Goal: Task Accomplishment & Management: Manage account settings

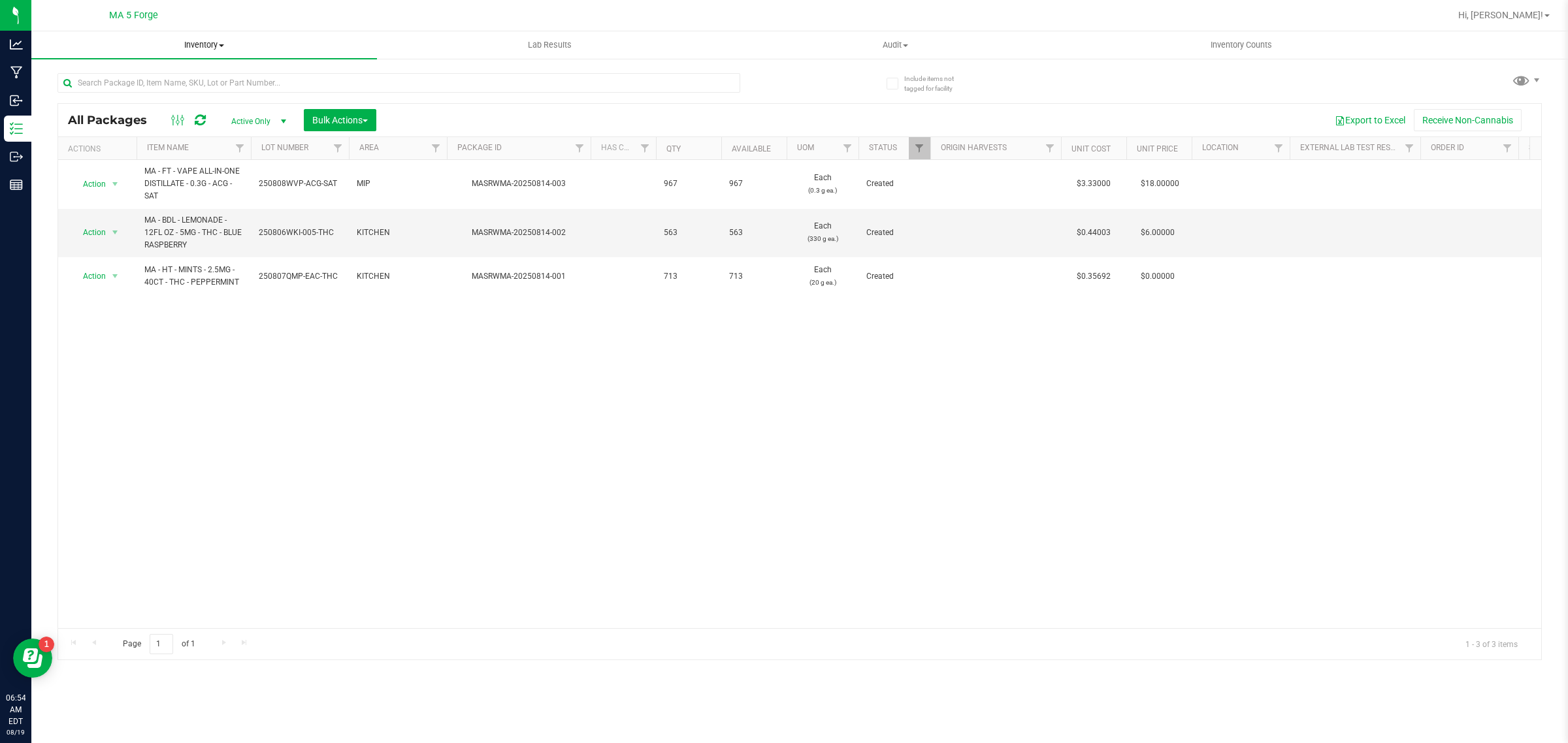
click at [205, 50] on span "Inventory" at bounding box center [204, 45] width 346 height 12
click at [138, 149] on li "From bill of materials" at bounding box center [204, 157] width 346 height 16
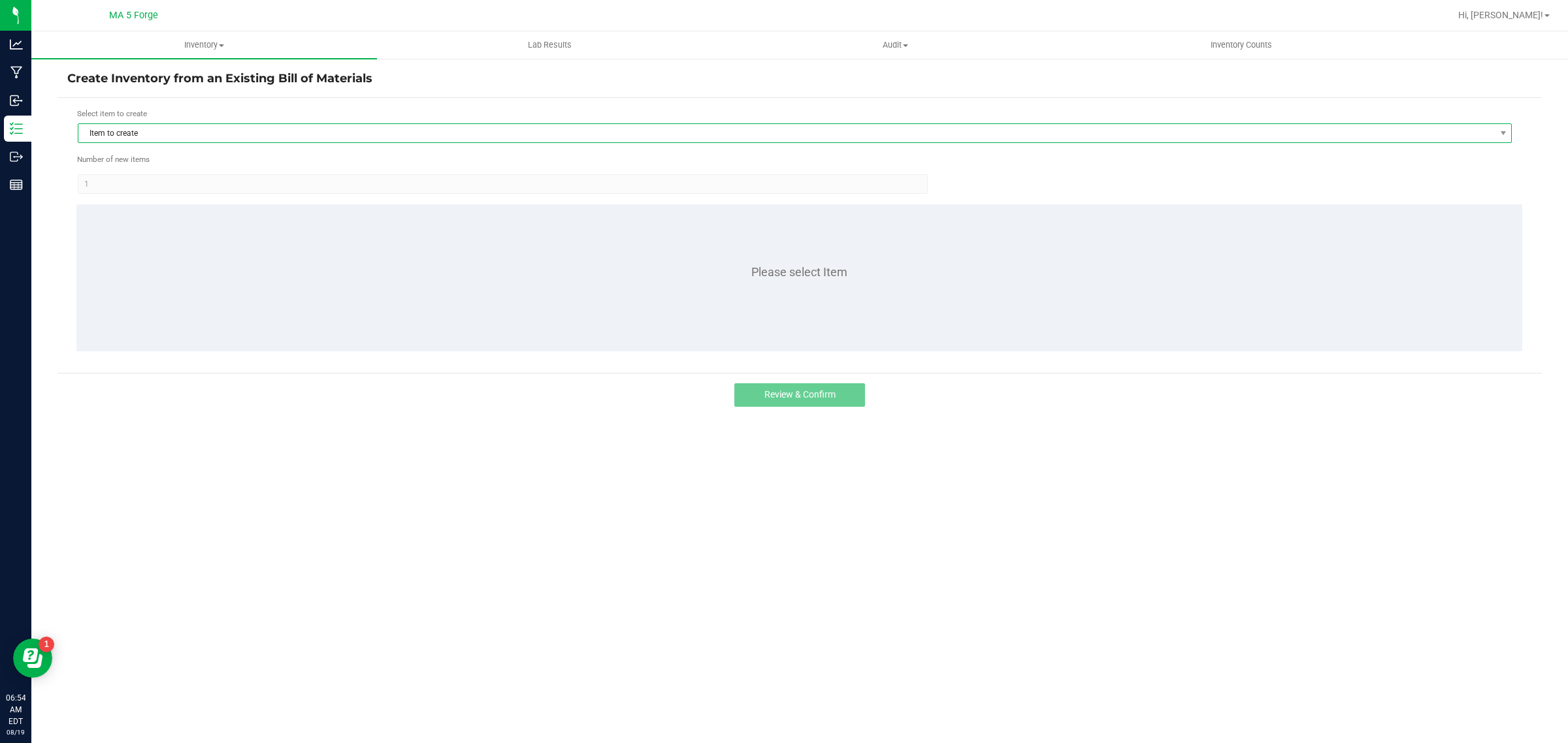
click at [158, 134] on span "Item to create" at bounding box center [786, 133] width 1417 height 18
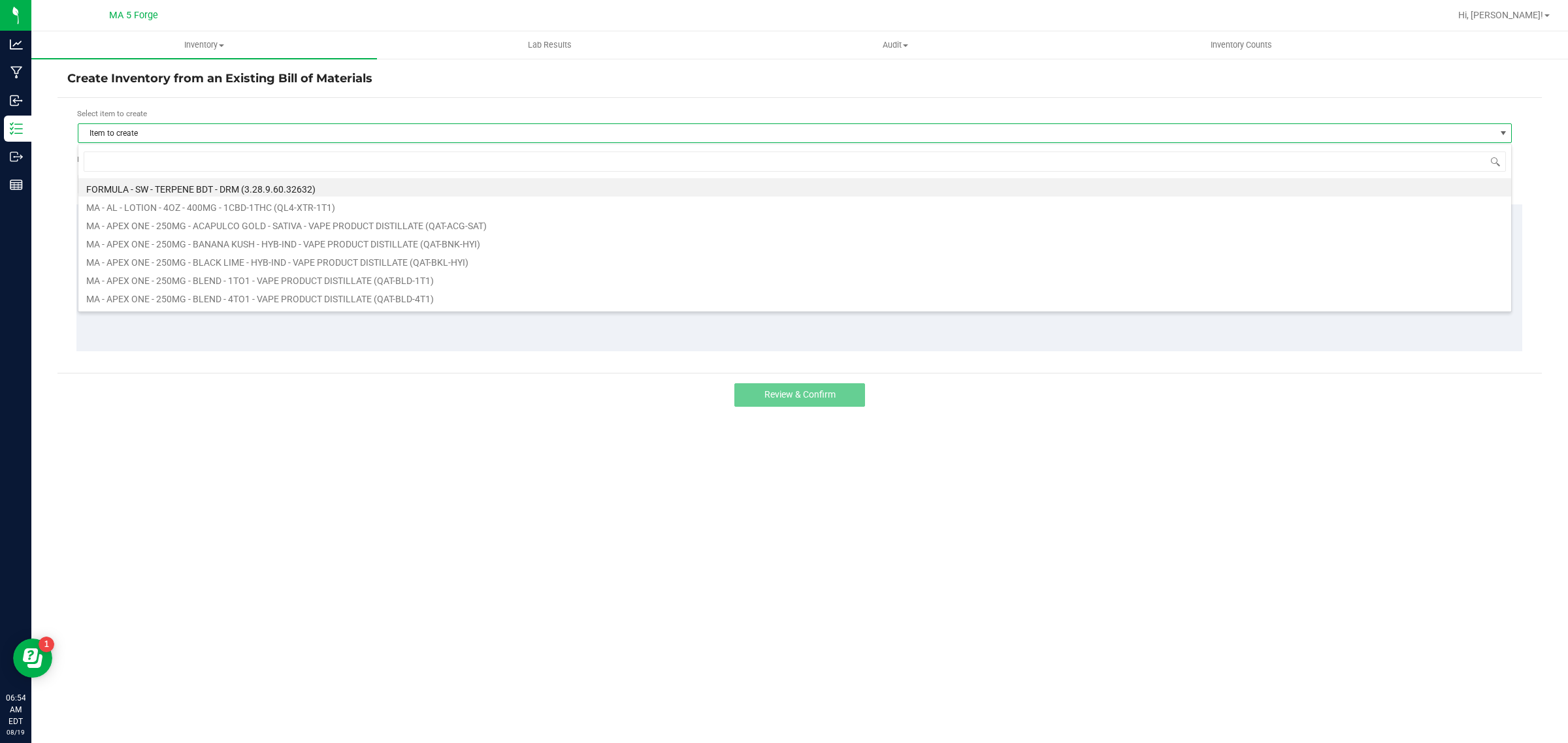
scroll to position [20, 1434]
type input "fx"
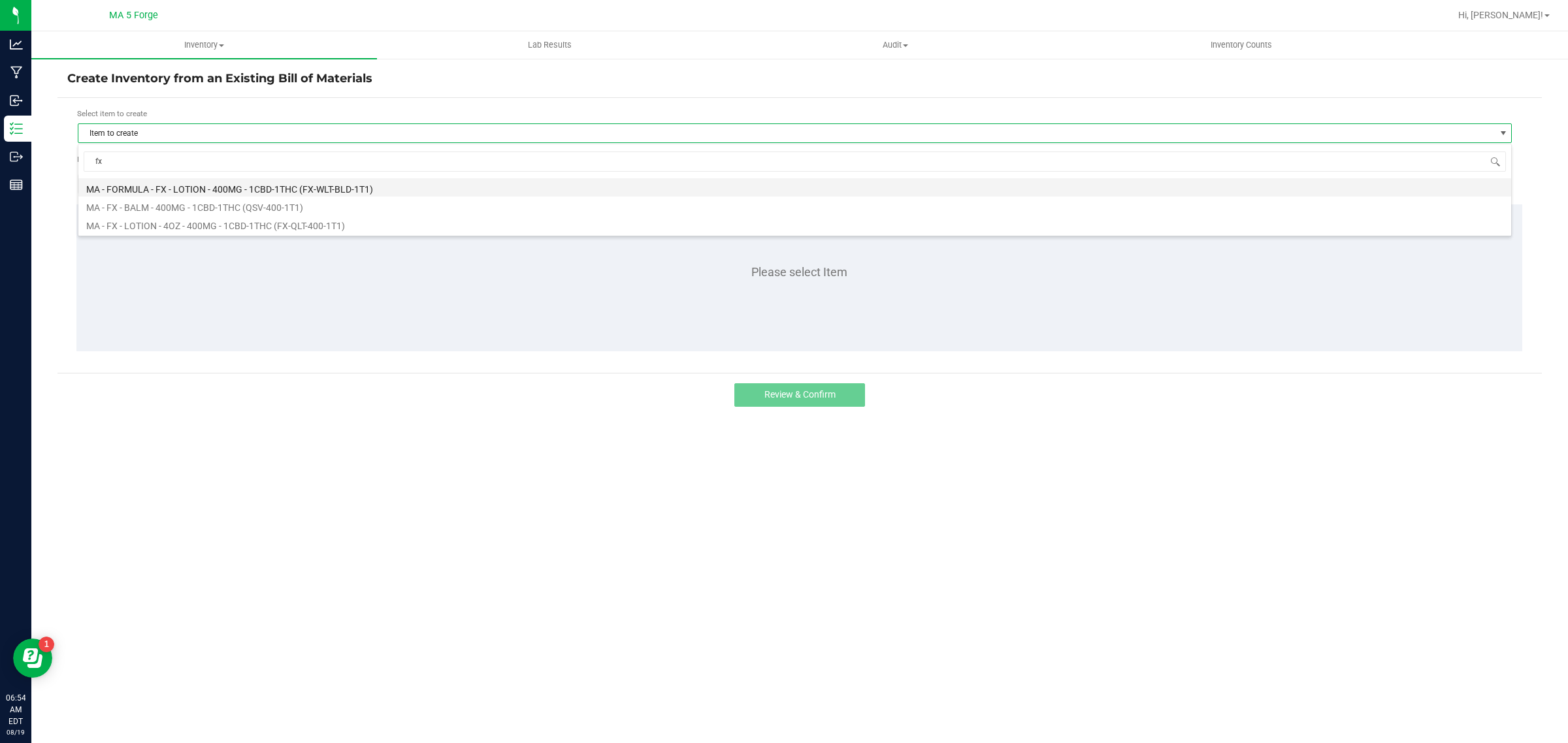
click at [378, 185] on li "MA - FORMULA - FX - LOTION - 400MG - 1CBD-1THC (FX-WLT-BLD-1T1)" at bounding box center [794, 187] width 1433 height 18
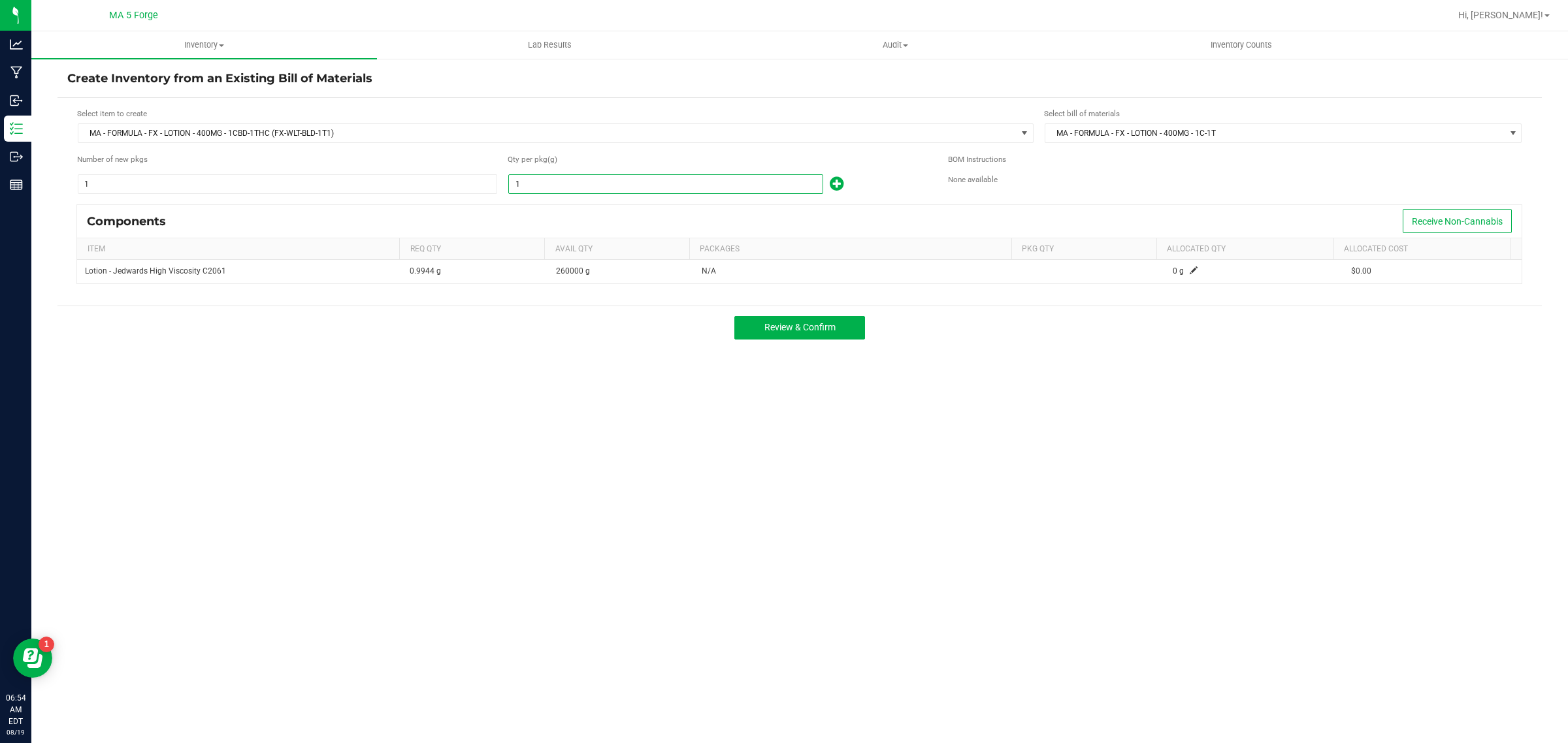
click at [567, 181] on input "1" at bounding box center [665, 185] width 313 height 18
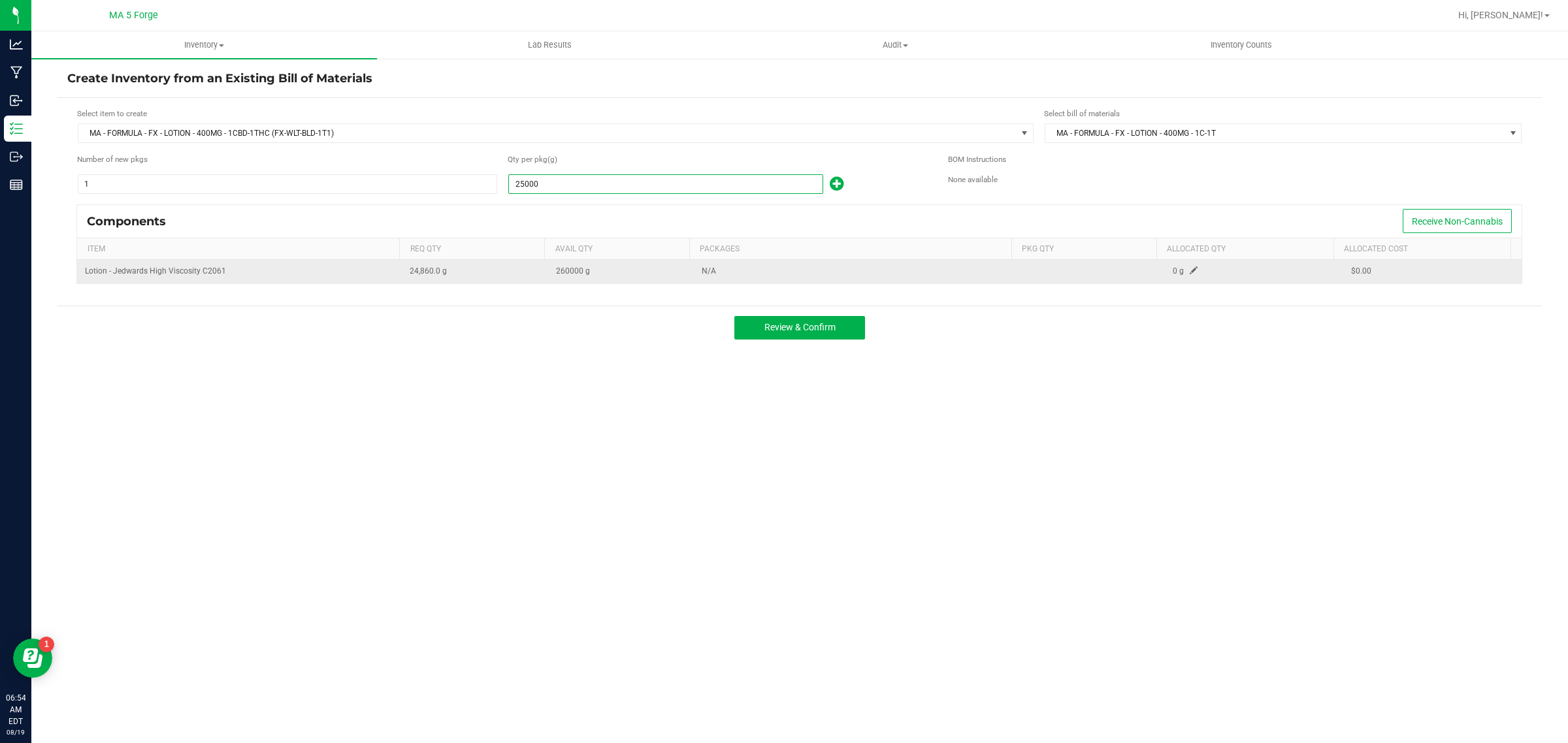
type input "25,000.0000"
click at [1190, 273] on span at bounding box center [1193, 269] width 8 height 8
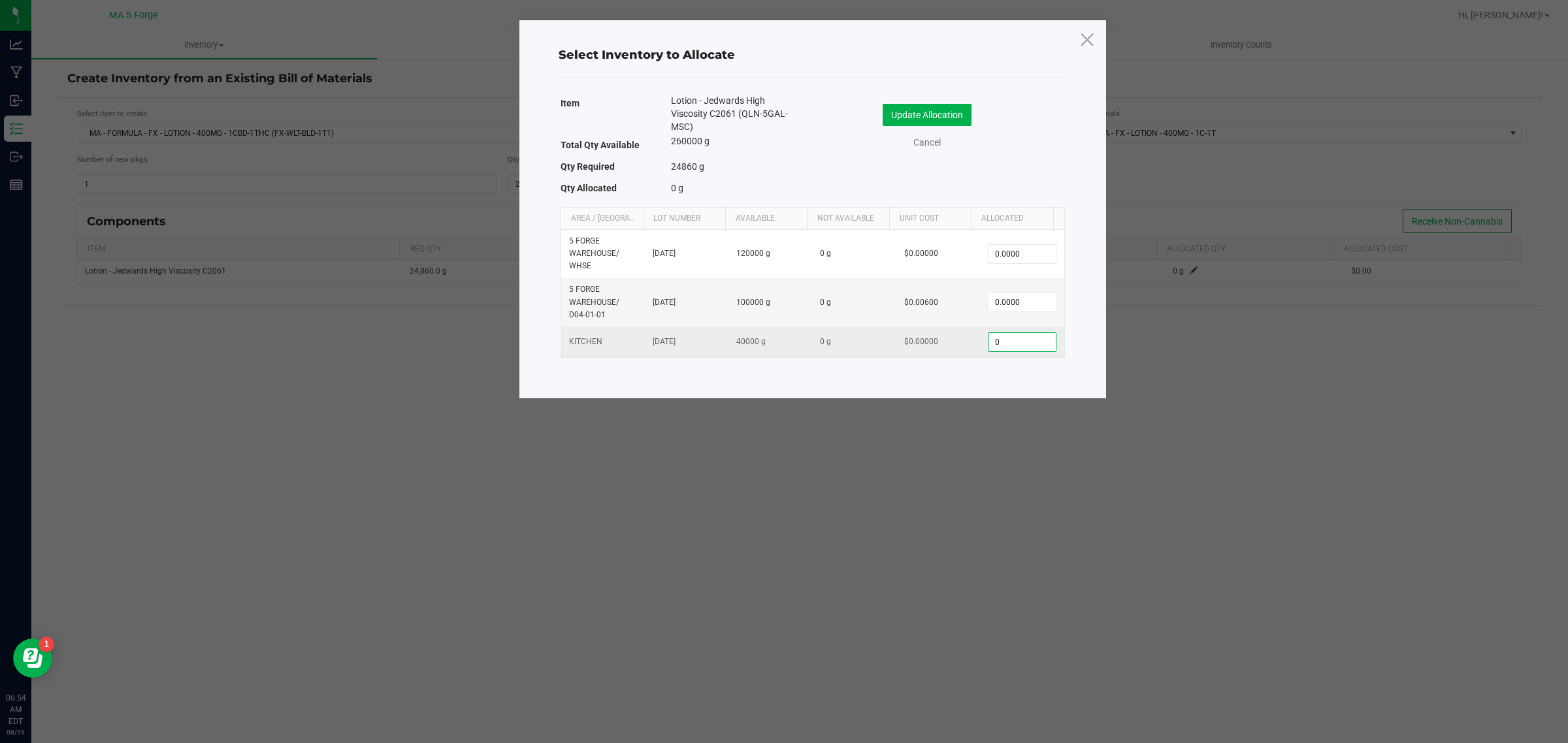
click at [1008, 343] on input "0" at bounding box center [1021, 343] width 66 height 18
type input "25,000.0000"
click at [914, 104] on button "Update Allocation" at bounding box center [927, 115] width 89 height 22
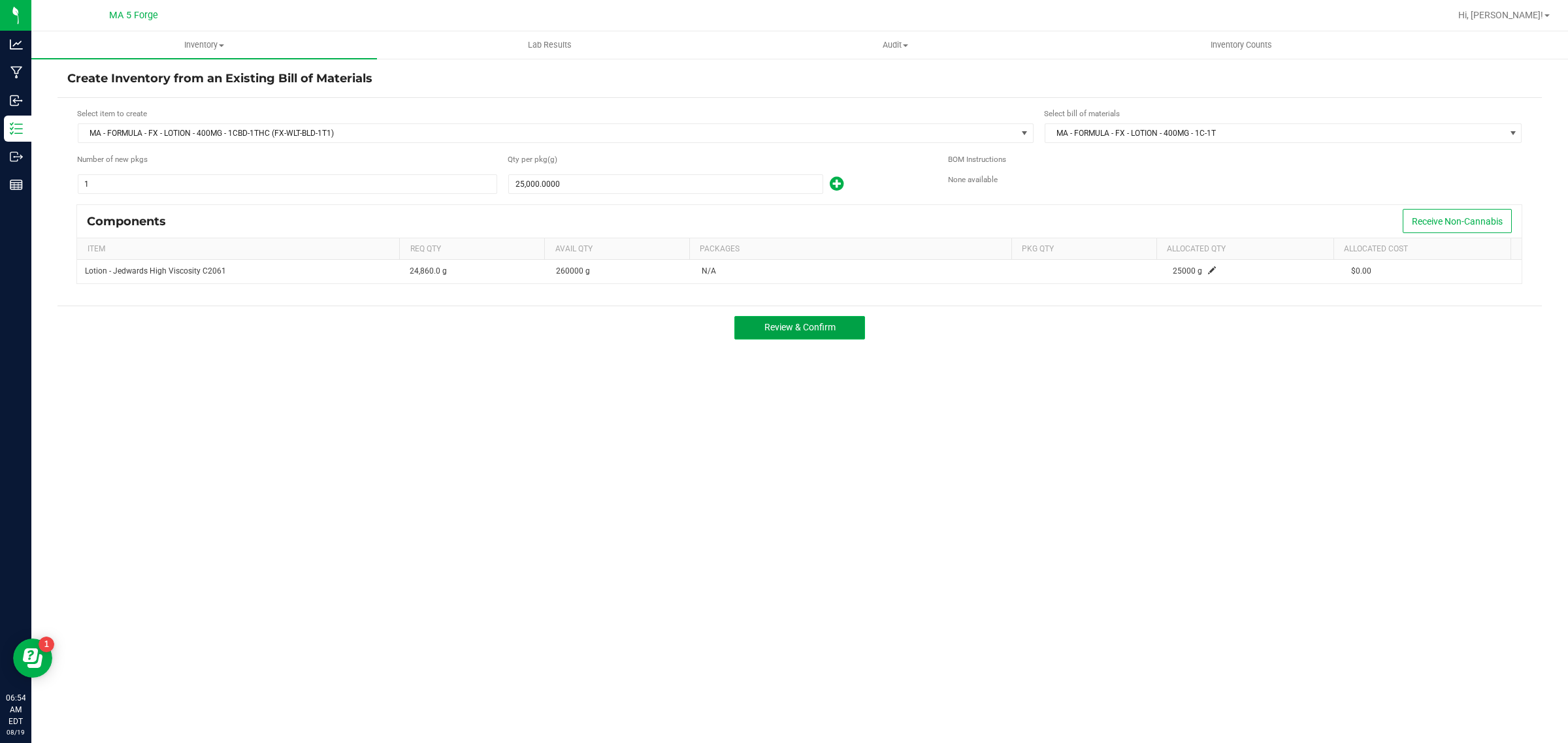
click at [805, 324] on span "Review & Confirm" at bounding box center [800, 327] width 71 height 10
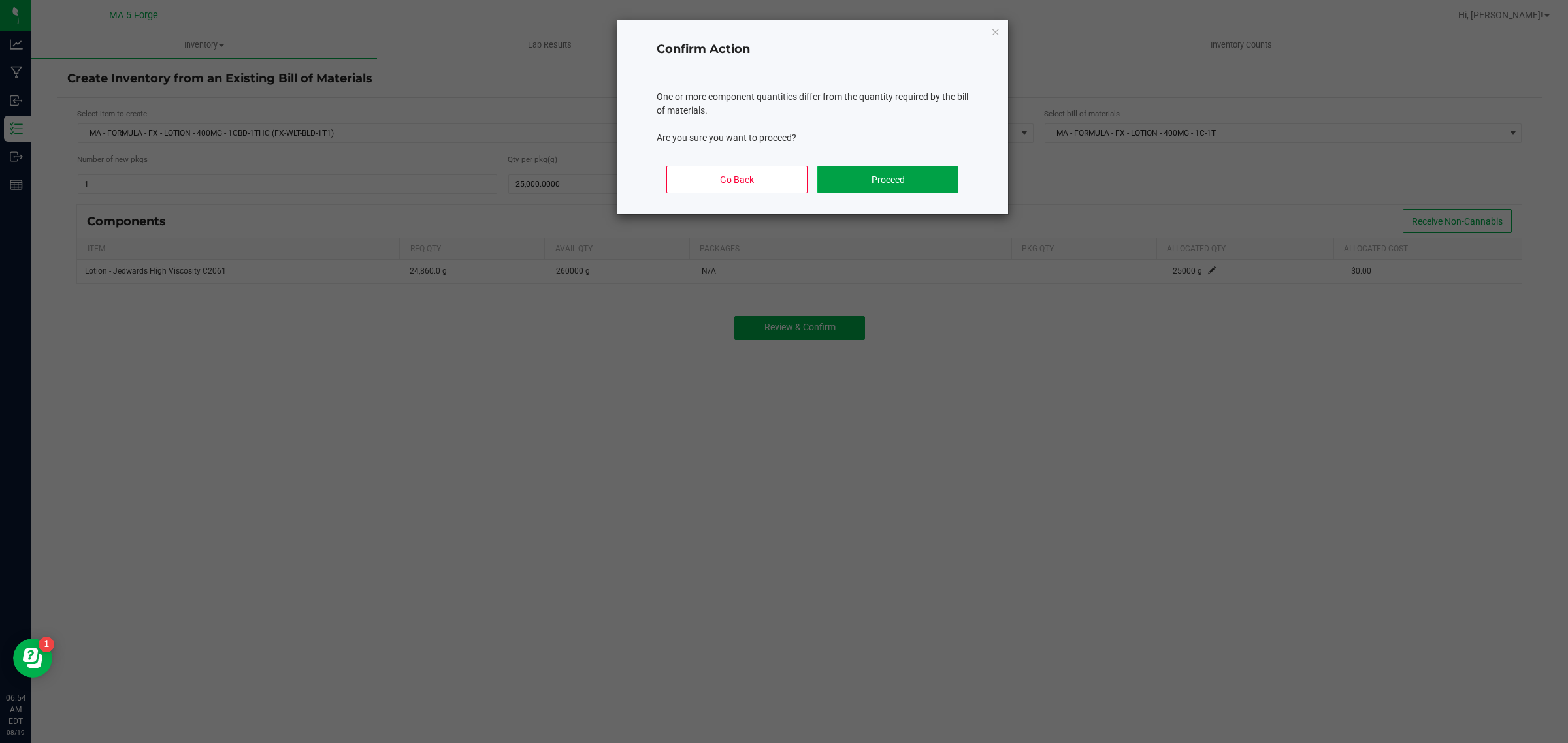
click at [915, 176] on button "Proceed" at bounding box center [887, 180] width 140 height 28
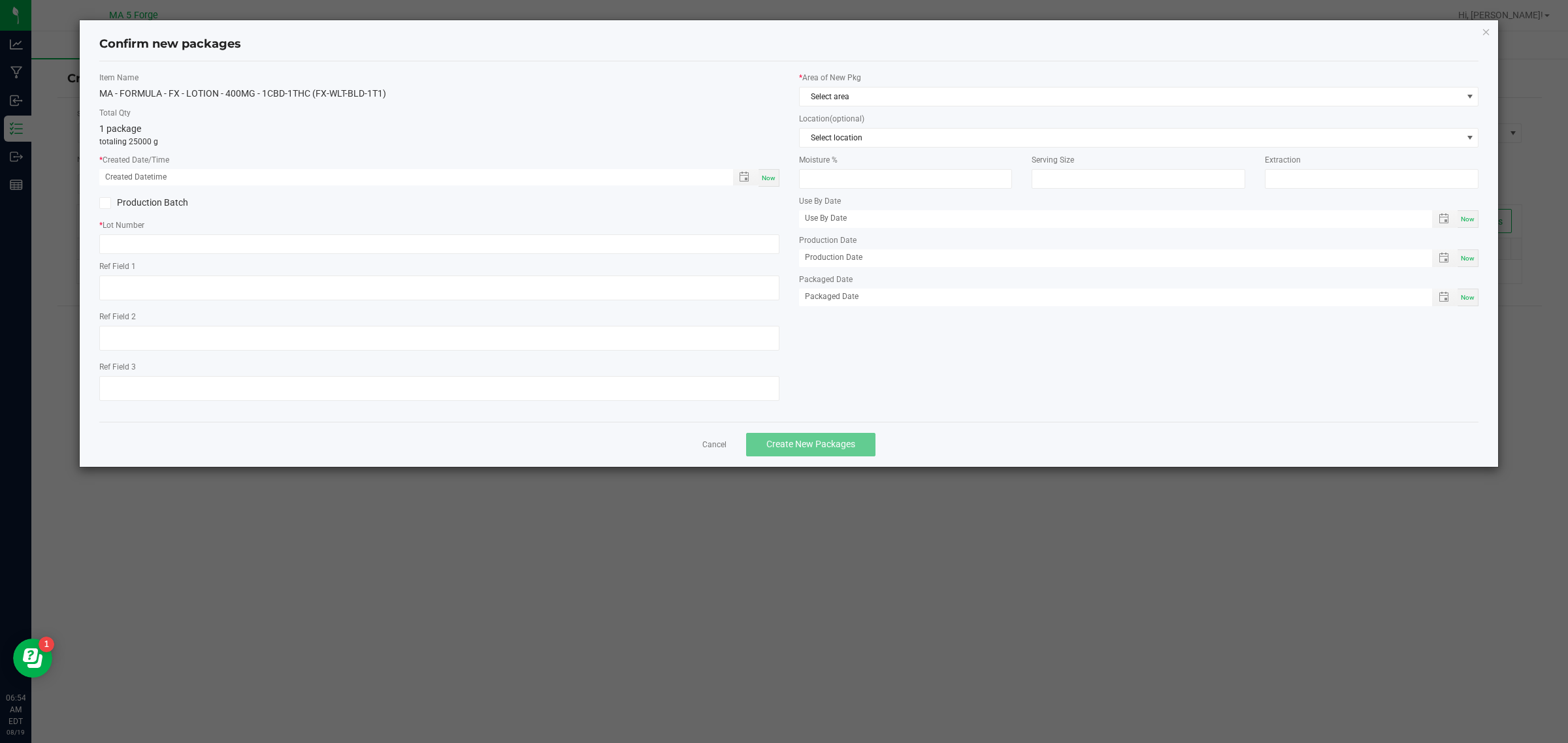
click at [762, 181] on span "Now" at bounding box center [768, 178] width 13 height 8
type input "[DATE] 06:54 AM"
click at [132, 198] on label "Production Batch" at bounding box center [264, 202] width 330 height 13
click at [0, 0] on input "Production Batch" at bounding box center [0, 0] width 0 height 0
click at [161, 249] on input "text" at bounding box center [439, 243] width 680 height 19
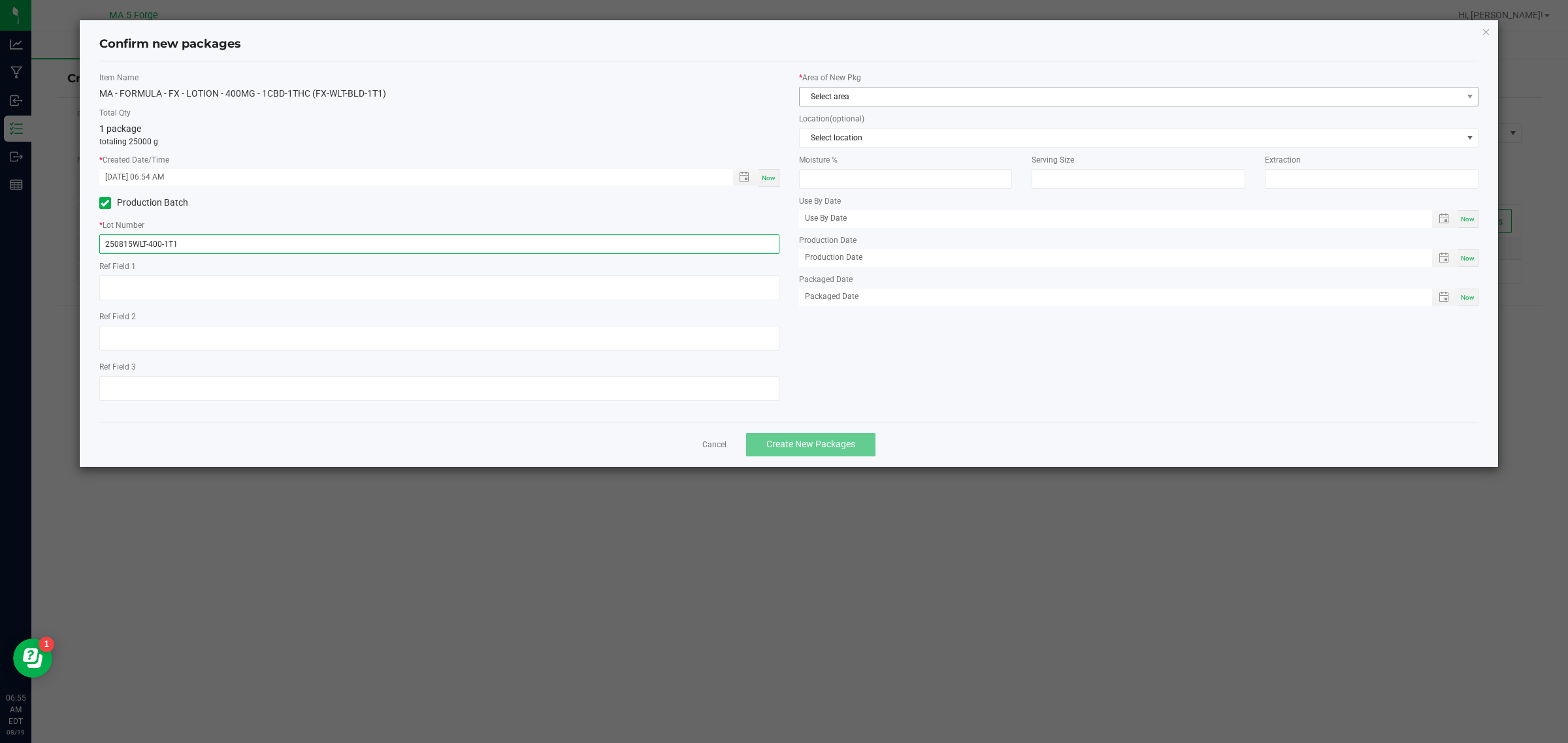
type input "250815WLT-400-1T1"
click at [905, 102] on span "Select area" at bounding box center [1130, 97] width 663 height 18
click at [837, 210] on li "KITCHEN" at bounding box center [1139, 206] width 679 height 18
click at [852, 440] on span "Create New Packages" at bounding box center [811, 444] width 89 height 10
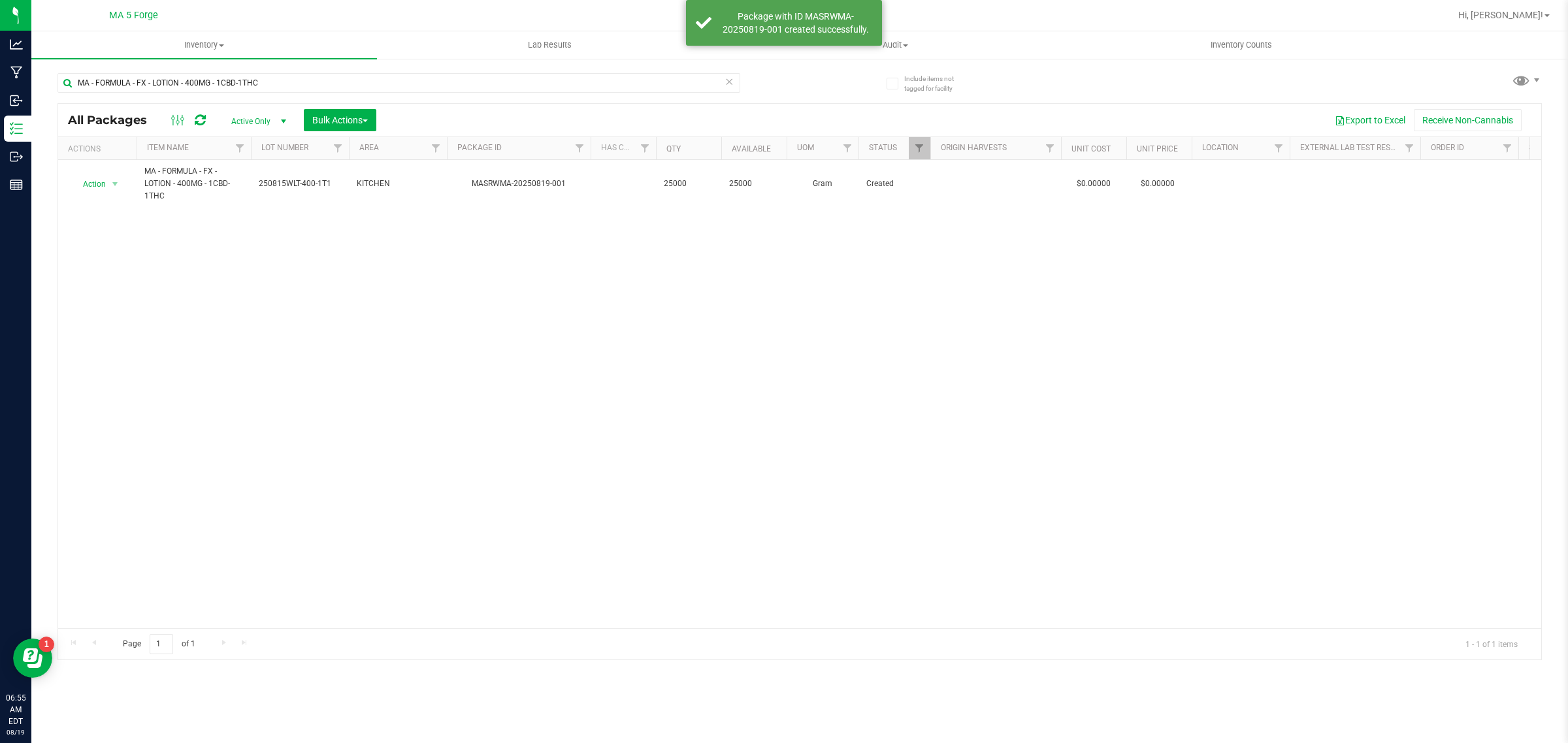
click at [1187, 337] on div "Action Action Adjust qty Create package Edit attributes Global inventory Locate…" at bounding box center [800, 395] width 1483 height 468
click at [207, 43] on span "Inventory" at bounding box center [204, 45] width 346 height 12
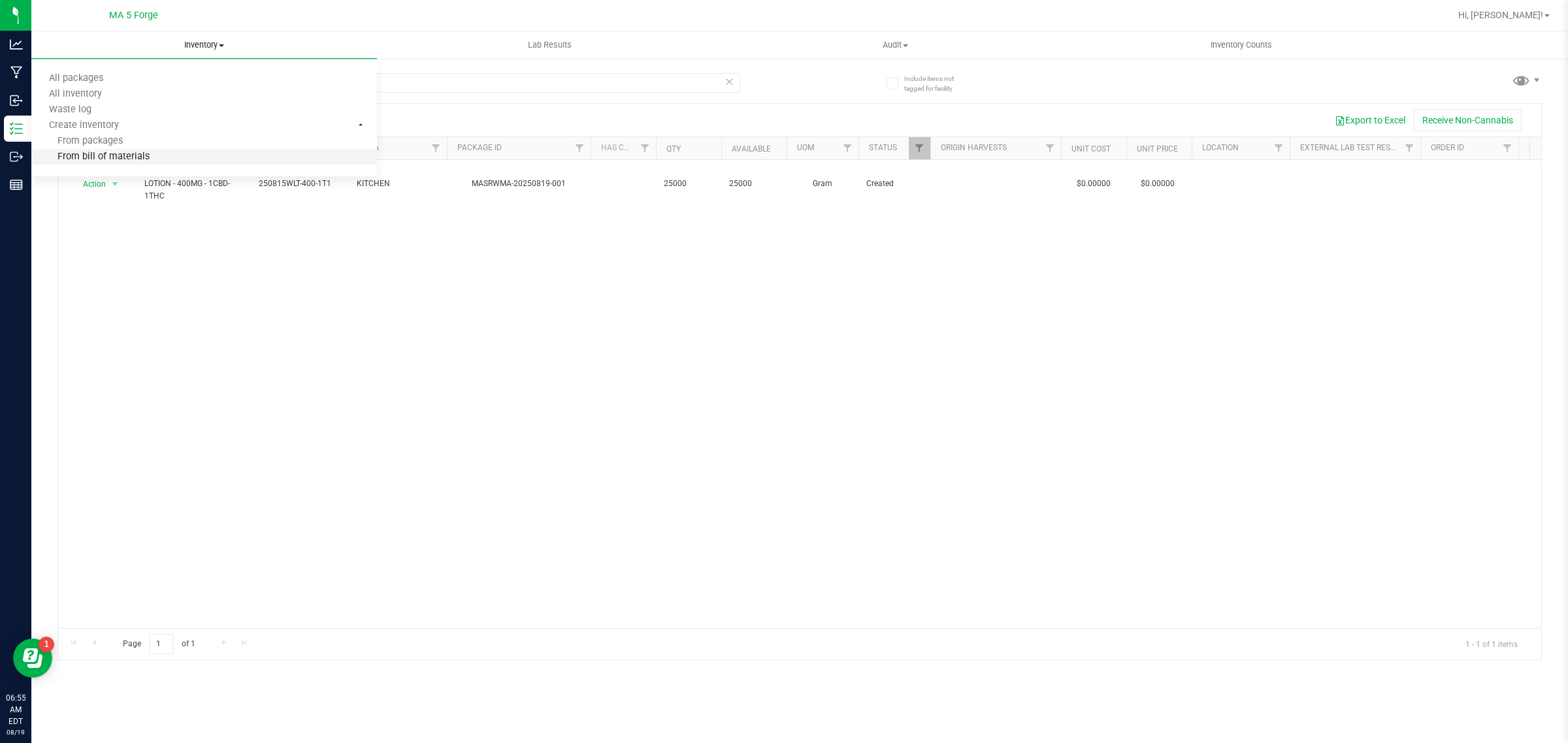
click at [168, 160] on li "From bill of materials" at bounding box center [204, 157] width 346 height 16
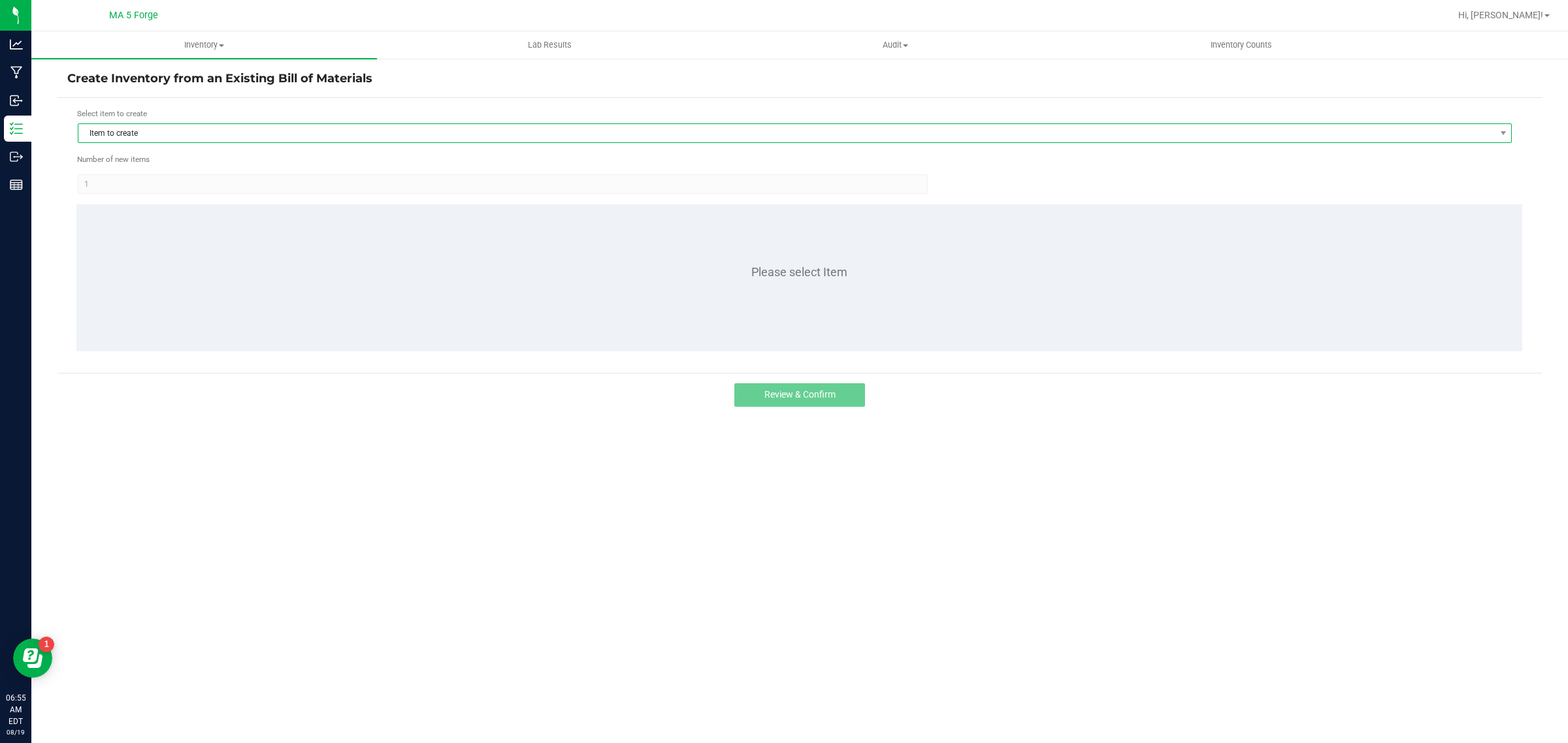
click at [246, 134] on span "Item to create" at bounding box center [786, 133] width 1417 height 18
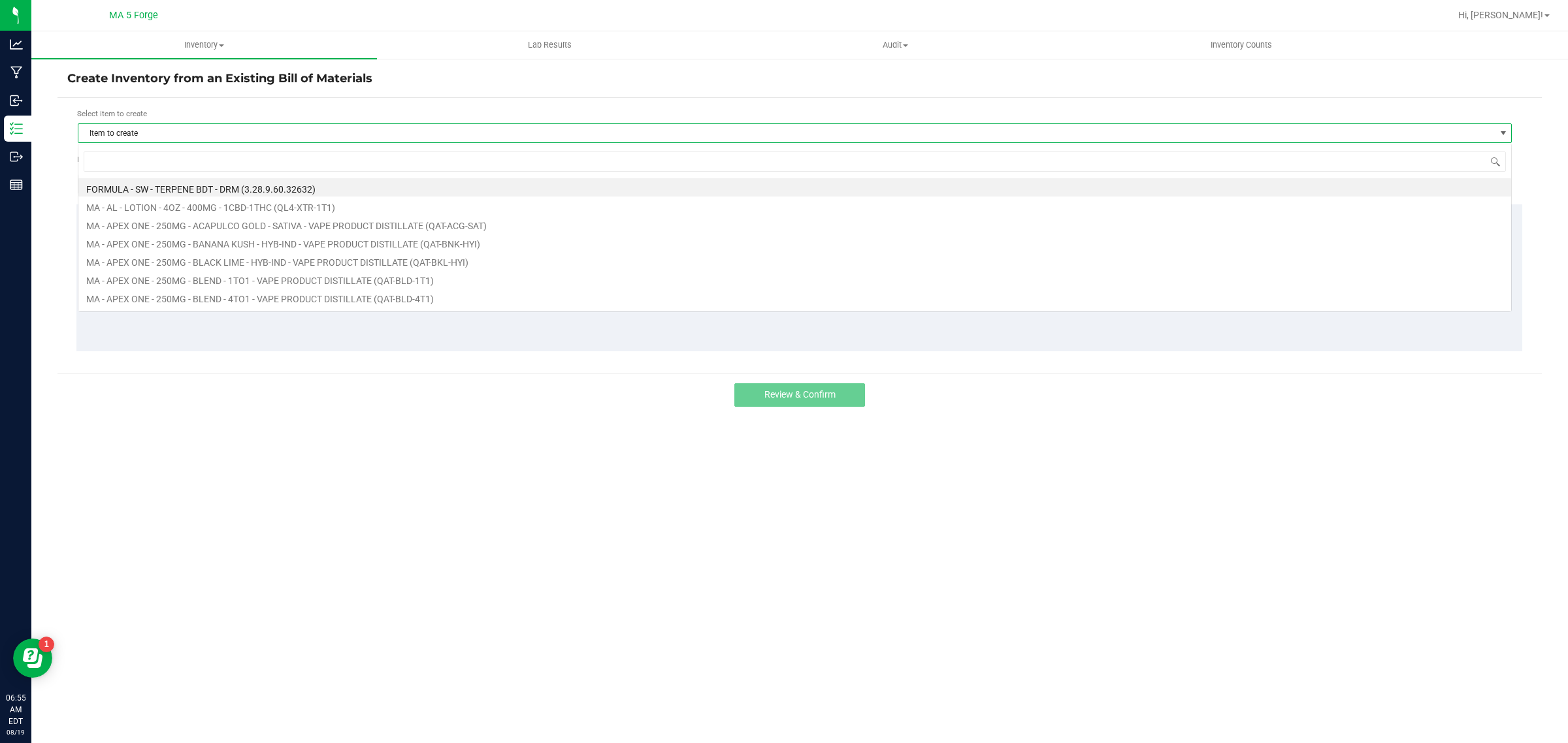
scroll to position [20, 1434]
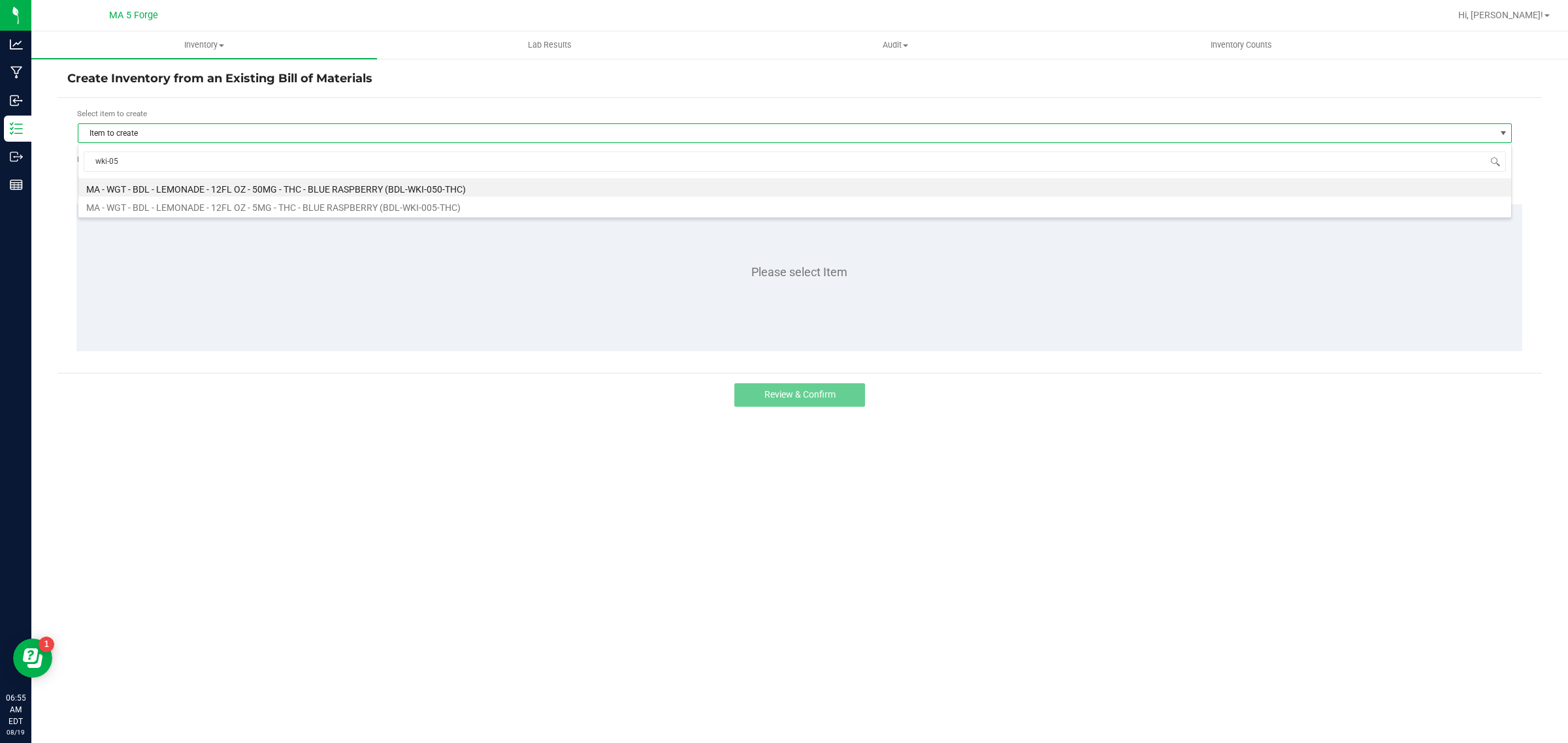
type input "wki-050"
click at [216, 184] on li "MA - WGT - BDL - LEMONADE - 12FL OZ - 50MG - THC - BLUE RASPBERRY (BDL-WKI-050-…" at bounding box center [794, 187] width 1433 height 18
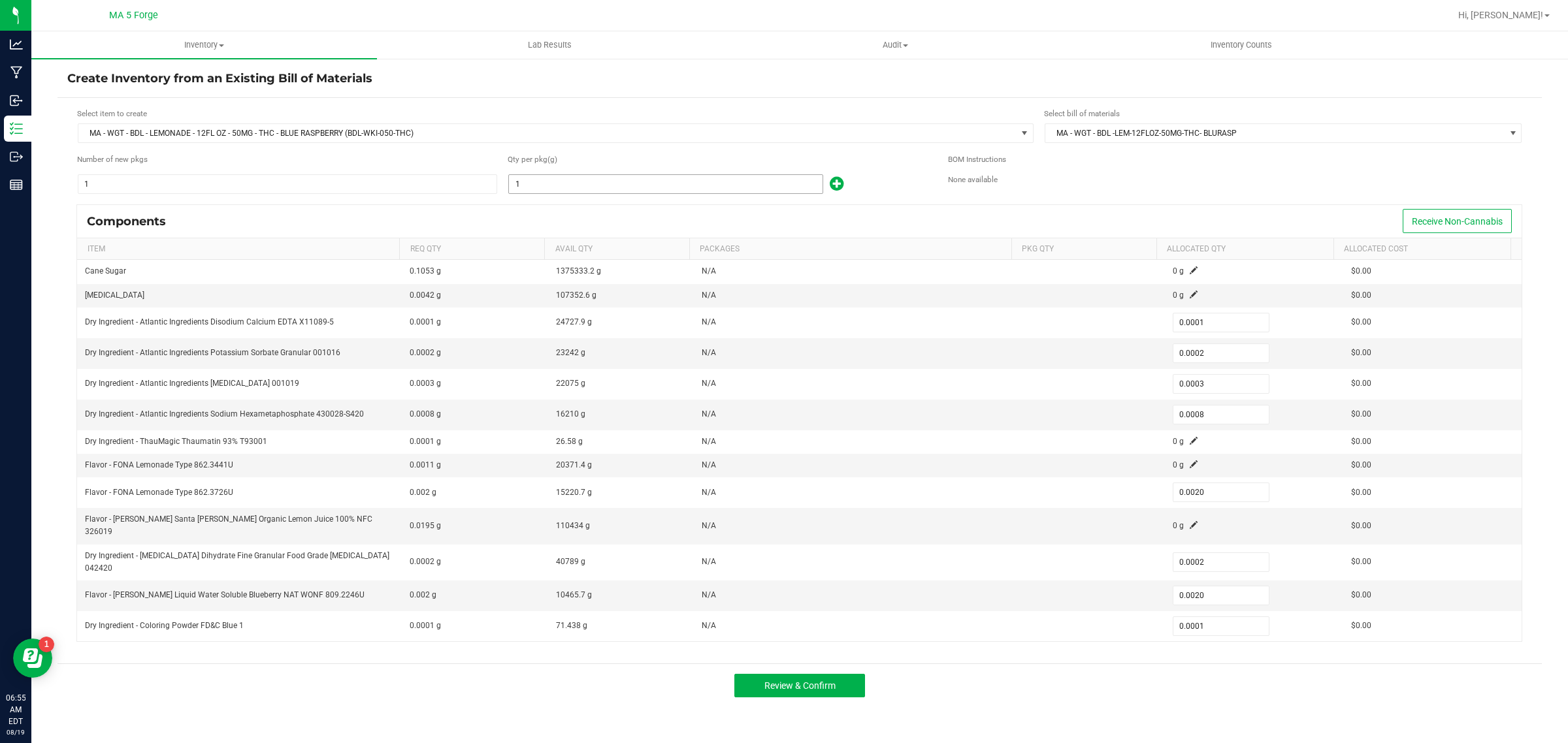
click at [617, 184] on input "1" at bounding box center [665, 185] width 313 height 18
type input "9"
type input "0.0009"
type input "0.0018"
type input "0.0027"
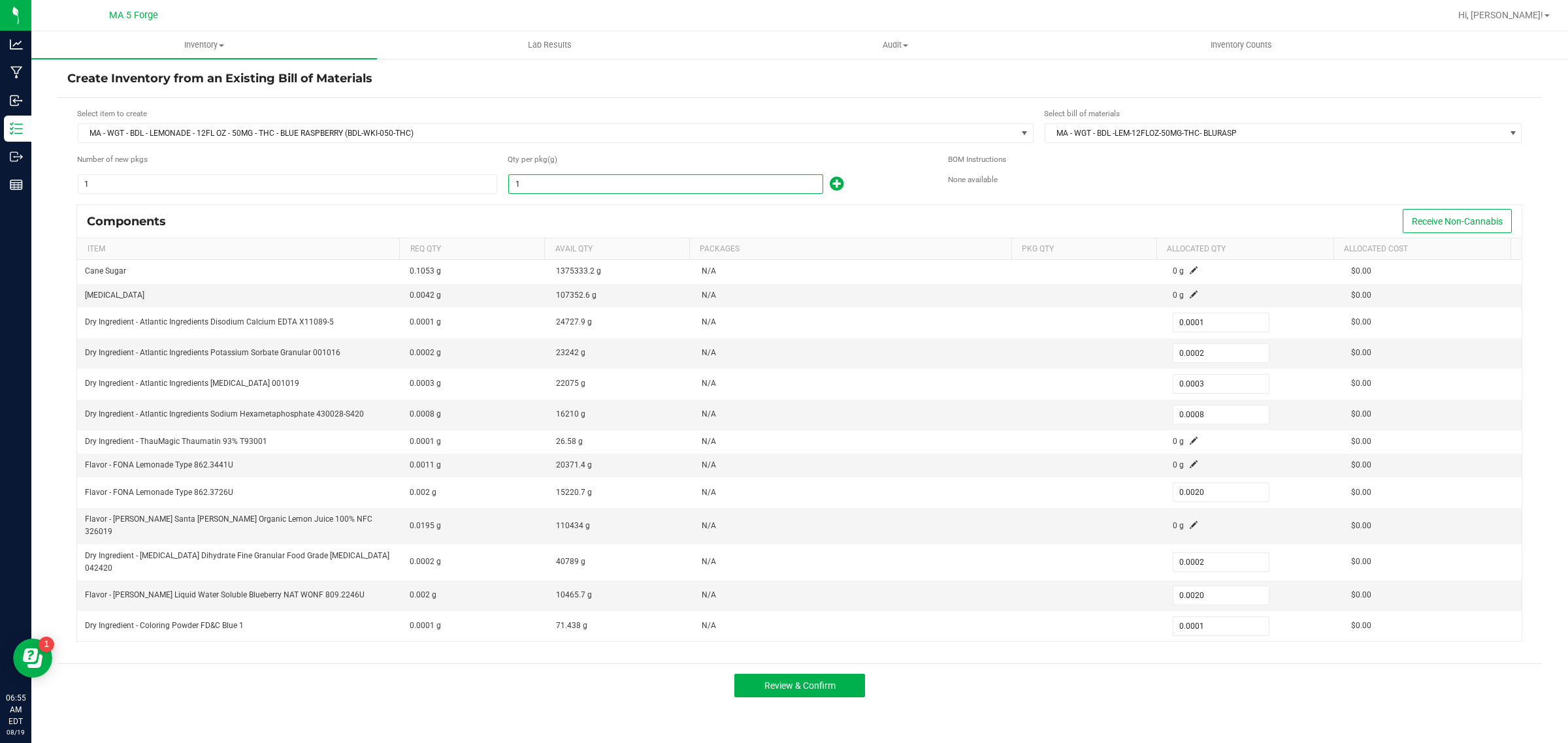
type input "0.0072"
type input "0.0180"
type input "0.0018"
type input "0.0180"
type input "0.0009"
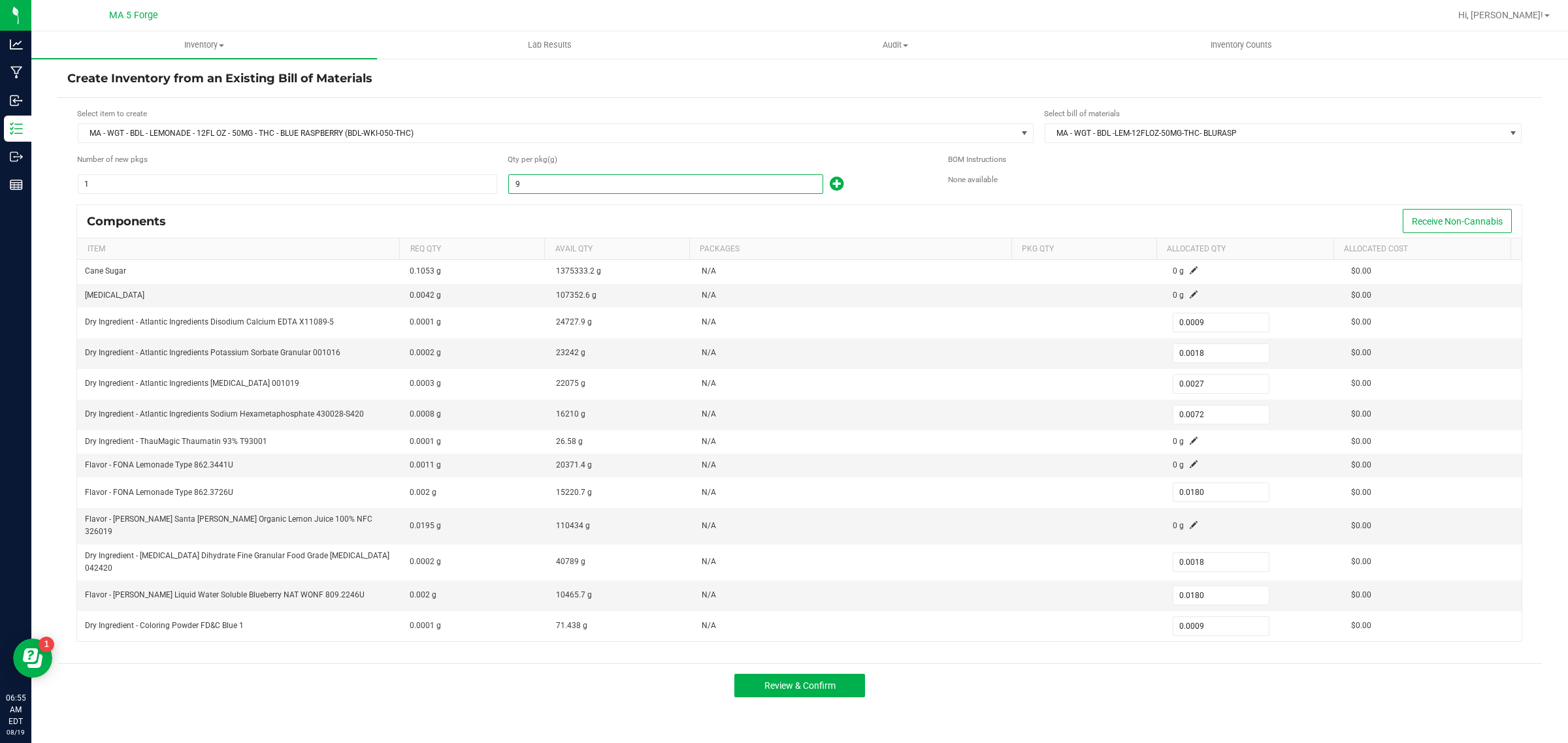
type input "95"
type input "0.0095"
type input "0.0190"
type input "0.0285"
type input "0.0760"
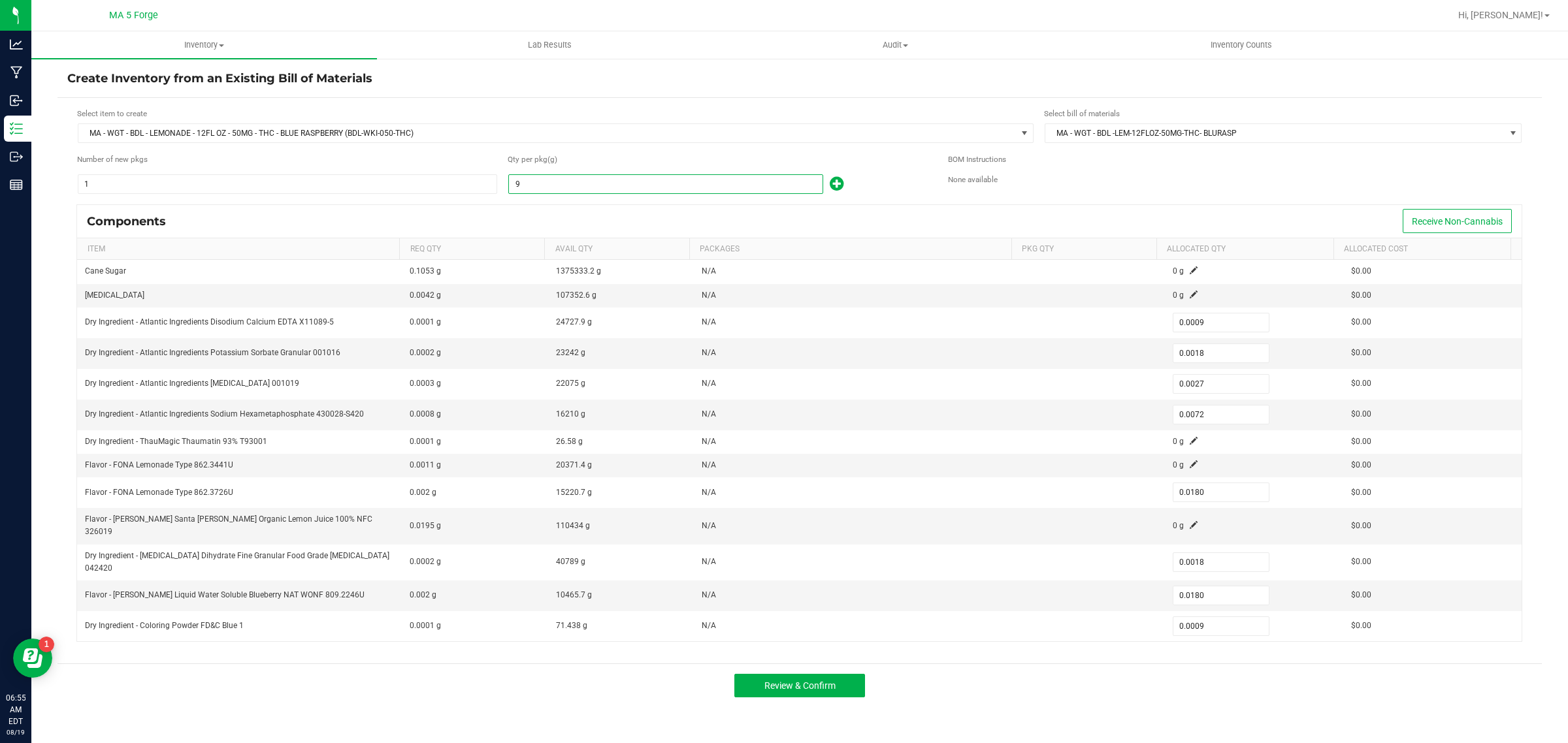
type input "0.1900"
type input "0.0190"
type input "0.1900"
type input "0.0095"
type input "950"
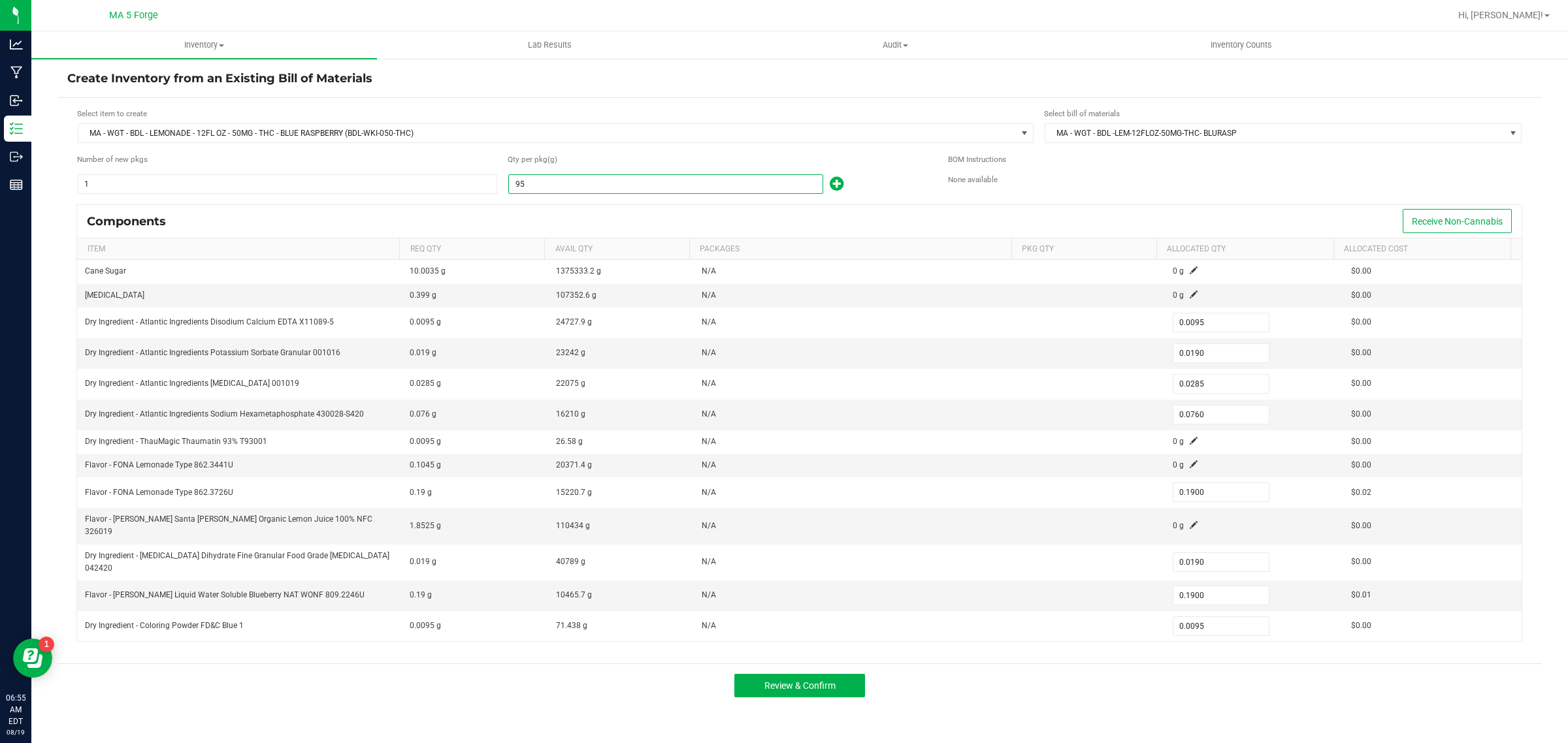
type input "0.0950"
type input "0.1900"
type input "0.2850"
type input "0.7600"
type input "1.9000"
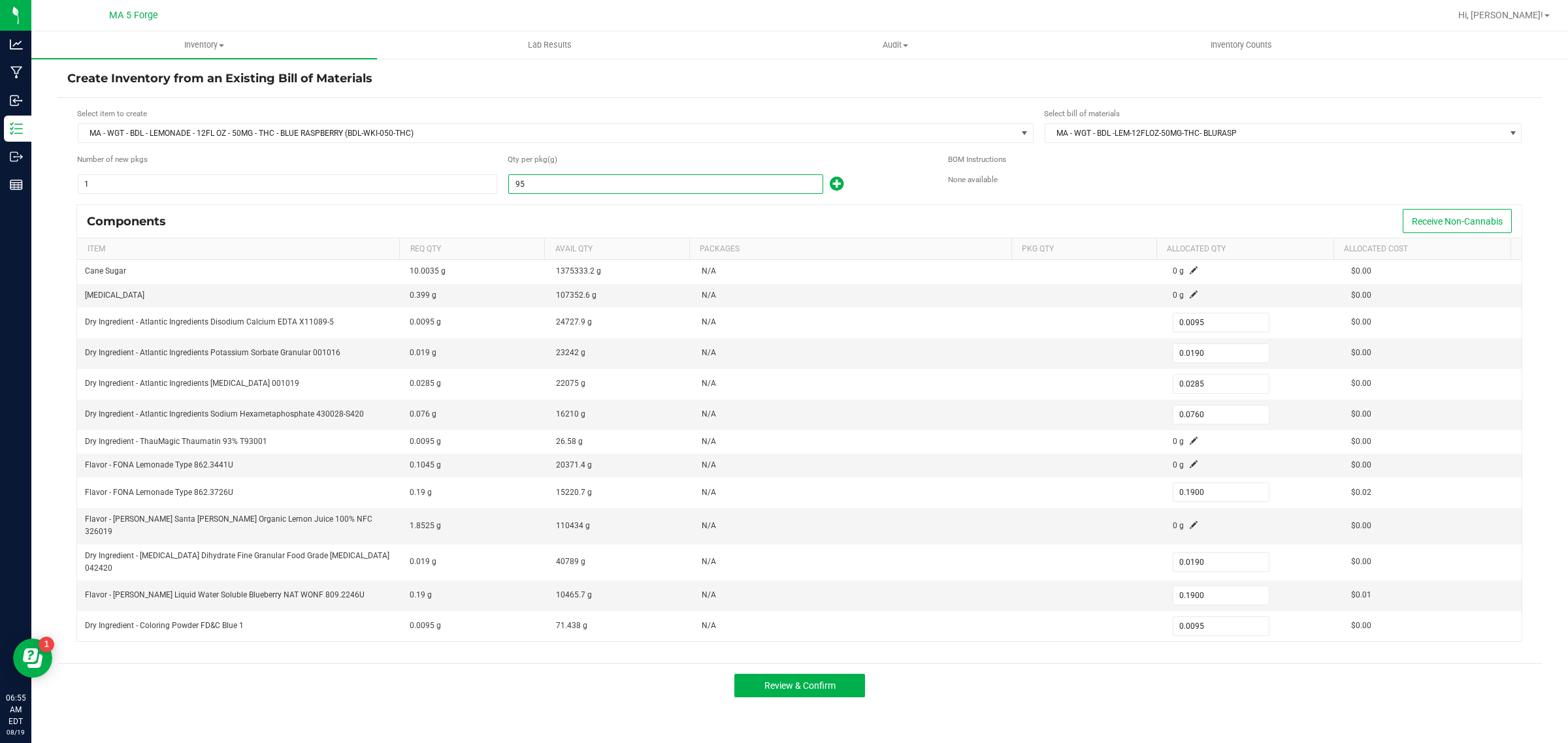
type input "0.1900"
type input "1.9000"
type input "0.0950"
type input "9500"
type input "0.9500"
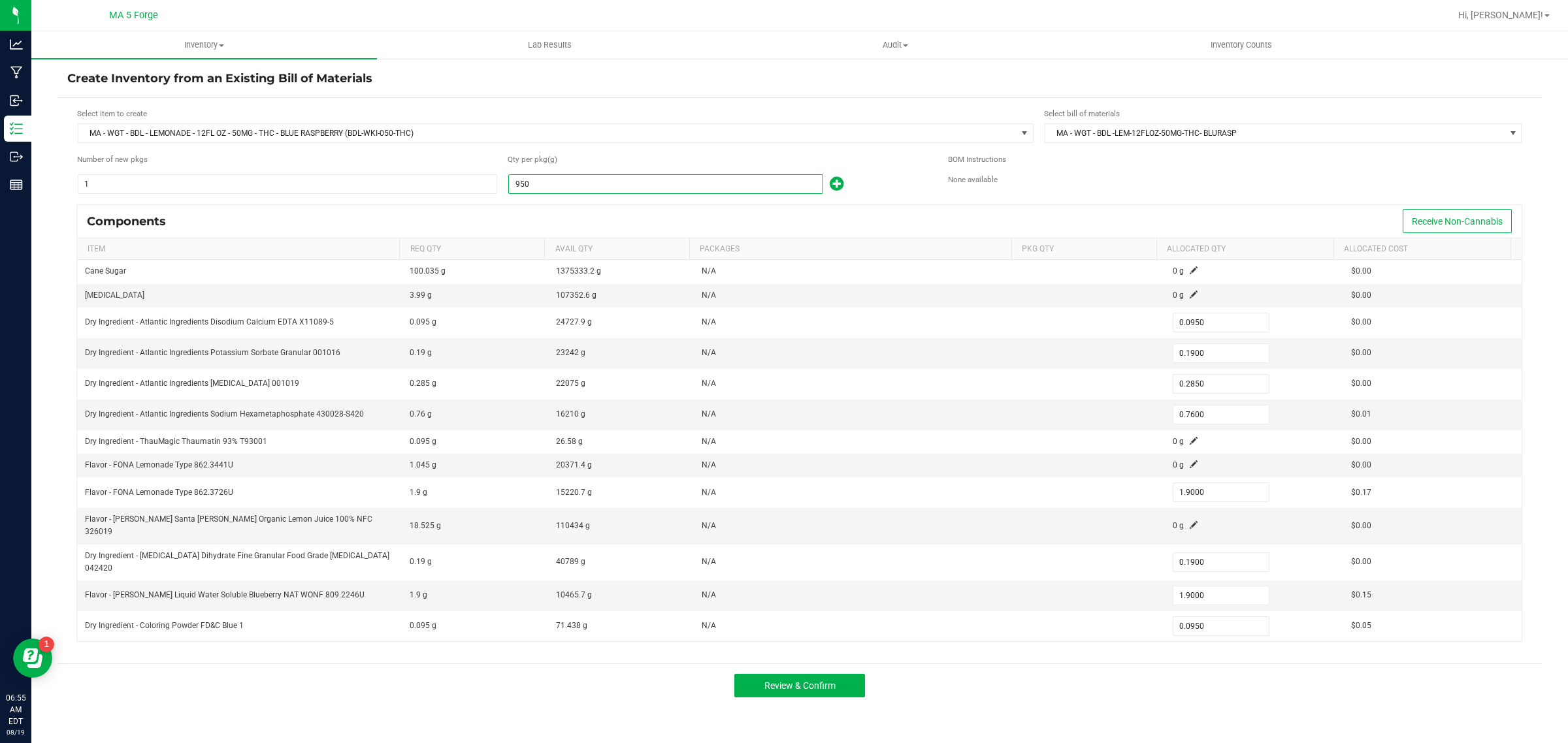
type input "1.9000"
type input "2.8500"
type input "7.6000"
type input "19.0000"
type input "1.9000"
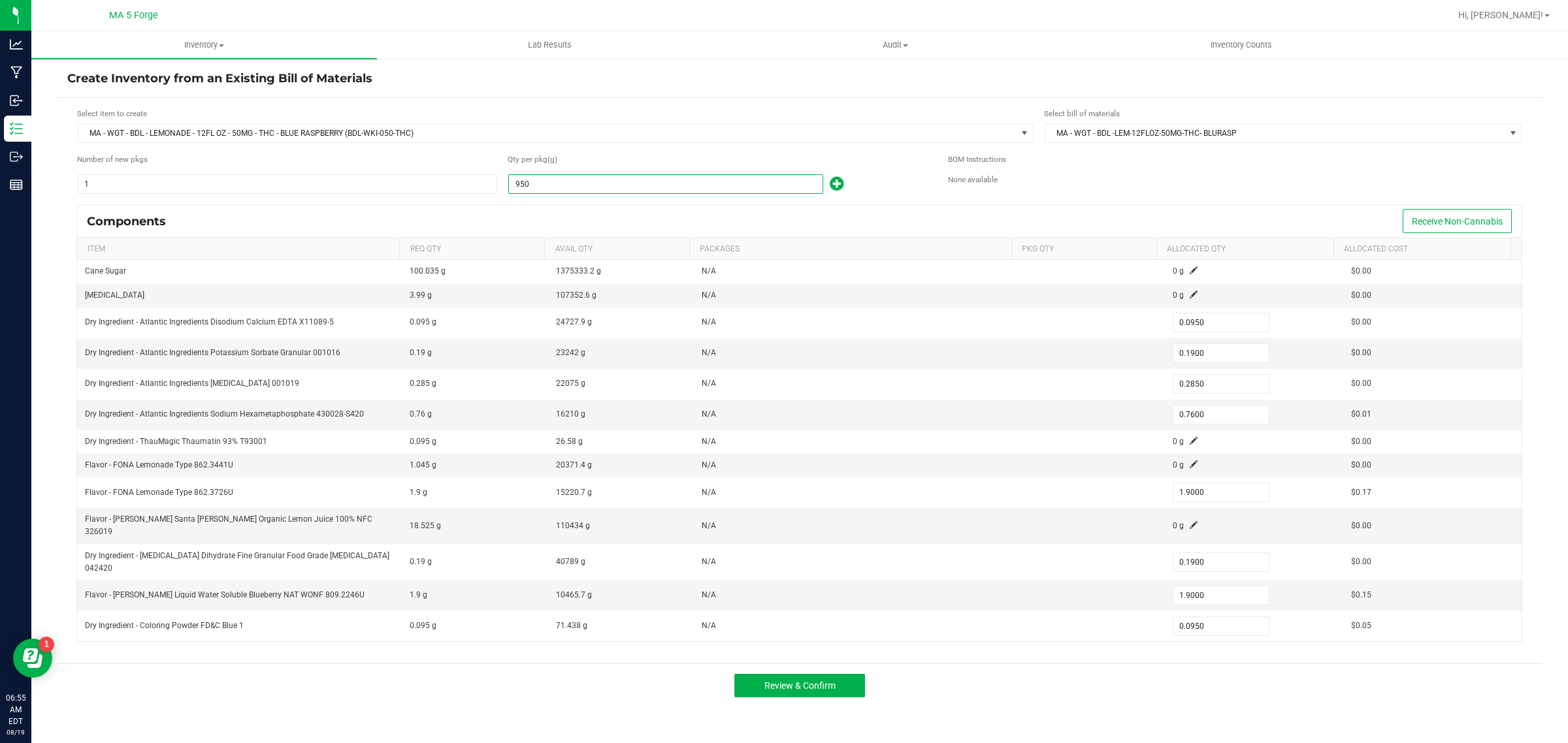
type input "19.0000"
type input "0.9500"
type input "95000"
type input "9.5000"
type input "19.0000"
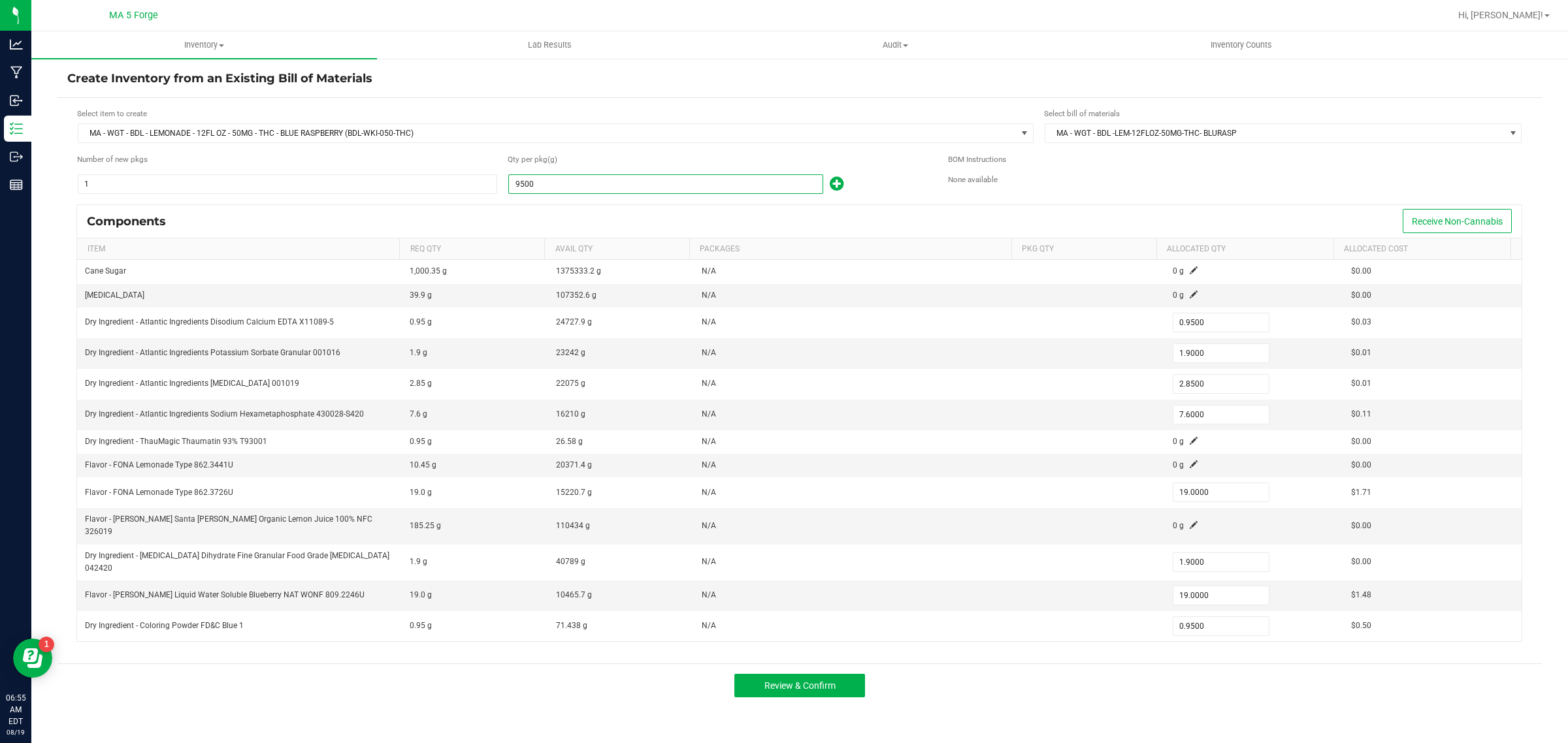
type input "28.5000"
type input "76.0000"
type input "190.0000"
type input "19.0000"
type input "190.0000"
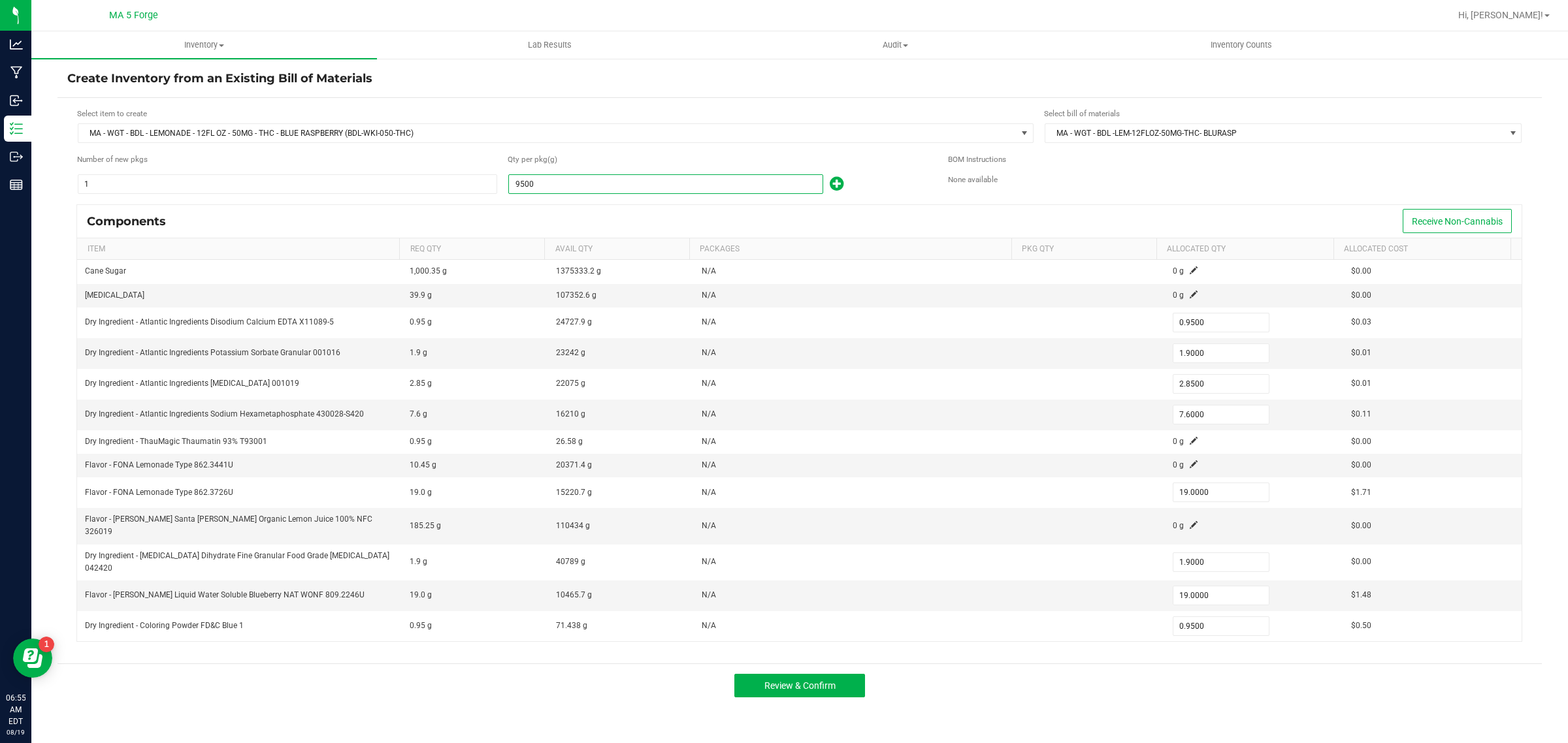
type input "9.5000"
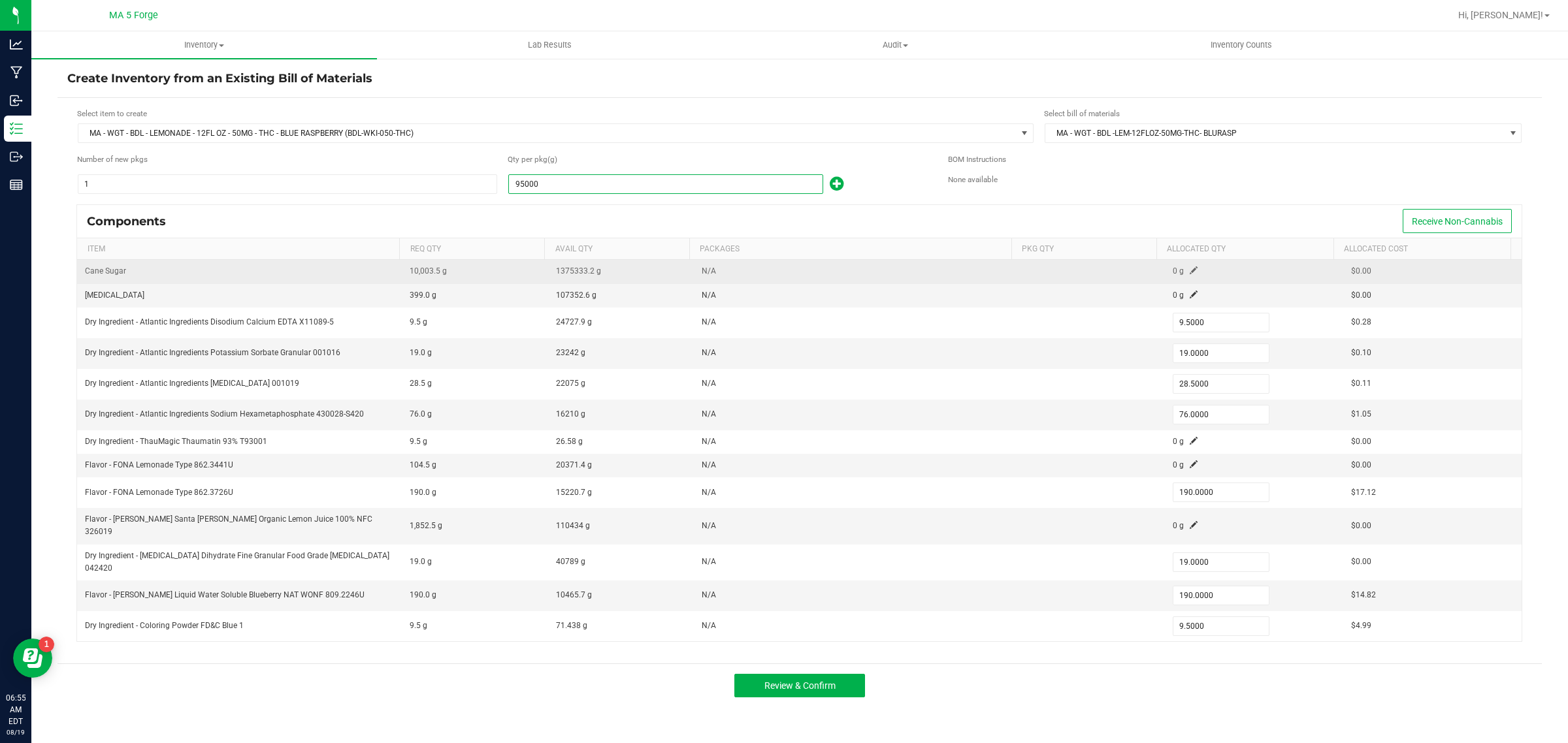
type input "95,000.0000"
click at [1190, 272] on span at bounding box center [1193, 269] width 8 height 8
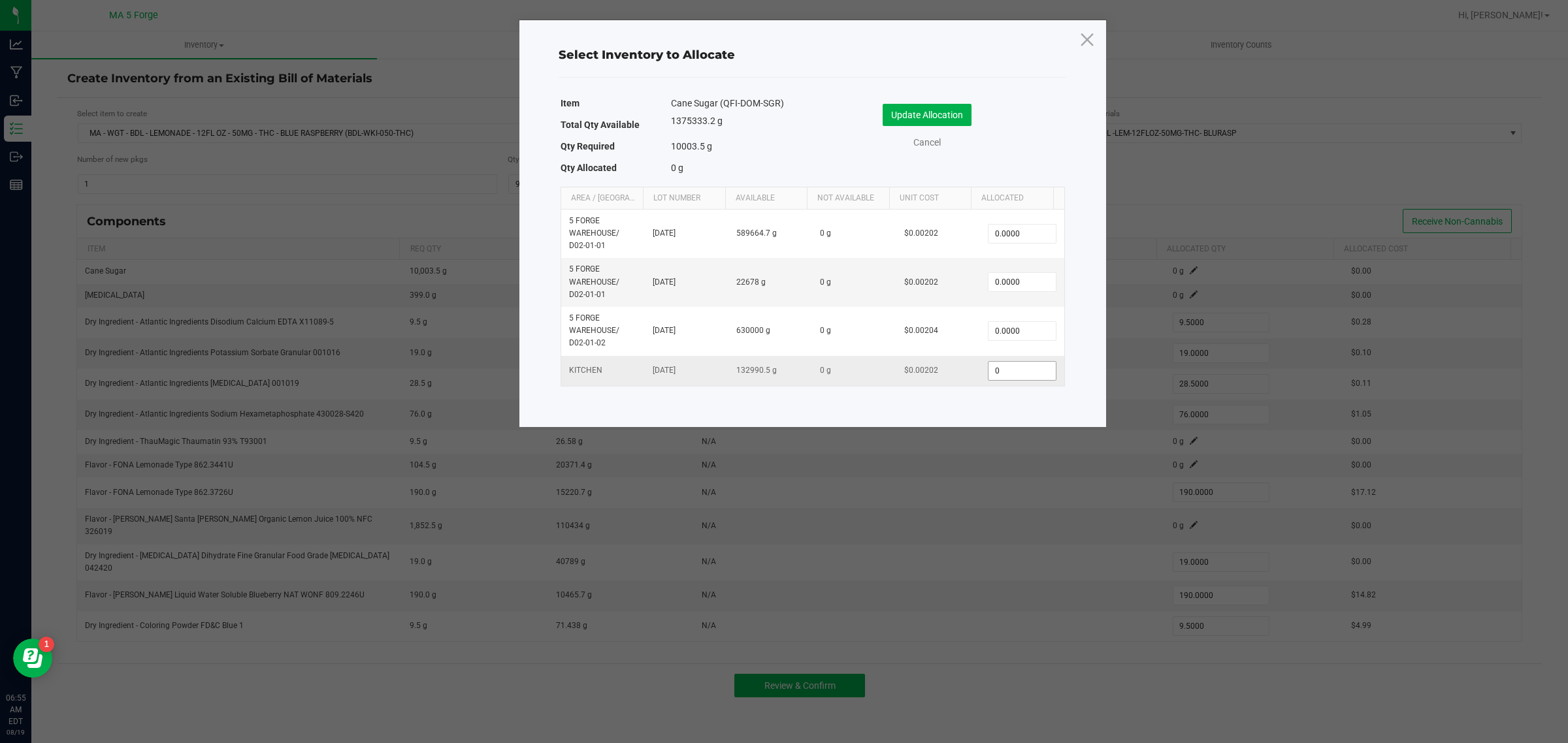
click at [1003, 372] on input "0" at bounding box center [1021, 371] width 66 height 18
type input "10,000.0000"
click at [939, 119] on button "Update Allocation" at bounding box center [927, 115] width 89 height 22
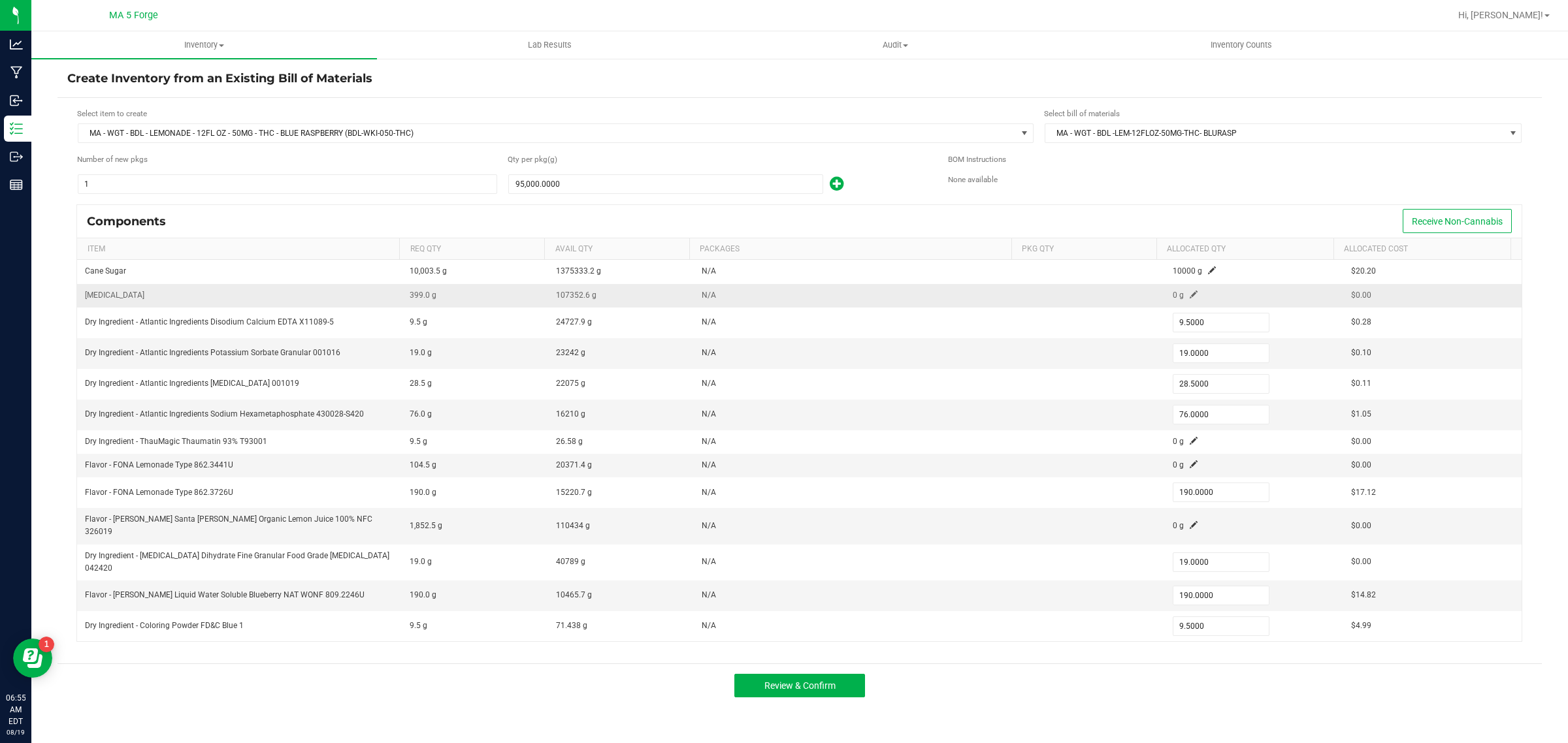
click at [1190, 295] on span at bounding box center [1193, 294] width 8 height 8
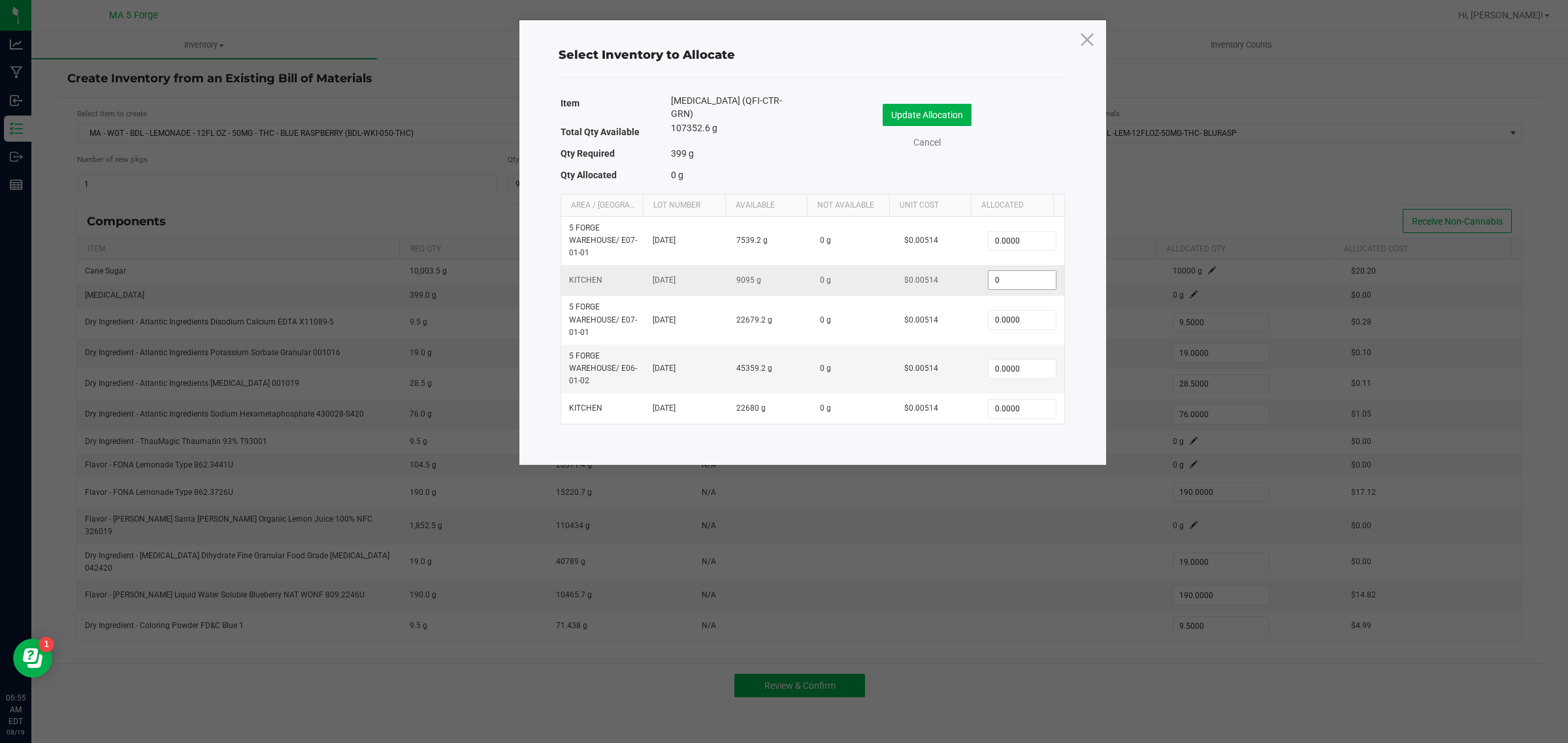
click at [1000, 271] on input "0" at bounding box center [1021, 280] width 66 height 18
type input "400.0000"
click at [956, 107] on button "Update Allocation" at bounding box center [927, 115] width 89 height 22
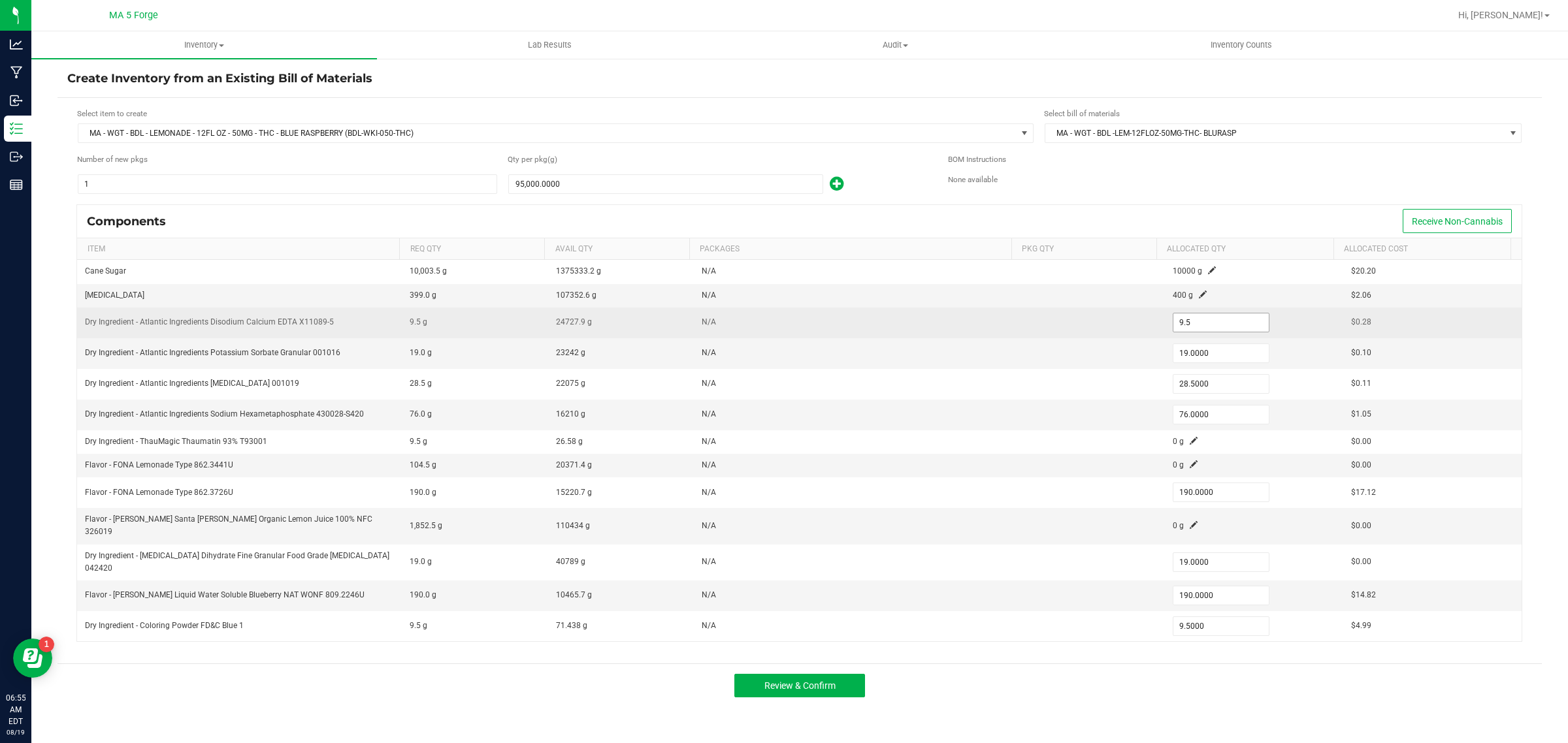
click at [1204, 318] on input "9.5" at bounding box center [1221, 322] width 96 height 18
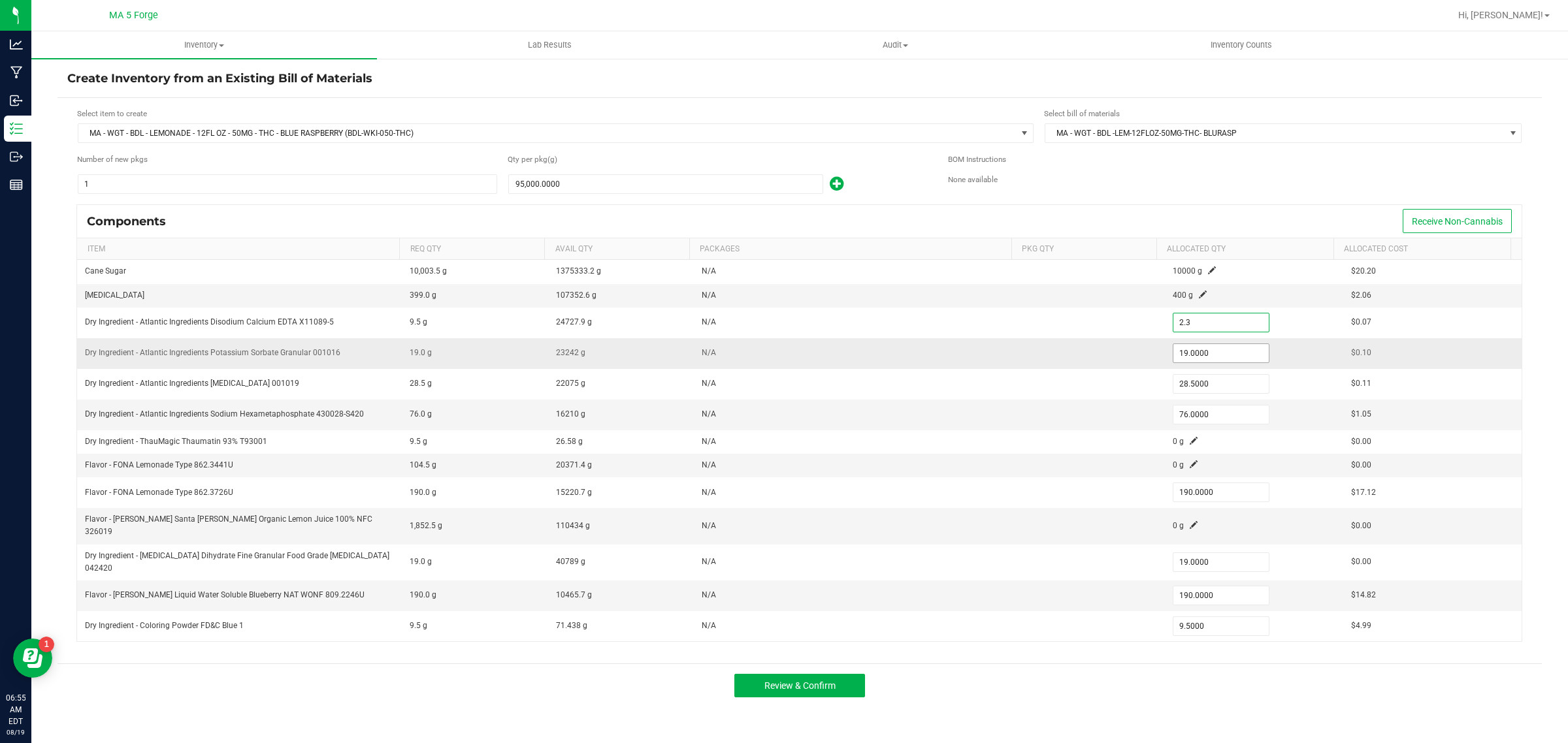
type input "2.3000"
click at [1215, 354] on input "19" at bounding box center [1221, 353] width 96 height 18
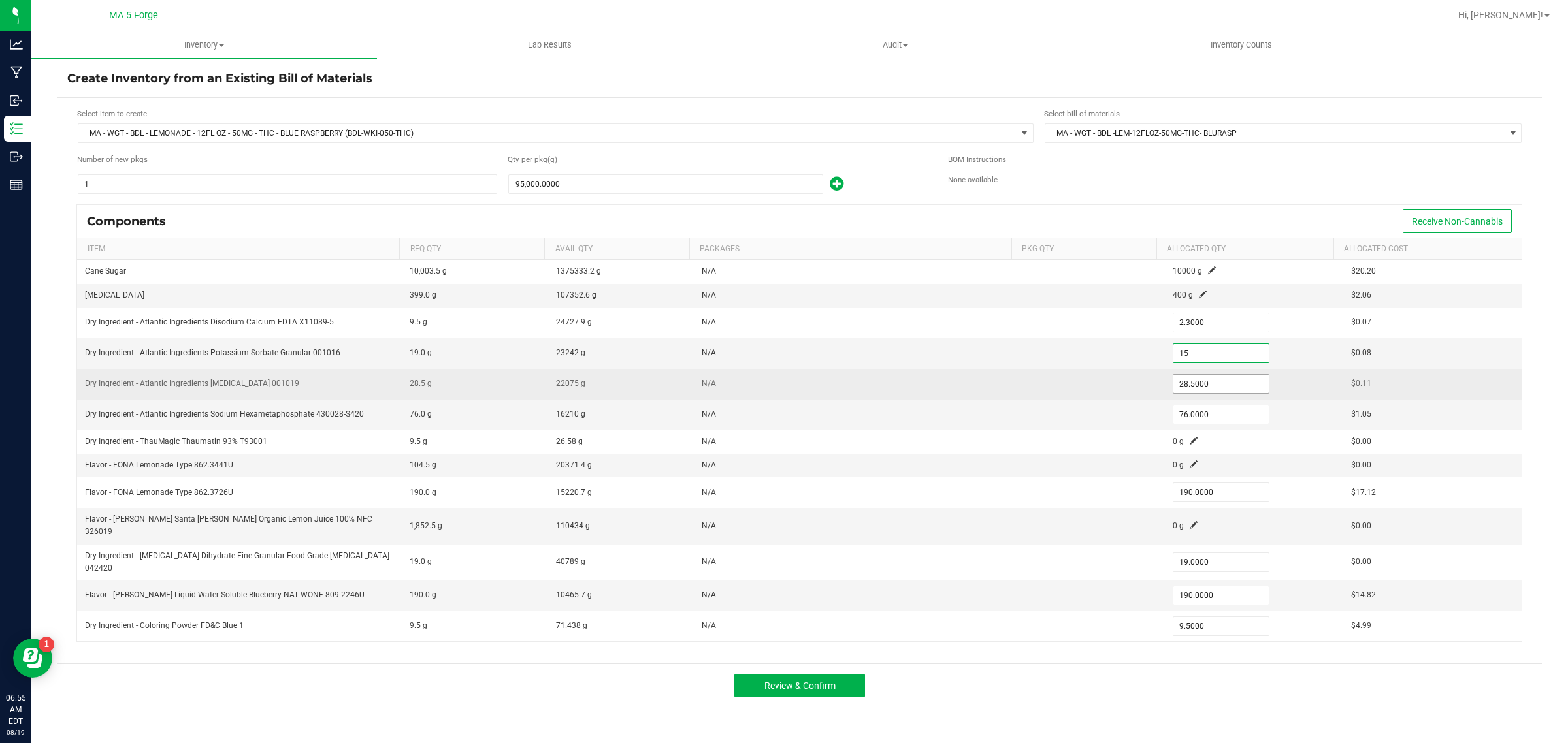
type input "15.0000"
click at [1203, 389] on input "28.5" at bounding box center [1221, 385] width 96 height 18
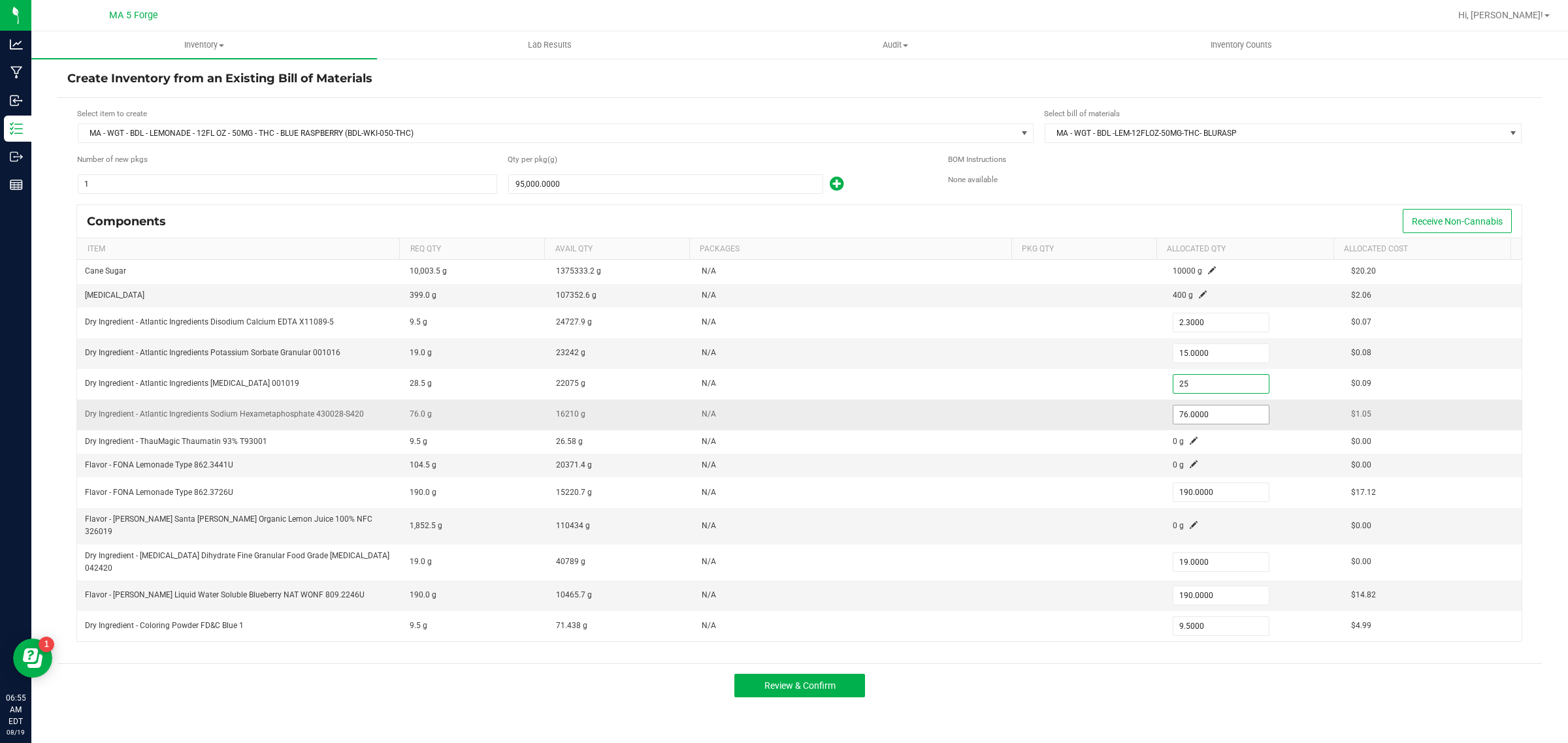
type input "25.0000"
click at [1216, 419] on input "76" at bounding box center [1221, 415] width 96 height 18
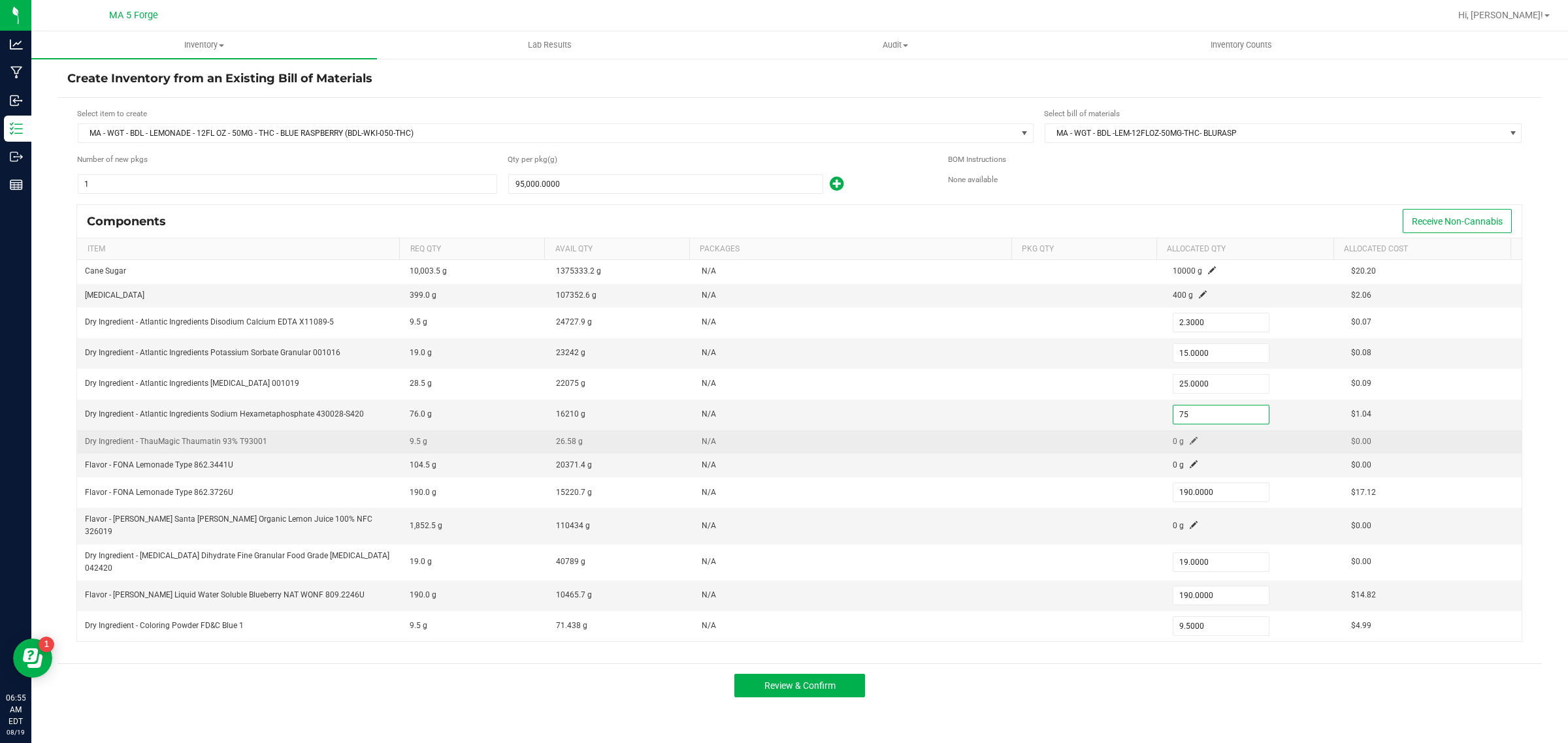
type input "75.0000"
click at [1190, 441] on span at bounding box center [1193, 441] width 8 height 8
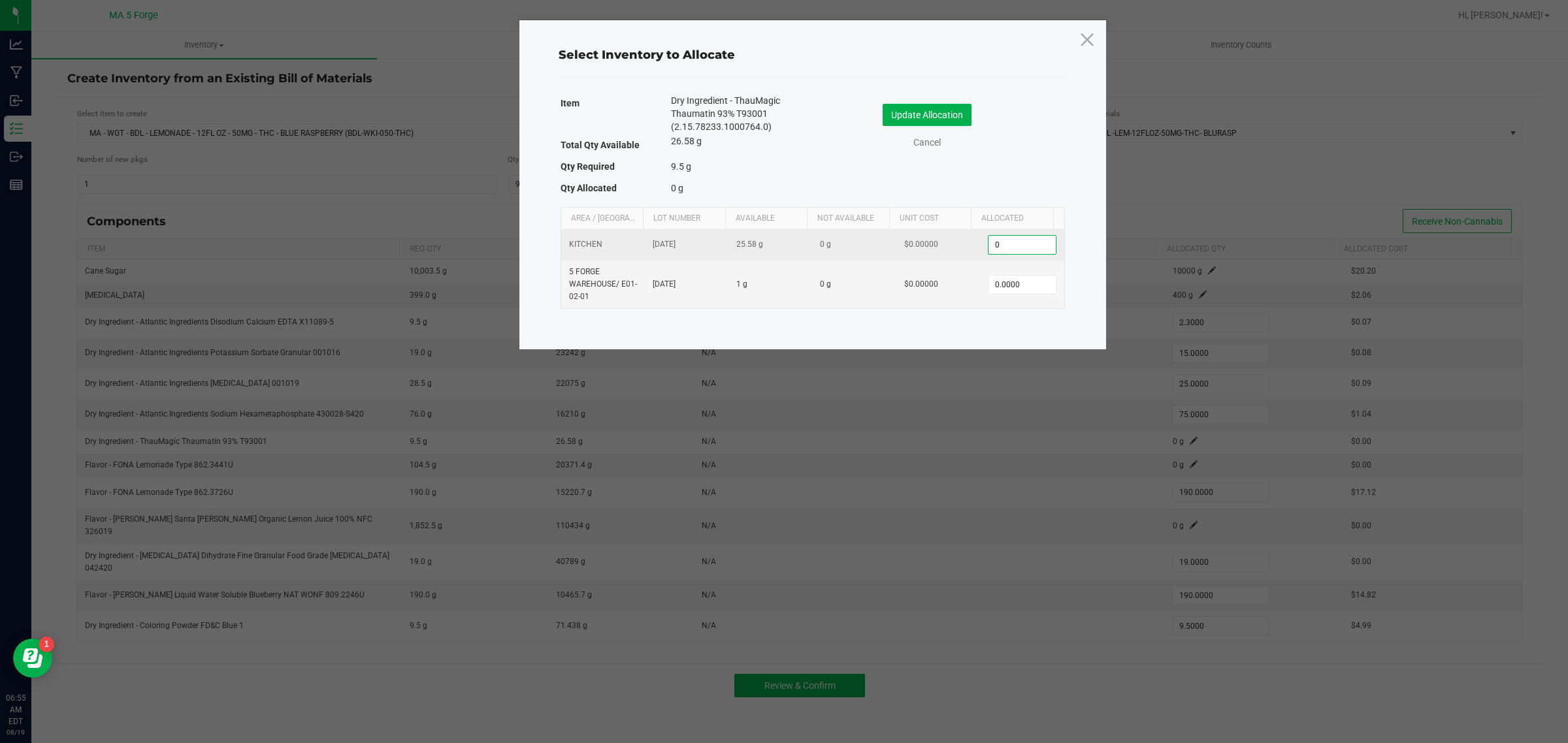
click at [1015, 246] on input "0" at bounding box center [1021, 245] width 66 height 18
type input "0.4800"
click at [958, 122] on button "Update Allocation" at bounding box center [927, 115] width 89 height 22
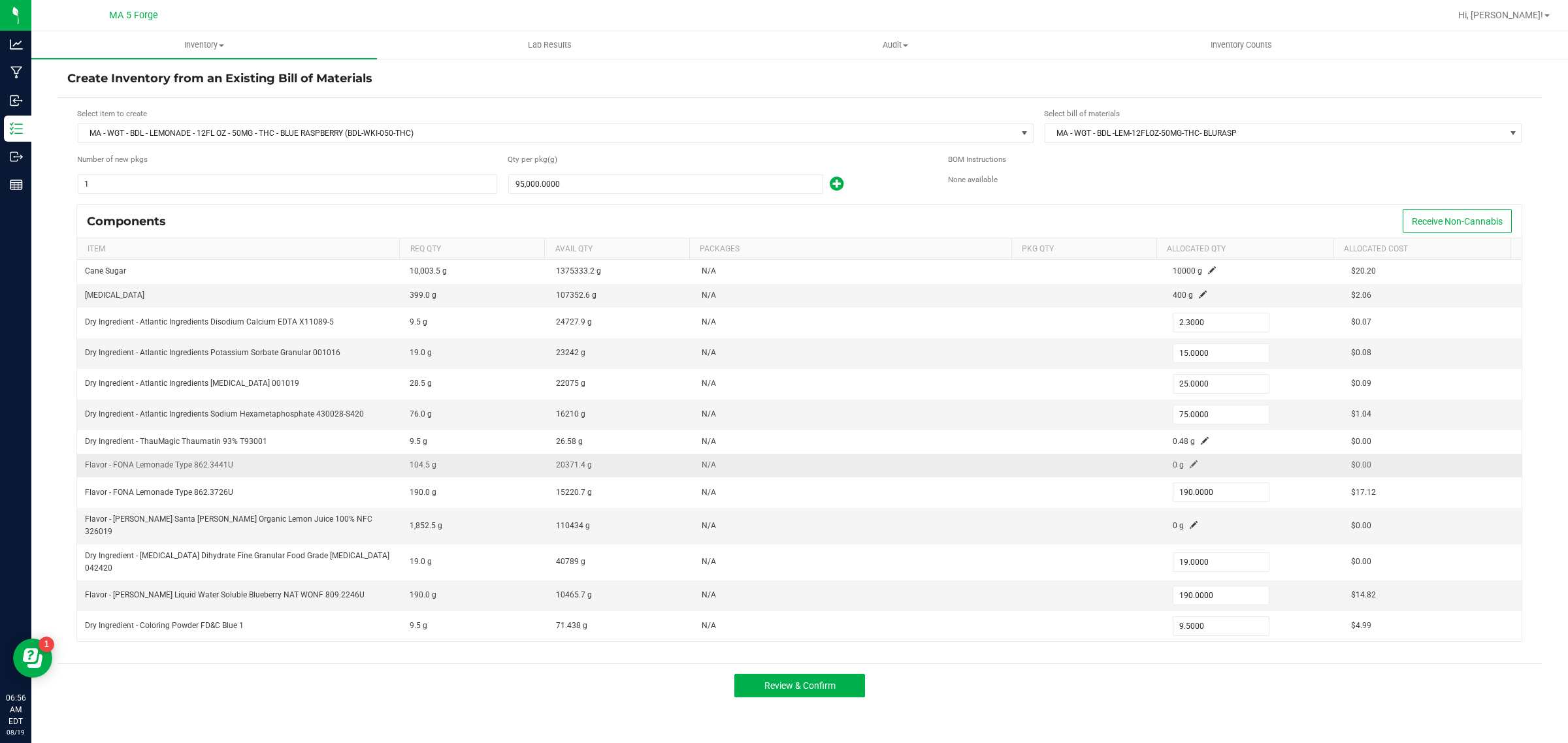
click at [1190, 465] on span at bounding box center [1193, 464] width 8 height 8
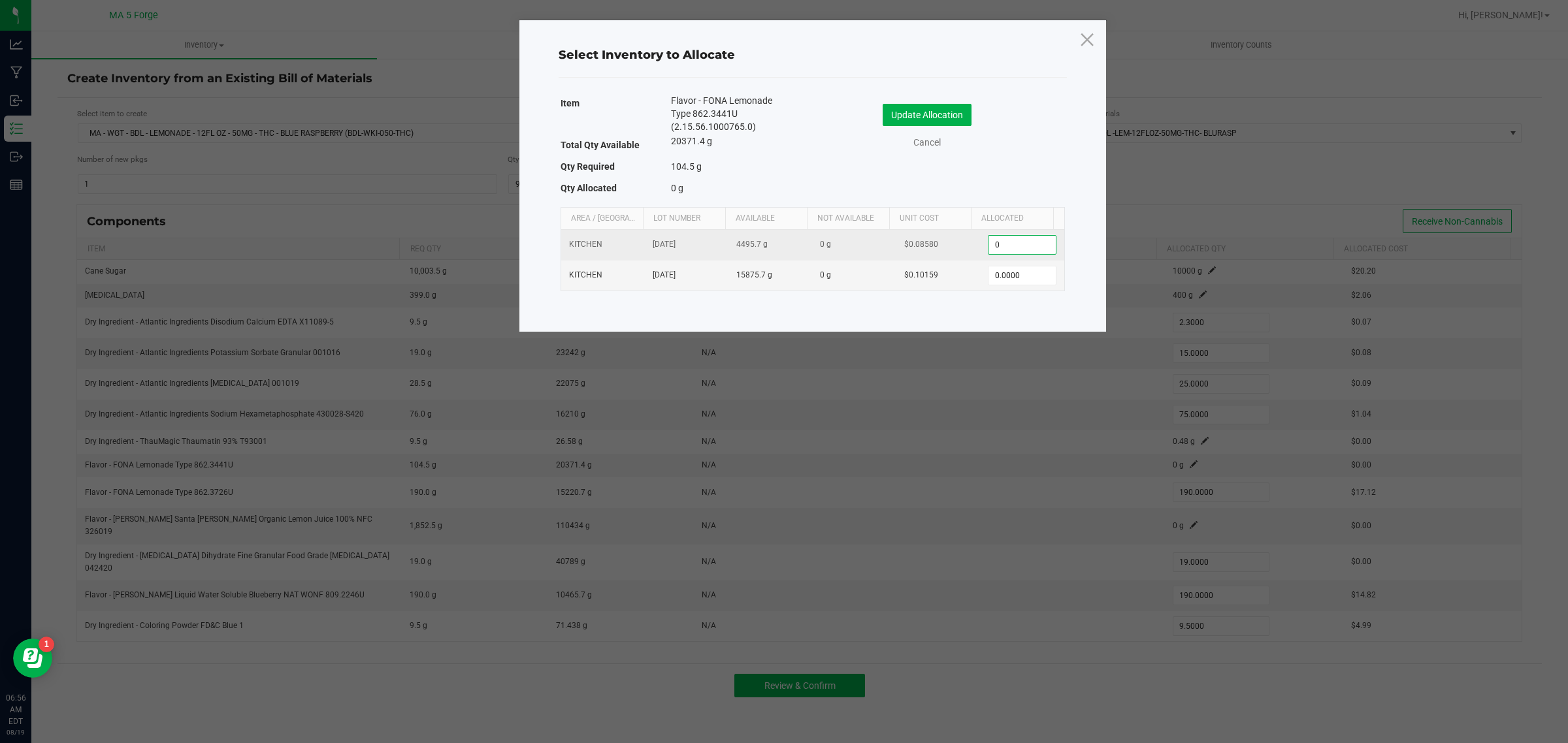
click at [1027, 249] on input "0" at bounding box center [1021, 245] width 66 height 18
type input "100.0000"
click at [959, 119] on button "Update Allocation" at bounding box center [927, 115] width 89 height 22
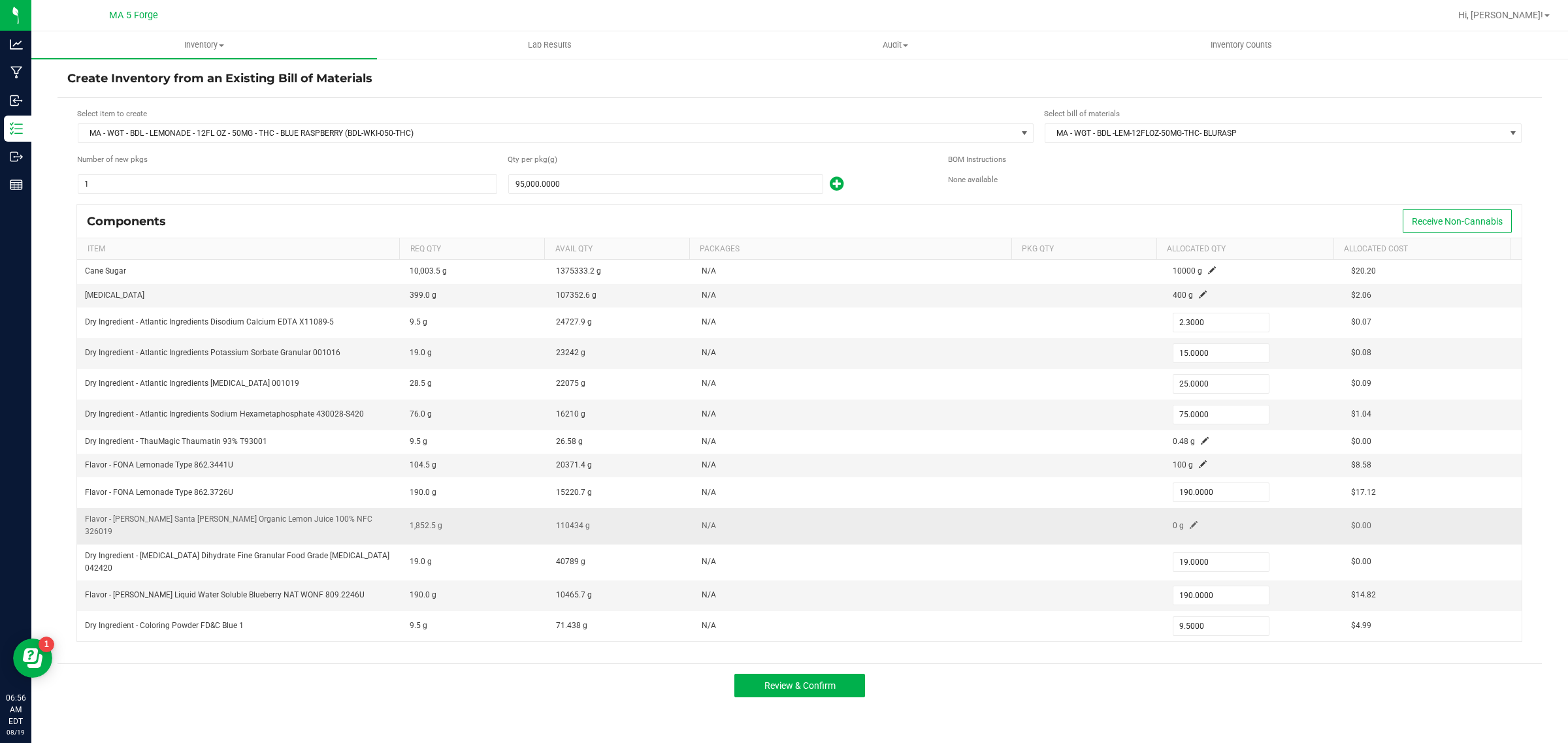
click at [1190, 521] on span at bounding box center [1193, 525] width 8 height 8
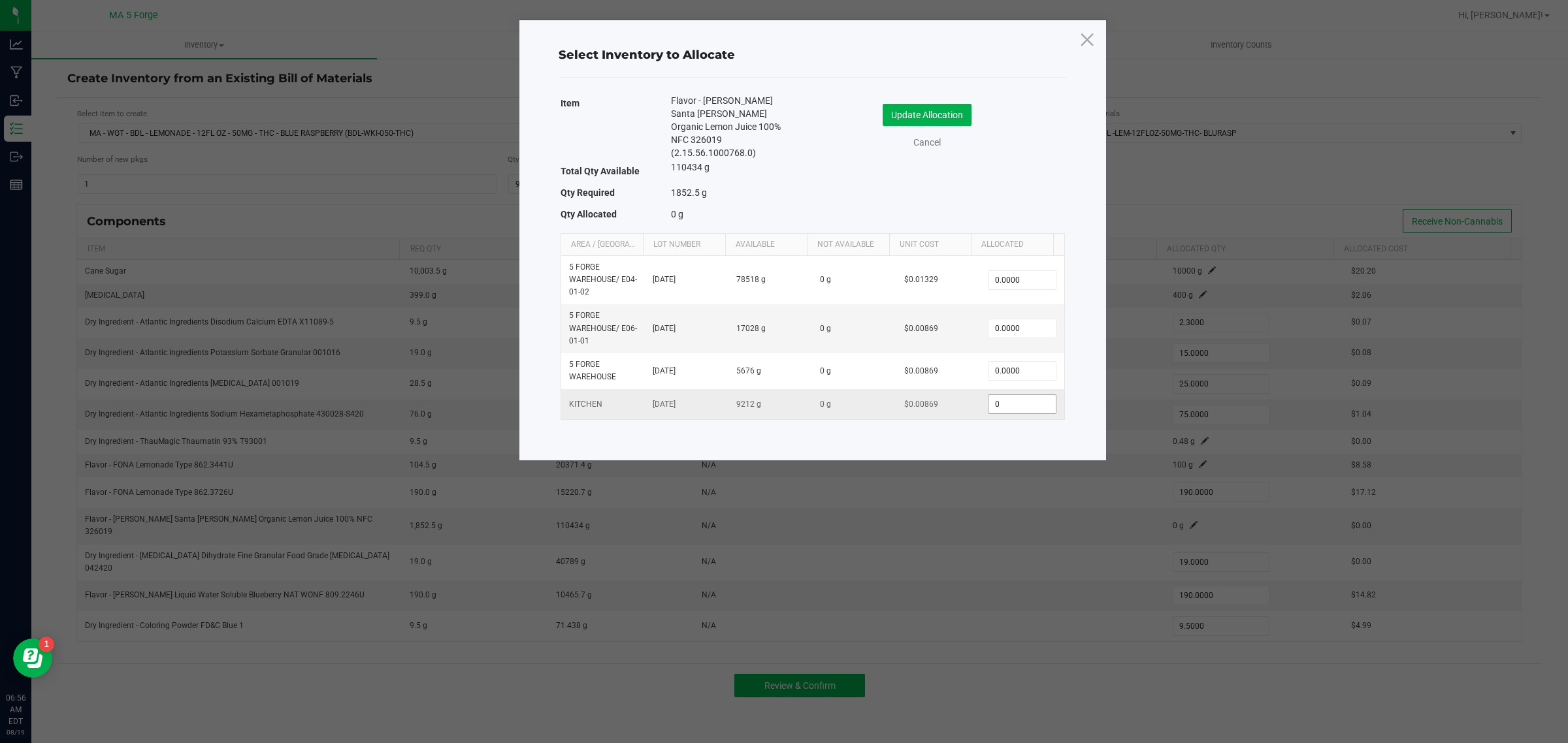
click at [1023, 395] on input "0" at bounding box center [1021, 405] width 66 height 18
type input "1,850.0000"
click at [941, 112] on button "Update Allocation" at bounding box center [927, 115] width 89 height 22
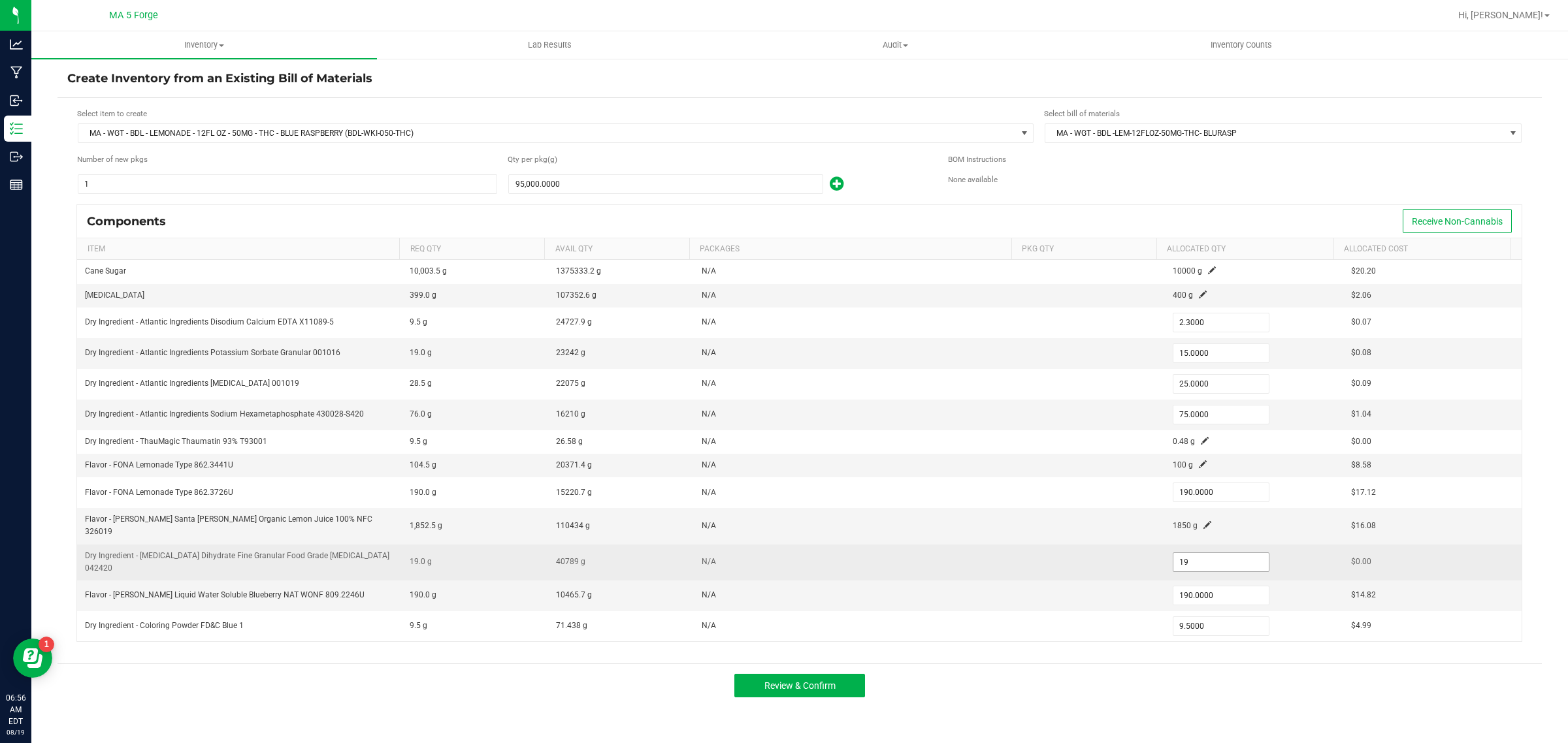
click at [1209, 553] on input "19" at bounding box center [1221, 562] width 96 height 18
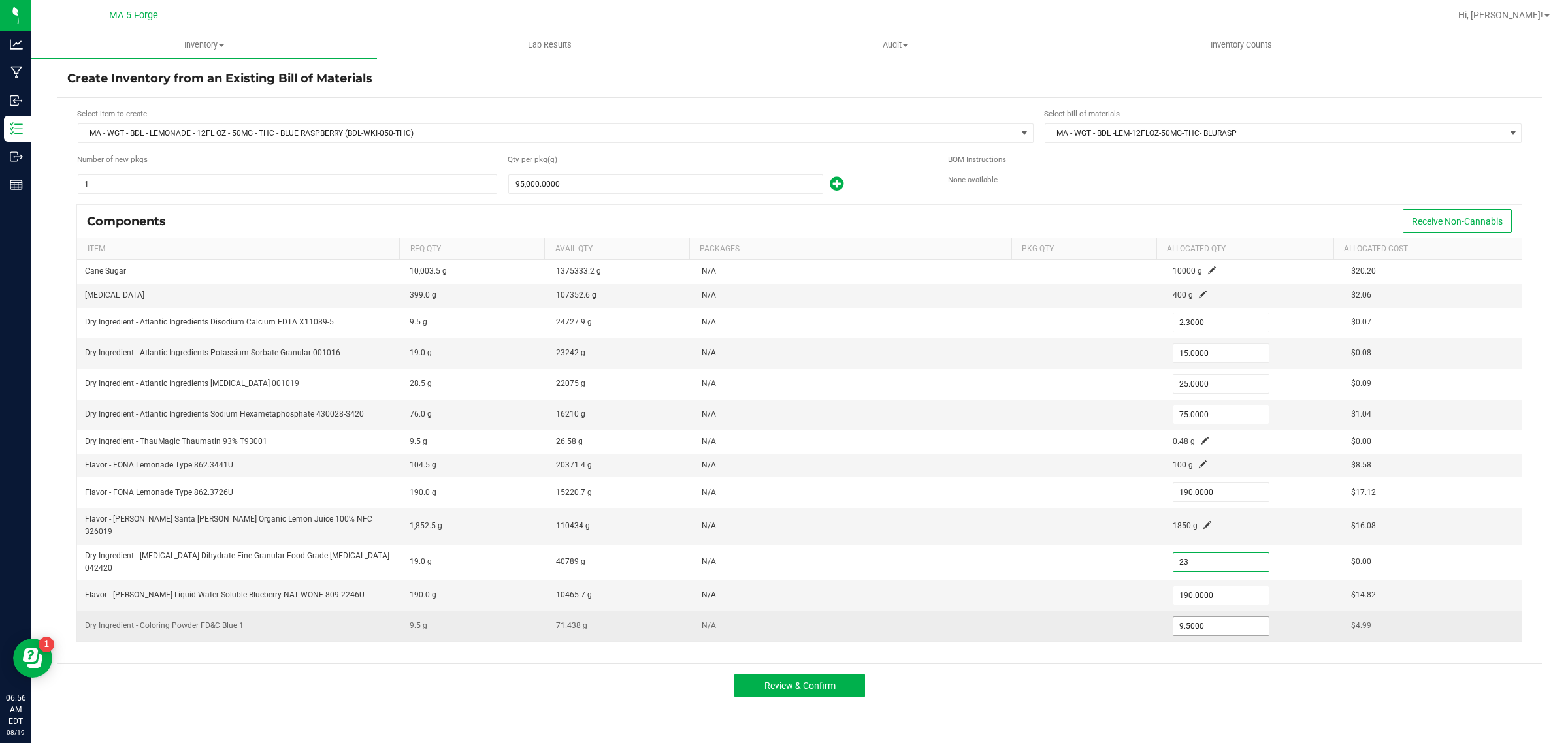
type input "23.0000"
click at [1200, 617] on input "9.5" at bounding box center [1221, 626] width 96 height 18
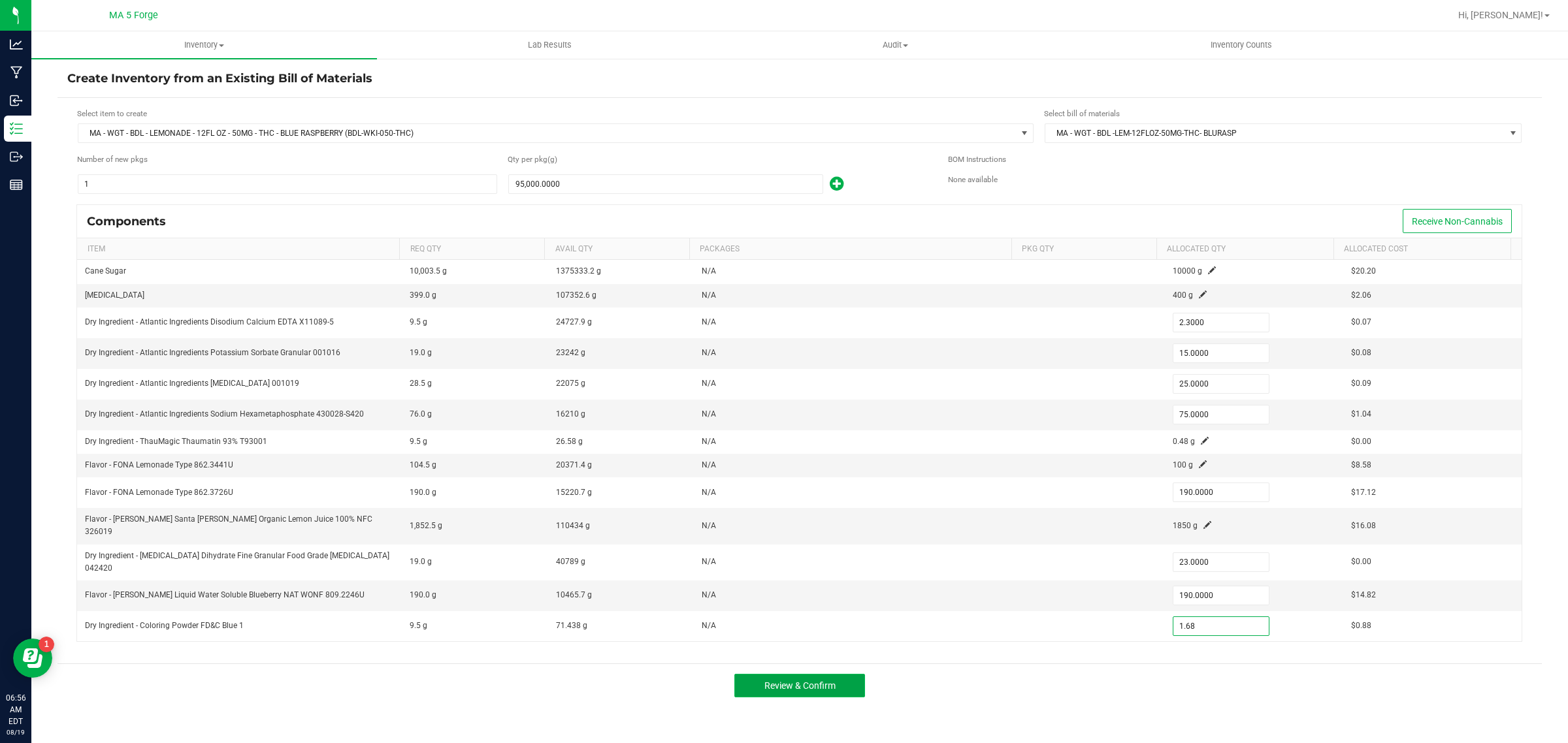
type input "1.6800"
click at [845, 674] on button "Review & Confirm" at bounding box center [800, 686] width 131 height 24
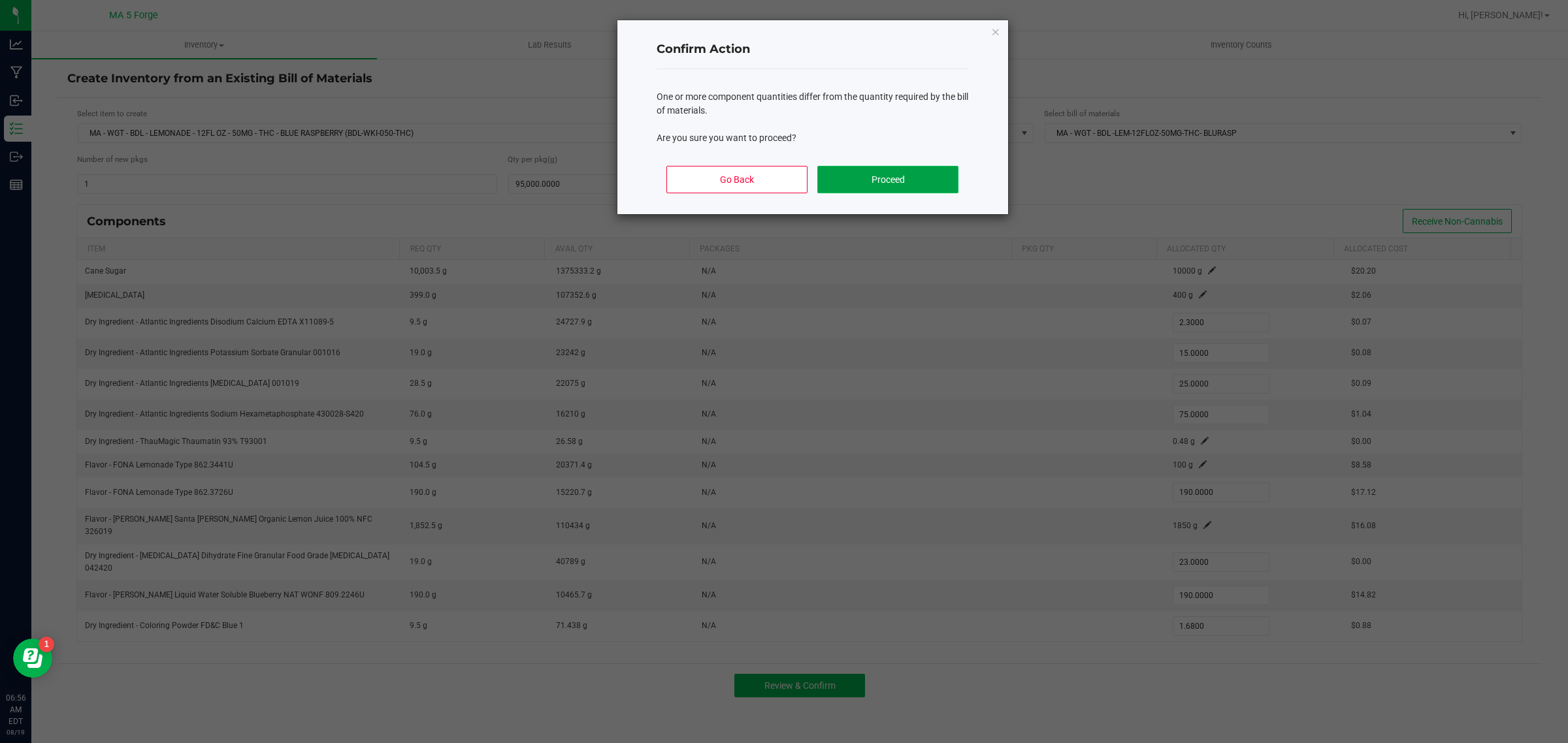
click at [848, 177] on button "Proceed" at bounding box center [887, 180] width 140 height 28
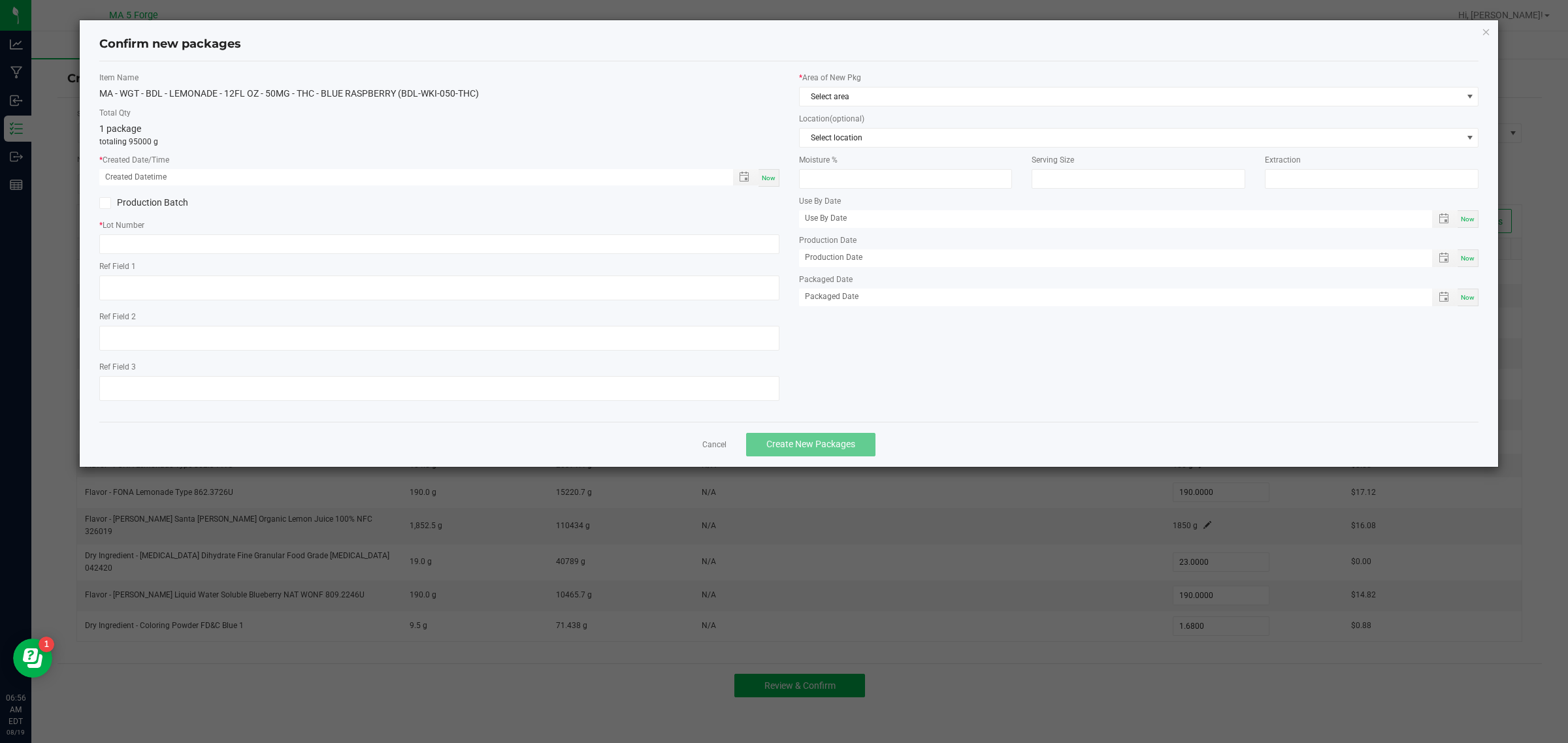
click at [759, 180] on div "Now" at bounding box center [768, 178] width 21 height 18
type input "[DATE] 06:56 AM"
click at [142, 199] on label "Production Batch" at bounding box center [264, 202] width 330 height 13
click at [0, 0] on input "Production Batch" at bounding box center [0, 0] width 0 height 0
click at [167, 243] on input "text" at bounding box center [439, 243] width 680 height 19
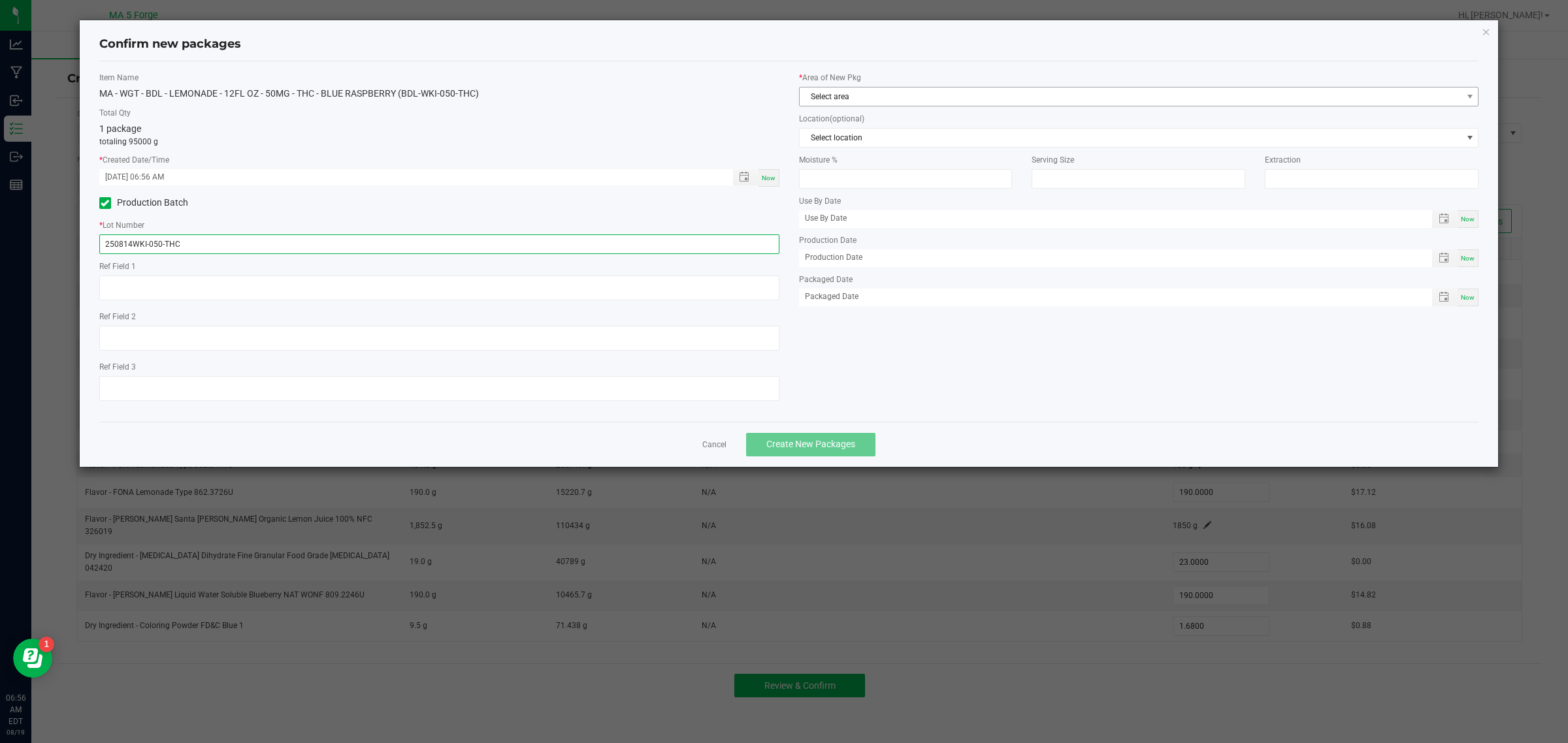
type input "250814WKI-050-THC"
click at [847, 92] on span "Select area" at bounding box center [1130, 97] width 663 height 18
click at [855, 198] on li "KITCHEN" at bounding box center [1139, 206] width 679 height 18
click at [843, 435] on button "Create New Packages" at bounding box center [811, 445] width 129 height 24
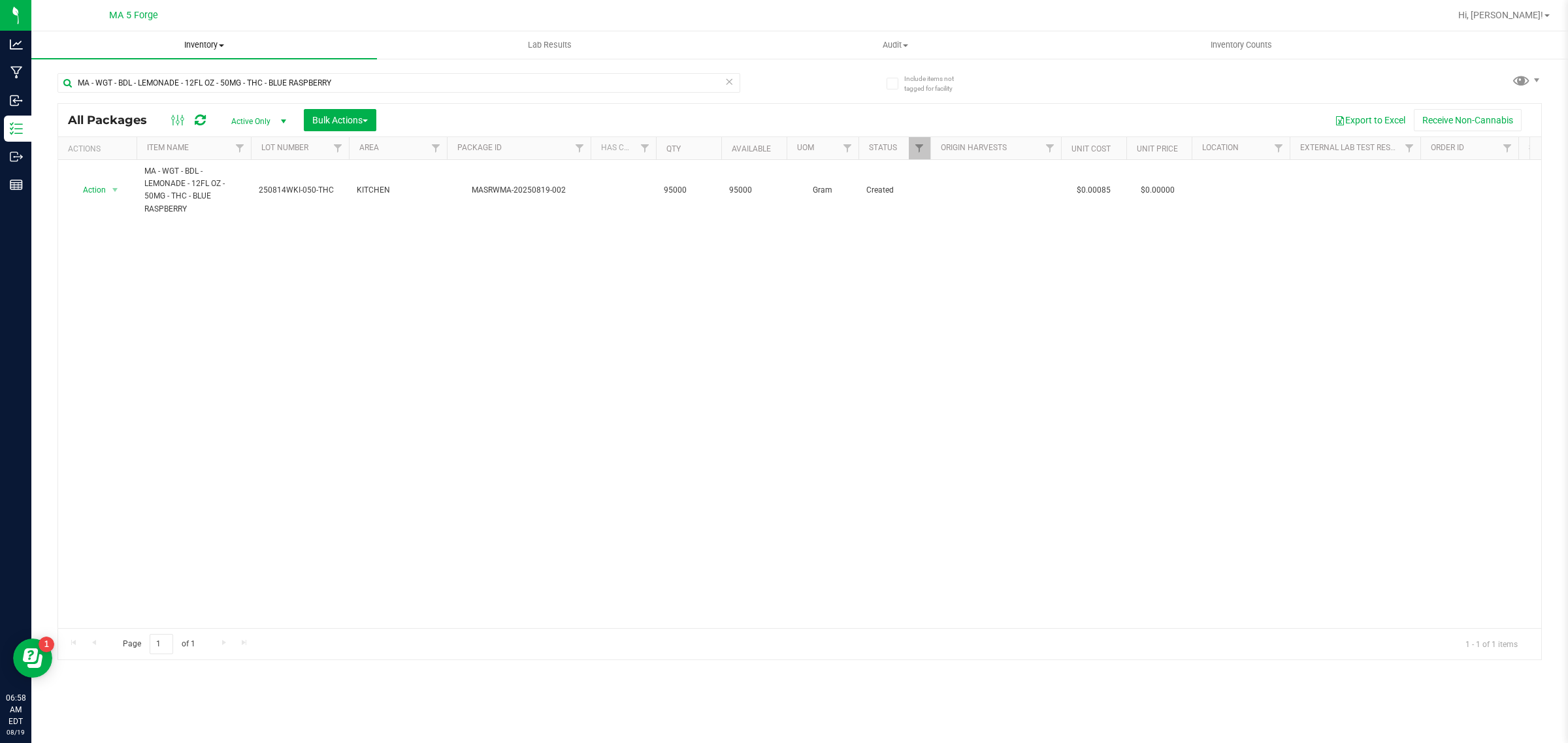
click at [218, 52] on uib-tab-heading "Inventory All packages All inventory Waste log Create inventory" at bounding box center [204, 44] width 346 height 28
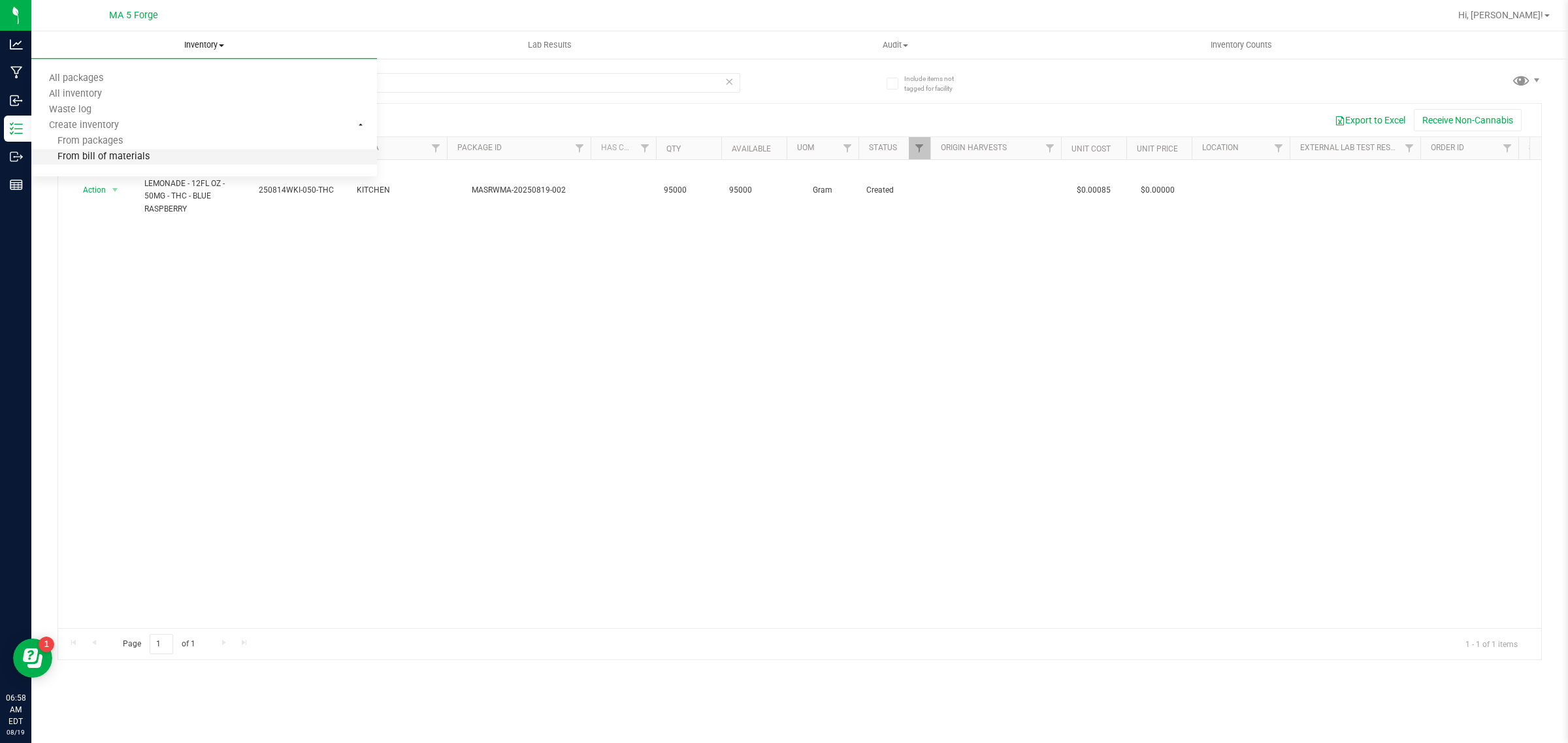
click at [181, 152] on li "From bill of materials" at bounding box center [204, 157] width 346 height 16
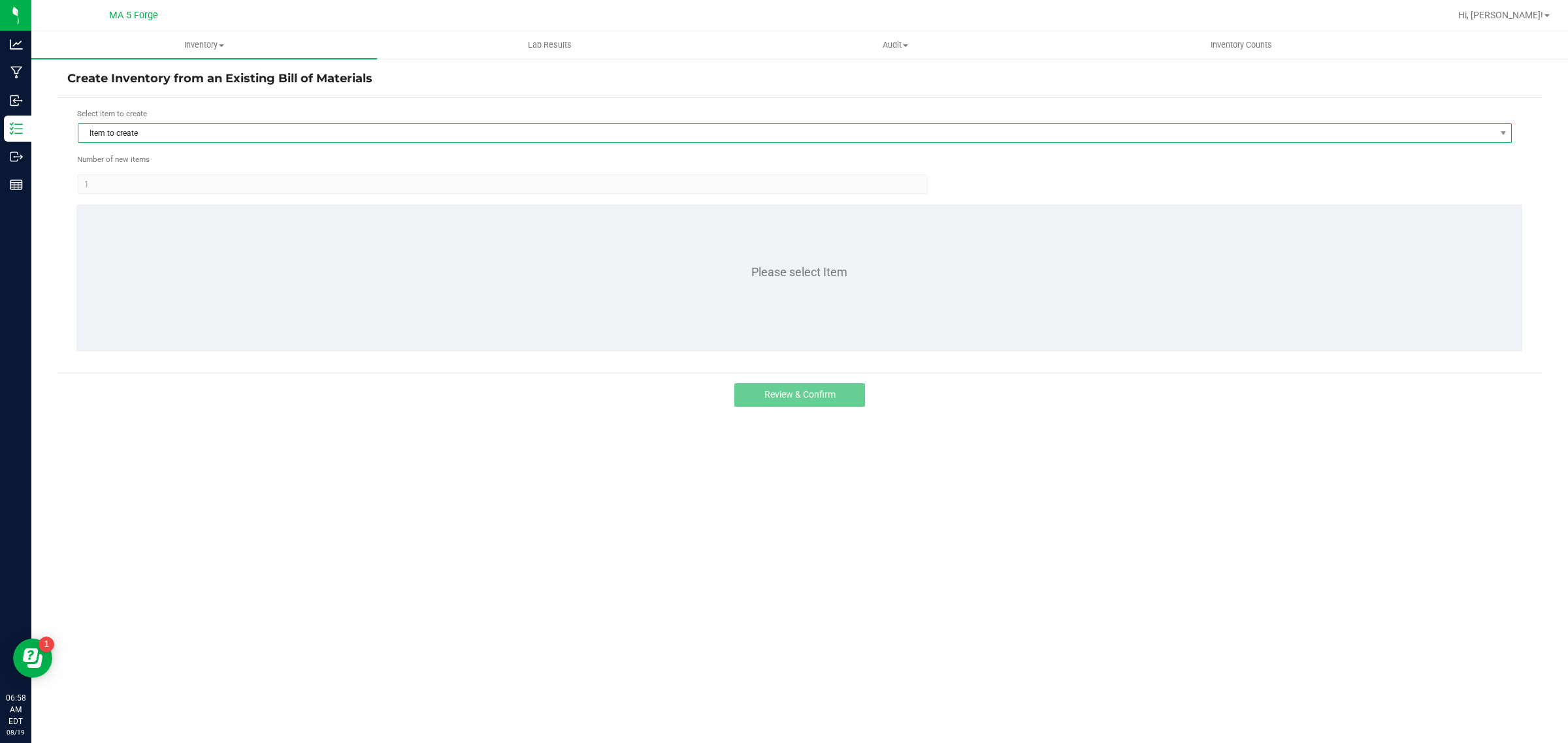
click at [354, 131] on span "Item to create" at bounding box center [786, 133] width 1417 height 18
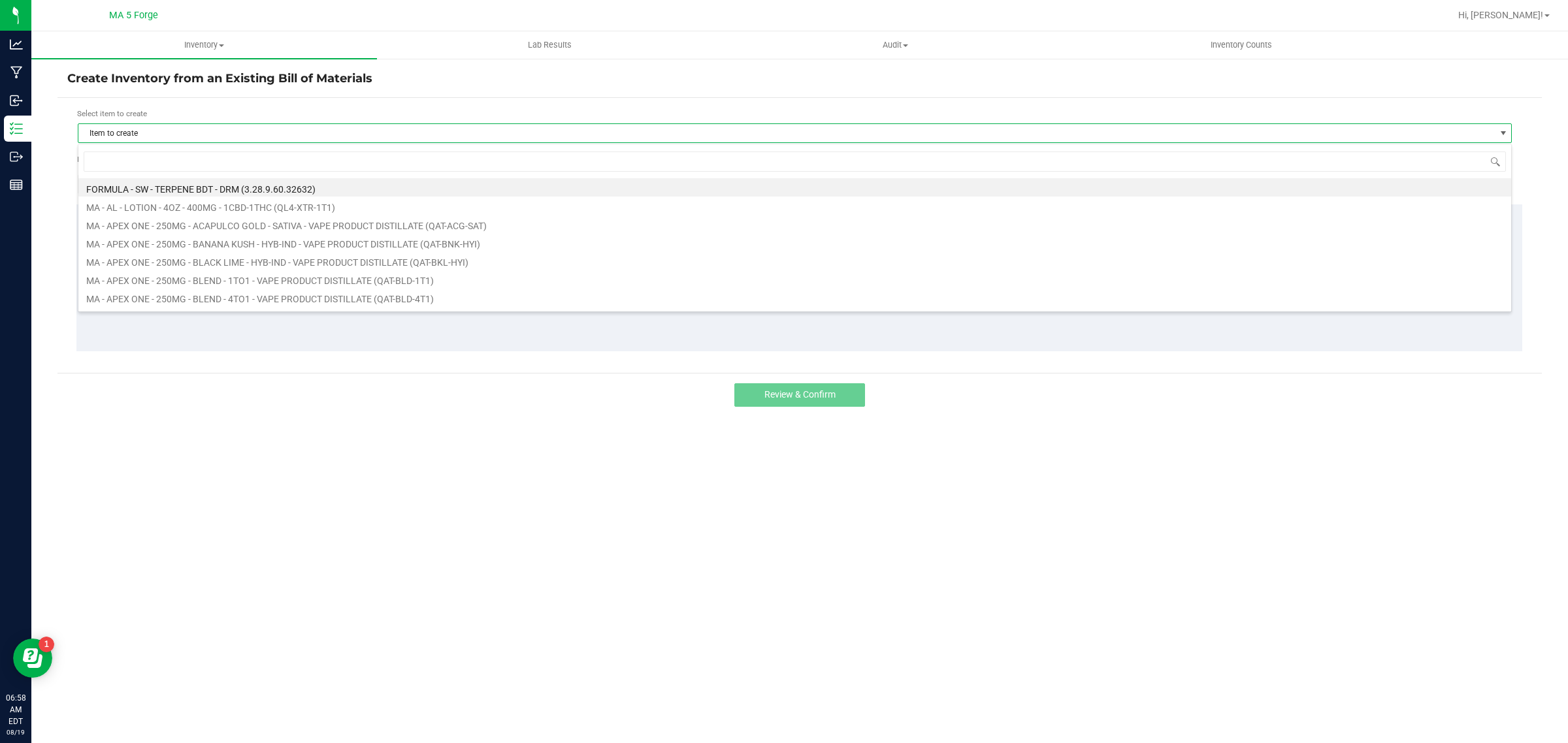
scroll to position [20, 1434]
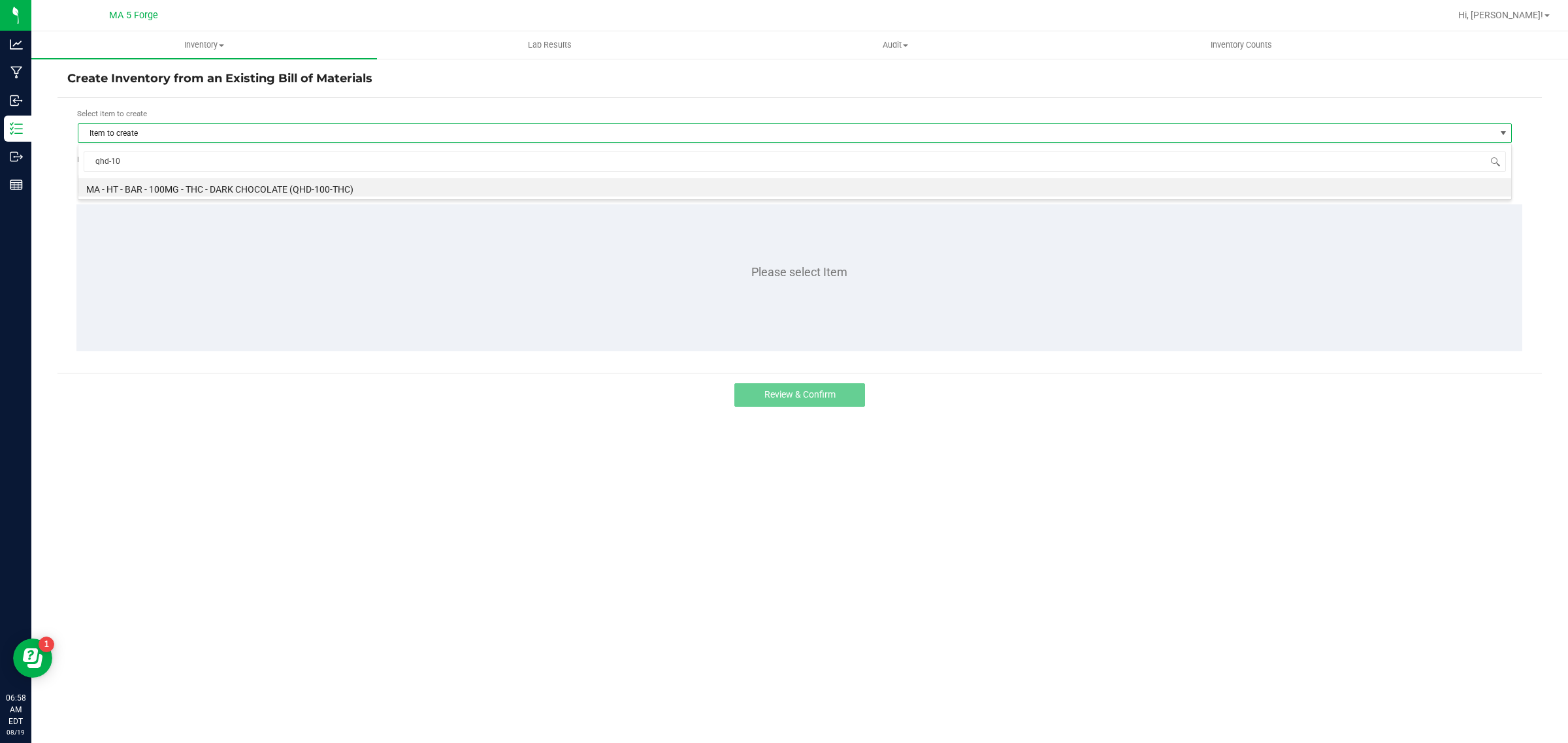
type input "qhd-100"
click at [328, 181] on li "MA - HT - BAR - 100MG - THC - DARK CHOCOLATE (QHD-100-THC)" at bounding box center [794, 187] width 1433 height 18
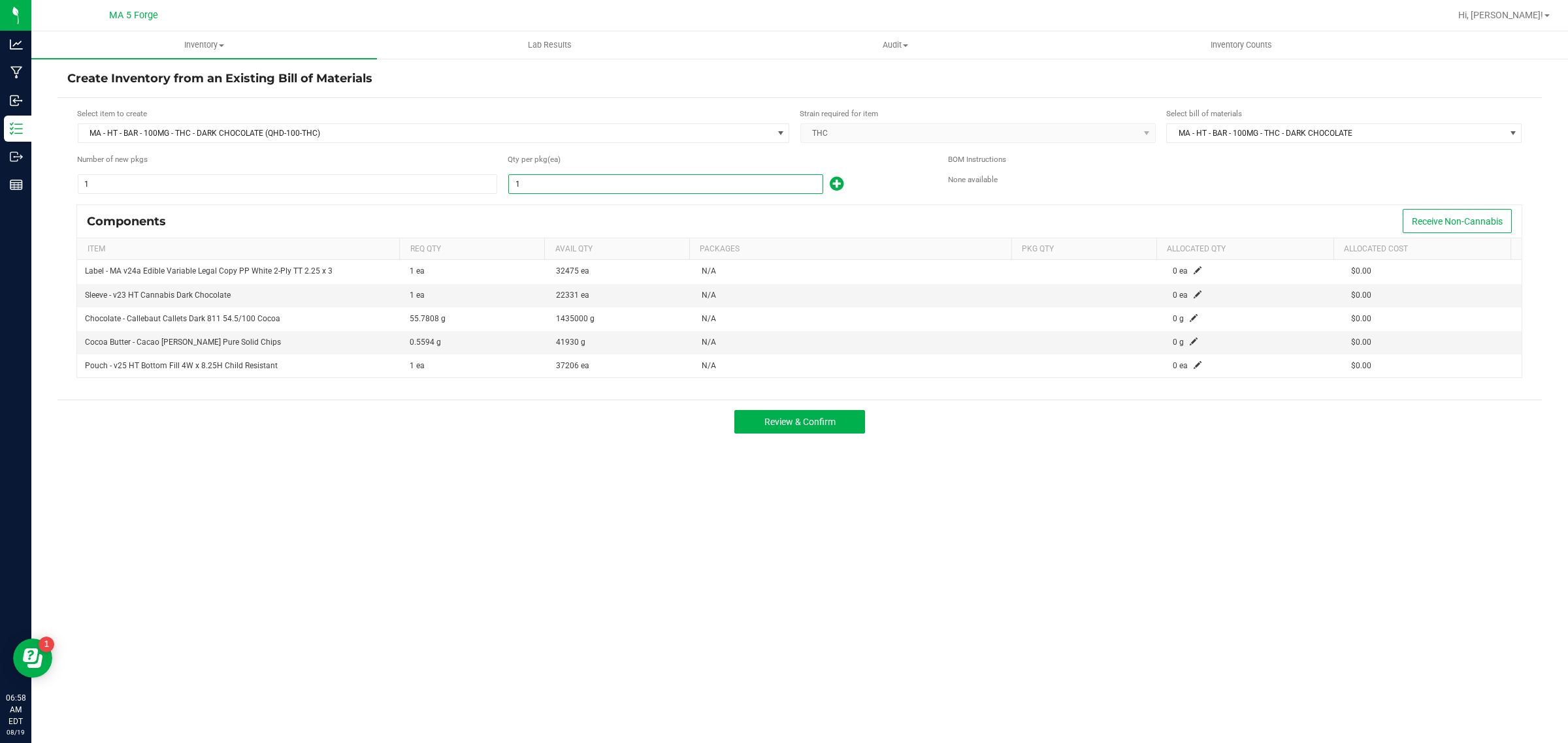
click at [569, 184] on input "1" at bounding box center [665, 185] width 313 height 18
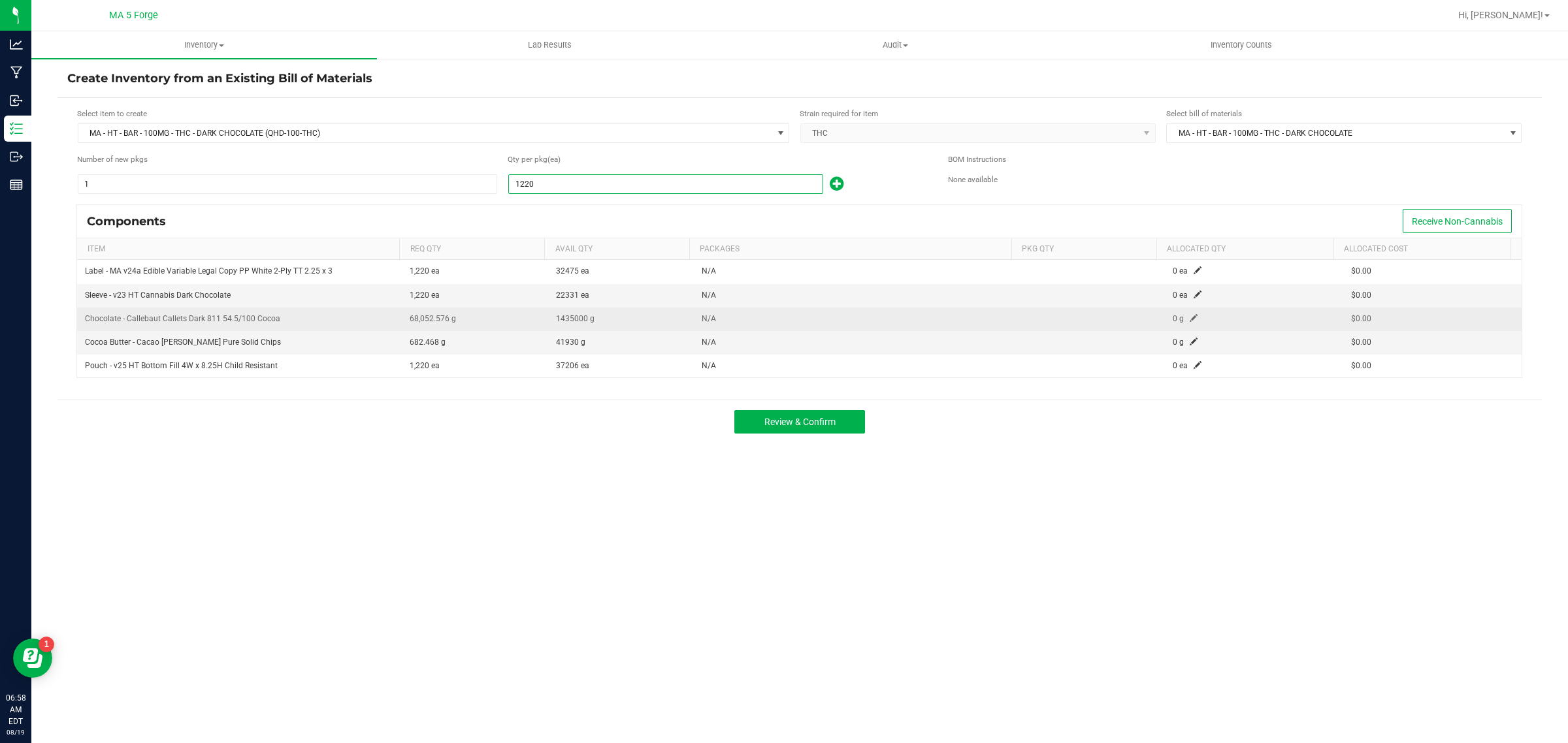
type input "1,220"
click at [1190, 317] on span at bounding box center [1193, 317] width 8 height 8
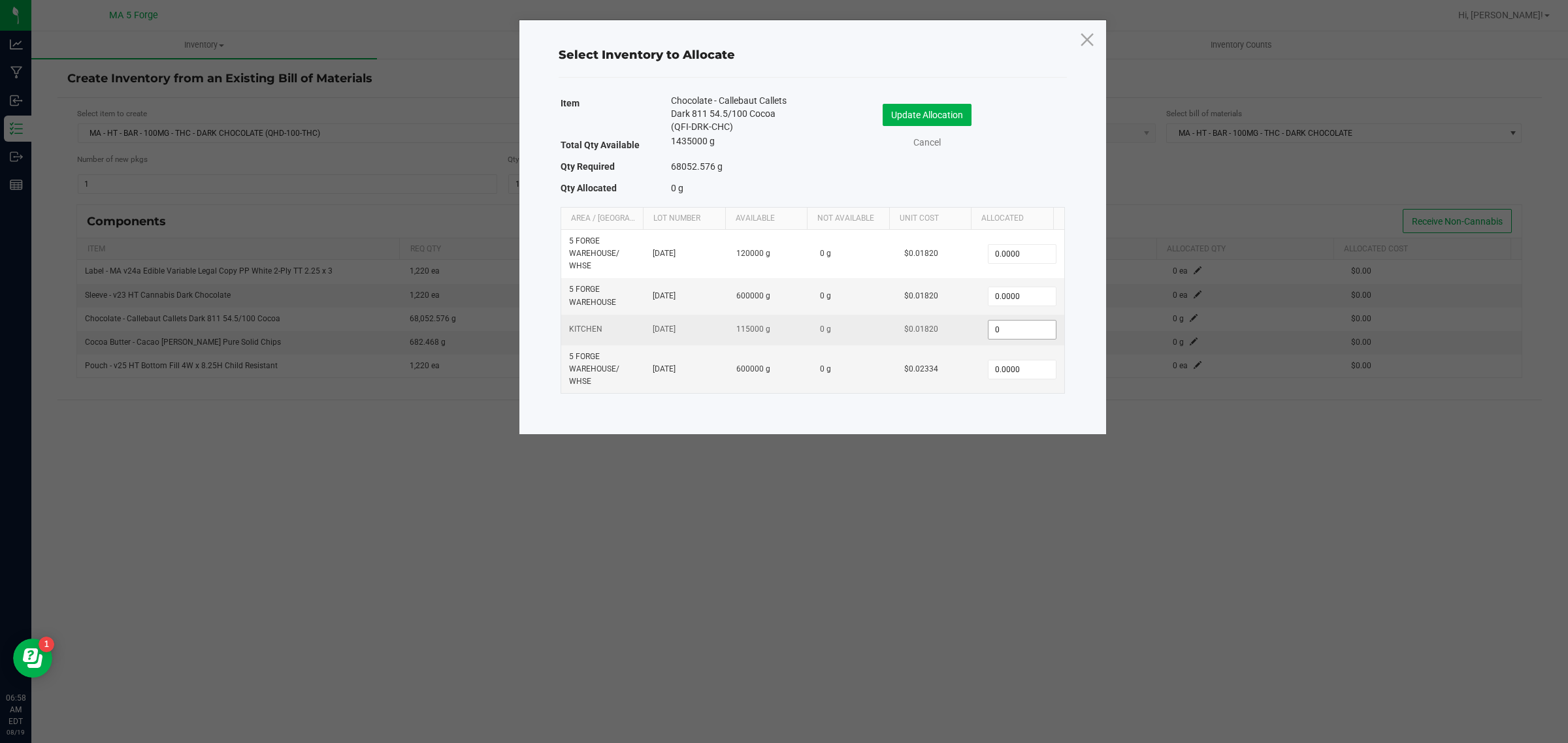
click at [1020, 322] on input "0" at bounding box center [1021, 330] width 66 height 18
type input "70,000.0000"
click at [962, 118] on button "Update Allocation" at bounding box center [927, 115] width 89 height 22
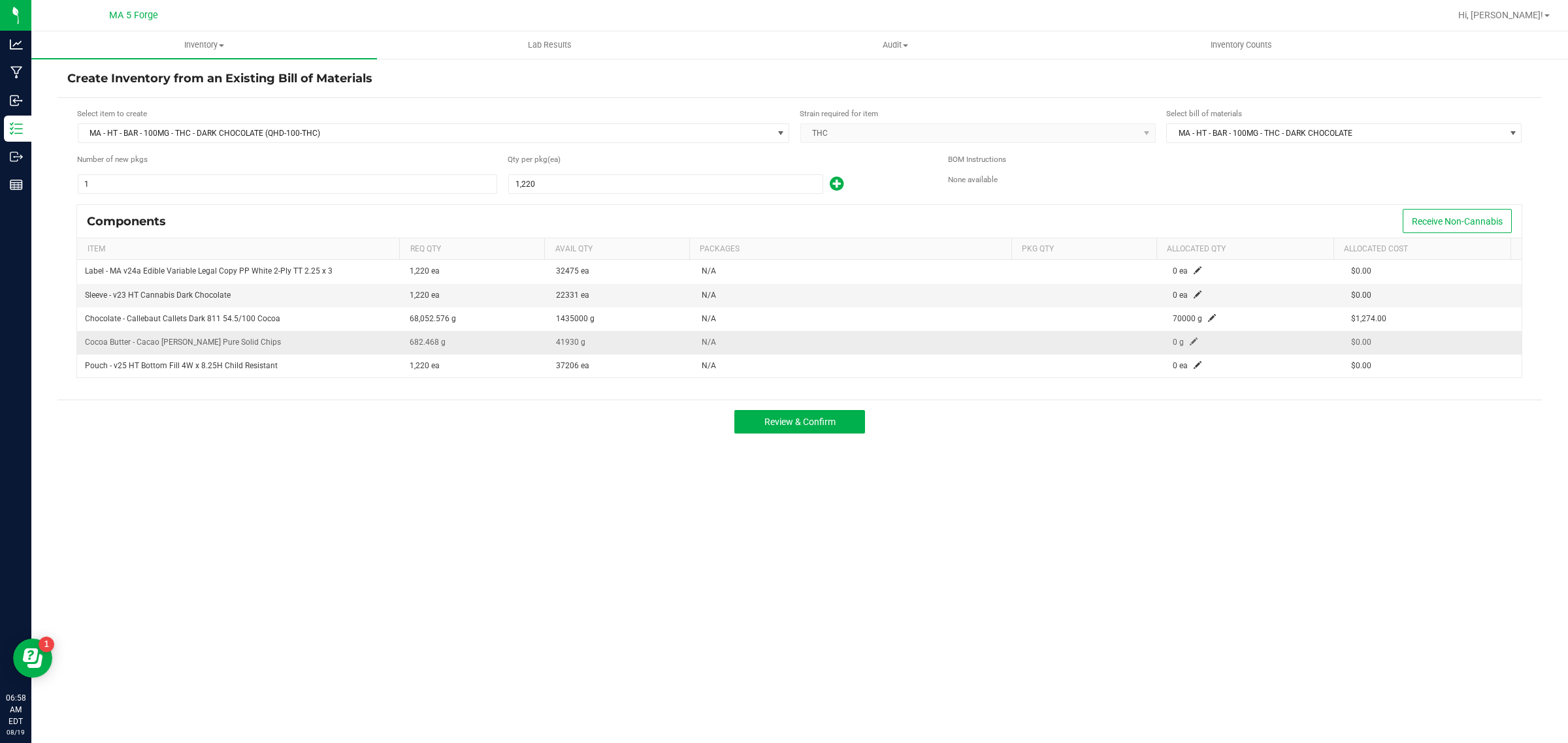
click at [1190, 341] on span at bounding box center [1193, 341] width 8 height 8
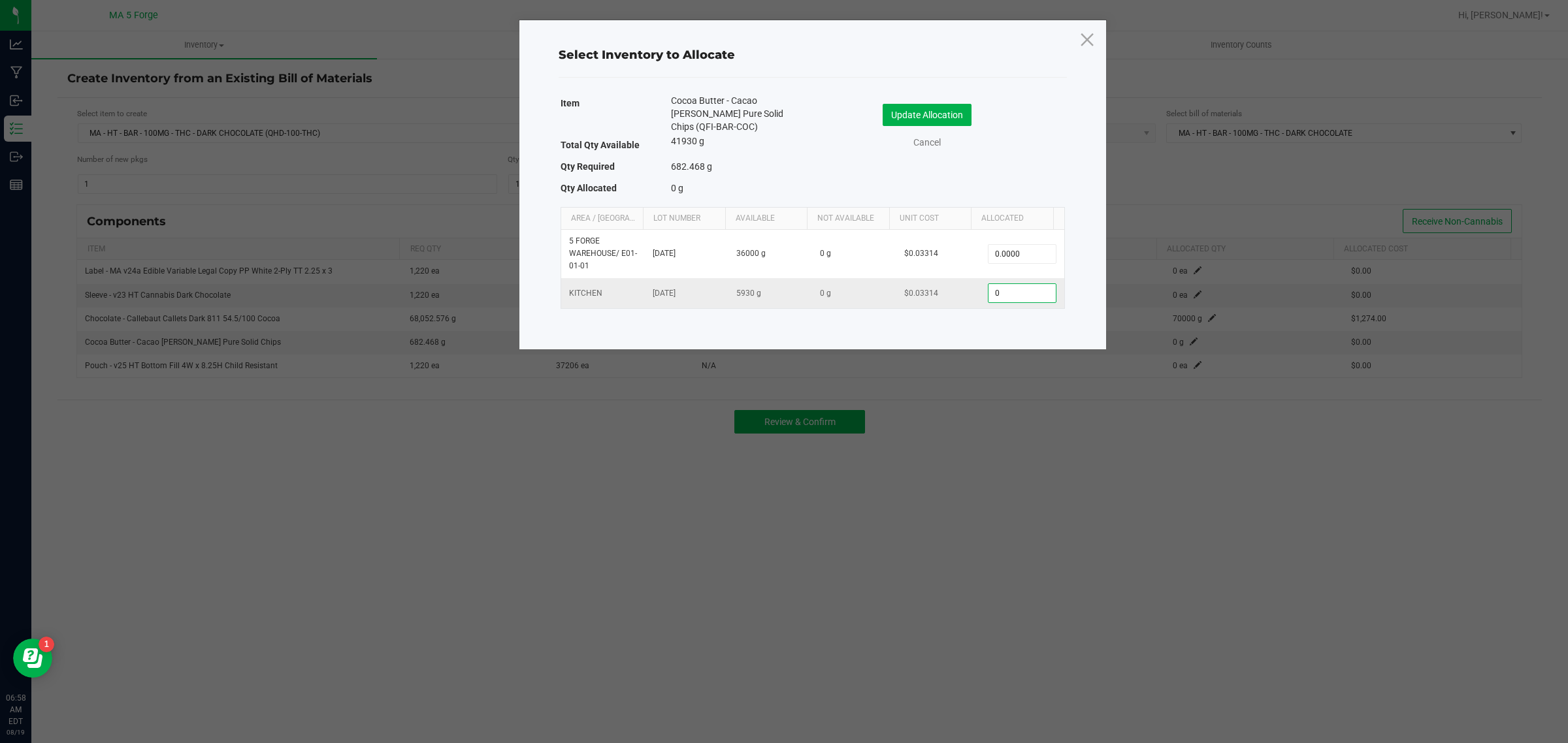
click at [1028, 301] on input "0" at bounding box center [1021, 293] width 66 height 18
type input "700.0000"
click at [962, 110] on button "Update Allocation" at bounding box center [927, 115] width 89 height 22
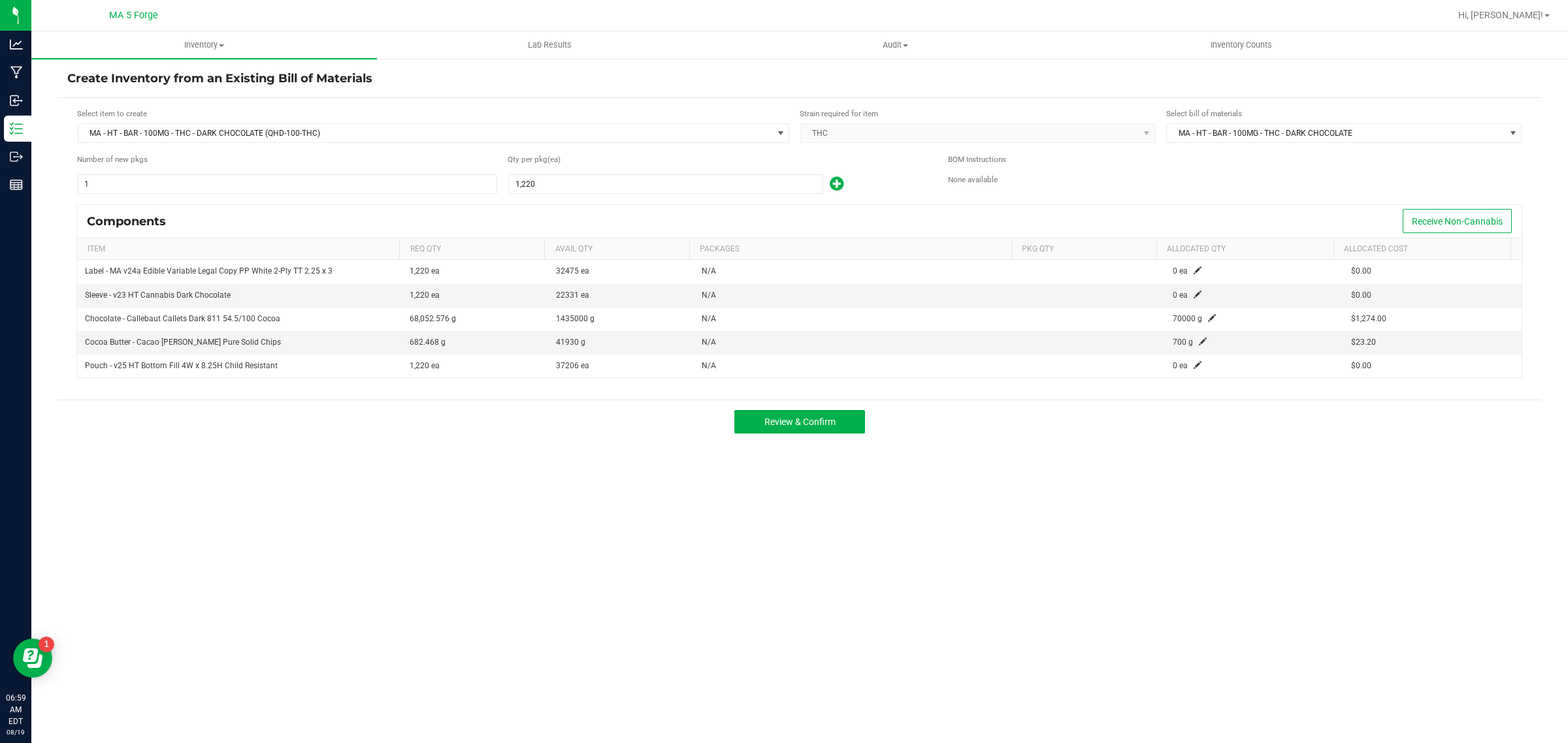
click at [815, 439] on div "Review & Confirm" at bounding box center [800, 421] width 1485 height 44
click at [799, 432] on button "Review & Confirm" at bounding box center [800, 422] width 131 height 24
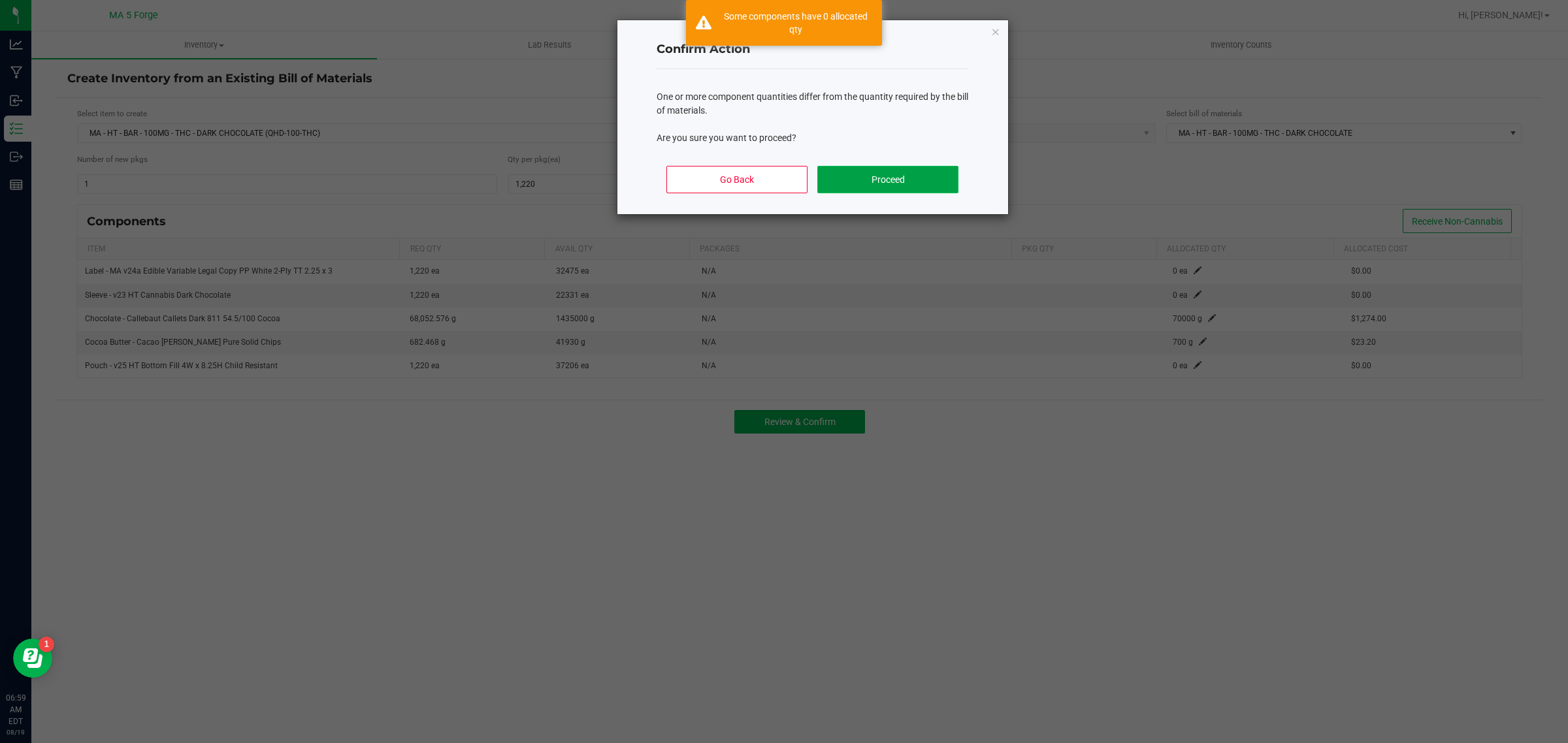
click at [930, 167] on button "Proceed" at bounding box center [887, 180] width 140 height 28
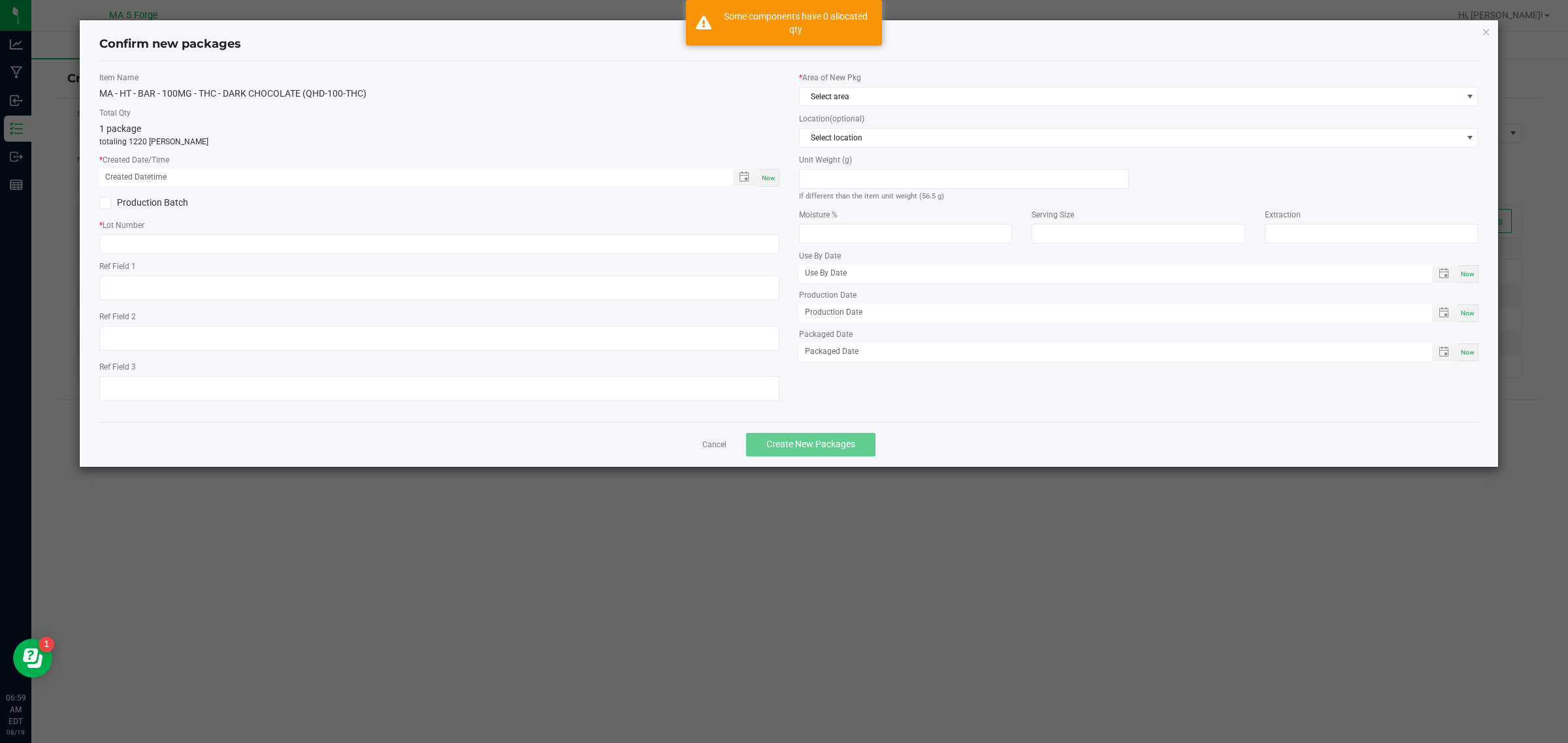
drag, startPoint x: 775, startPoint y: 180, endPoint x: 739, endPoint y: 188, distance: 36.9
click at [773, 180] on div "Now" at bounding box center [768, 178] width 21 height 18
type input "[DATE] 06:59 AM"
click at [138, 207] on label "Production Batch" at bounding box center [264, 202] width 330 height 13
click at [0, 0] on input "Production Batch" at bounding box center [0, 0] width 0 height 0
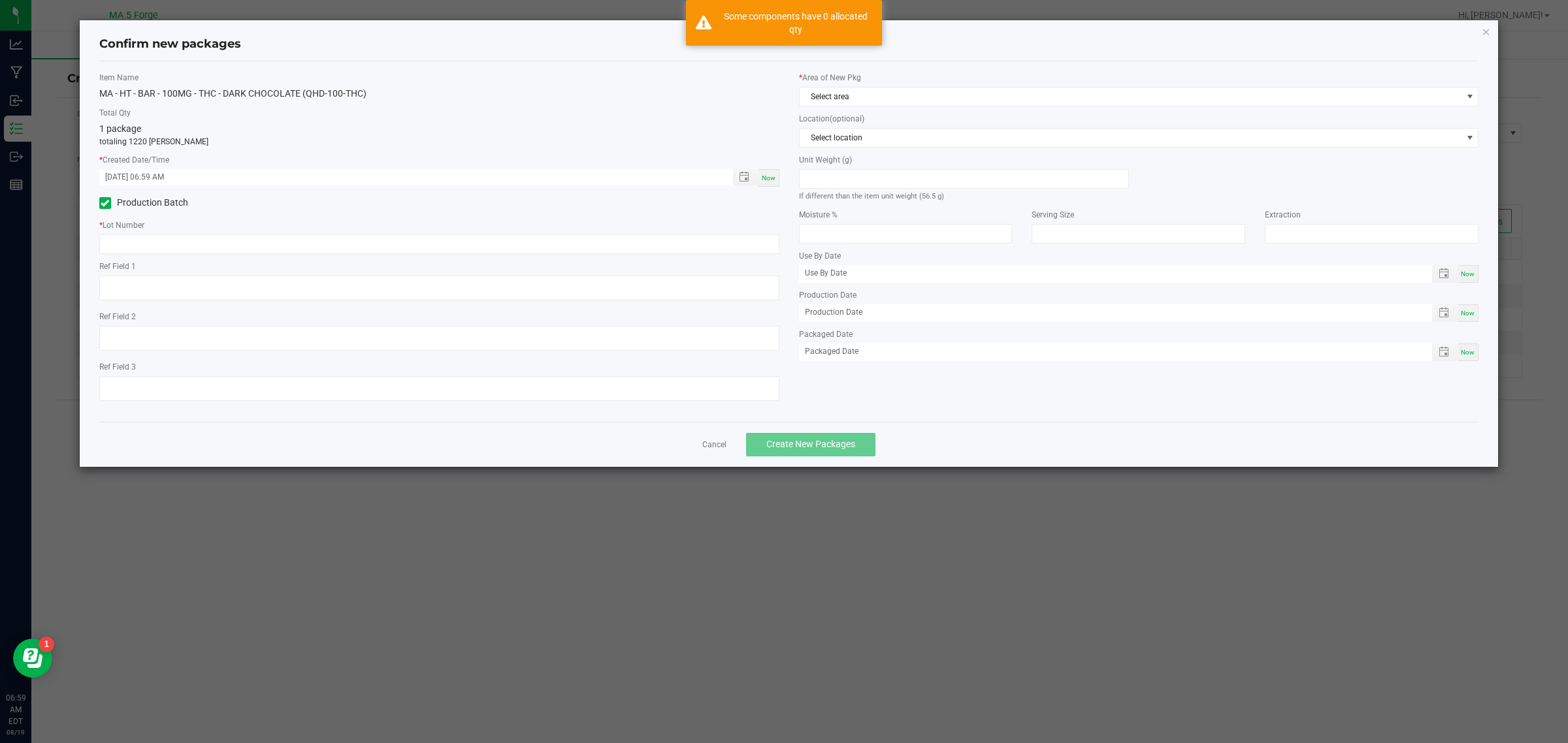
click at [152, 232] on div "* Lot Number" at bounding box center [439, 236] width 680 height 34
click at [155, 239] on input "text" at bounding box center [439, 243] width 680 height 19
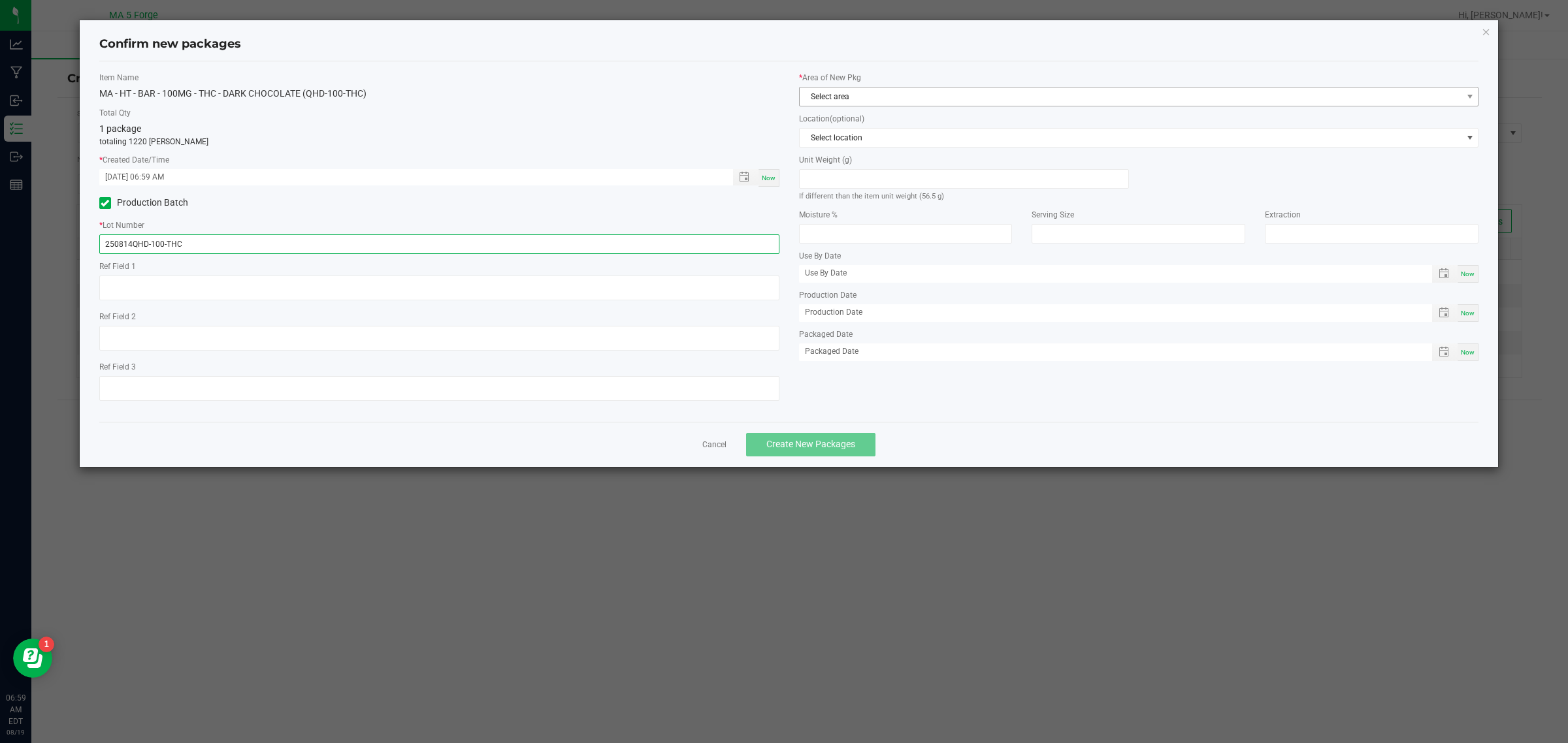
type input "250814QHD-100-THC"
click at [850, 103] on span "Select area" at bounding box center [1130, 97] width 663 height 18
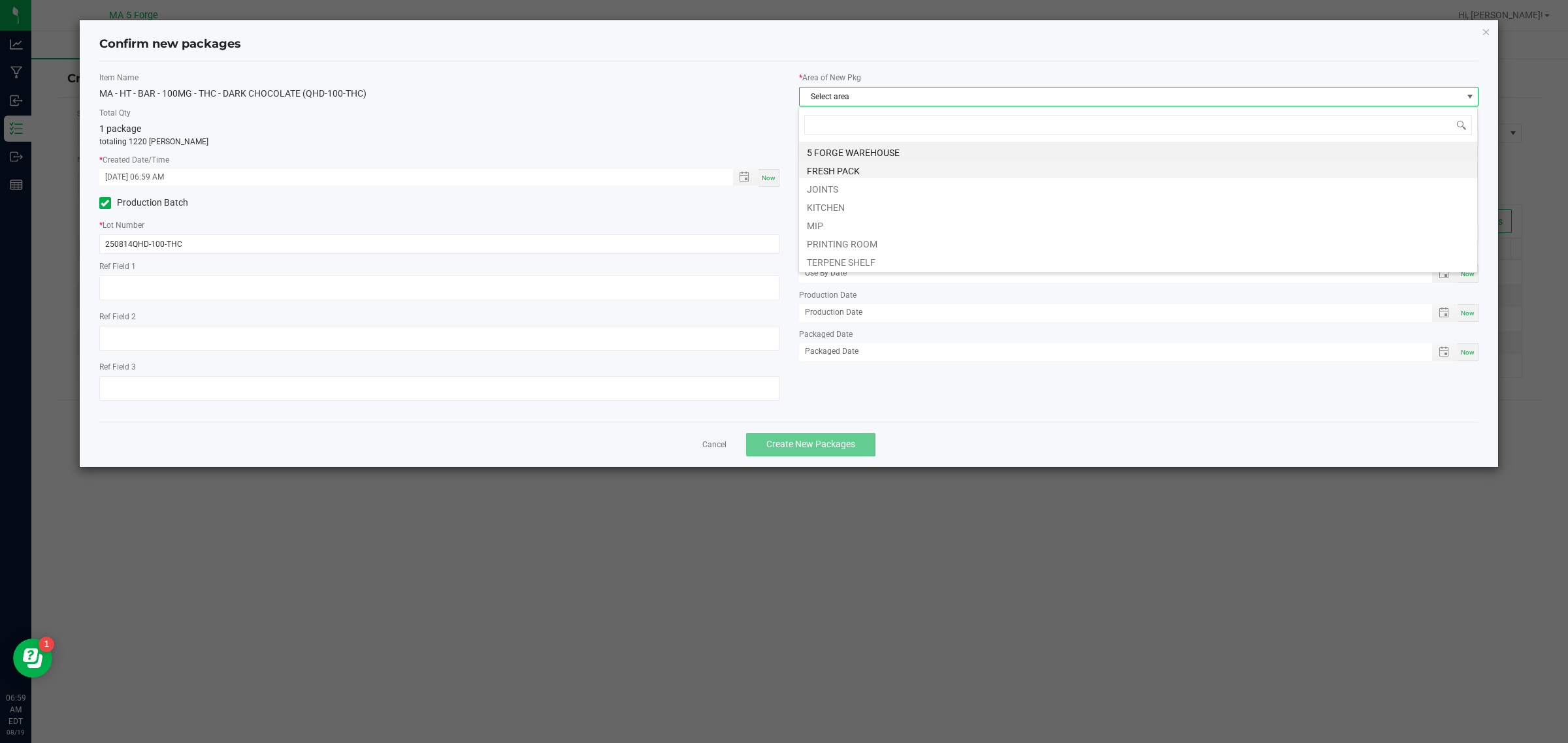
scroll to position [20, 680]
click at [844, 204] on li "KITCHEN" at bounding box center [1139, 206] width 679 height 18
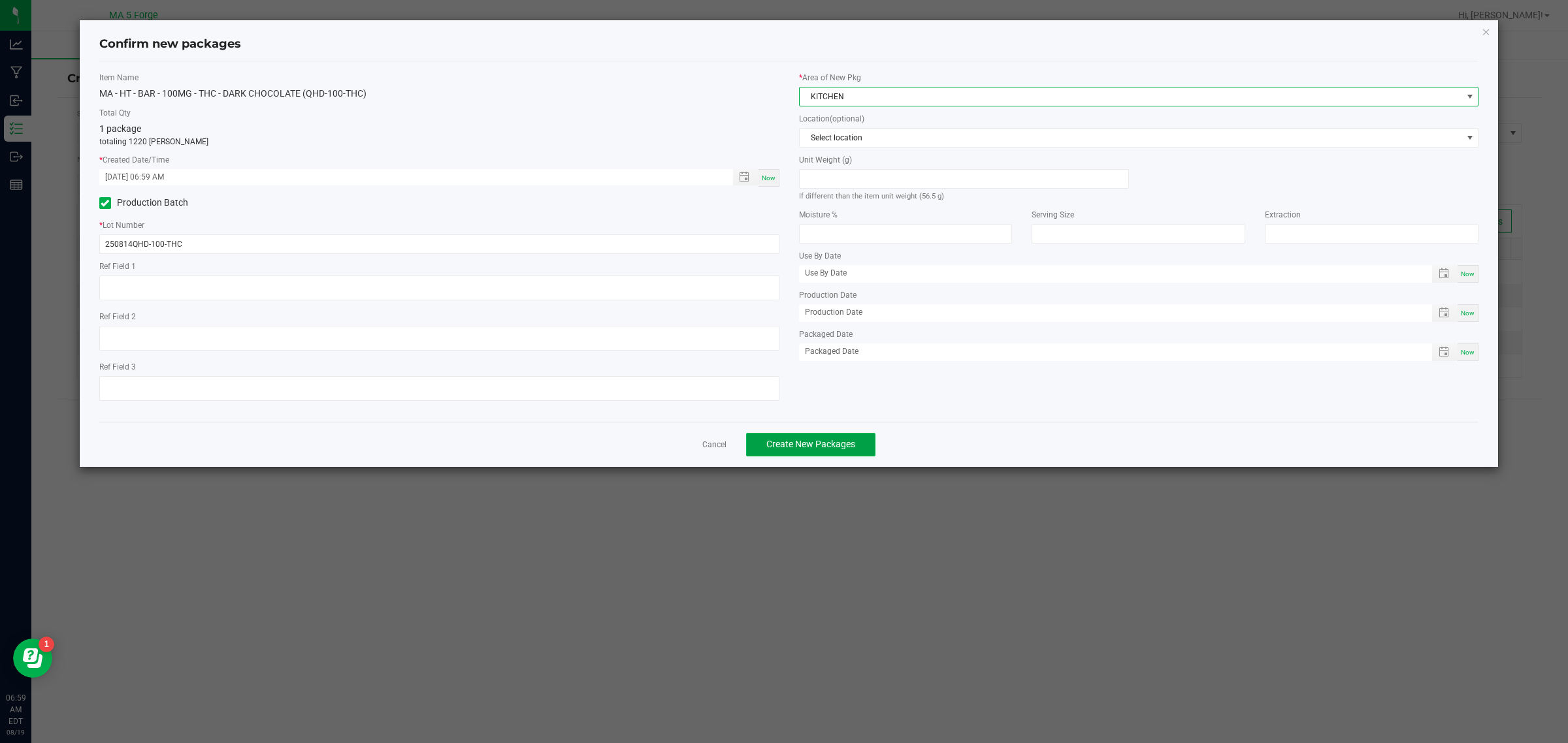
click at [863, 448] on button "Create New Packages" at bounding box center [811, 445] width 129 height 24
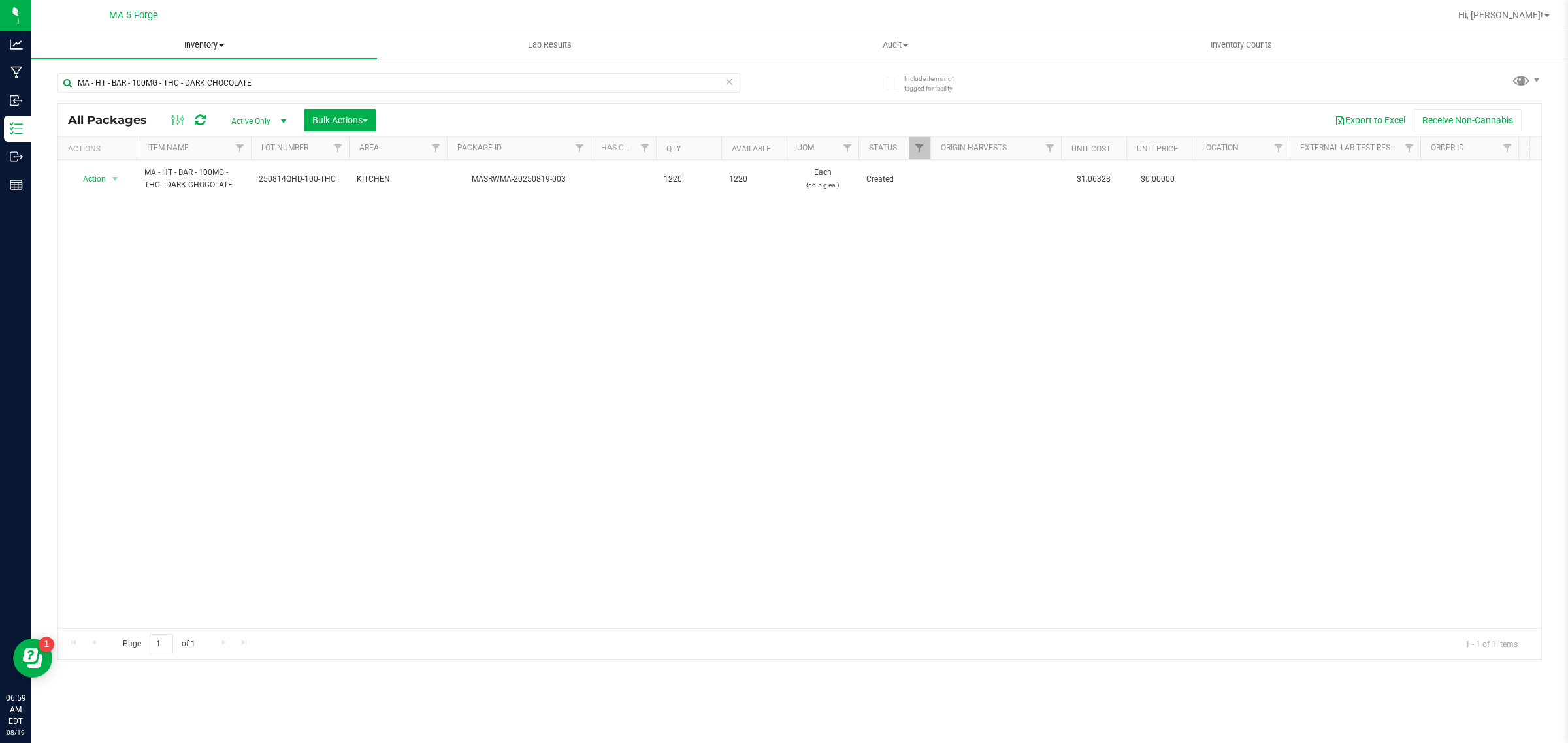
drag, startPoint x: 234, startPoint y: 43, endPoint x: 220, endPoint y: 51, distance: 16.1
click at [234, 43] on span "Inventory" at bounding box center [204, 45] width 346 height 12
click at [144, 152] on span "From bill of materials" at bounding box center [90, 157] width 118 height 11
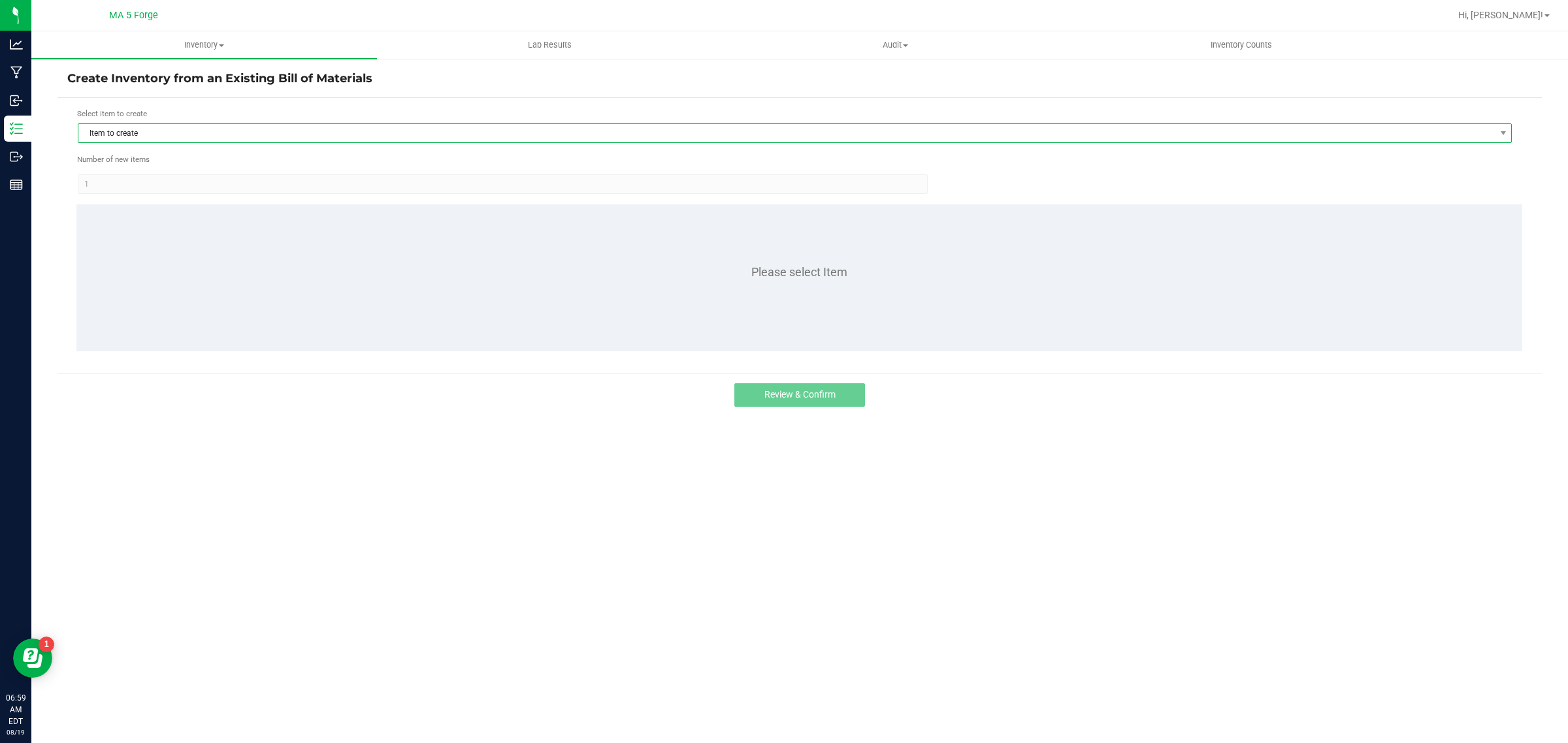
click at [170, 131] on span "Item to create" at bounding box center [786, 133] width 1417 height 18
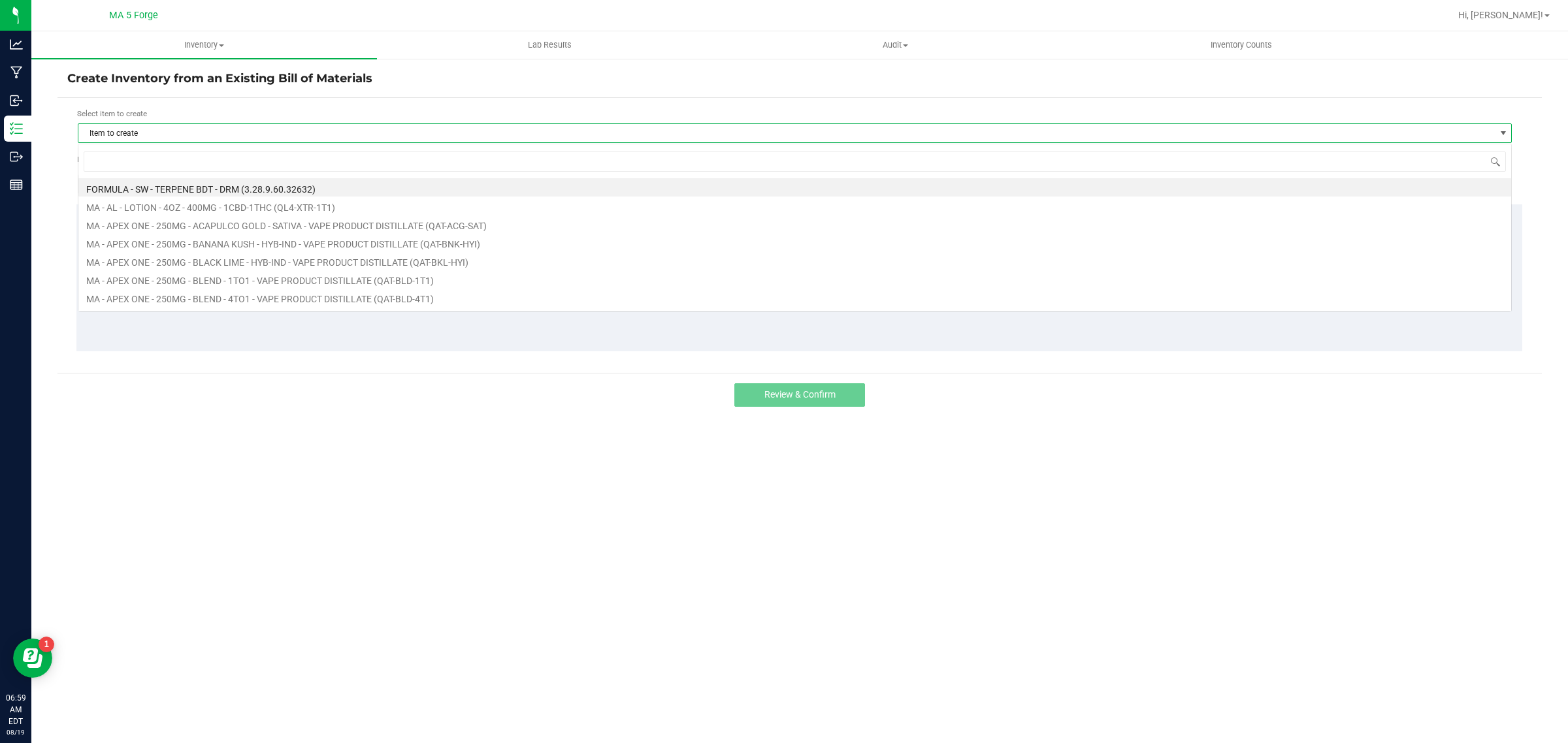
scroll to position [20, 1434]
type input "qmm"
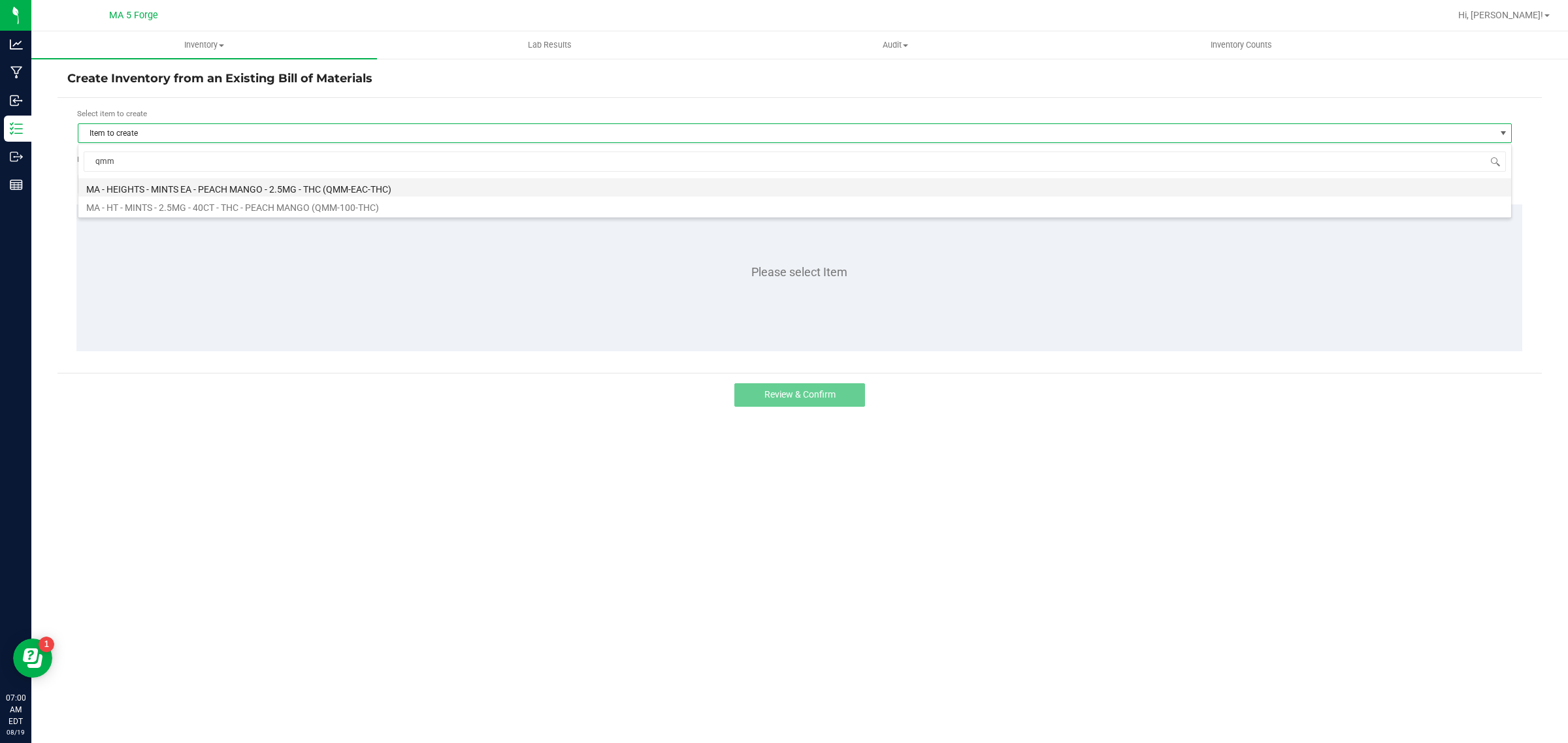
click at [392, 191] on li "MA - HEIGHTS - MINTS EA - PEACH MANGO - 2.5MG - THC (QMM-EAC-THC)" at bounding box center [794, 187] width 1433 height 18
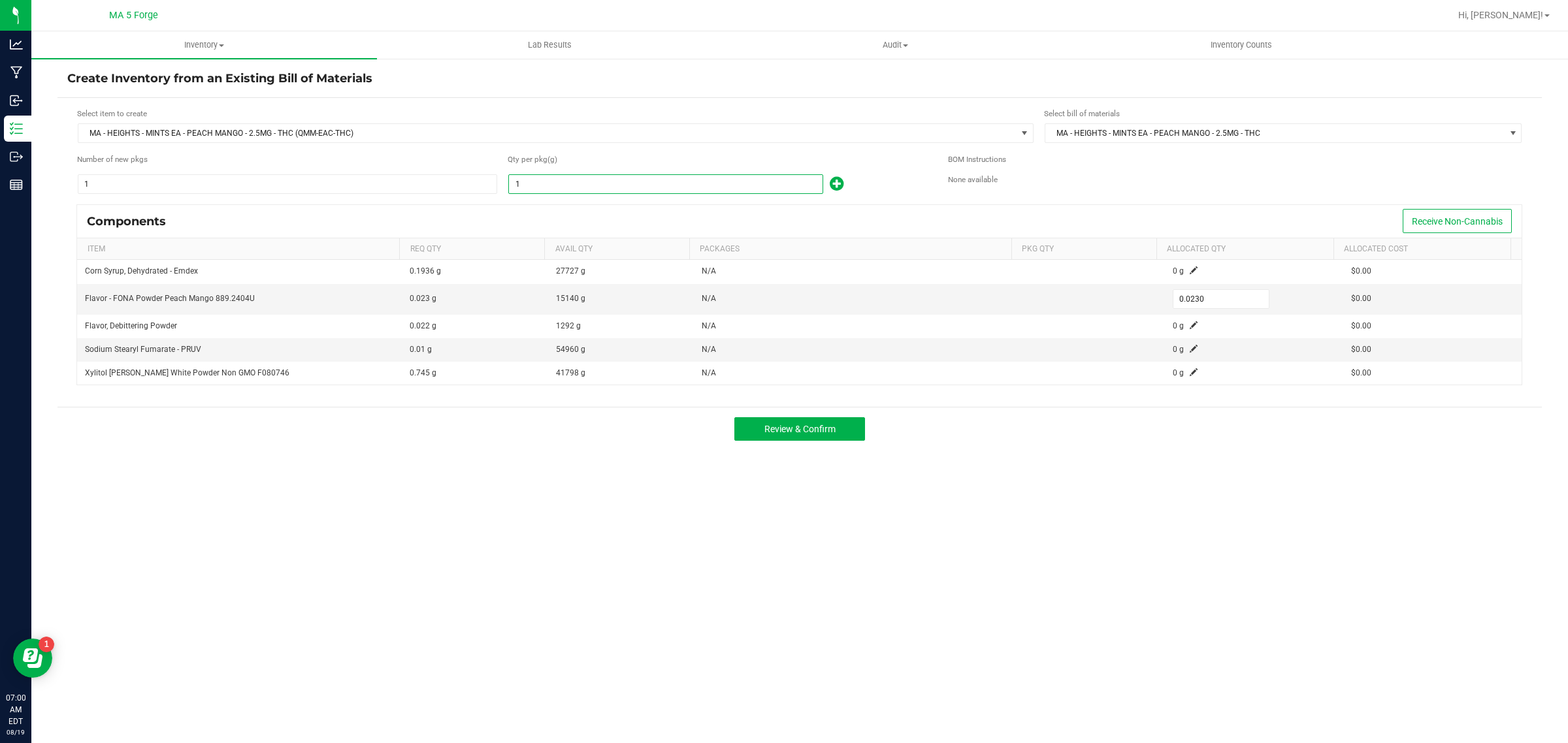
click at [574, 184] on input "1" at bounding box center [665, 185] width 313 height 18
type input "16"
type input "0.3680"
type input "160"
type input "3.6800"
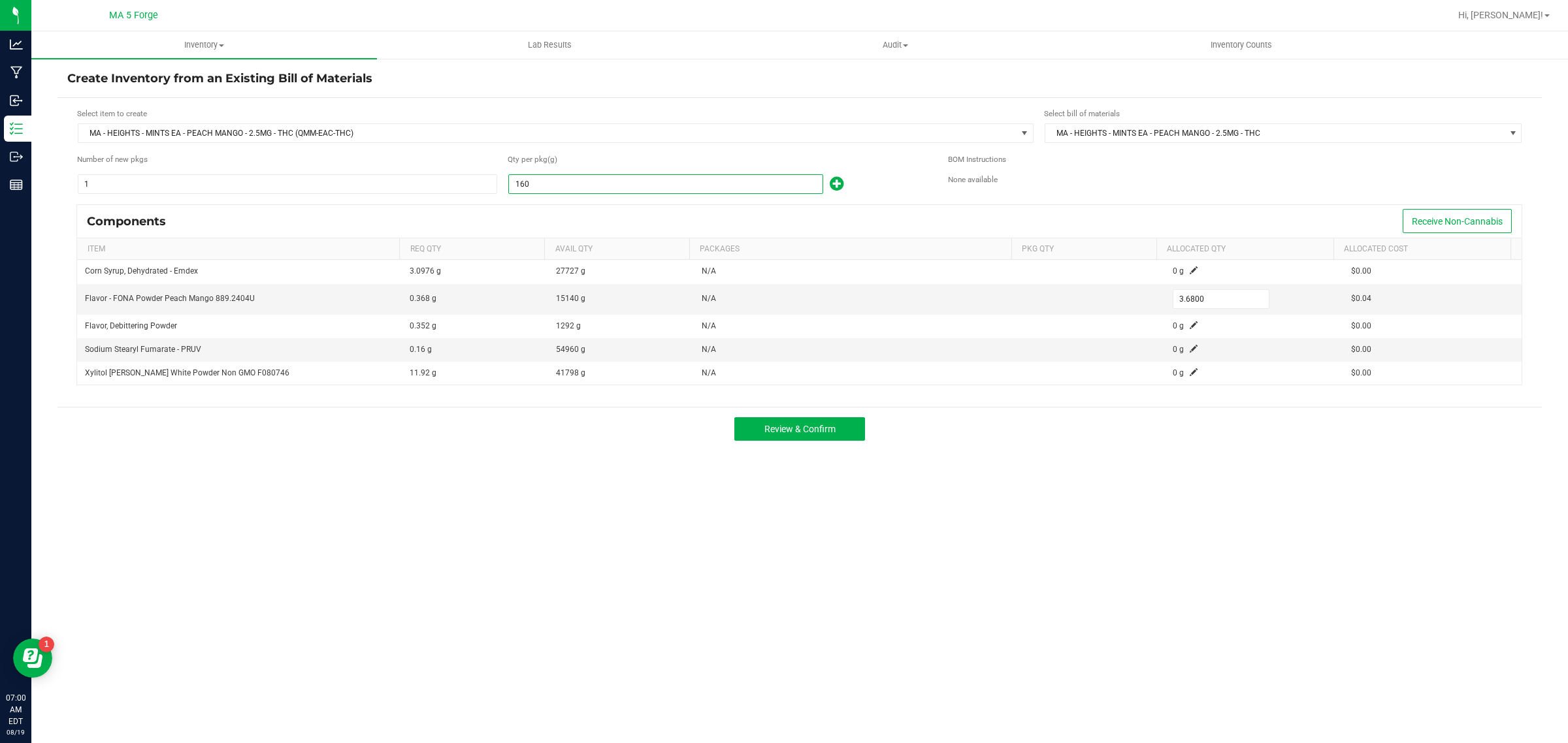
type input "1600"
type input "36.8000"
type input "16000"
type input "368.0000"
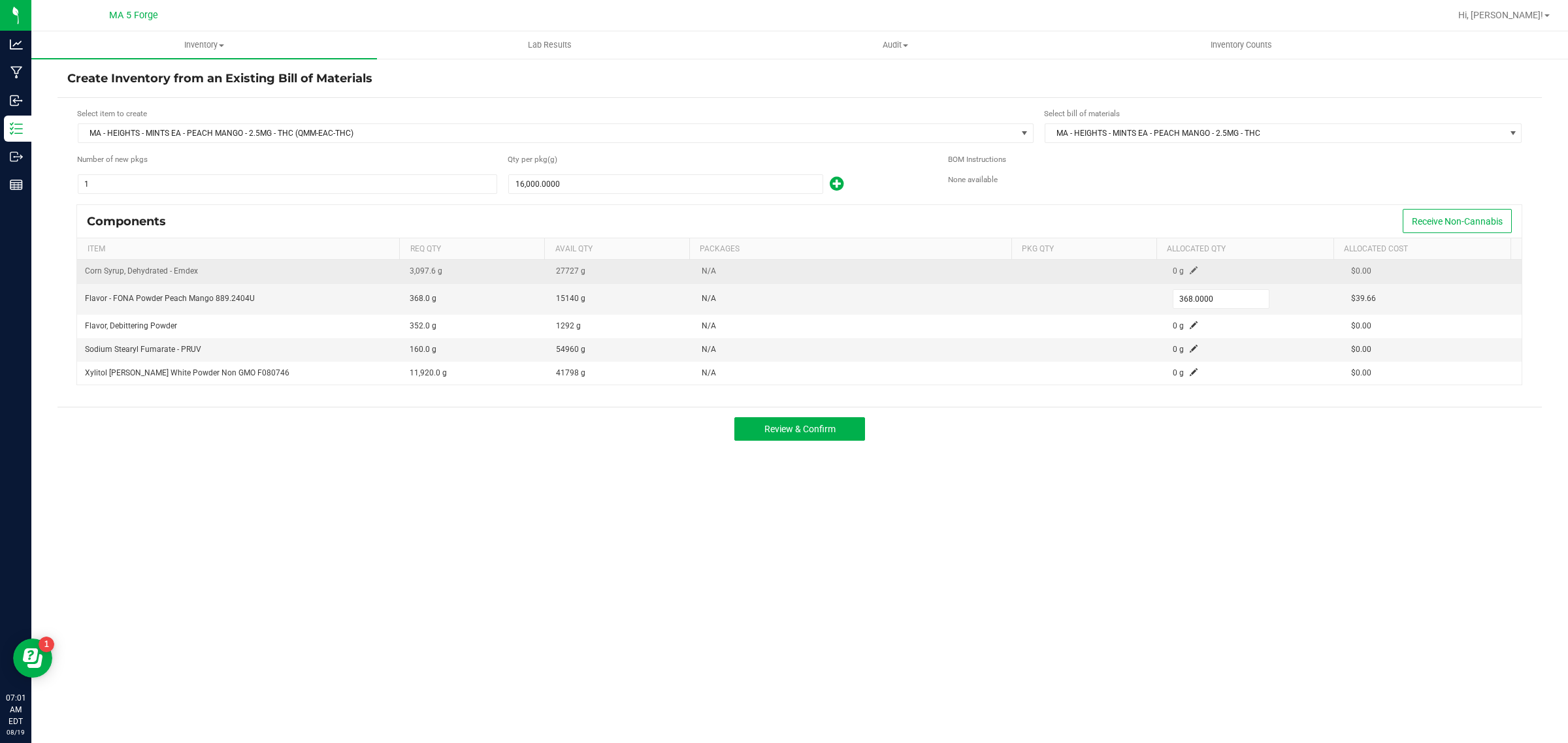
type input "16,000.0000"
click at [1190, 269] on span at bounding box center [1193, 269] width 8 height 8
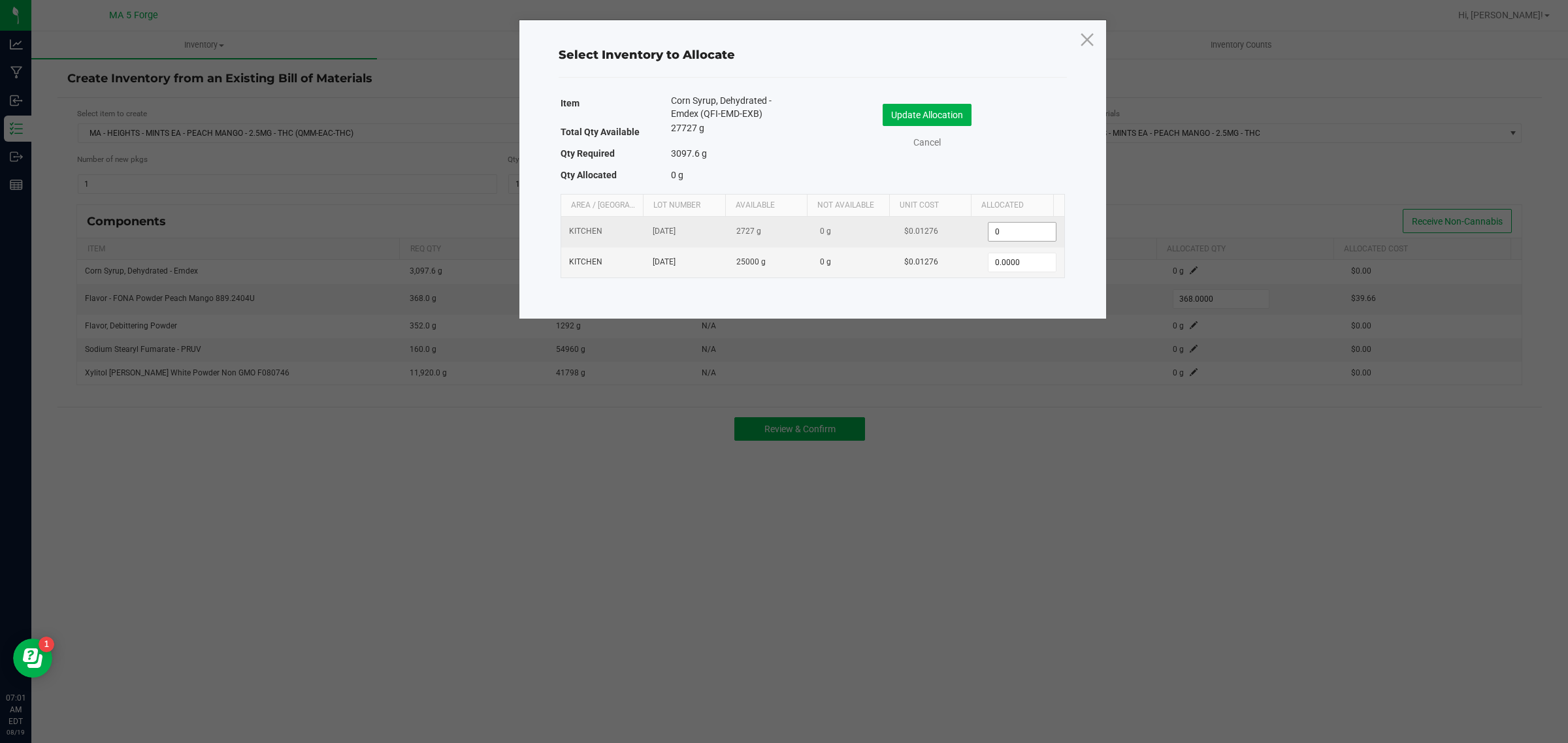
click at [1017, 238] on input "0" at bounding box center [1021, 232] width 66 height 18
type input "2,727.0000"
click at [1011, 254] on input "0" at bounding box center [1021, 263] width 66 height 18
type input "2"
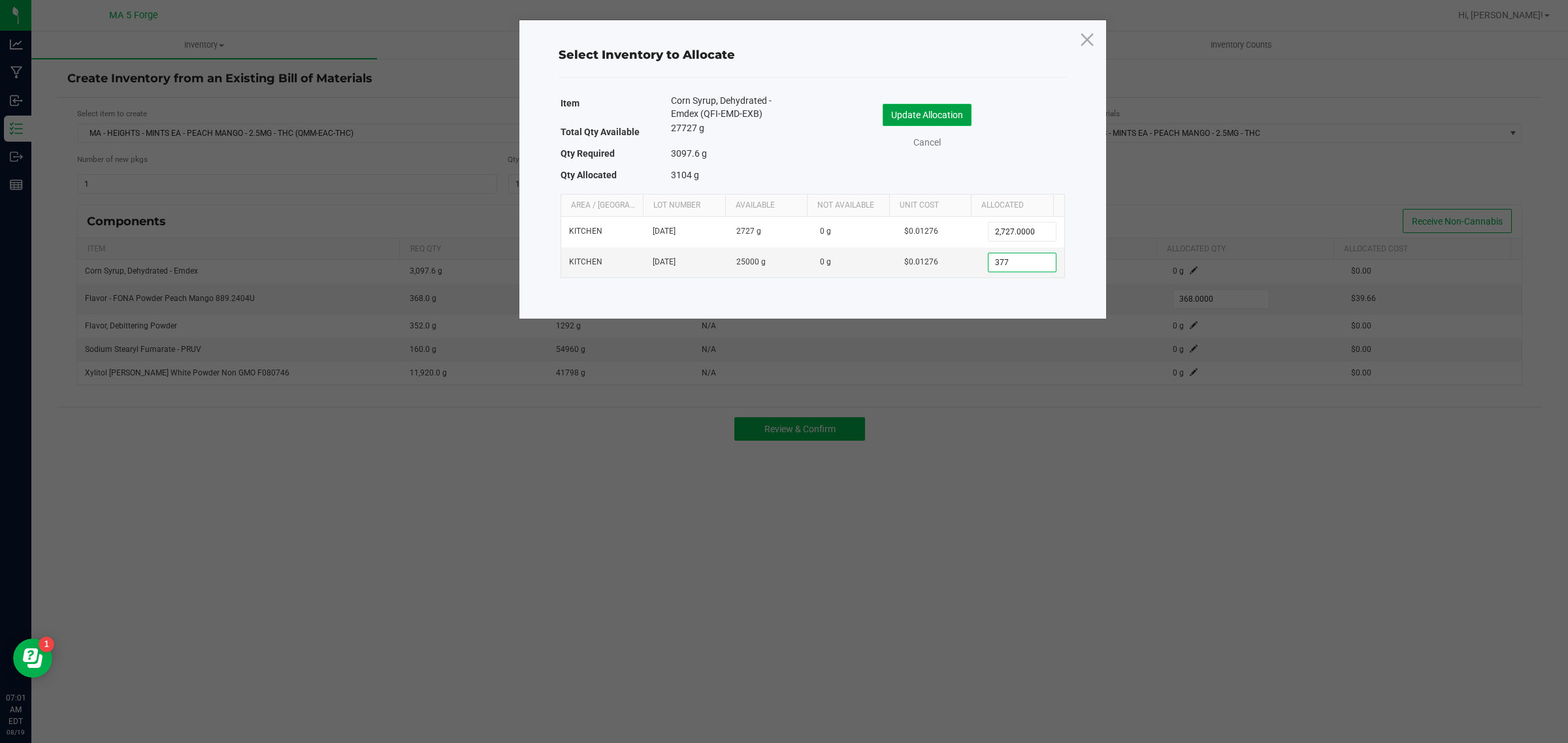
type input "377.0000"
click at [941, 107] on button "Update Allocation" at bounding box center [927, 115] width 89 height 22
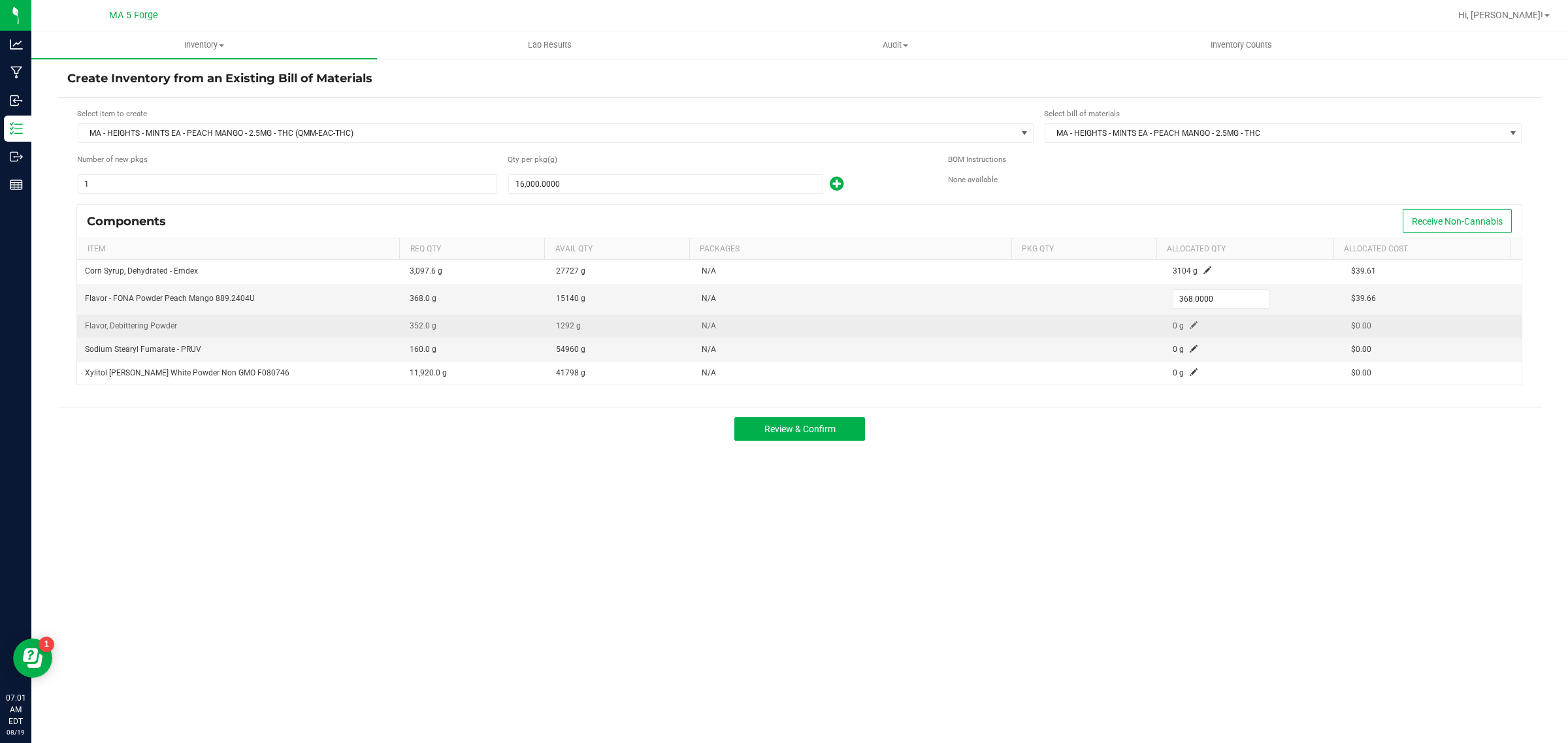
click at [1190, 323] on span at bounding box center [1193, 325] width 8 height 8
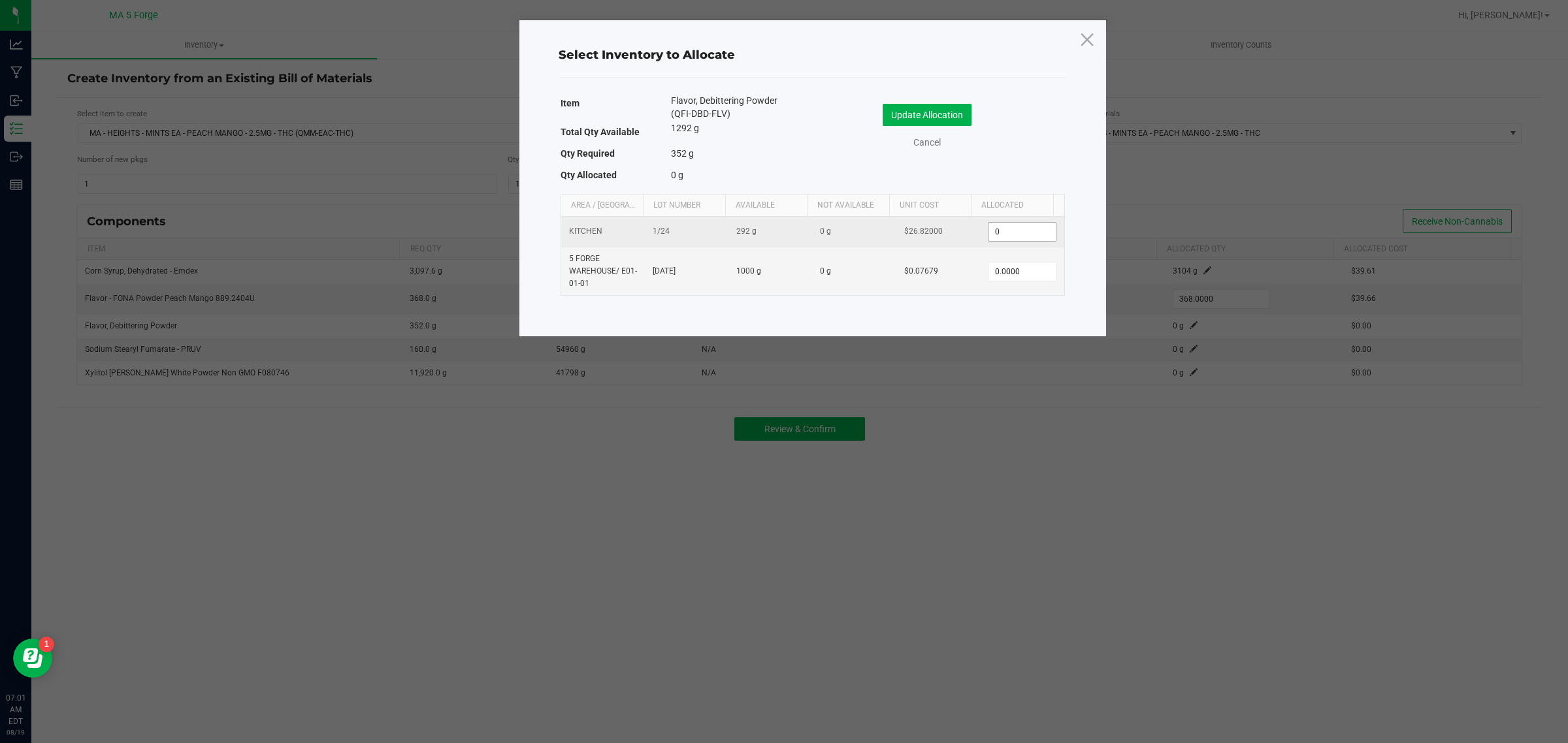
click at [1020, 235] on input "0" at bounding box center [1021, 232] width 66 height 18
type input "3"
type input "292.0000"
click at [944, 119] on button "Update Allocation" at bounding box center [927, 115] width 89 height 22
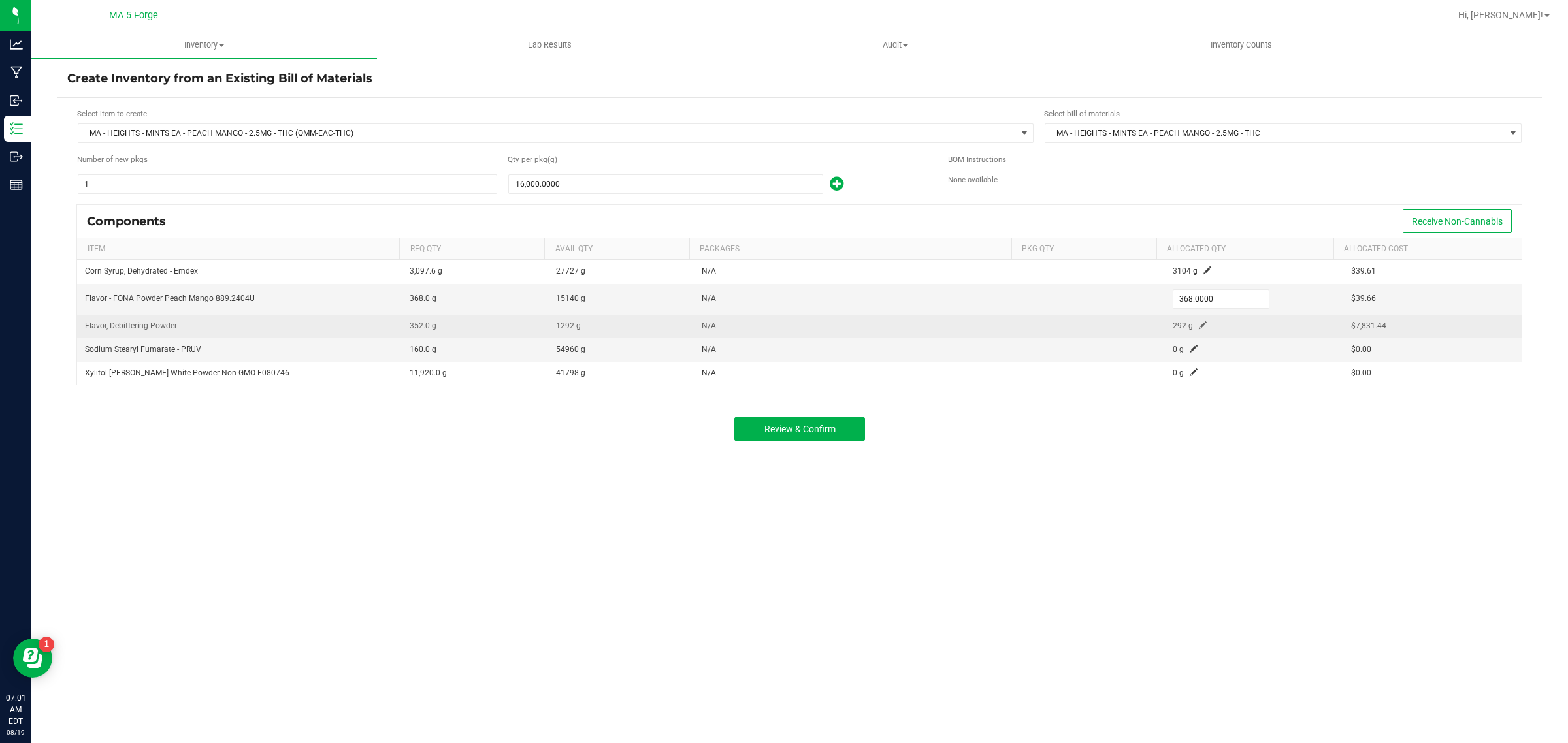
click at [1199, 328] on span at bounding box center [1203, 325] width 8 height 8
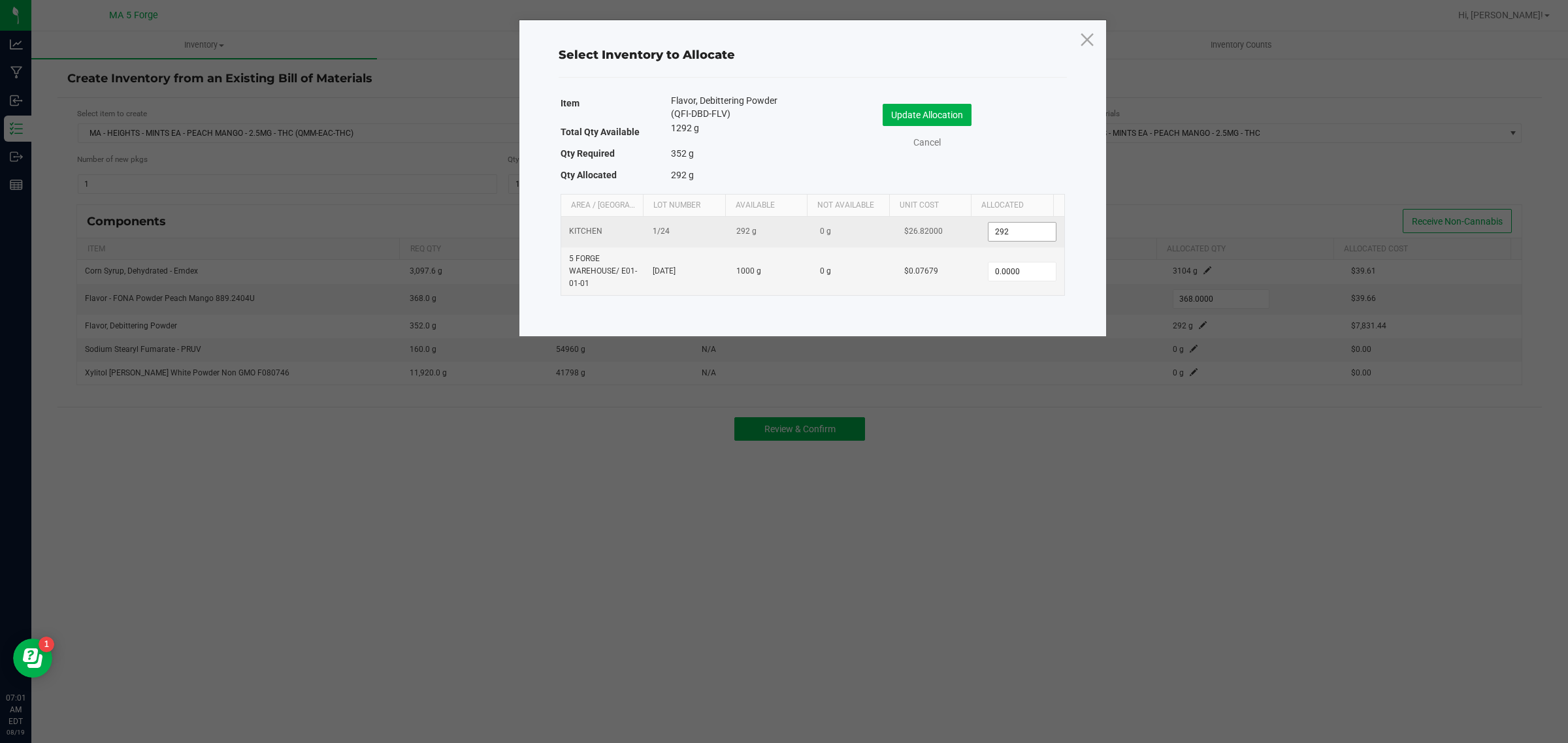
click at [1020, 226] on input "292" at bounding box center [1021, 232] width 66 height 18
type input "290.0000"
click at [961, 112] on button "Update Allocation" at bounding box center [927, 115] width 89 height 22
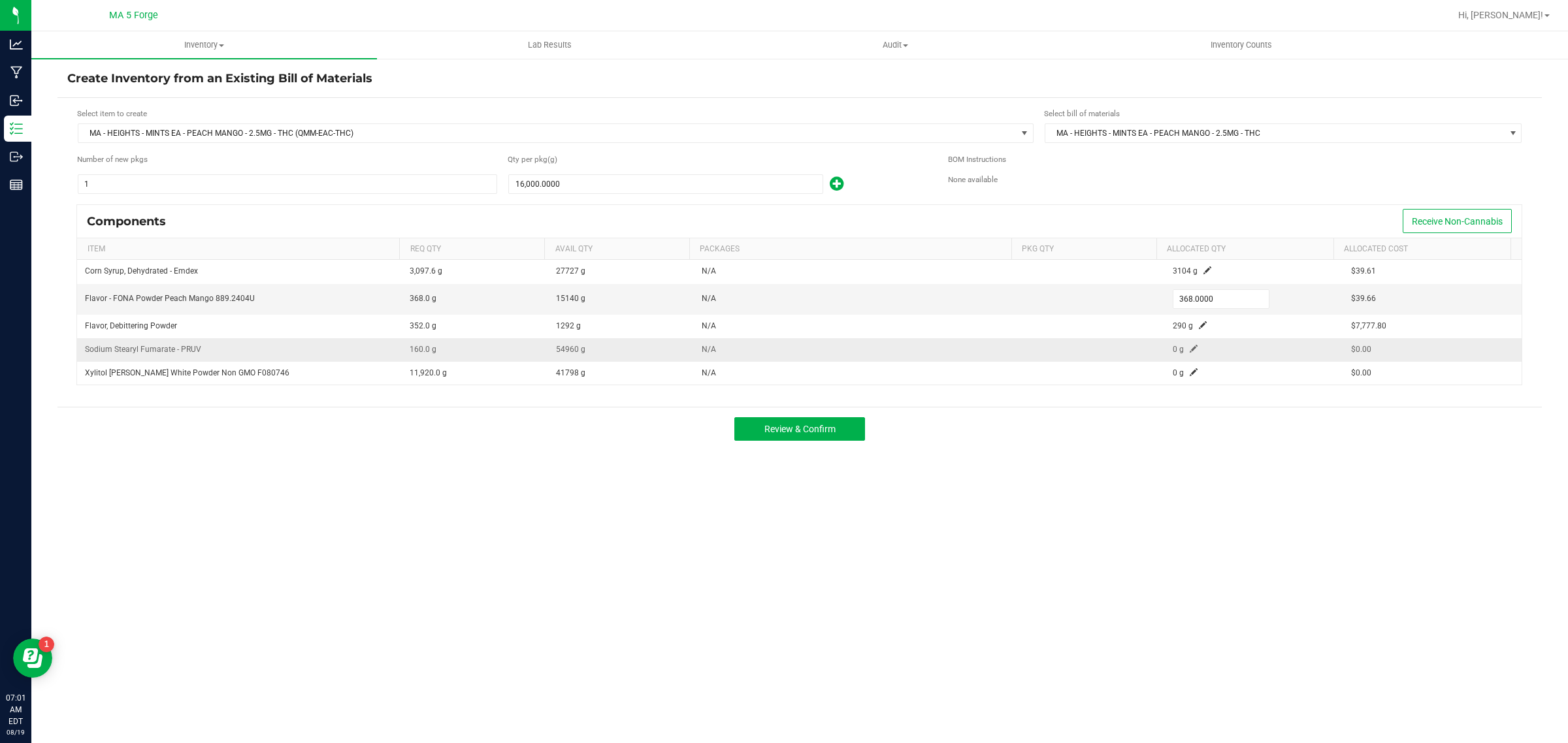
click at [1190, 348] on span at bounding box center [1193, 348] width 8 height 8
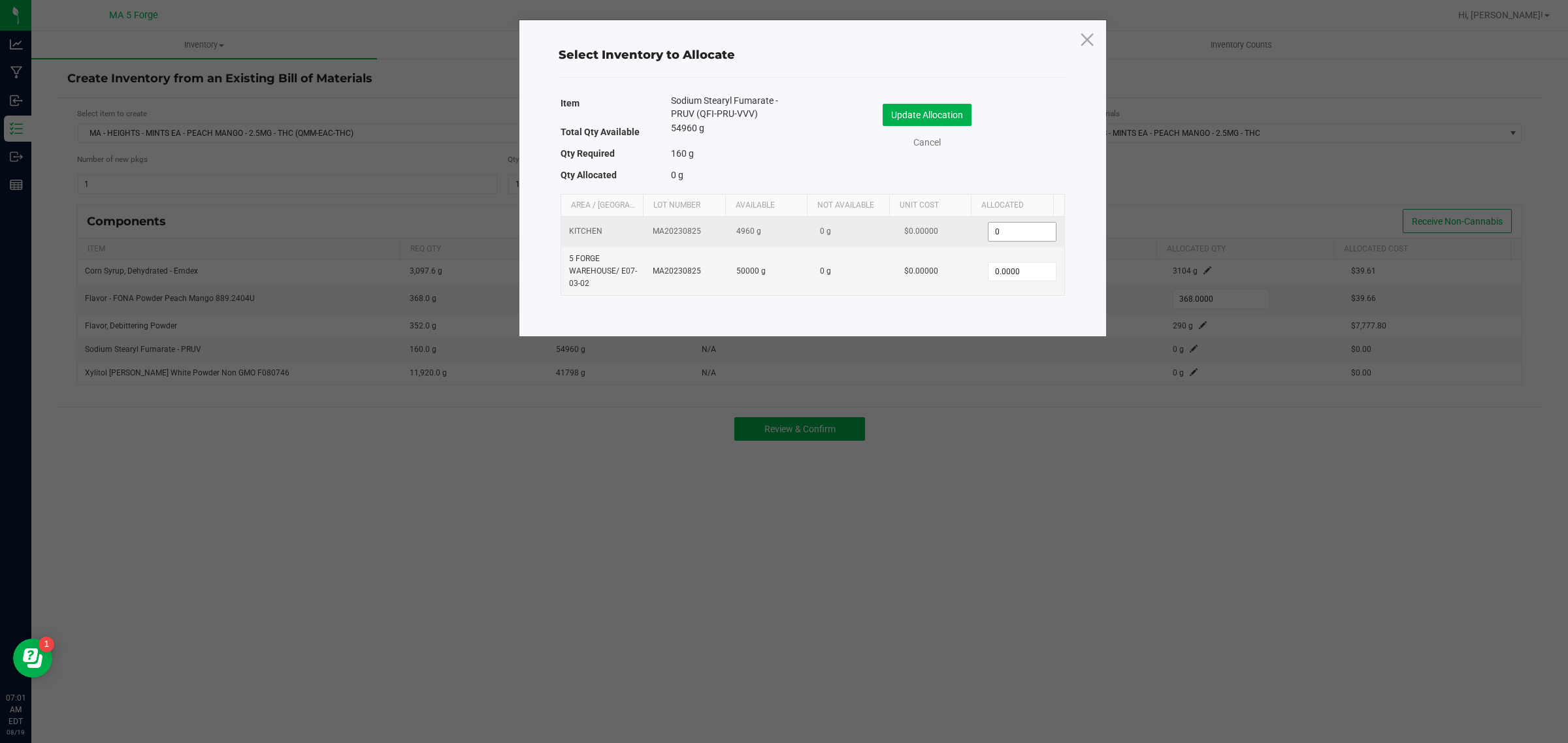
click at [1029, 223] on input "0" at bounding box center [1021, 232] width 66 height 18
type input "160.0000"
click at [969, 112] on button "Update Allocation" at bounding box center [927, 115] width 89 height 22
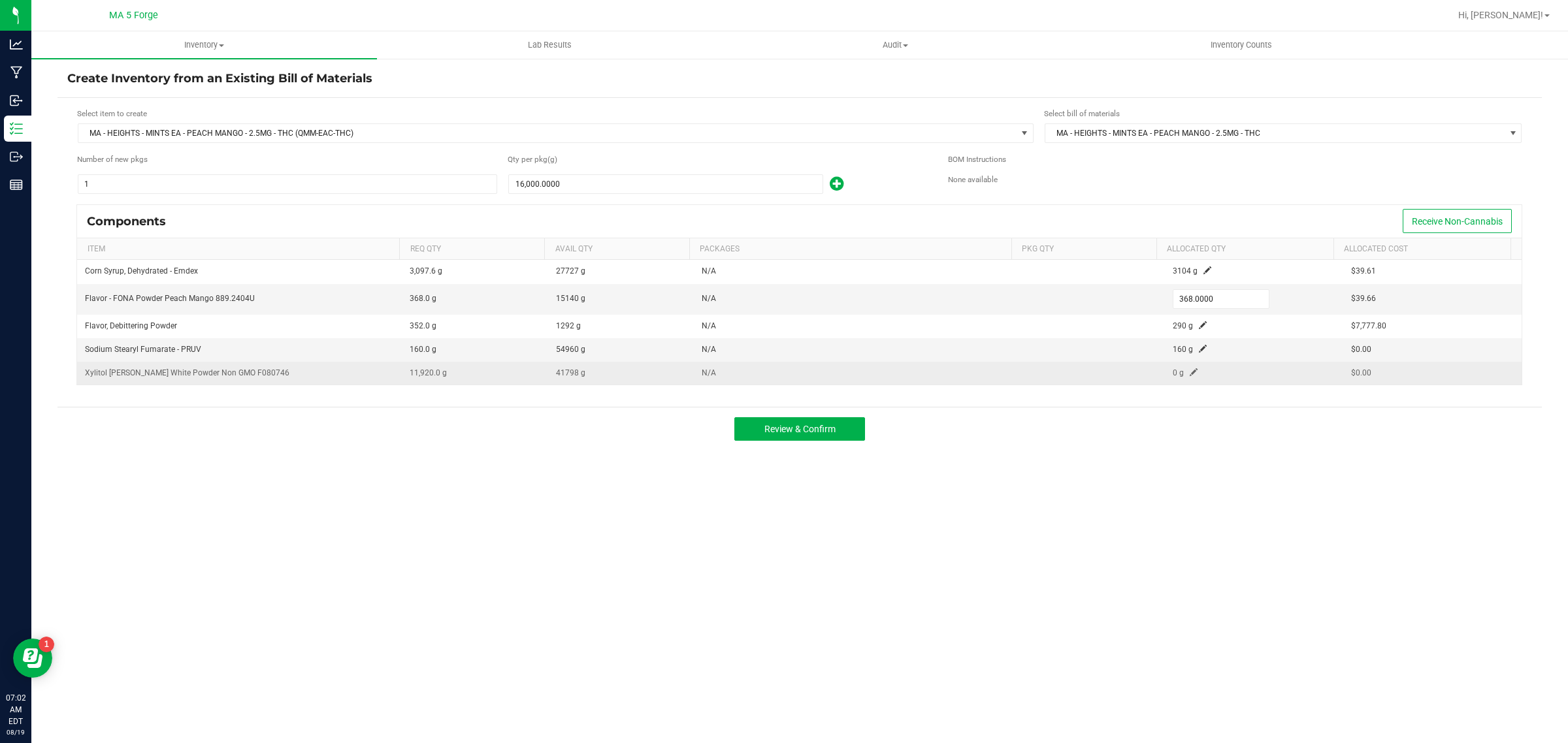
click at [1190, 371] on span at bounding box center [1193, 372] width 8 height 8
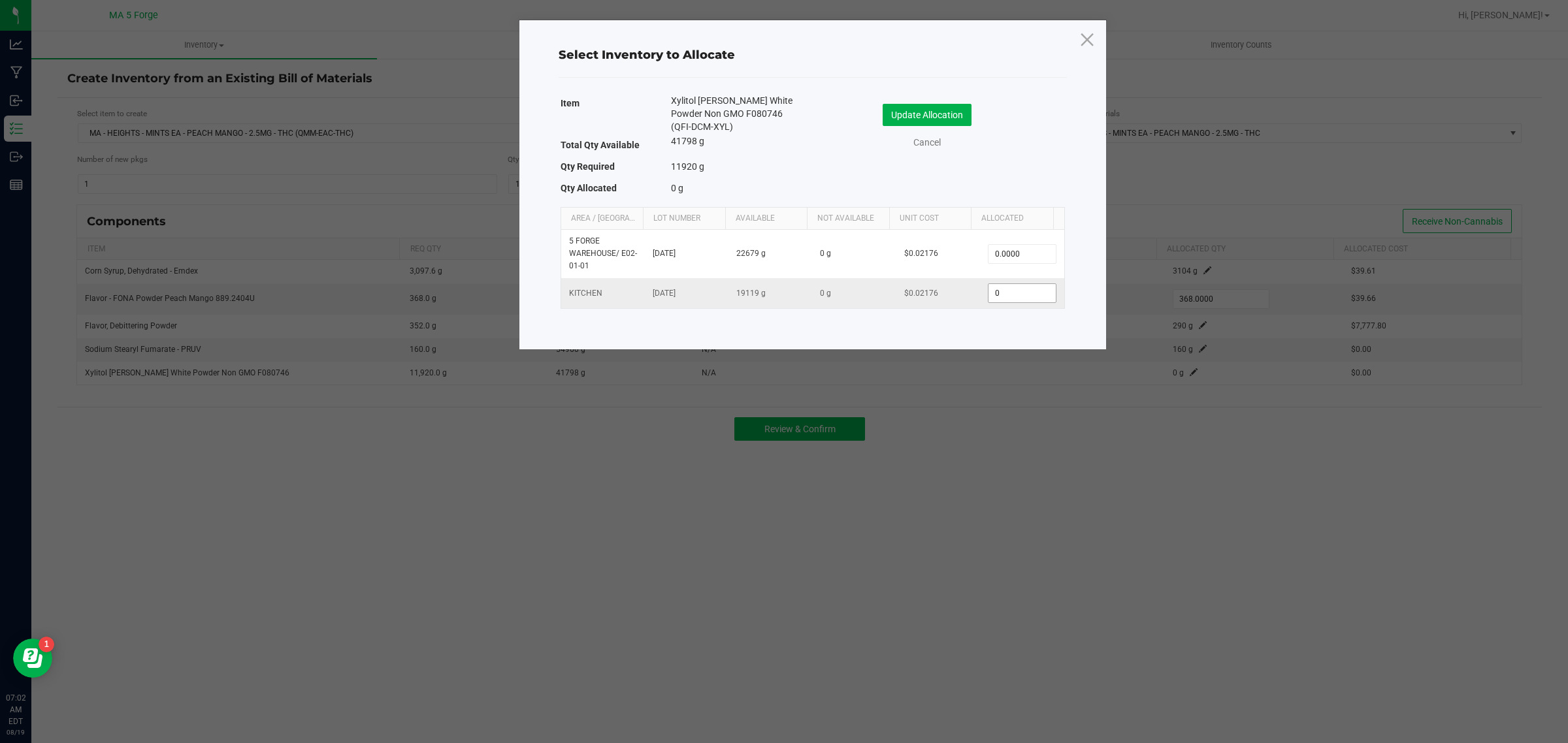
click at [1041, 299] on input "0" at bounding box center [1021, 293] width 66 height 18
type input "11,920.0000"
click at [968, 122] on button "Update Allocation" at bounding box center [927, 115] width 89 height 22
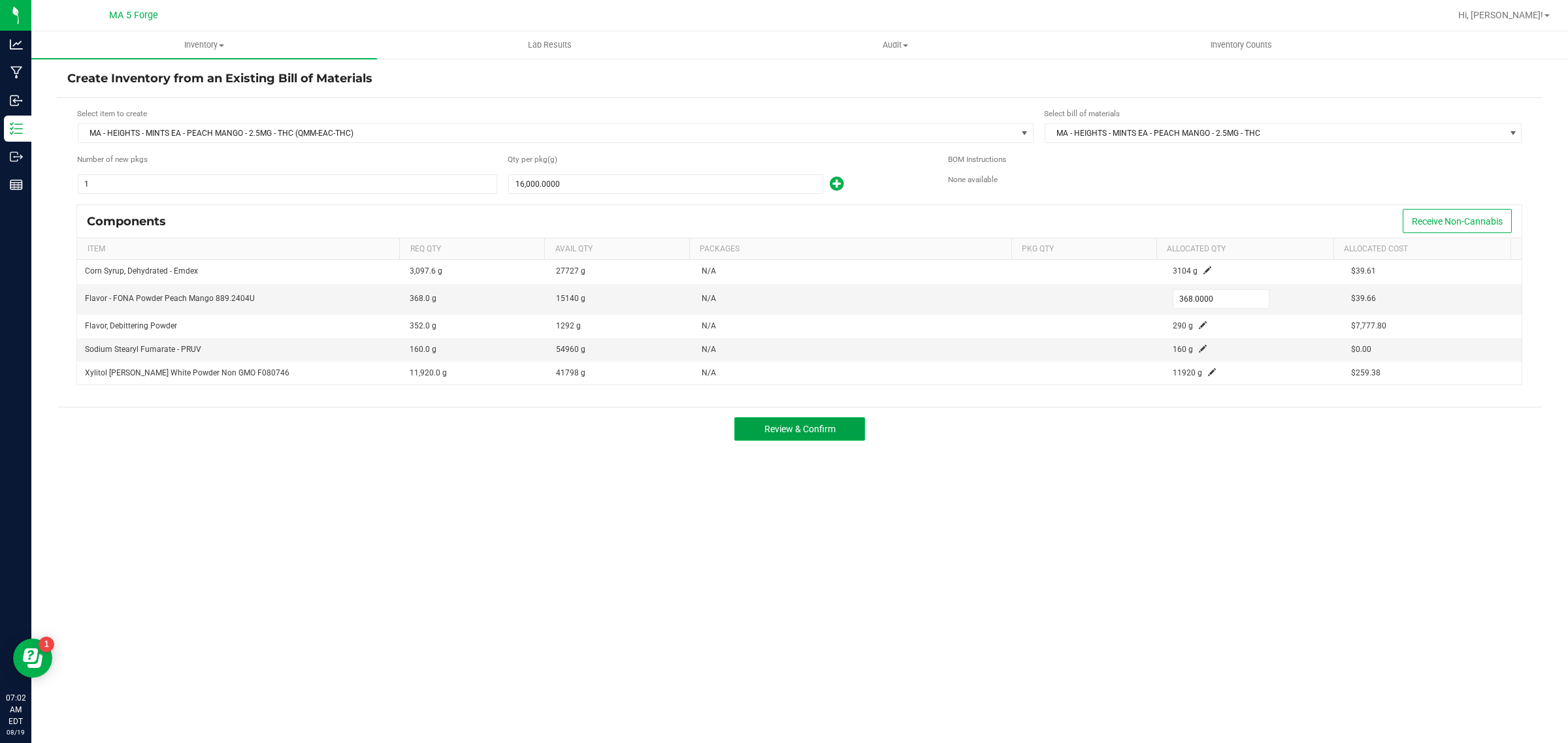
click at [843, 438] on button "Review & Confirm" at bounding box center [800, 429] width 131 height 24
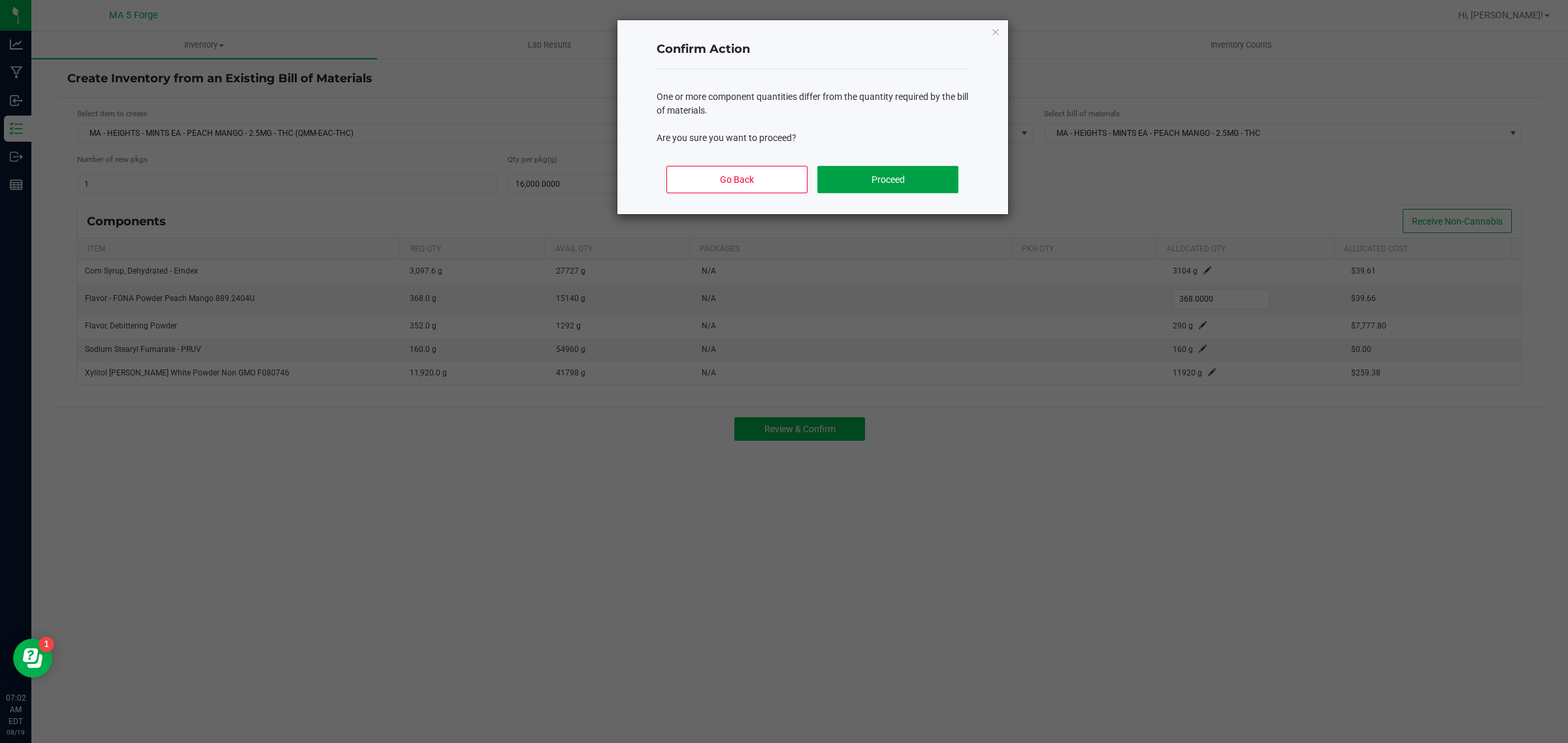
click at [903, 181] on button "Proceed" at bounding box center [887, 180] width 140 height 28
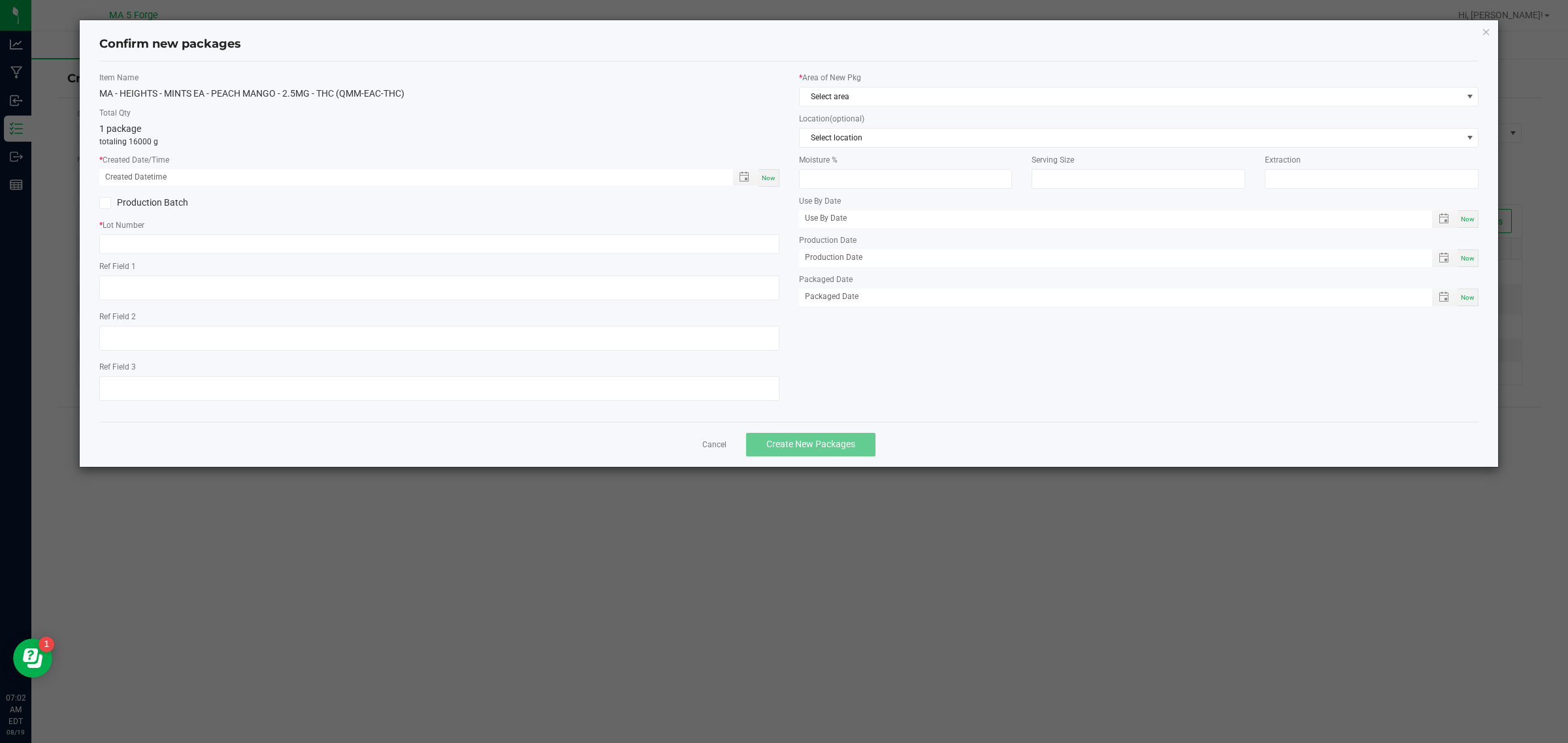
click at [772, 170] on div "Now" at bounding box center [768, 178] width 21 height 18
type input "[DATE] 07:02 AM"
click at [148, 194] on div "Production Batch" at bounding box center [265, 202] width 349 height 19
click at [151, 202] on label "Production Batch" at bounding box center [264, 202] width 330 height 13
click at [0, 0] on input "Production Batch" at bounding box center [0, 0] width 0 height 0
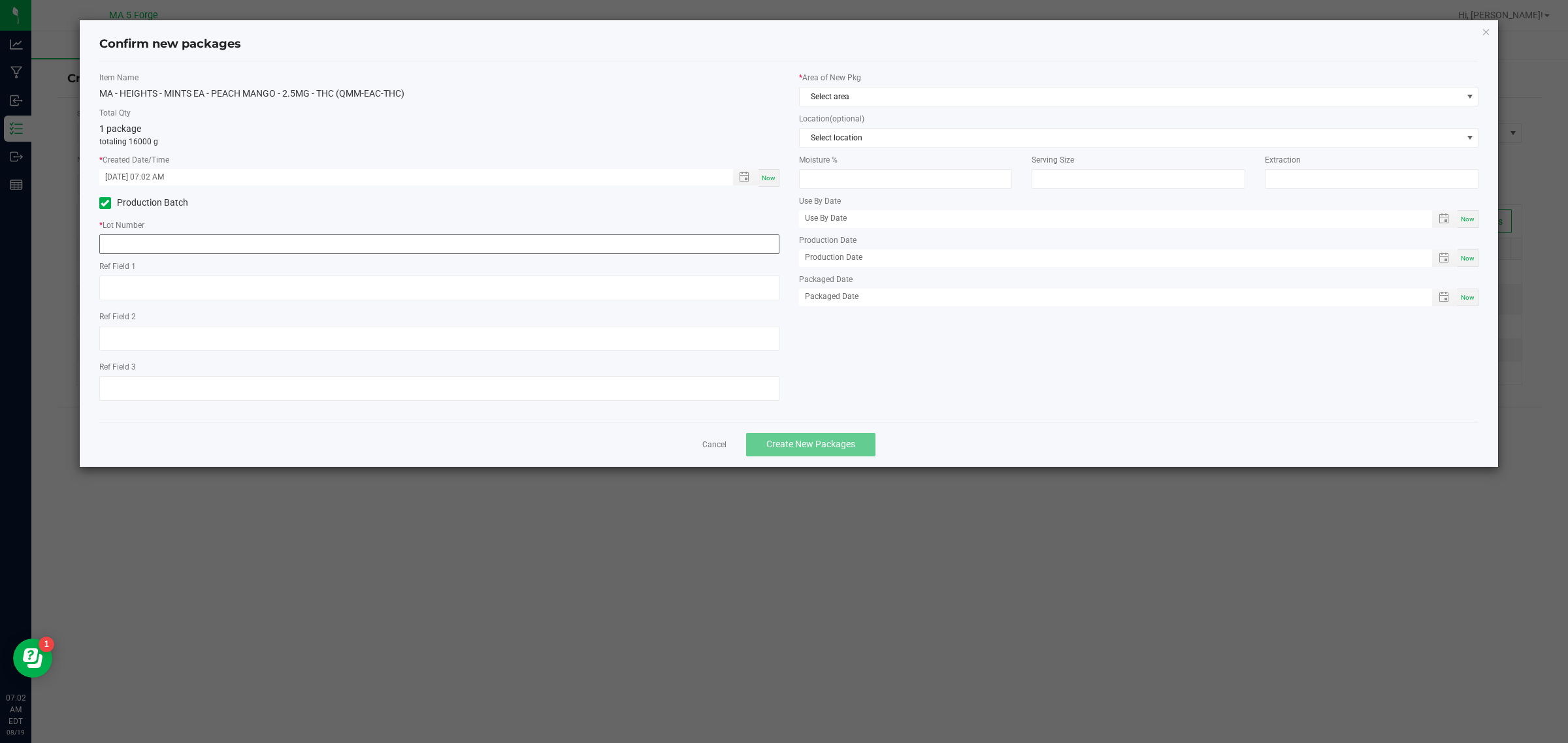
drag, startPoint x: 183, startPoint y: 259, endPoint x: 187, endPoint y: 246, distance: 13.6
click at [185, 259] on div "Item Name MA - HEIGHTS - MINTS EA - PEACH MANGO - 2.5MG - THC (QMM-EAC-THC) Tot…" at bounding box center [439, 242] width 700 height 340
click at [187, 246] on input "text" at bounding box center [439, 243] width 680 height 19
click at [174, 246] on input "2508" at bounding box center [439, 243] width 680 height 19
type input "250814QMM-EAC-THC"
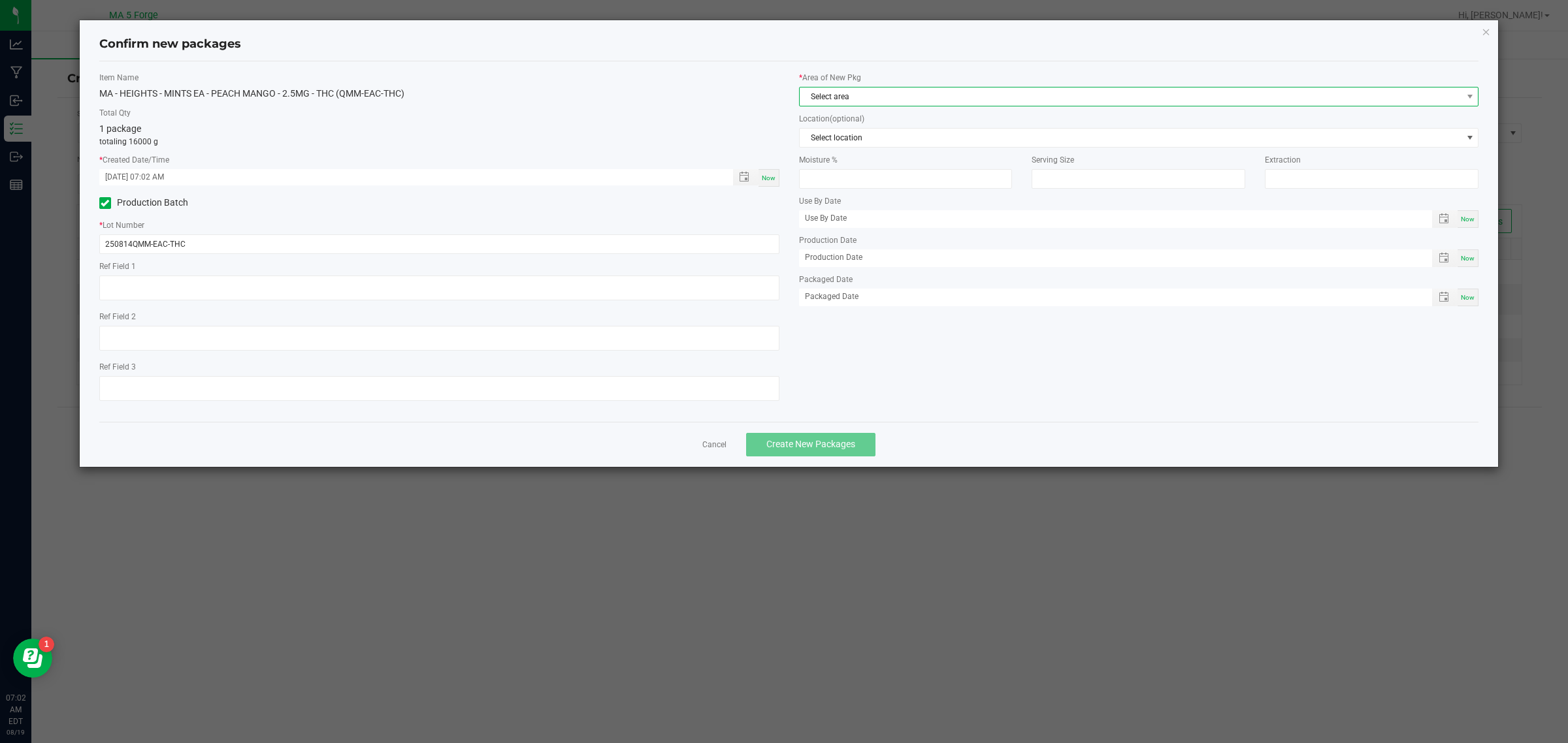
click at [824, 96] on span "Select area" at bounding box center [1130, 97] width 663 height 18
click at [850, 206] on li "KITCHEN" at bounding box center [1139, 206] width 679 height 18
click at [808, 435] on button "Create New Packages" at bounding box center [811, 445] width 129 height 24
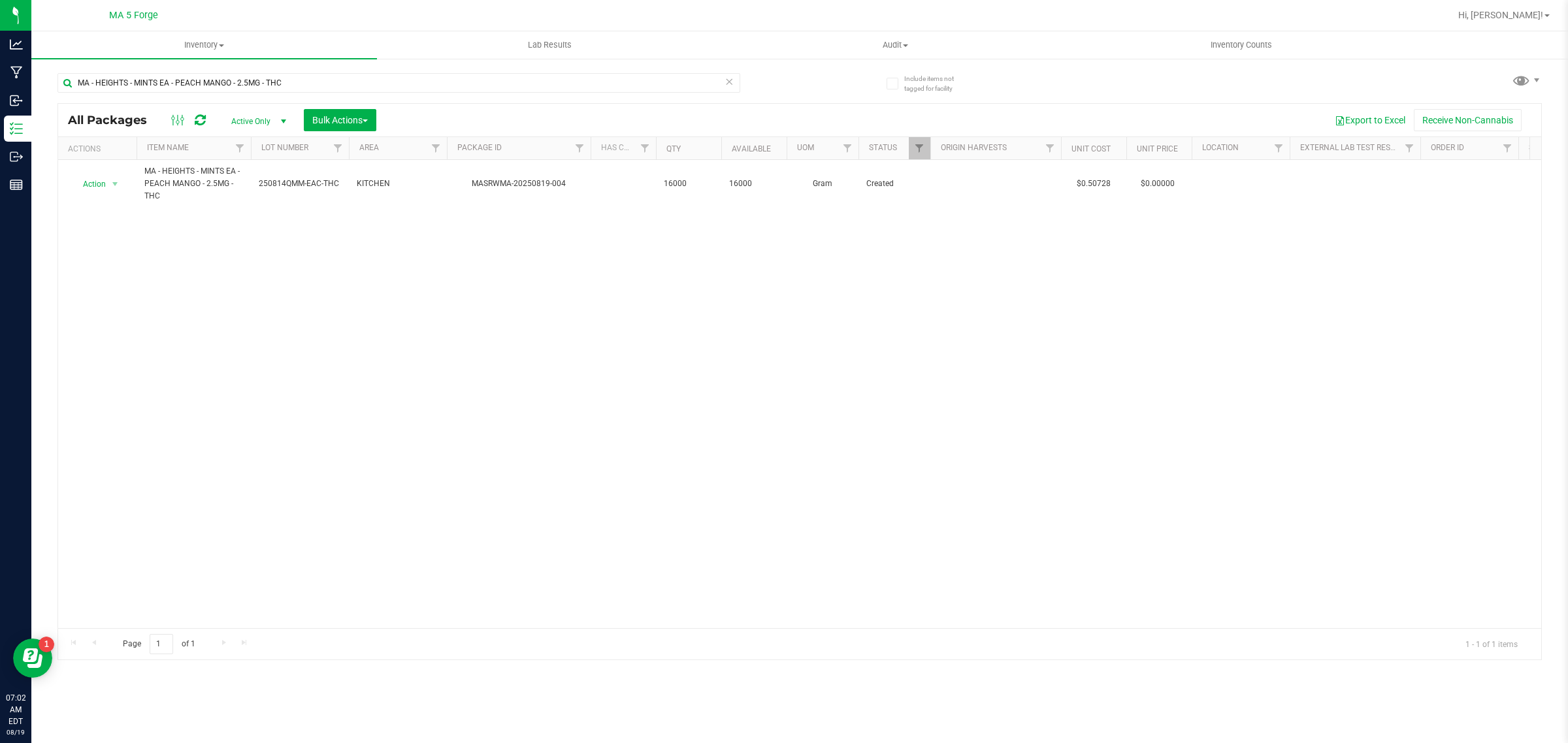
click at [732, 83] on icon at bounding box center [729, 81] width 9 height 16
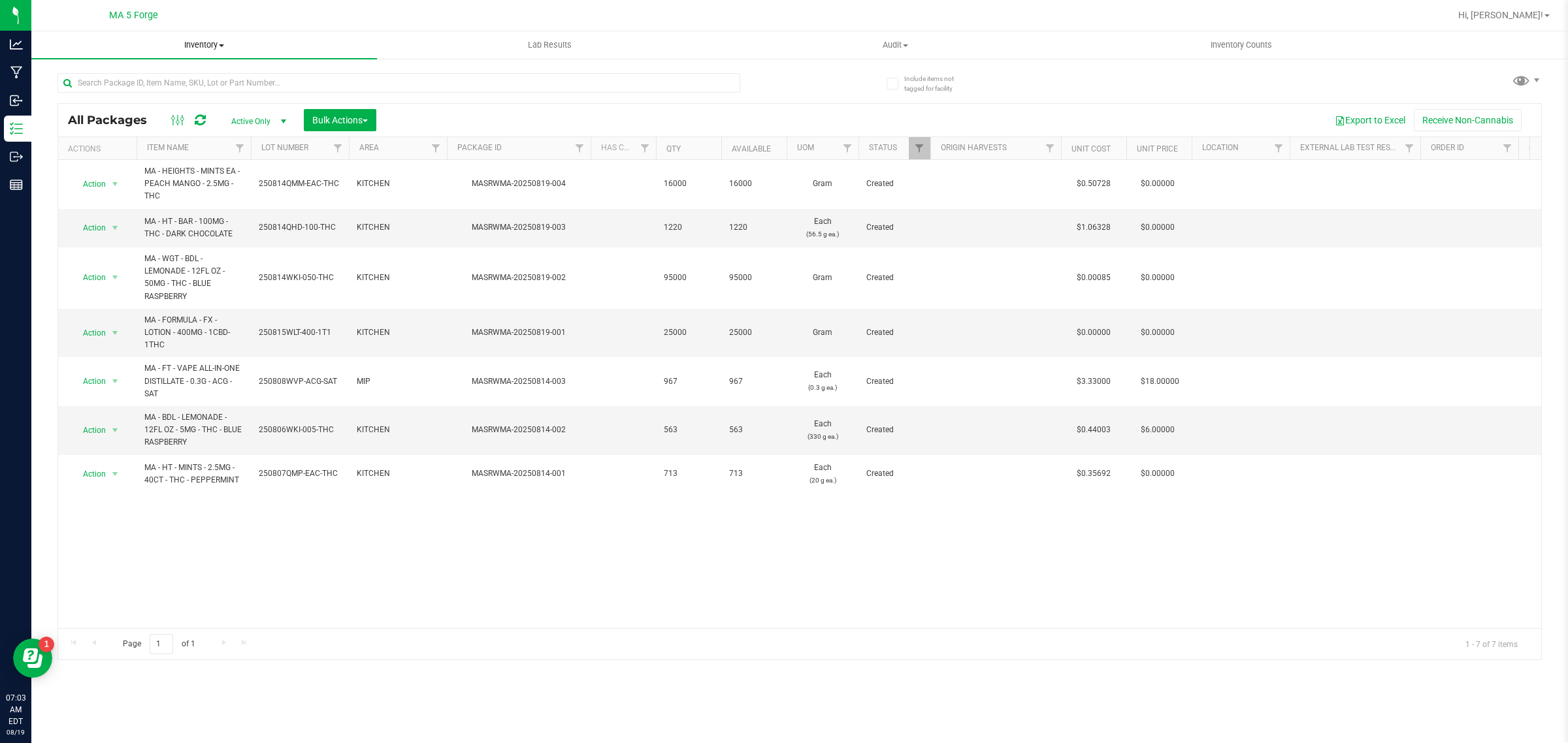
click at [202, 49] on span "Inventory" at bounding box center [204, 45] width 346 height 12
click at [191, 158] on li "From bill of materials" at bounding box center [204, 157] width 346 height 16
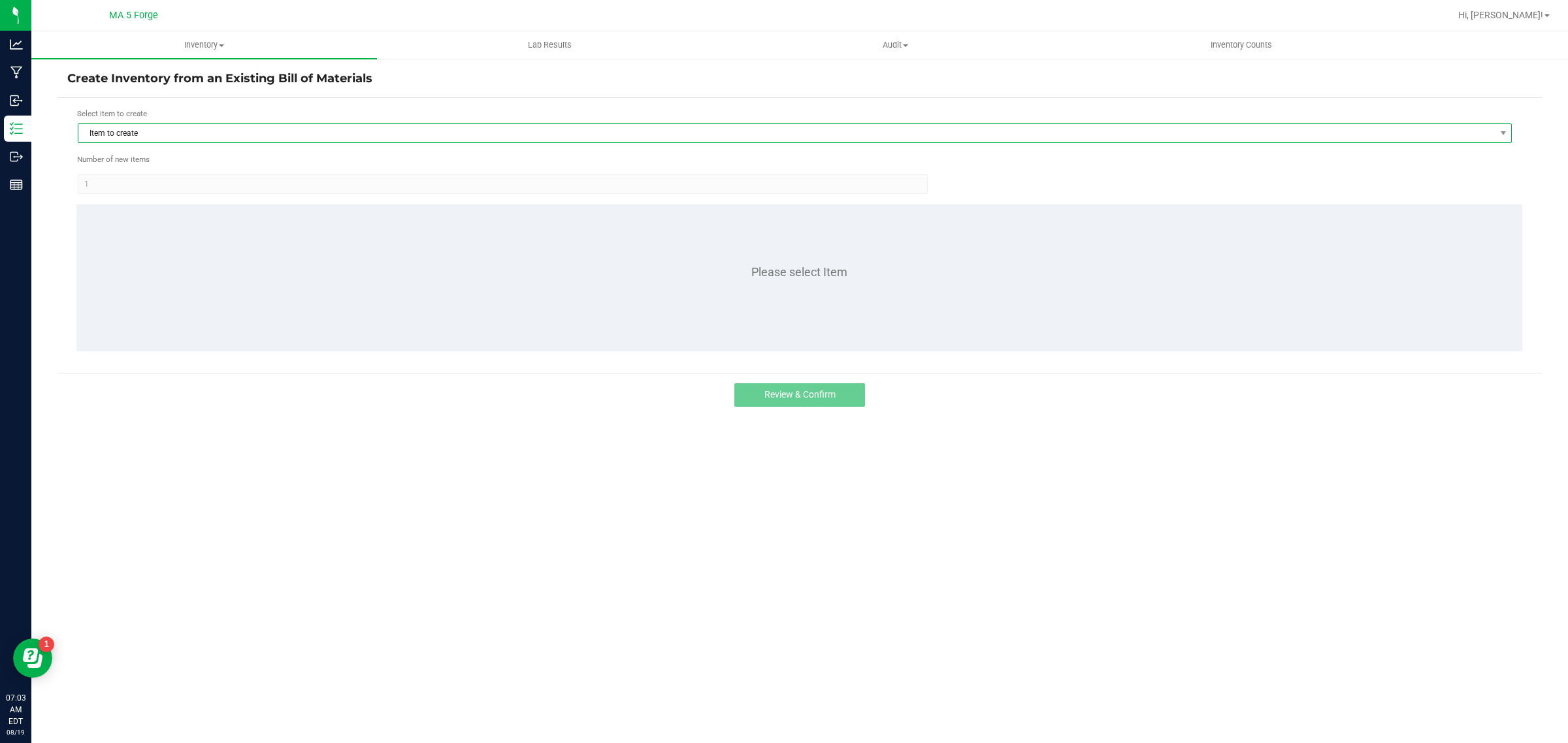
click at [275, 128] on span "Item to create" at bounding box center [786, 133] width 1417 height 18
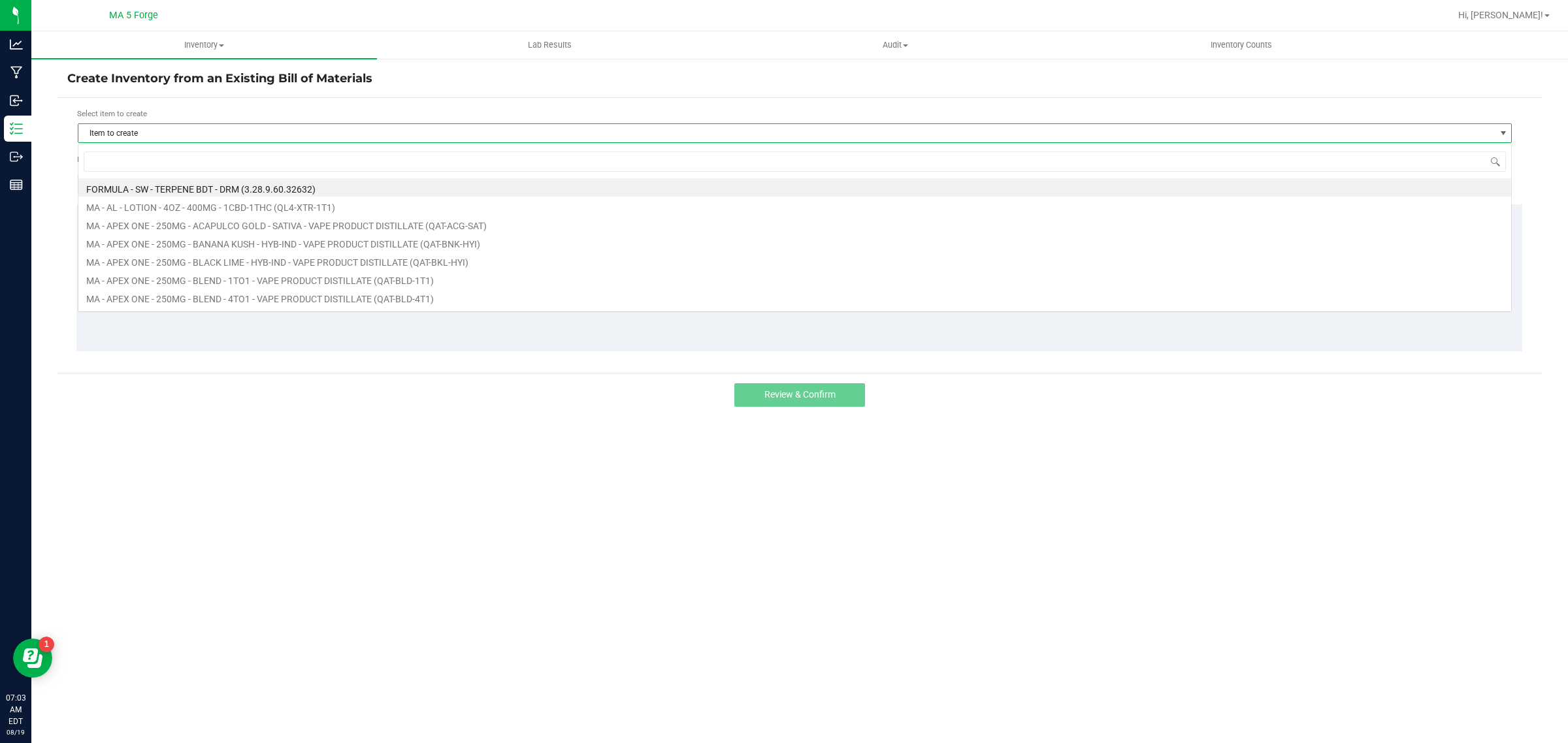
scroll to position [20, 1434]
type input "quv"
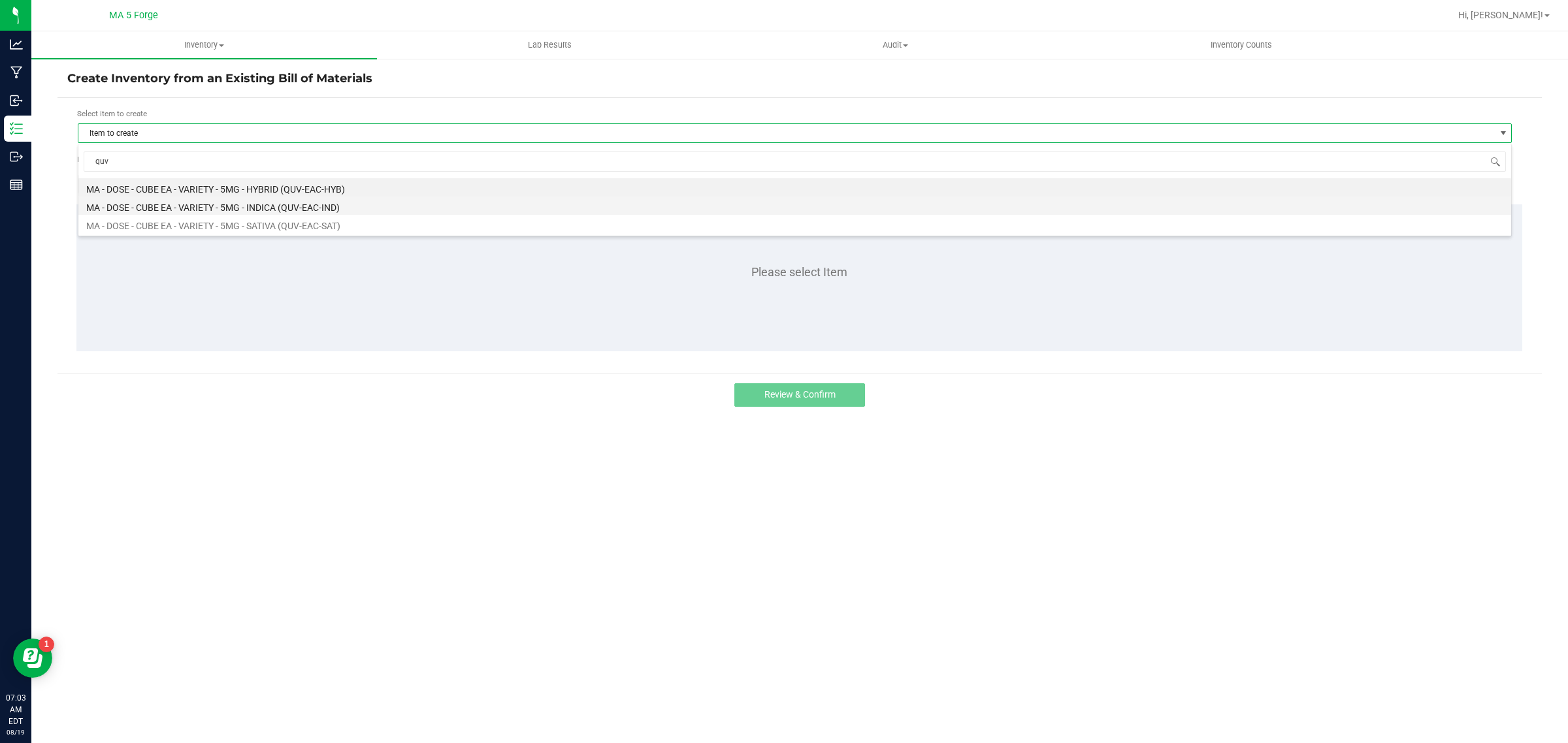
click at [304, 211] on li "MA - DOSE - CUBE EA - VARIETY - 5MG - INDICA (QUV-EAC-IND)" at bounding box center [794, 206] width 1433 height 18
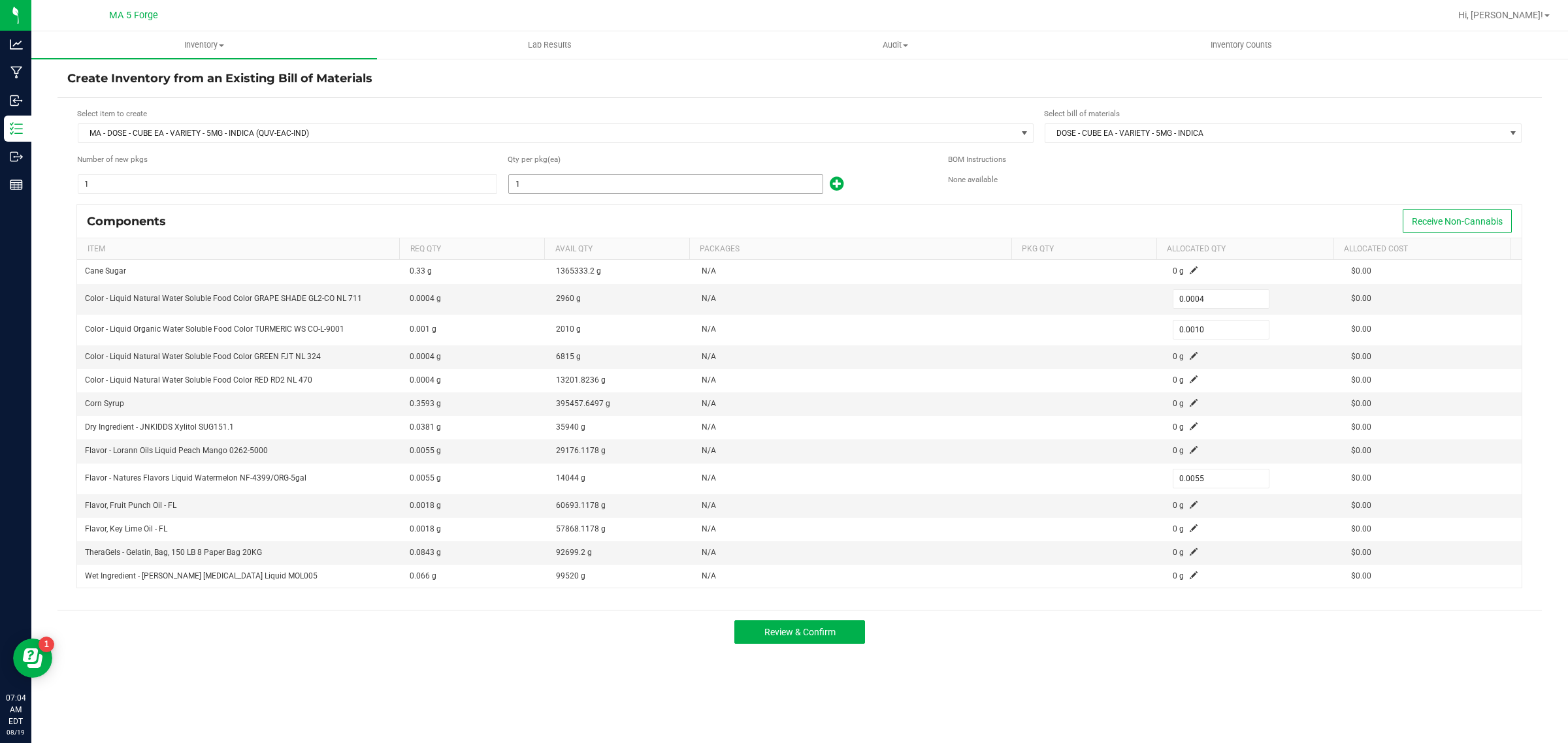
click at [549, 178] on input "1" at bounding box center [665, 185] width 313 height 18
type input "5"
type input "0.0020"
type input "0.0050"
type input "0.0275"
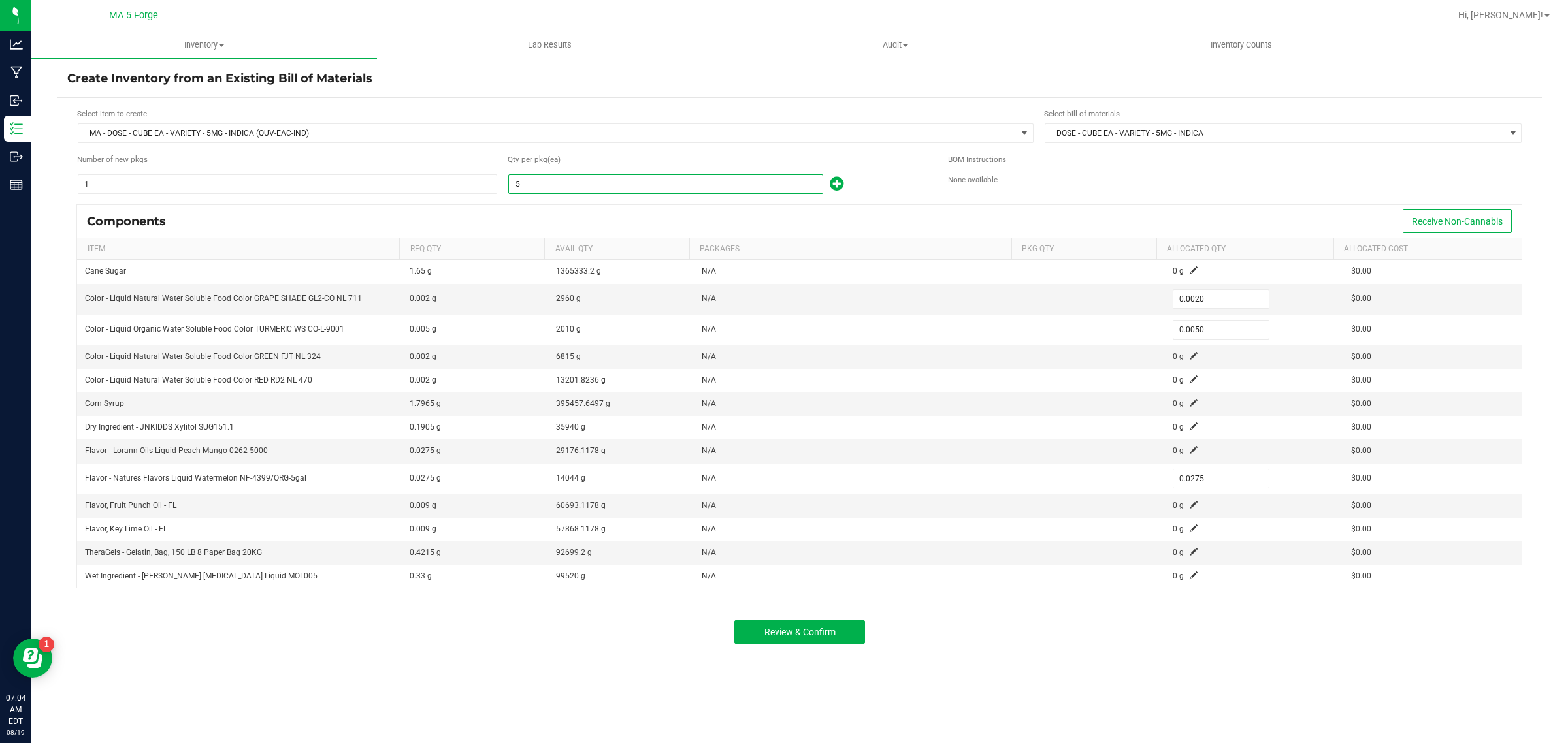
type input "54"
type input "0.0216"
type input "0.0540"
type input "0.2970"
type input "544"
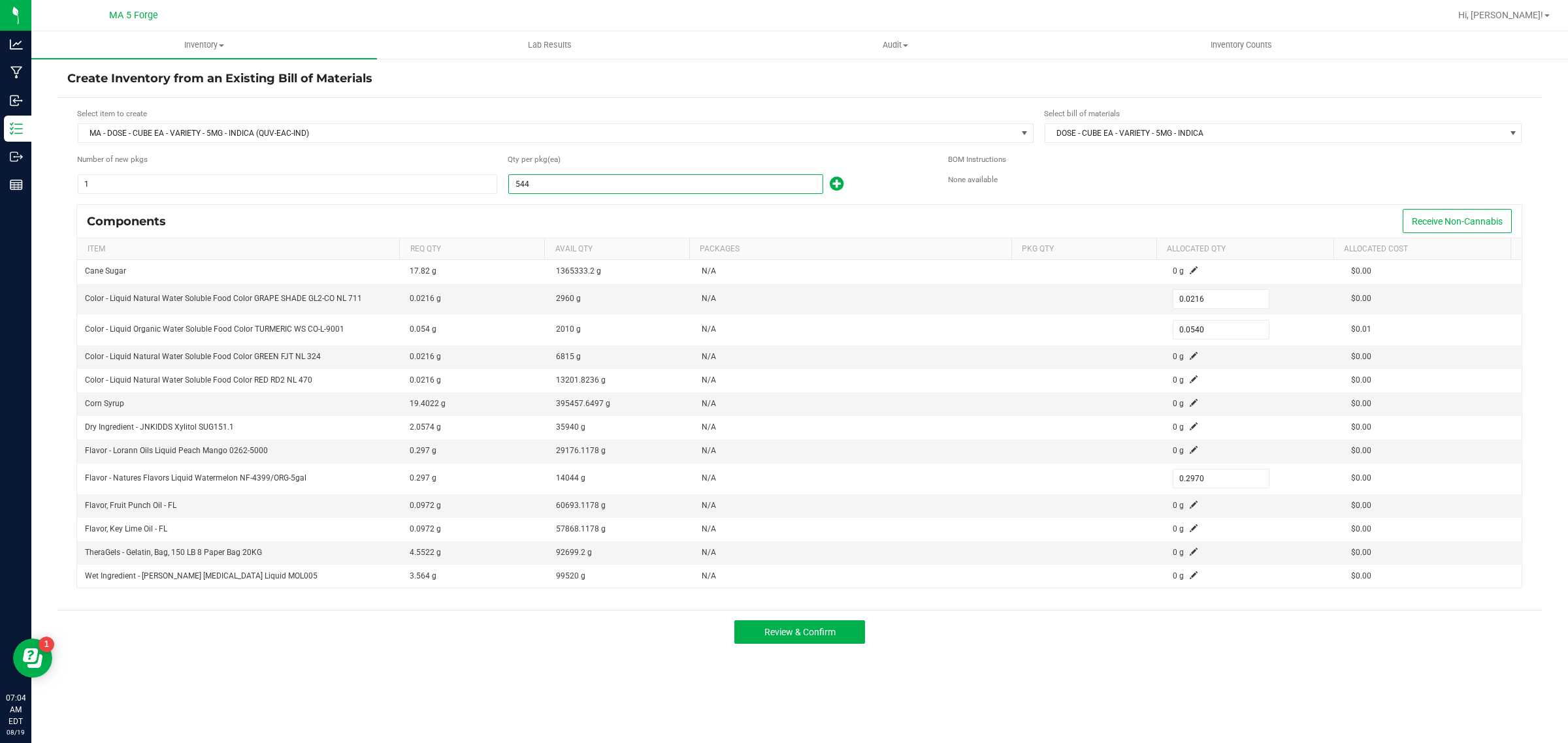
type input "0.2176"
type input "0.5440"
type input "2.9920"
type input "5449"
type input "2.1796"
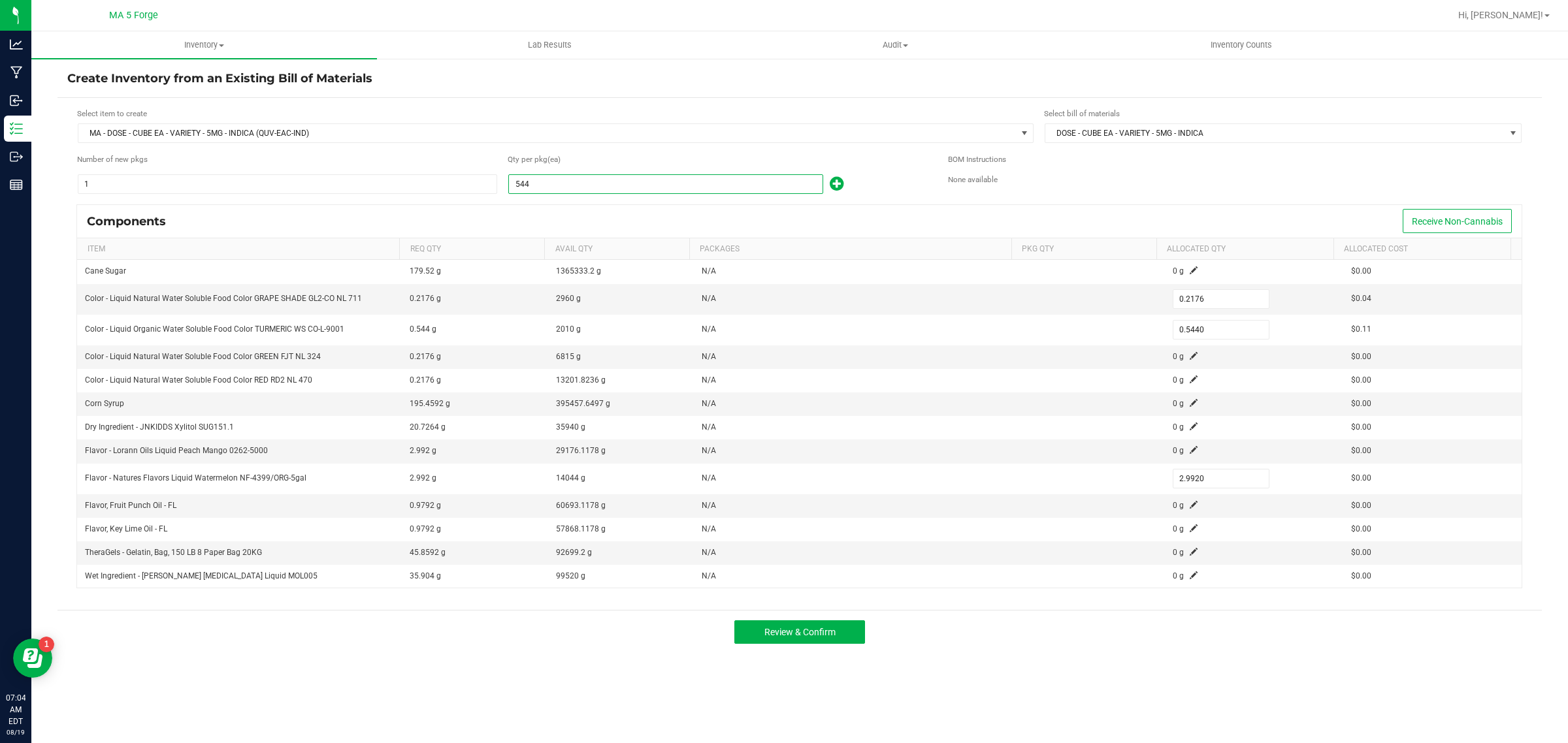
type input "5.4490"
type input "29.9695"
type input "54496"
type input "21.7984"
type input "54.4960"
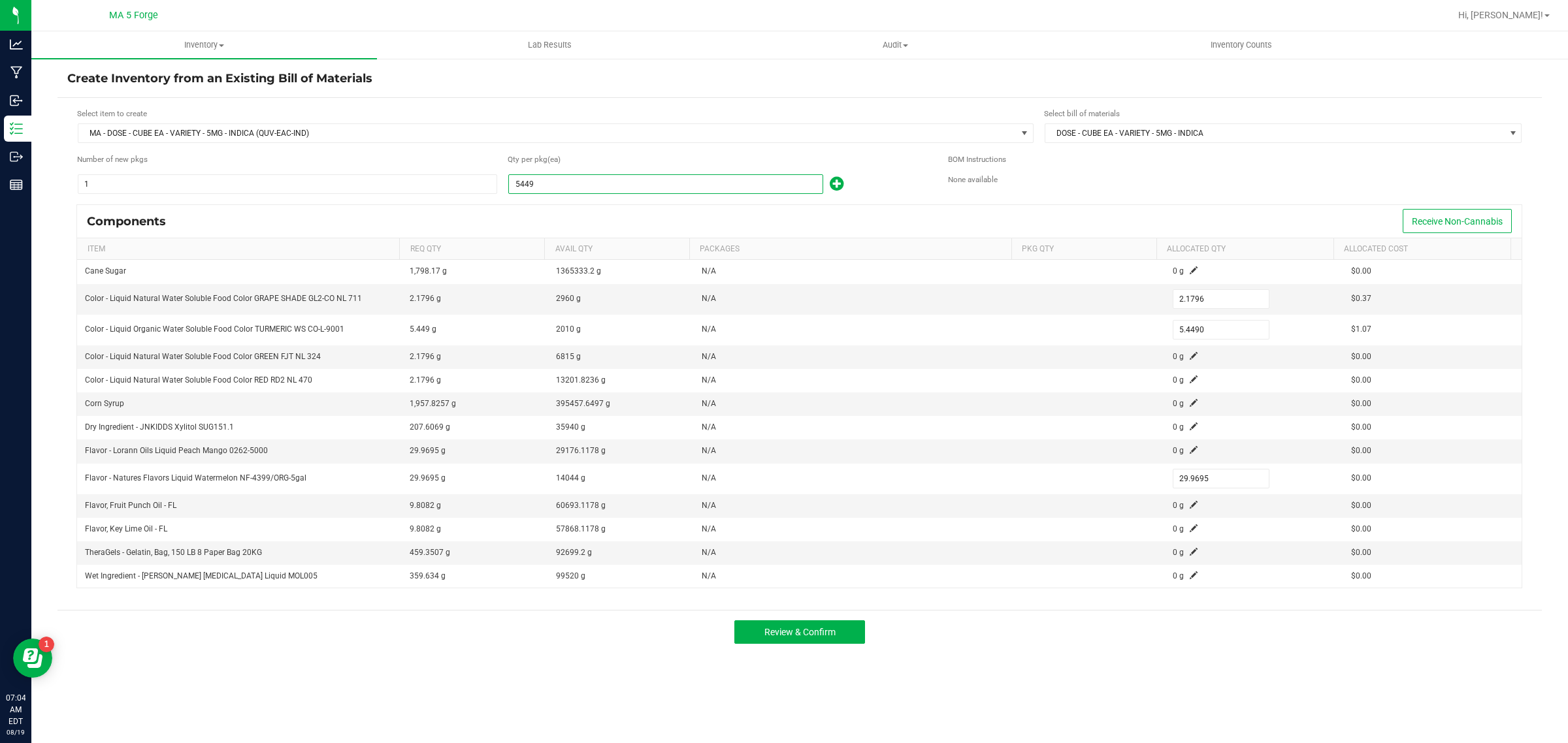
type input "299.7280"
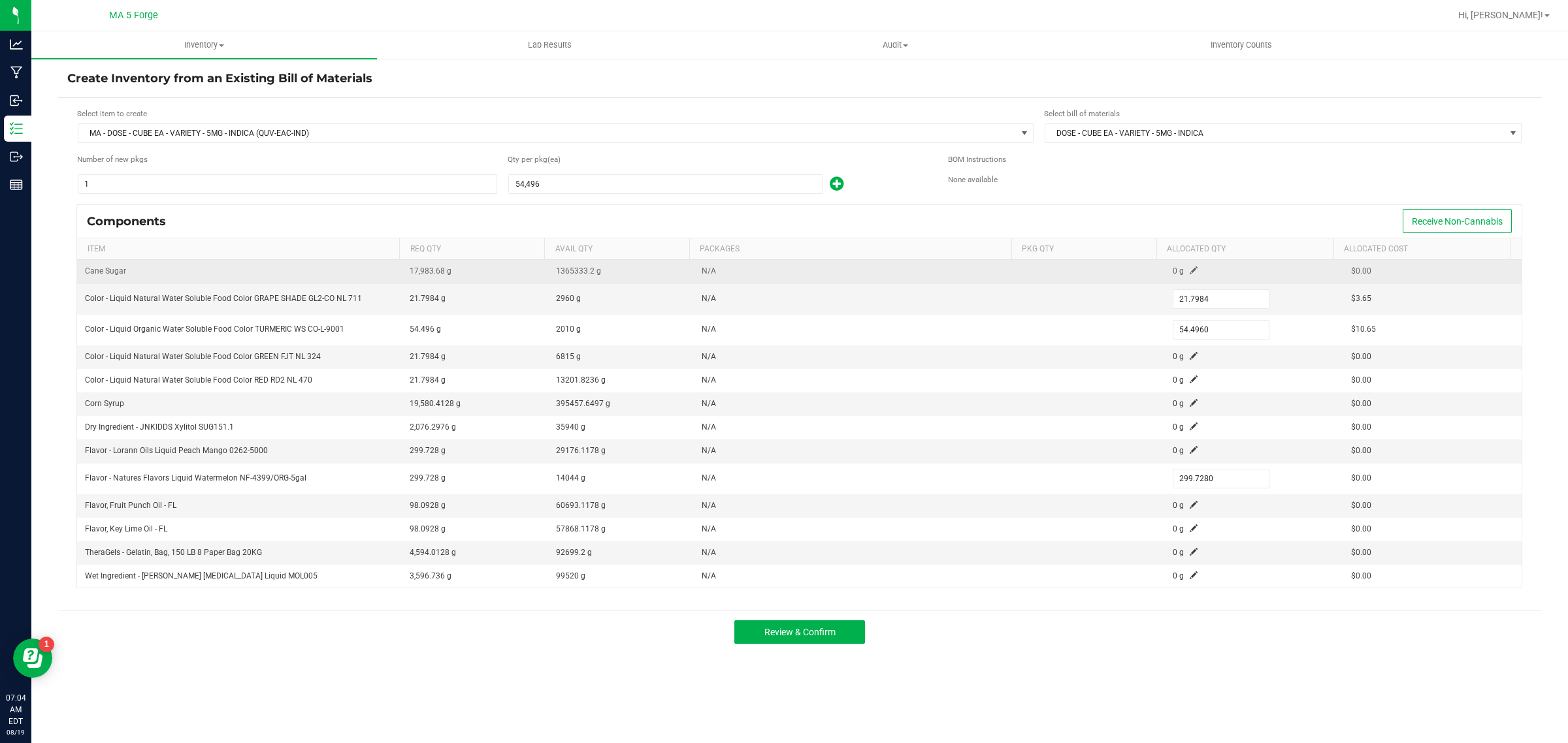
type input "54,496"
click at [1190, 273] on span at bounding box center [1193, 269] width 8 height 8
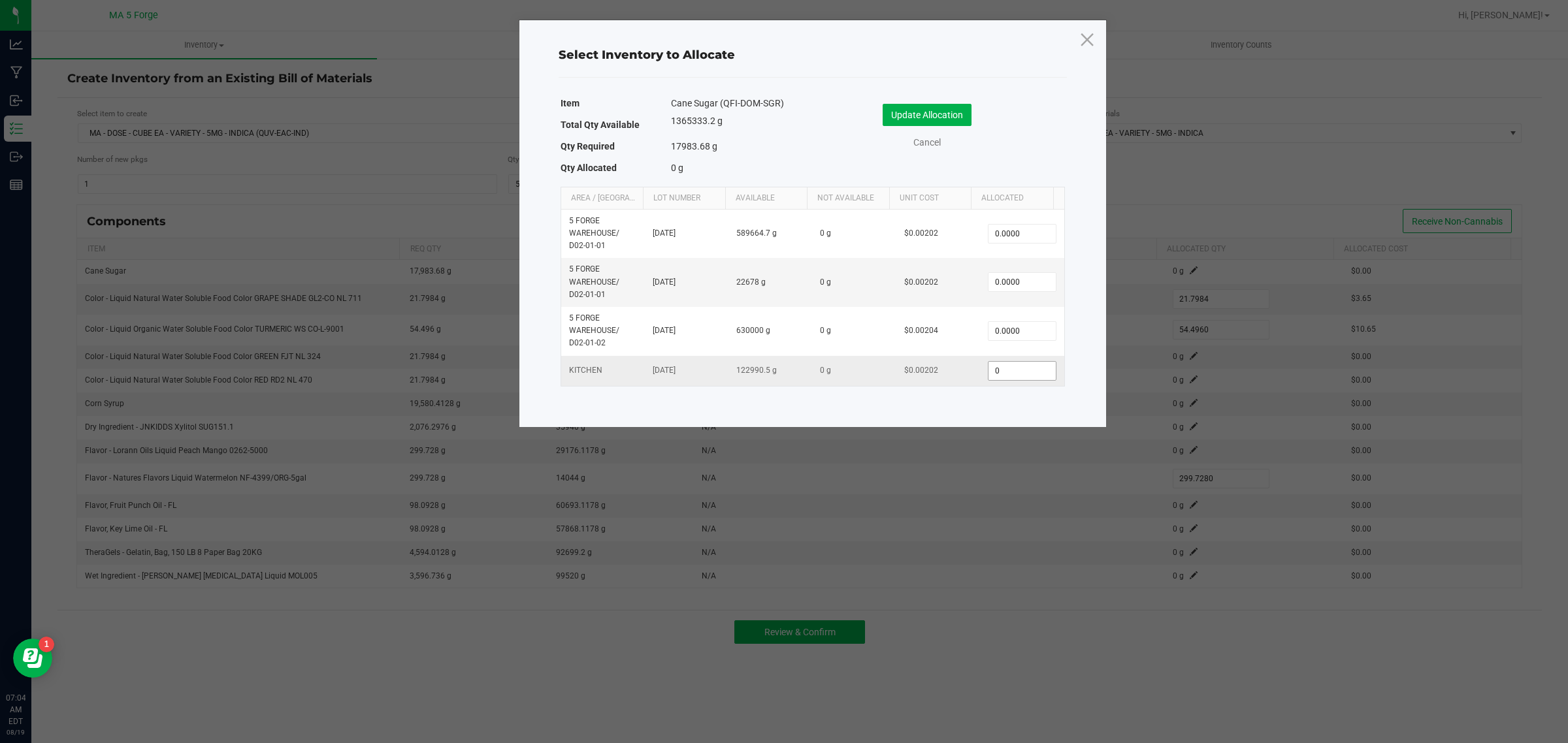
click at [1020, 373] on input "0" at bounding box center [1021, 371] width 66 height 18
type input "18,000.0000"
click at [936, 118] on button "Update Allocation" at bounding box center [927, 115] width 89 height 22
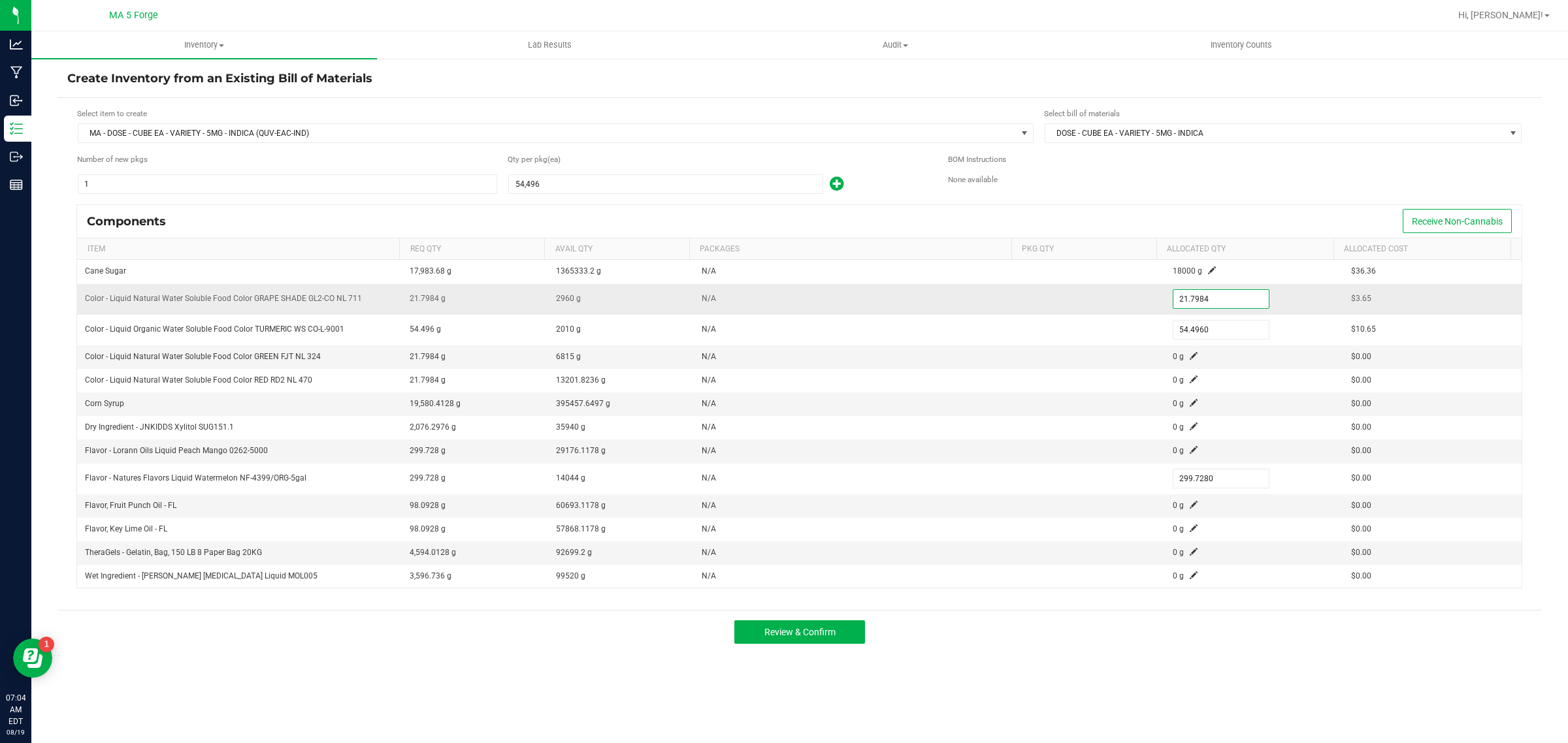
click at [1224, 305] on input "21.7984" at bounding box center [1221, 299] width 96 height 18
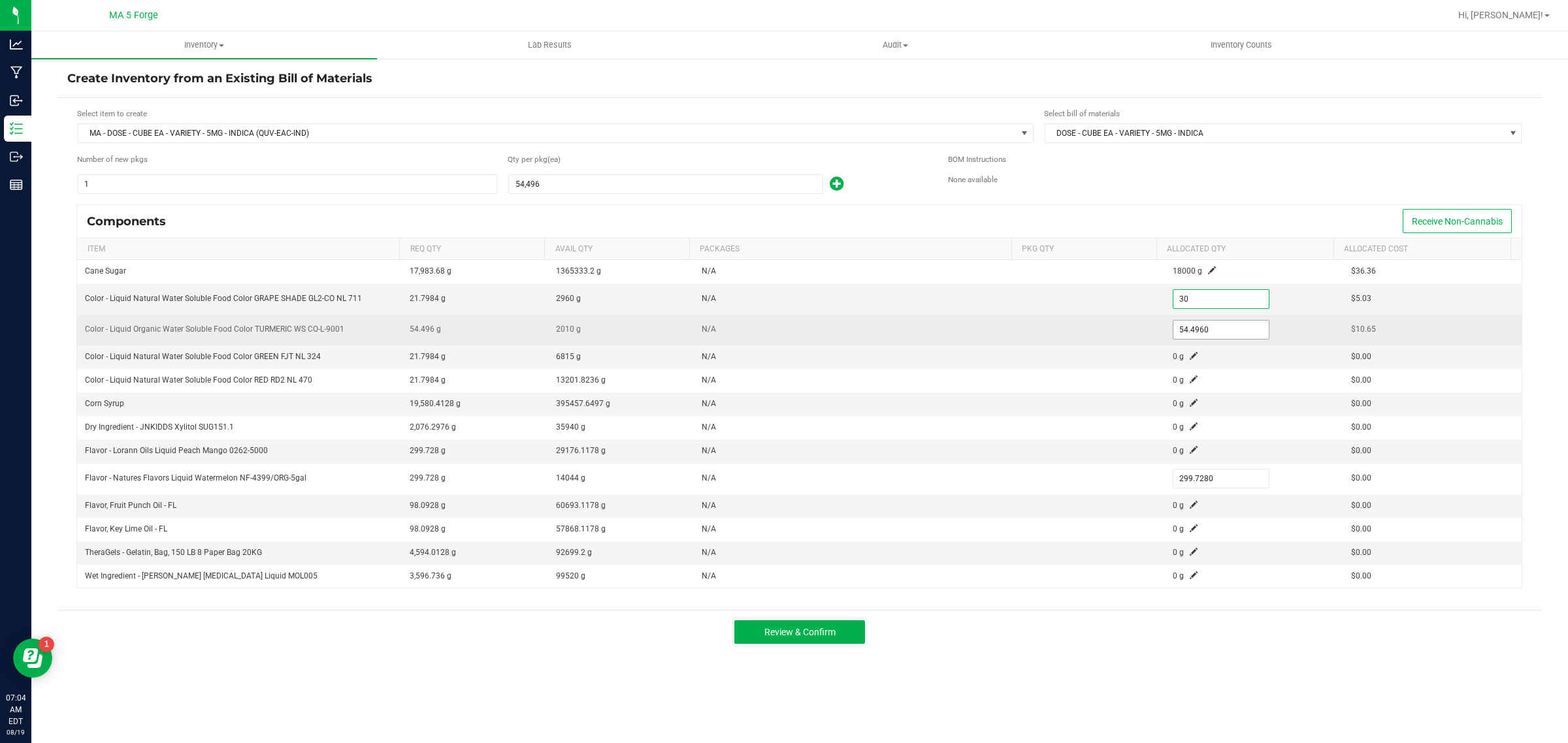
type input "30.0000"
click at [1220, 325] on input "54.496" at bounding box center [1221, 330] width 96 height 18
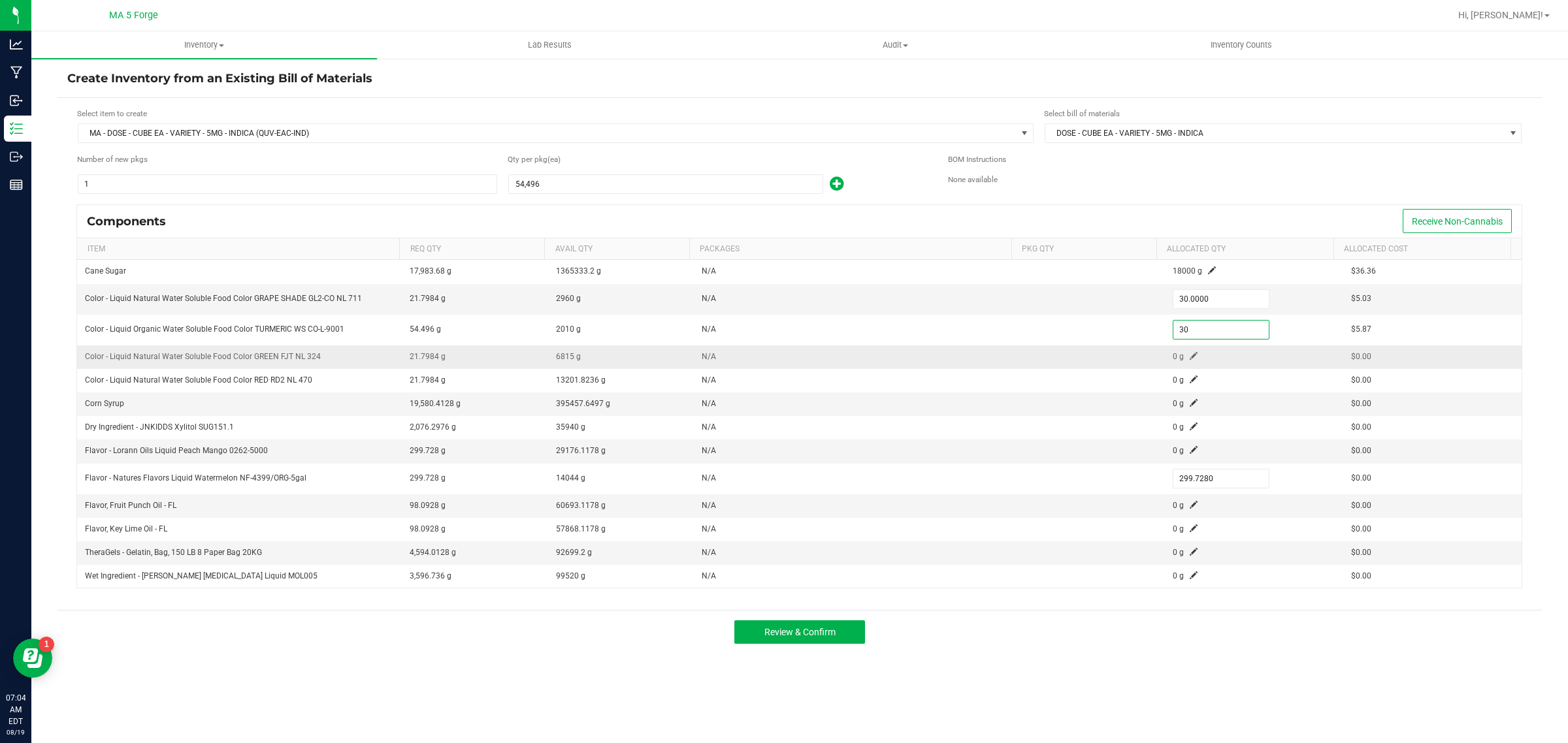
type input "30.0000"
click at [1188, 353] on td "0 g" at bounding box center [1254, 358] width 178 height 24
click at [1189, 360] on td "0 g" at bounding box center [1254, 358] width 178 height 24
click at [1190, 358] on span at bounding box center [1193, 355] width 8 height 8
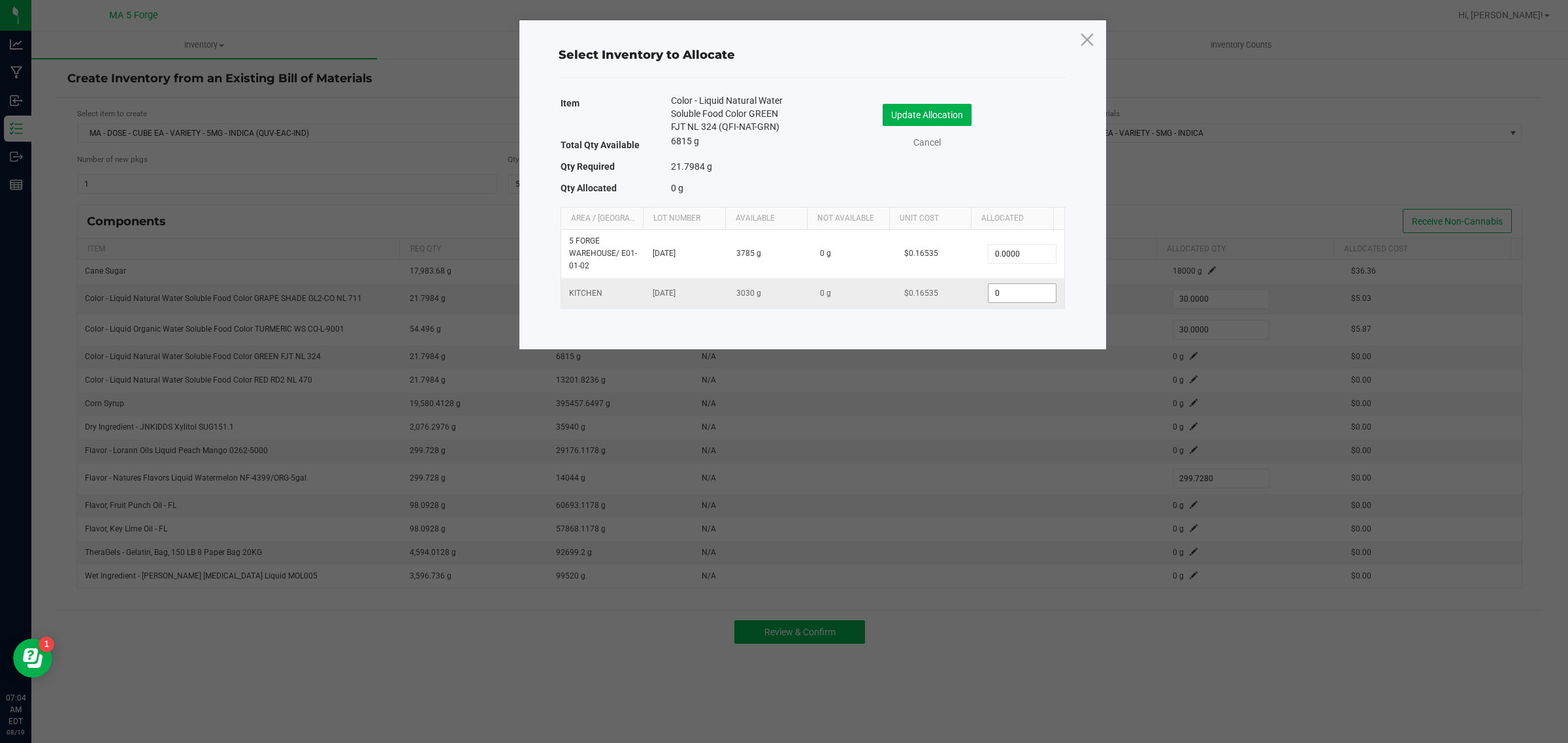
click at [1023, 287] on input "0" at bounding box center [1021, 293] width 66 height 18
type input "30.0000"
click at [961, 112] on button "Update Allocation" at bounding box center [927, 115] width 89 height 22
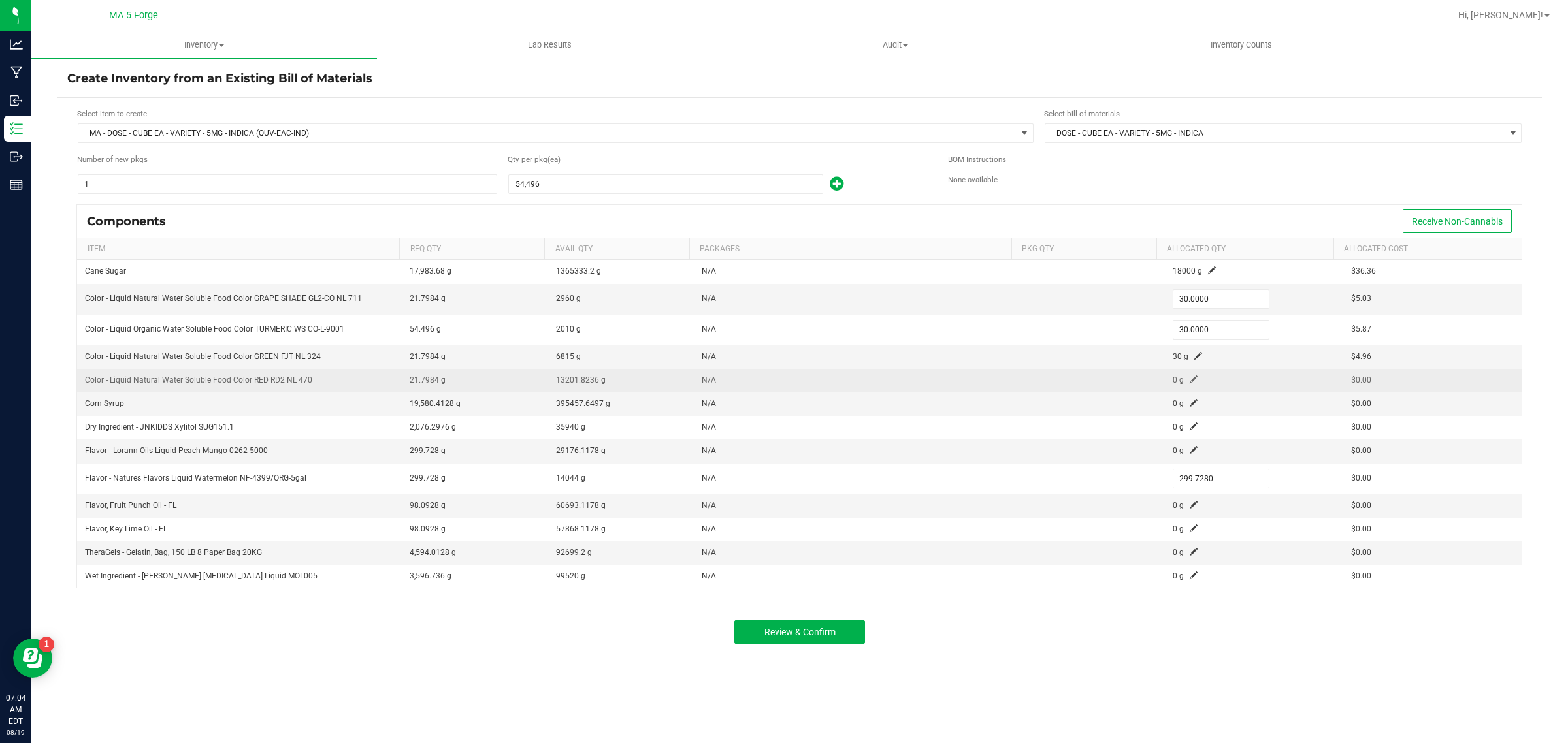
click at [1190, 381] on span at bounding box center [1193, 379] width 8 height 8
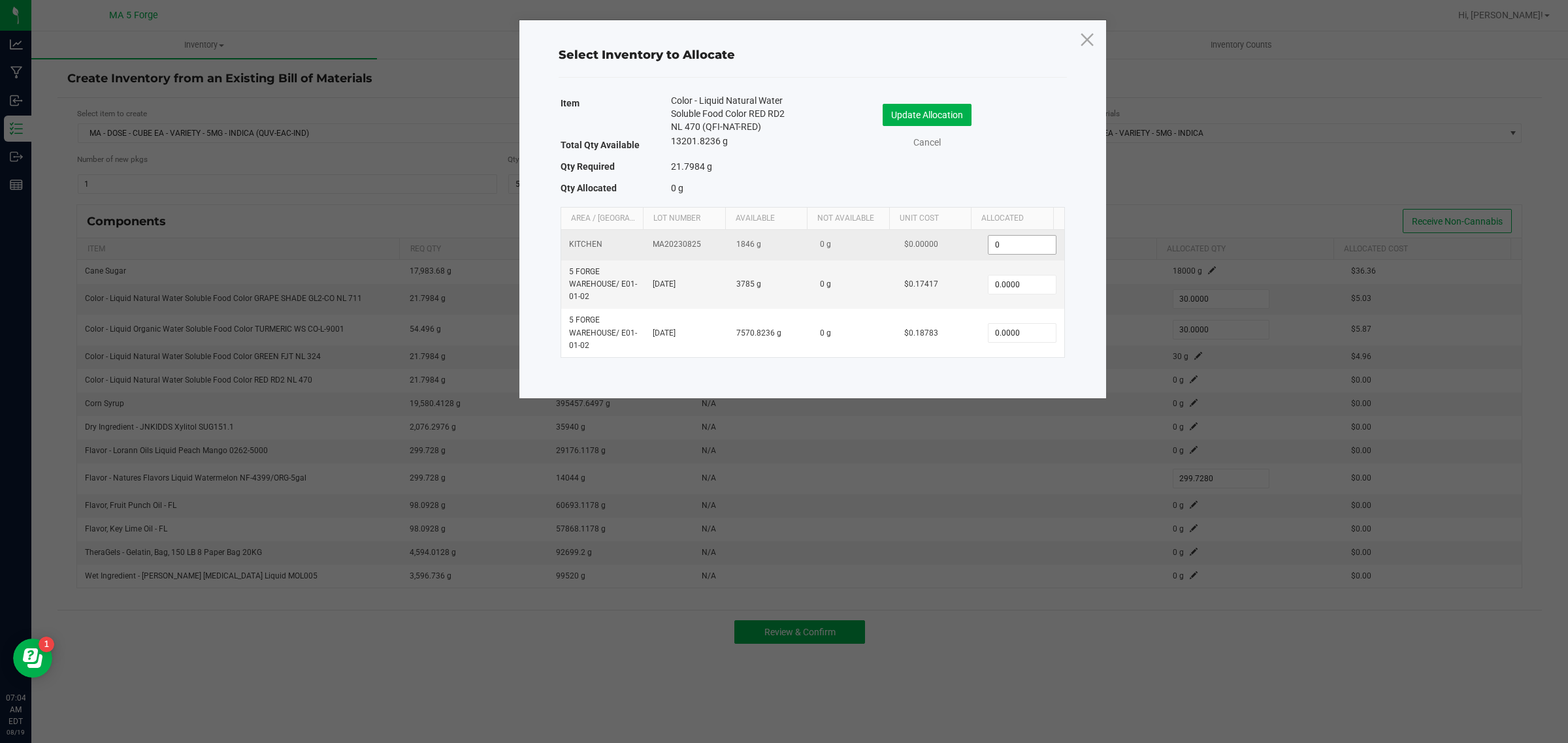
click at [1010, 243] on input "0" at bounding box center [1021, 245] width 66 height 18
type input "30.0000"
click at [958, 115] on button "Update Allocation" at bounding box center [927, 115] width 89 height 22
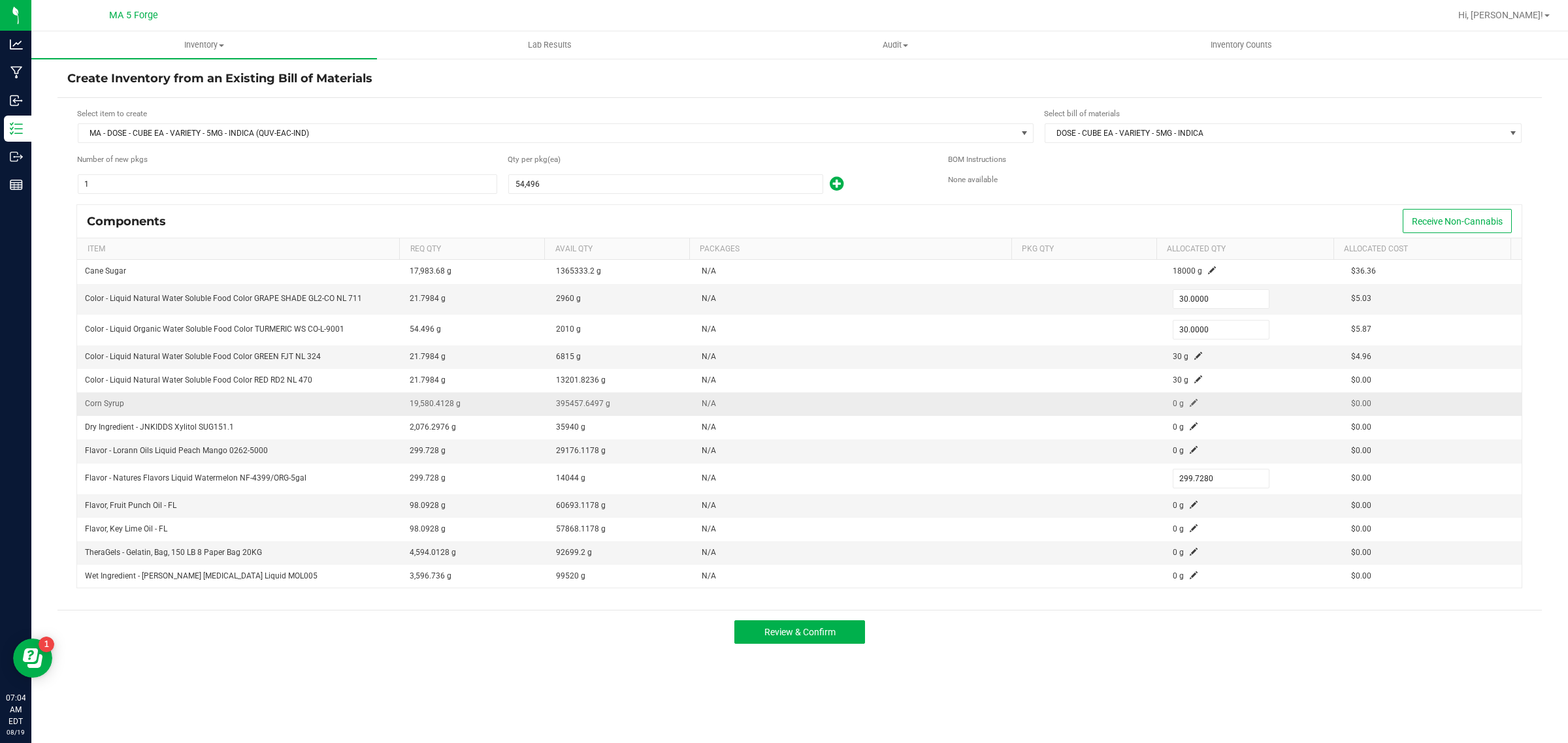
click at [1190, 404] on span at bounding box center [1193, 402] width 8 height 8
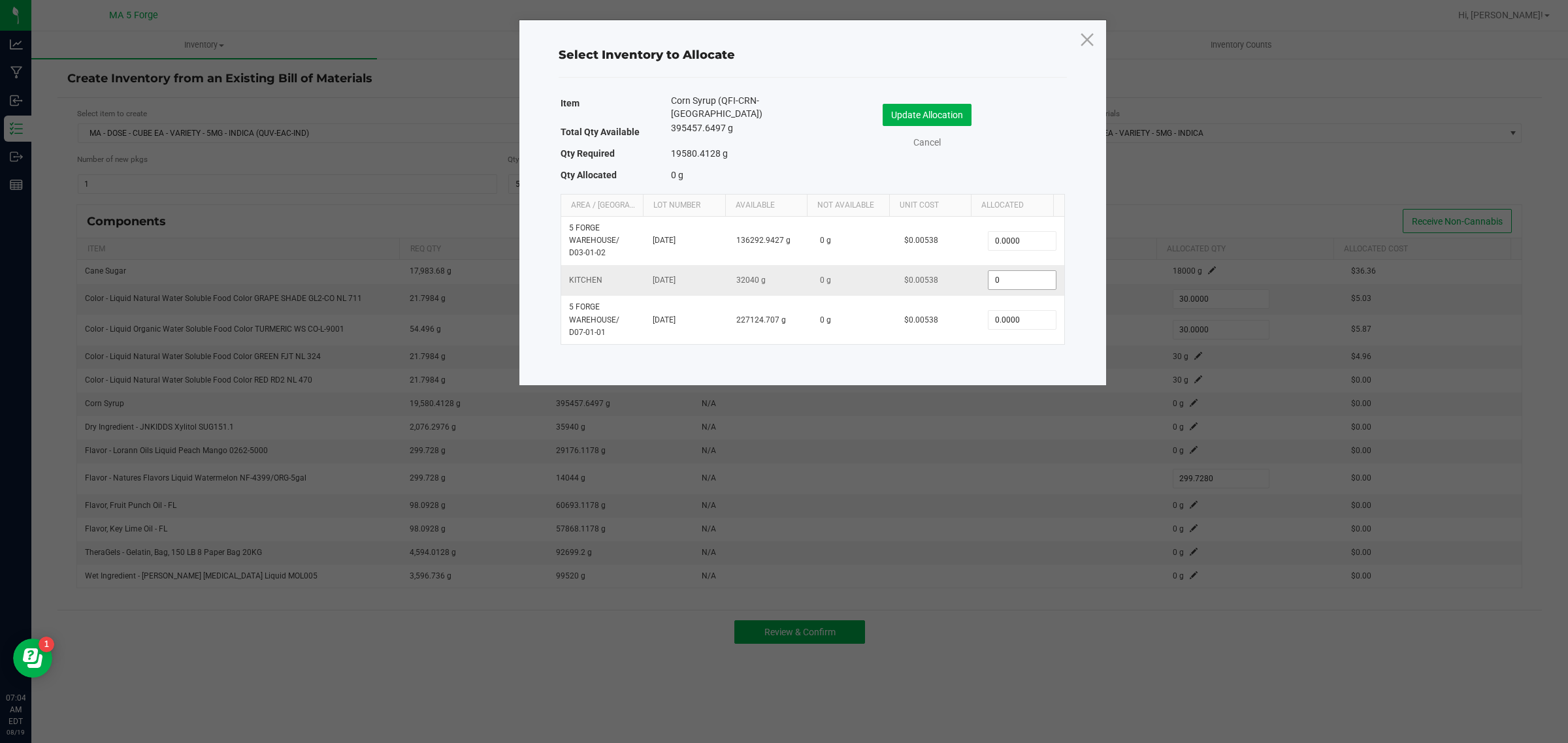
click at [1018, 271] on input "0" at bounding box center [1021, 280] width 66 height 18
type input "19,600.0000"
click at [949, 104] on button "Update Allocation" at bounding box center [927, 115] width 89 height 22
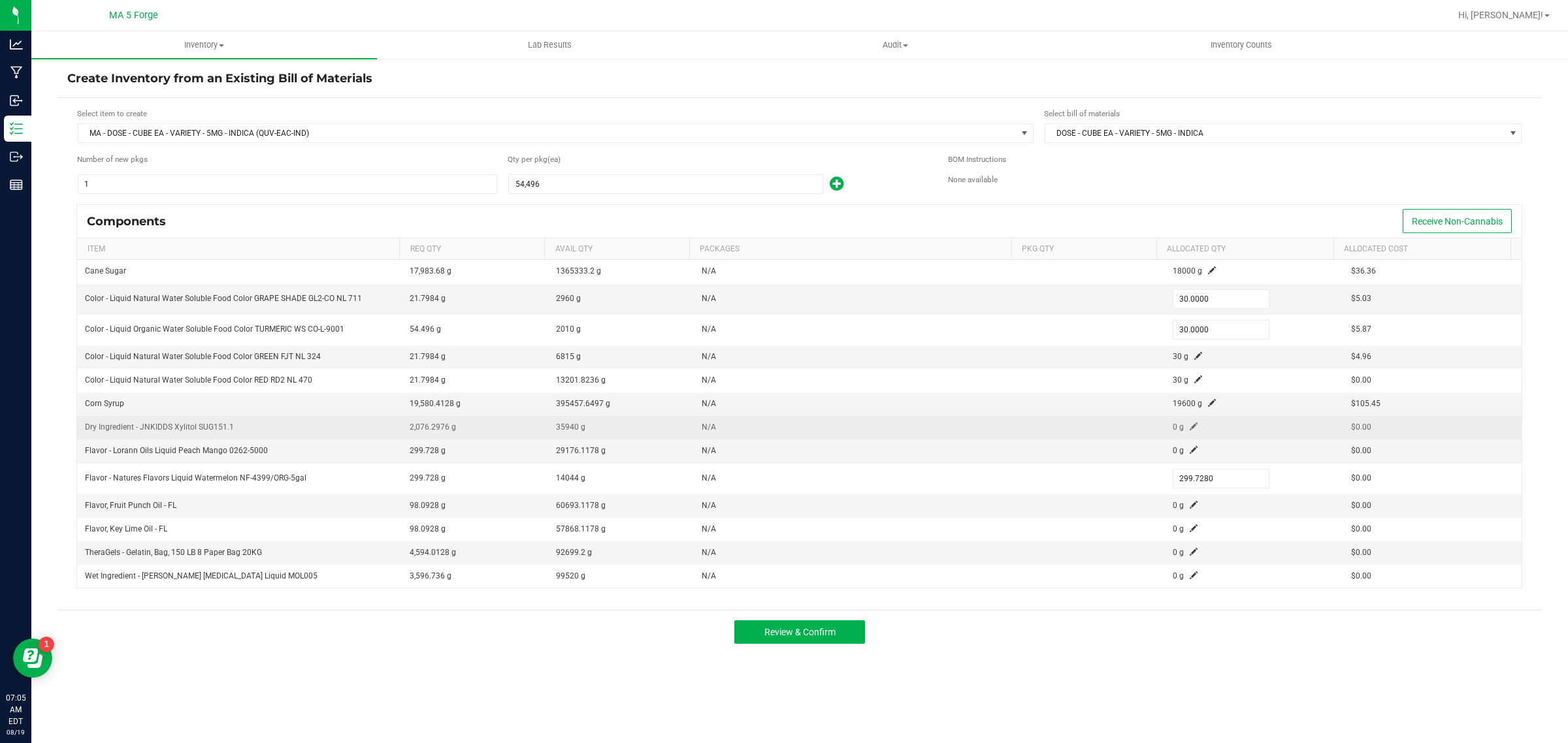
click at [1190, 429] on span at bounding box center [1193, 426] width 8 height 8
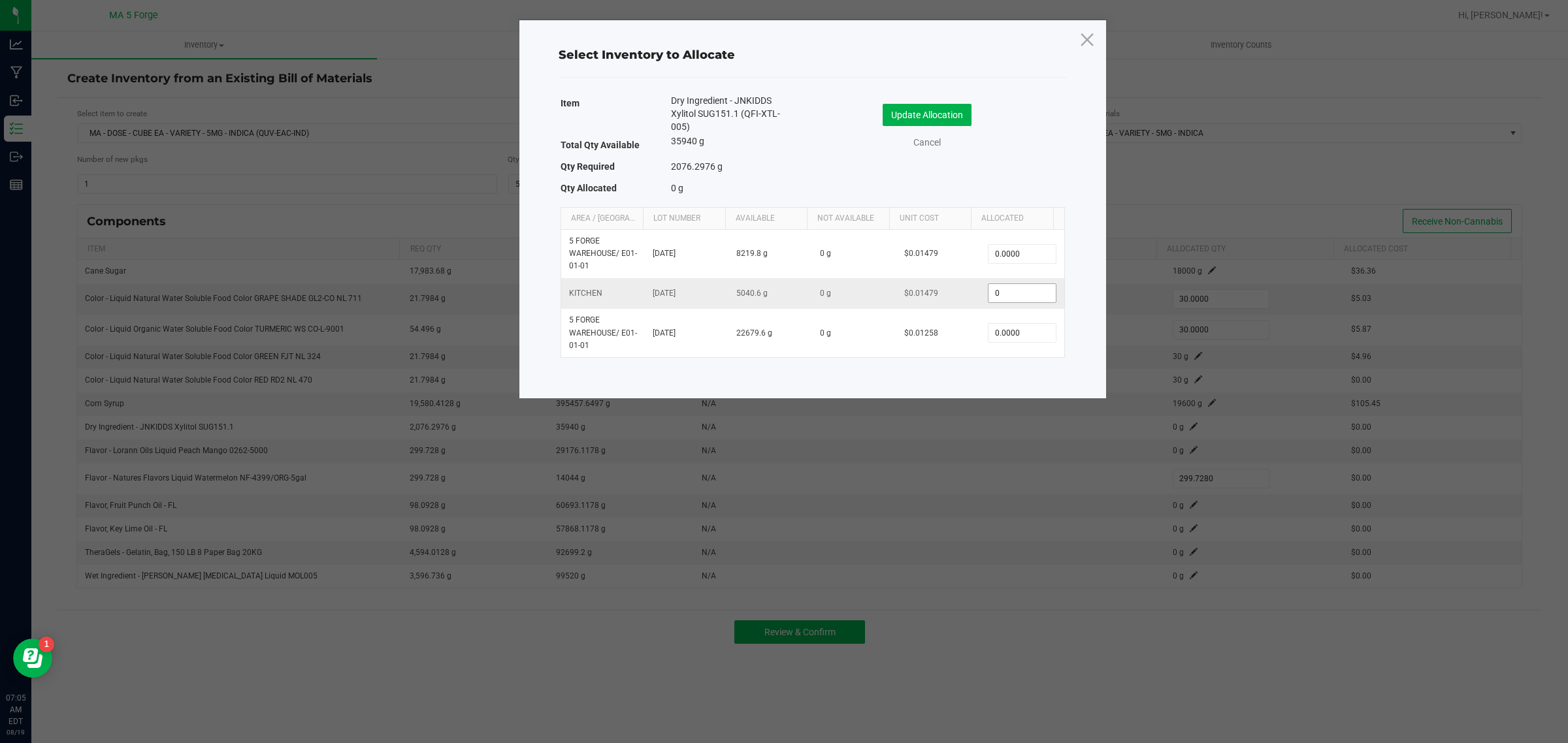
click at [1015, 290] on input "0" at bounding box center [1021, 293] width 66 height 18
type input "2,080.0000"
click at [952, 116] on button "Update Allocation" at bounding box center [927, 115] width 89 height 22
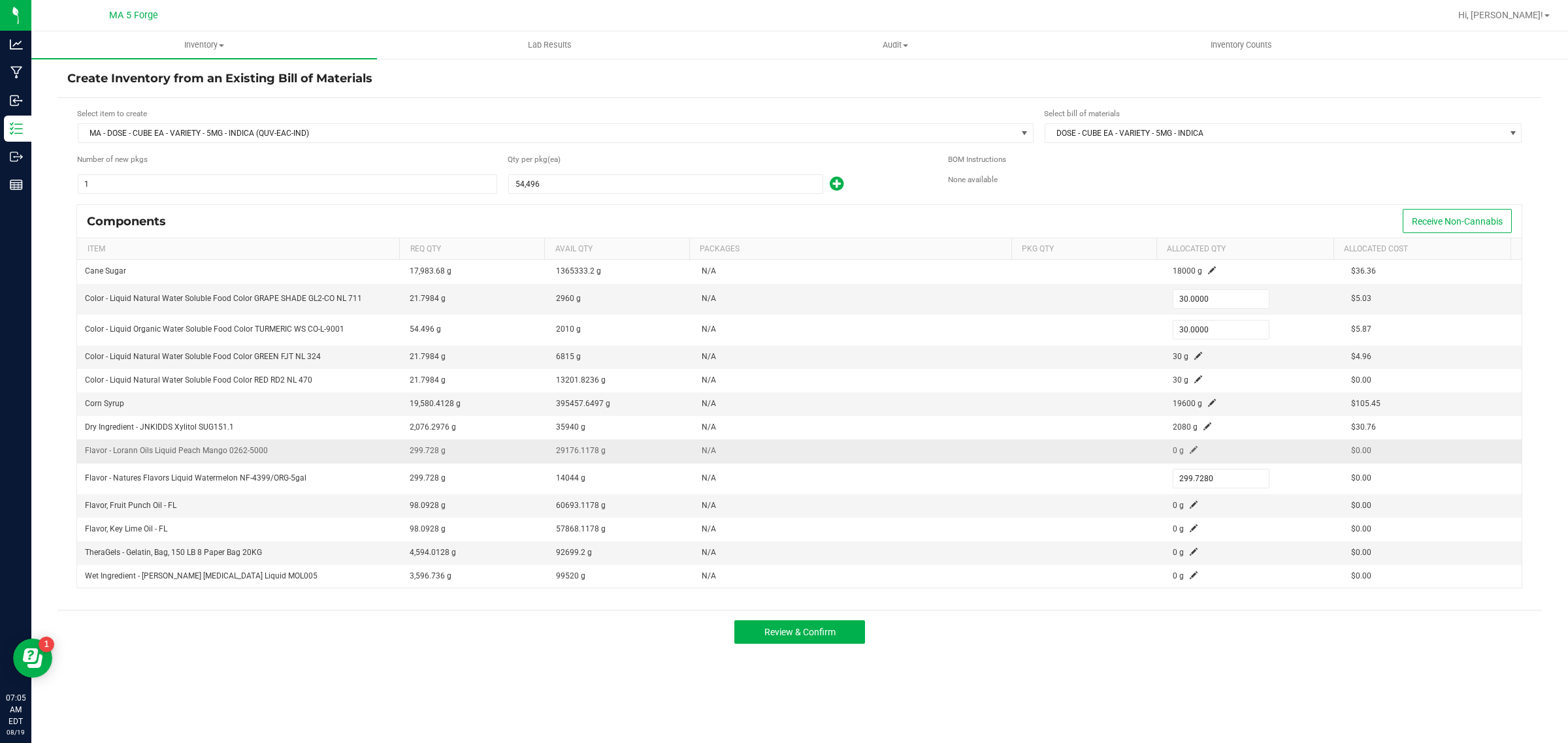
click at [1190, 452] on span at bounding box center [1193, 449] width 8 height 8
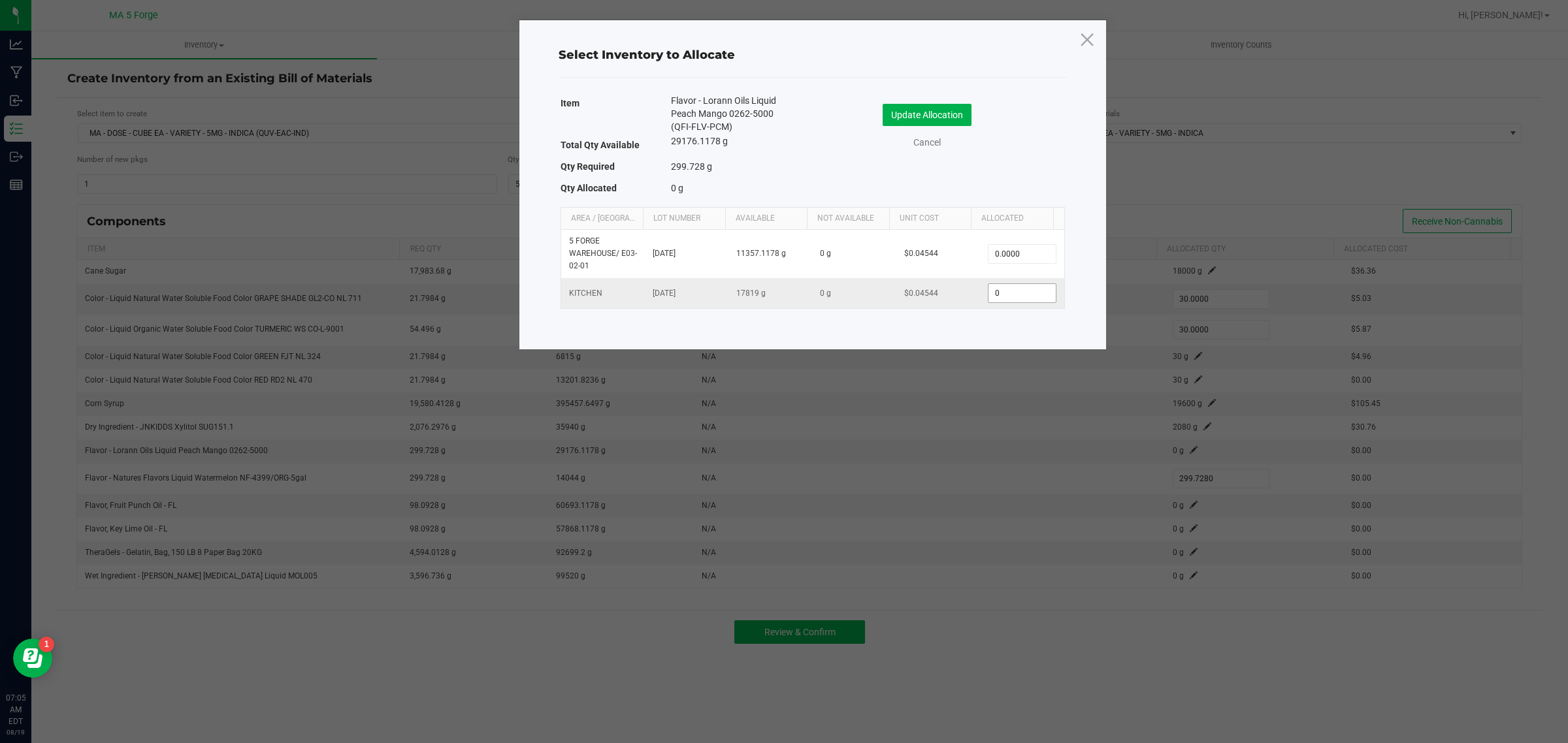
click at [1016, 291] on input "0" at bounding box center [1021, 293] width 66 height 18
type input "300.0000"
click at [899, 118] on button "Update Allocation" at bounding box center [927, 115] width 89 height 22
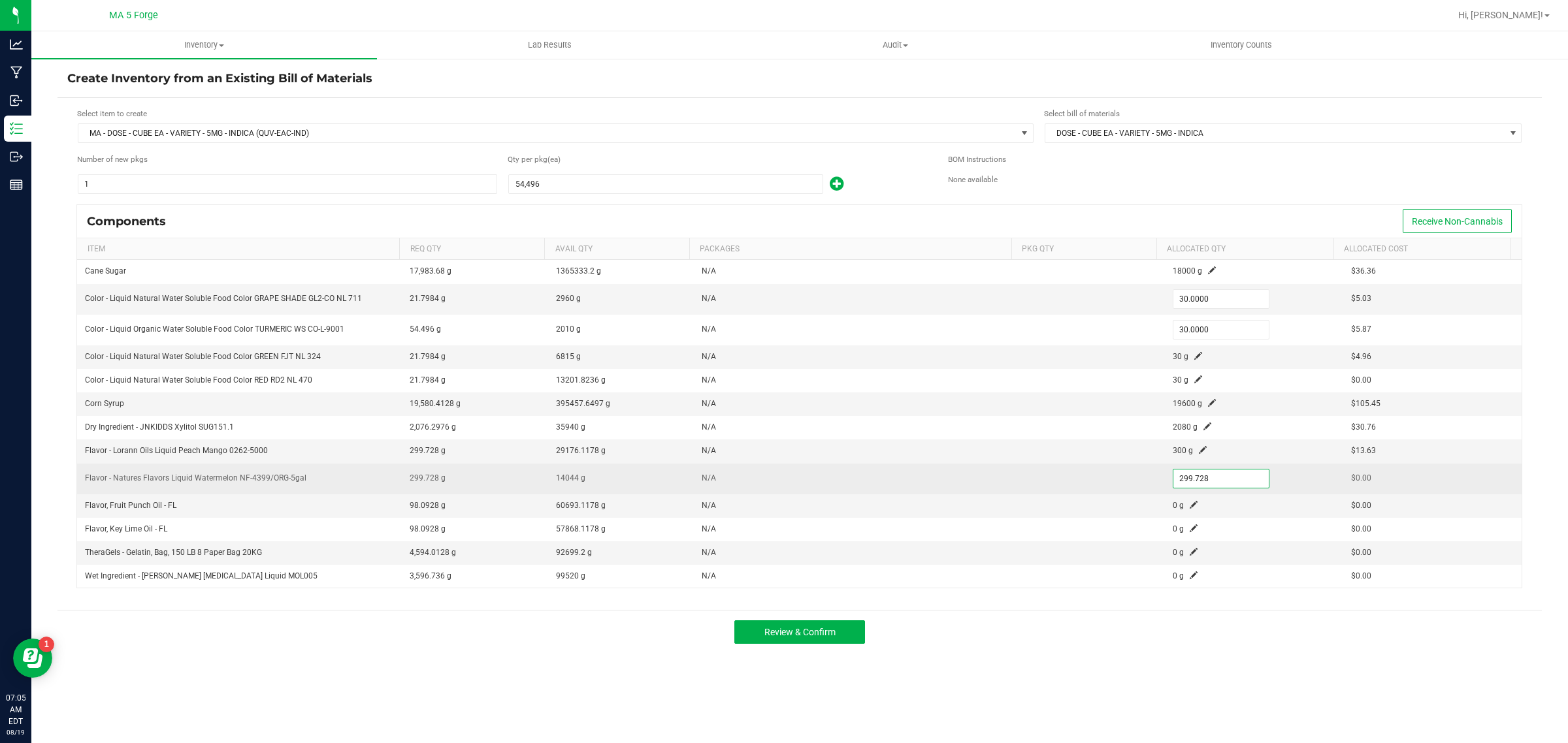
click at [1206, 481] on input "299.728" at bounding box center [1221, 479] width 96 height 18
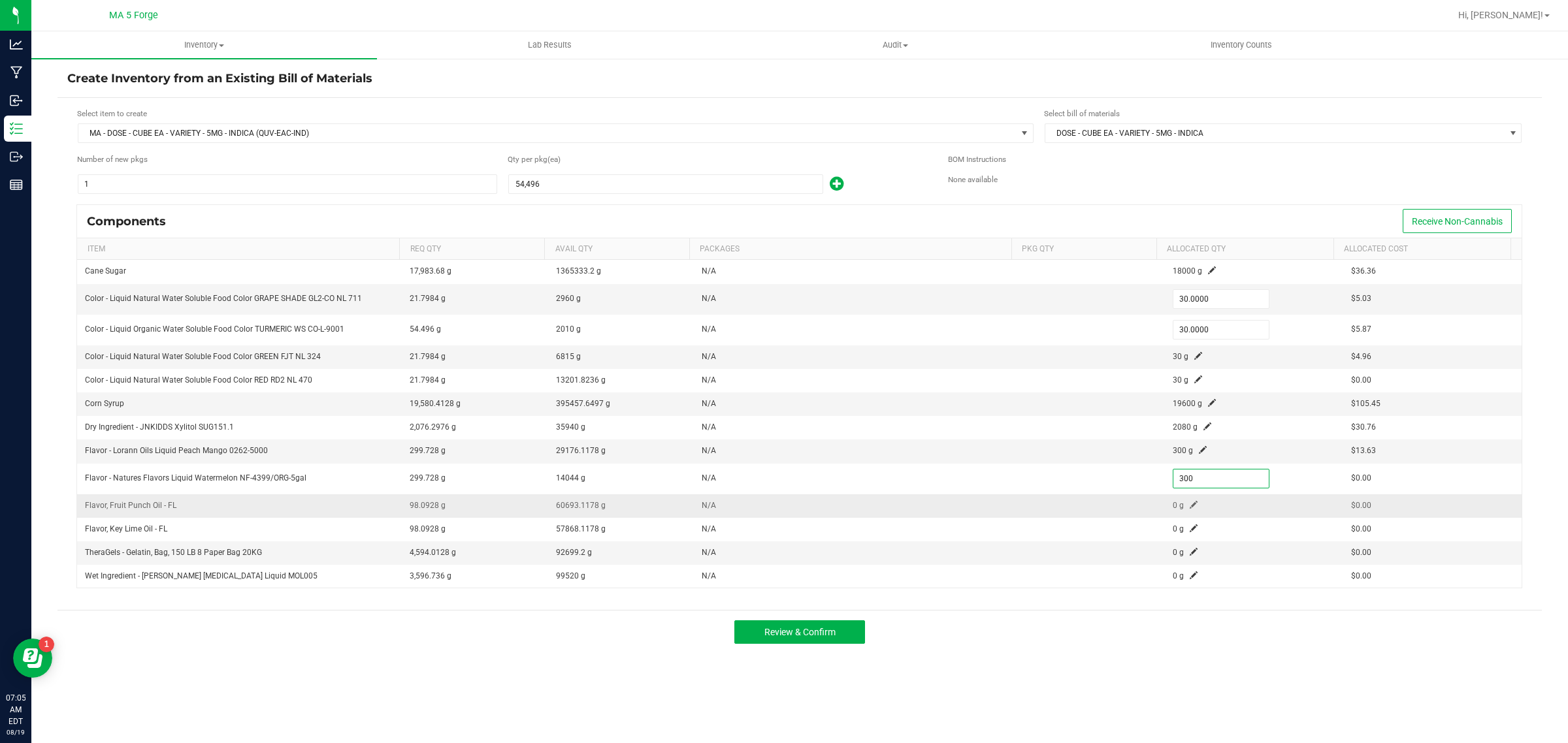
type input "300.0000"
click at [1190, 508] on span at bounding box center [1193, 505] width 8 height 8
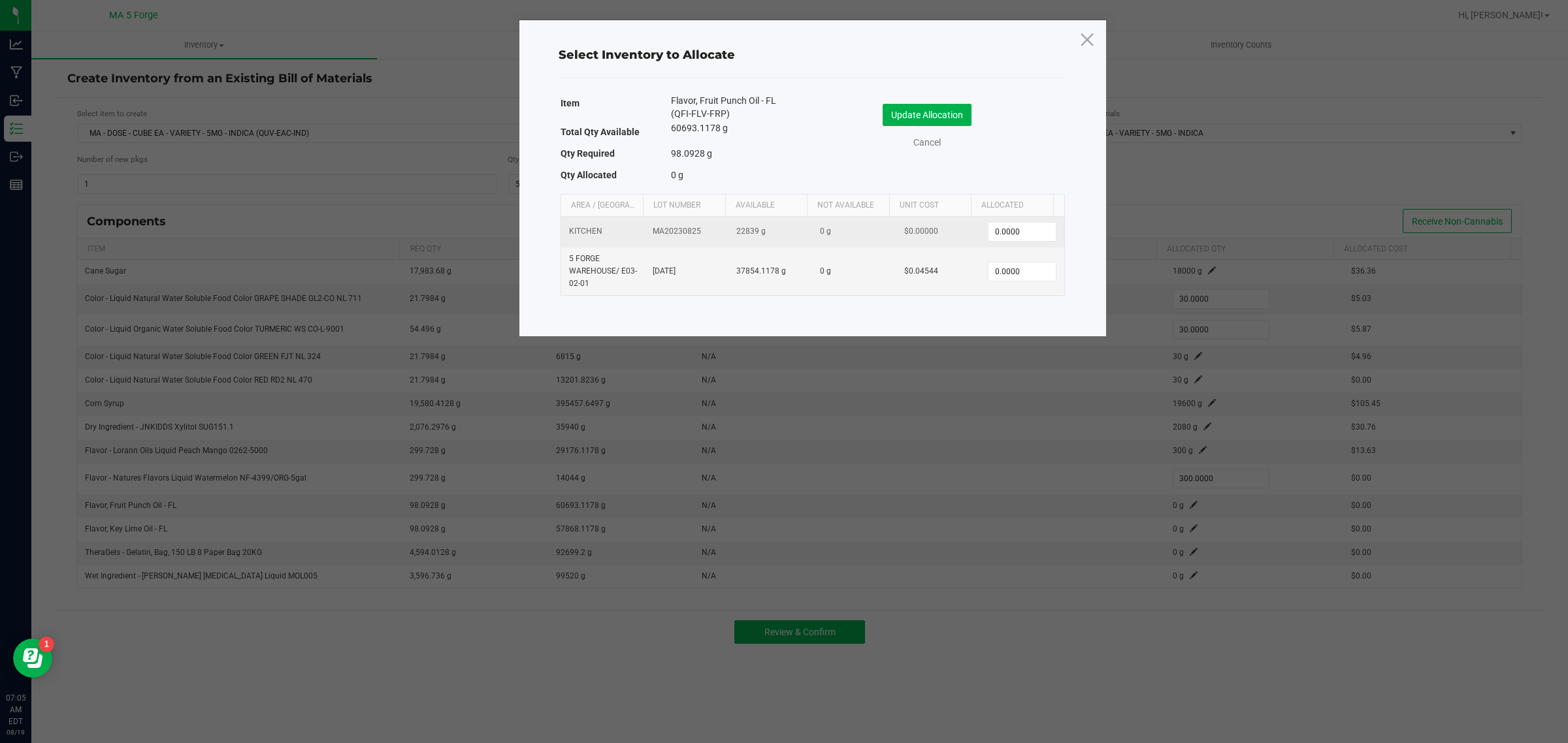
click at [1020, 219] on td "0.0000" at bounding box center [1022, 232] width 84 height 31
click at [1016, 223] on input "0" at bounding box center [1021, 232] width 66 height 18
type input "100.0000"
click at [943, 114] on button "Update Allocation" at bounding box center [927, 115] width 89 height 22
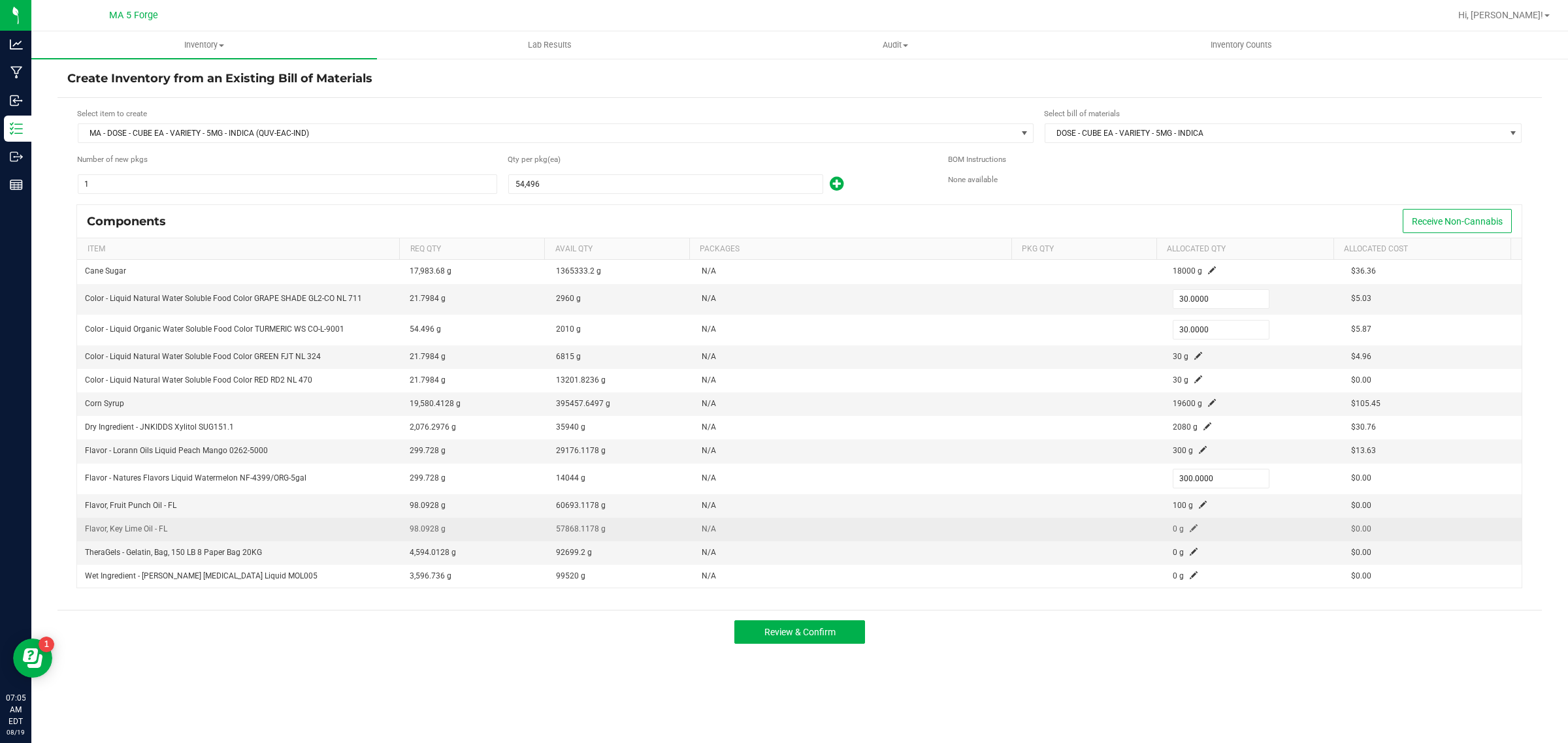
click at [1190, 532] on span at bounding box center [1193, 528] width 8 height 8
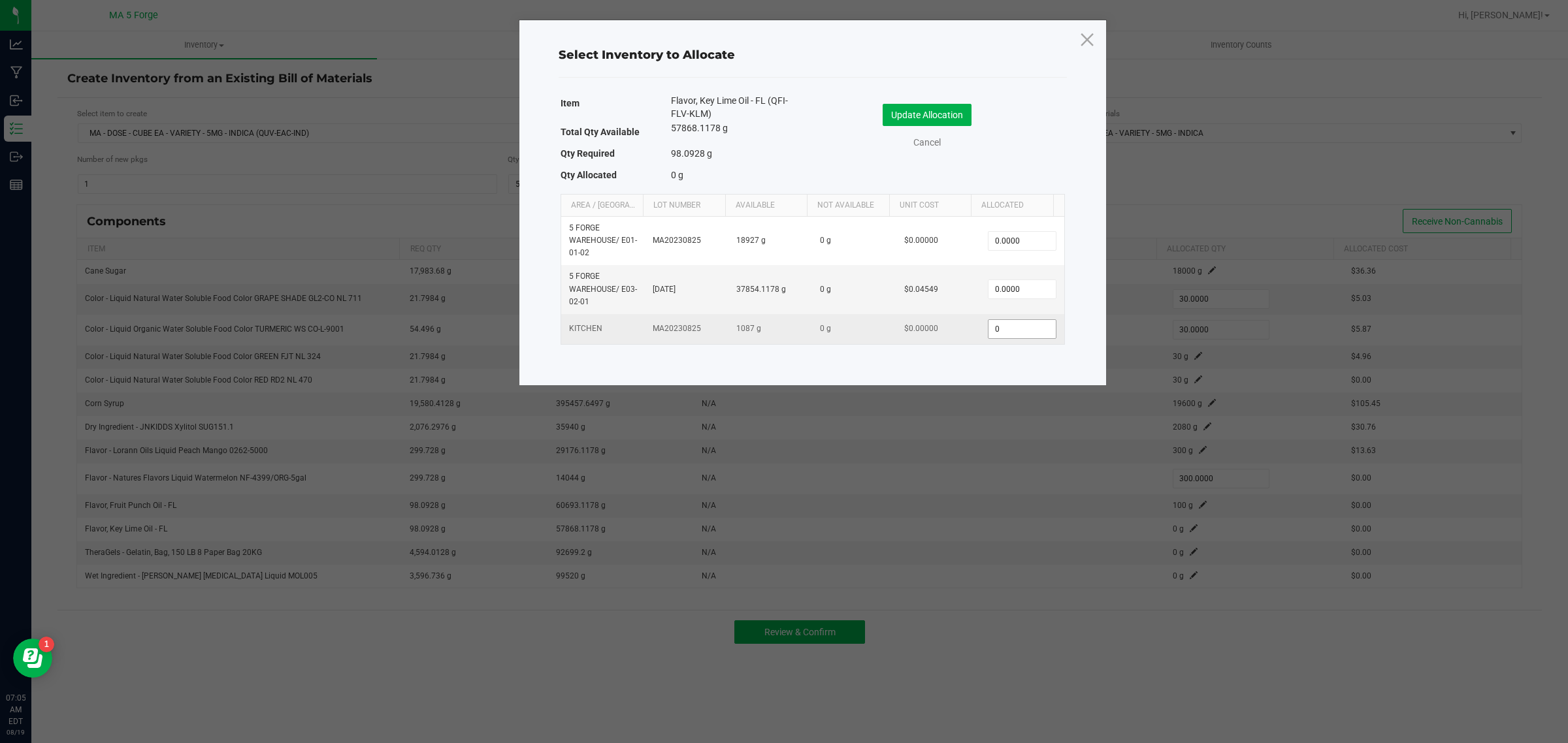
click at [1017, 334] on input "0" at bounding box center [1021, 329] width 66 height 18
type input "100.0000"
click at [966, 113] on button "Update Allocation" at bounding box center [927, 115] width 89 height 22
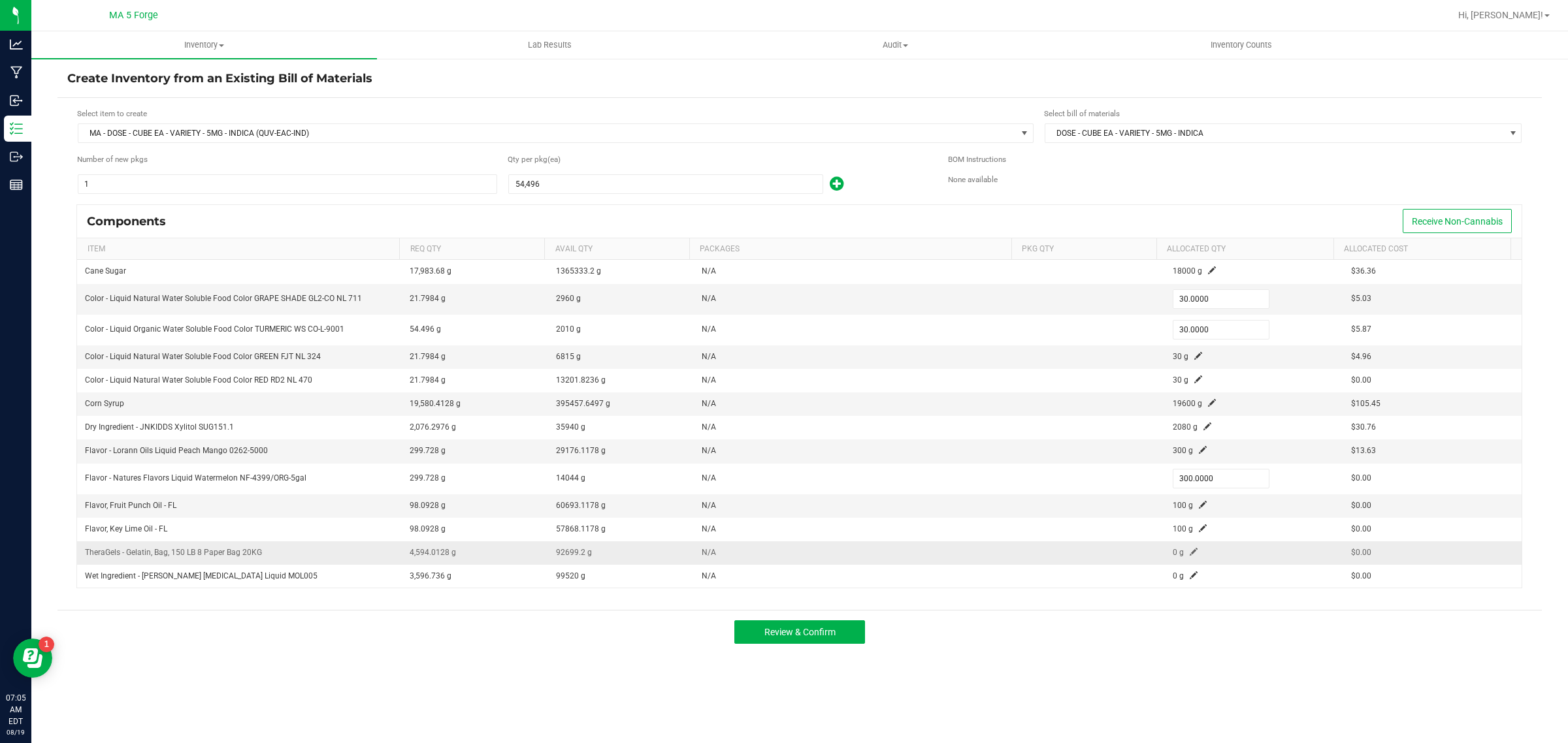
click at [1190, 556] on span at bounding box center [1193, 552] width 8 height 8
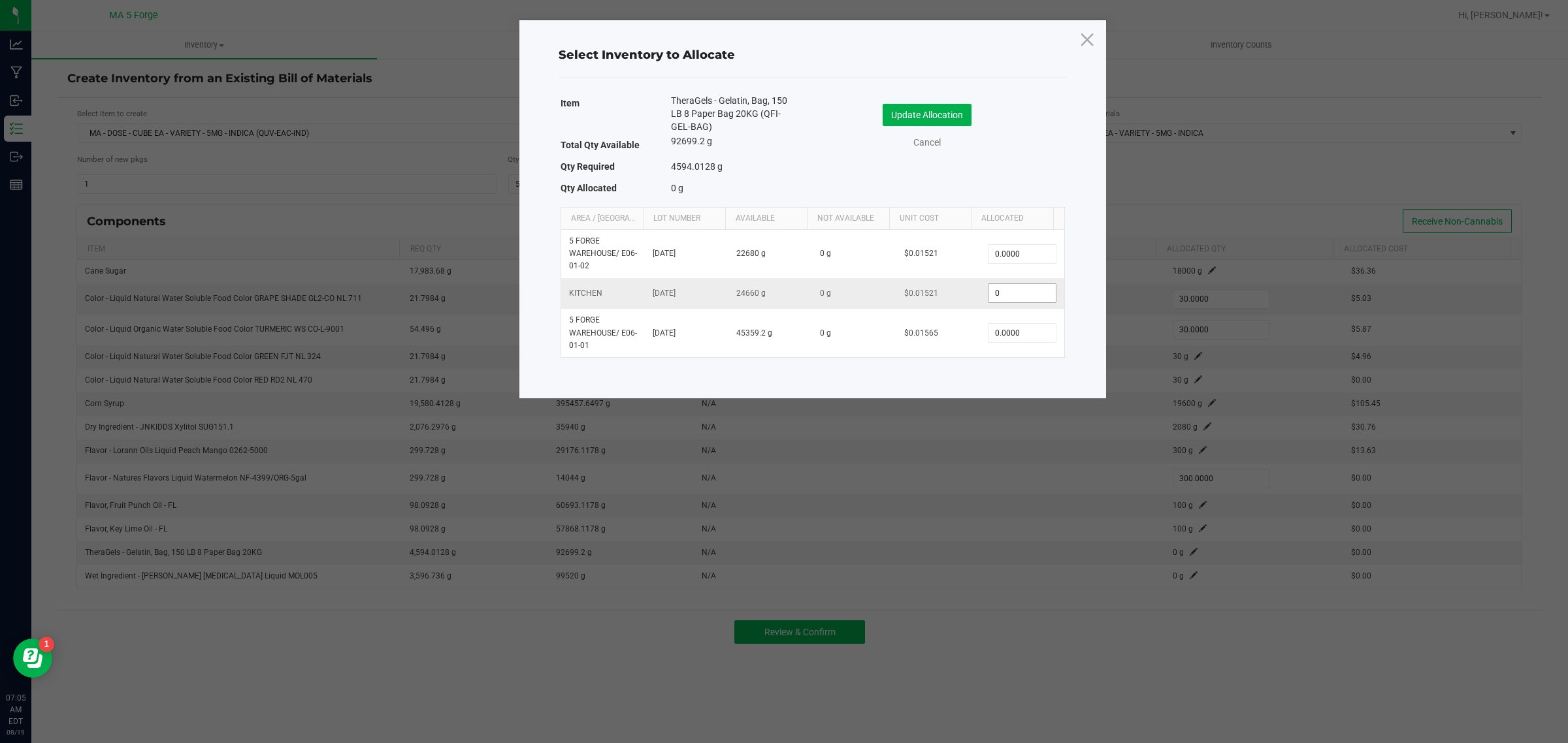
click at [1018, 294] on input "0" at bounding box center [1021, 293] width 66 height 18
type input "4,600.0000"
click at [941, 118] on button "Update Allocation" at bounding box center [927, 115] width 89 height 22
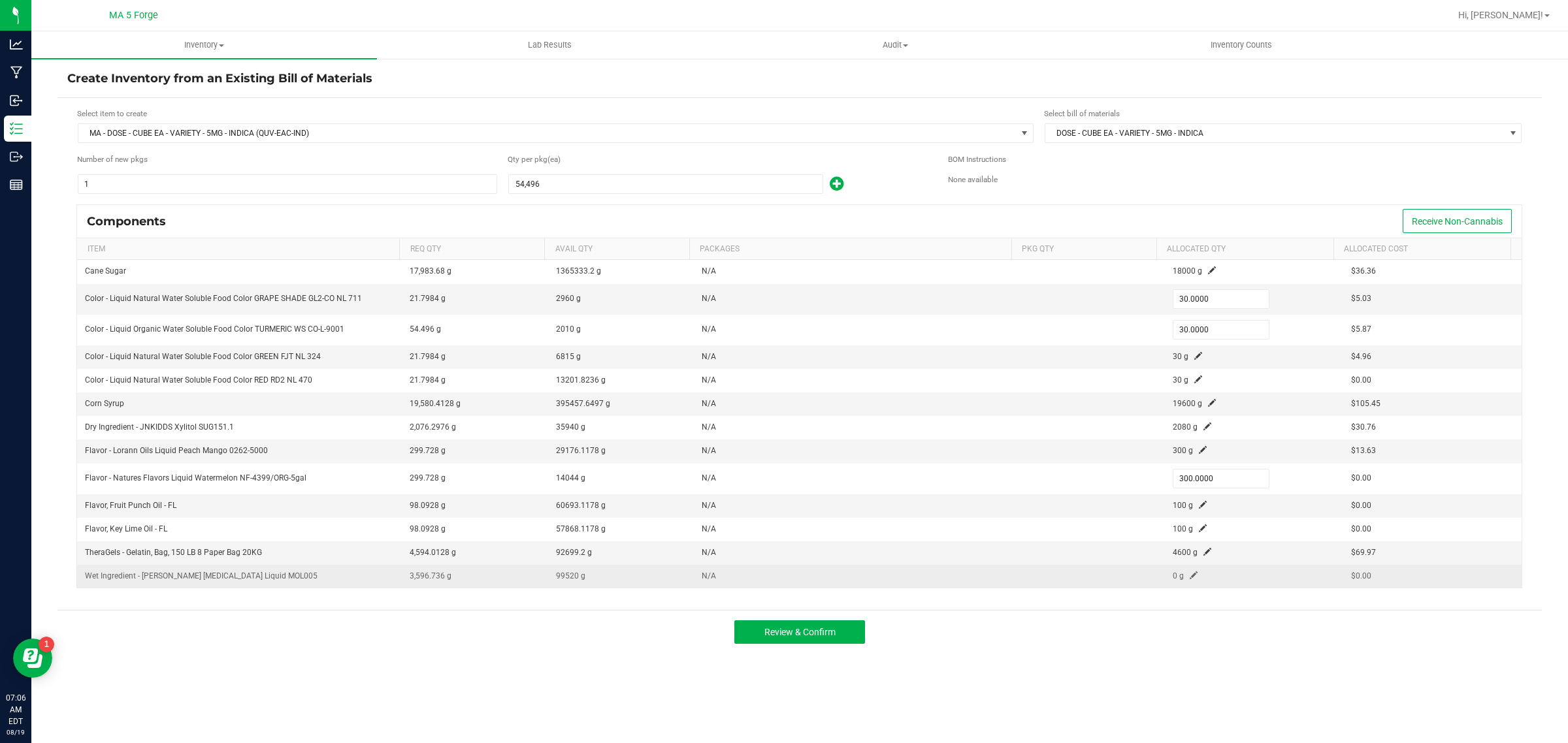
click at [1190, 577] on span at bounding box center [1193, 575] width 8 height 8
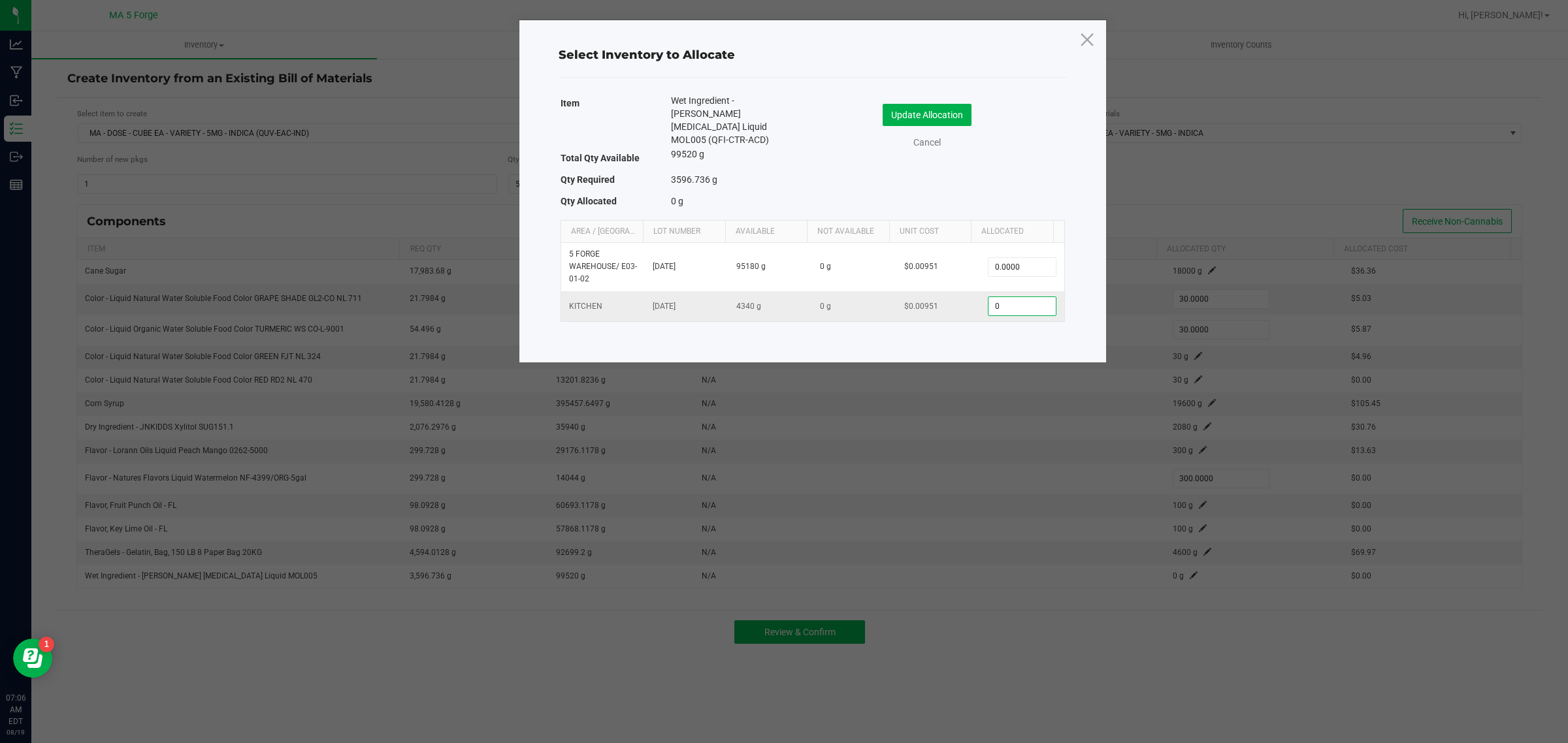
click at [1027, 297] on input "0" at bounding box center [1021, 306] width 66 height 18
type input "3,600.0000"
click at [952, 107] on button "Update Allocation" at bounding box center [927, 115] width 89 height 22
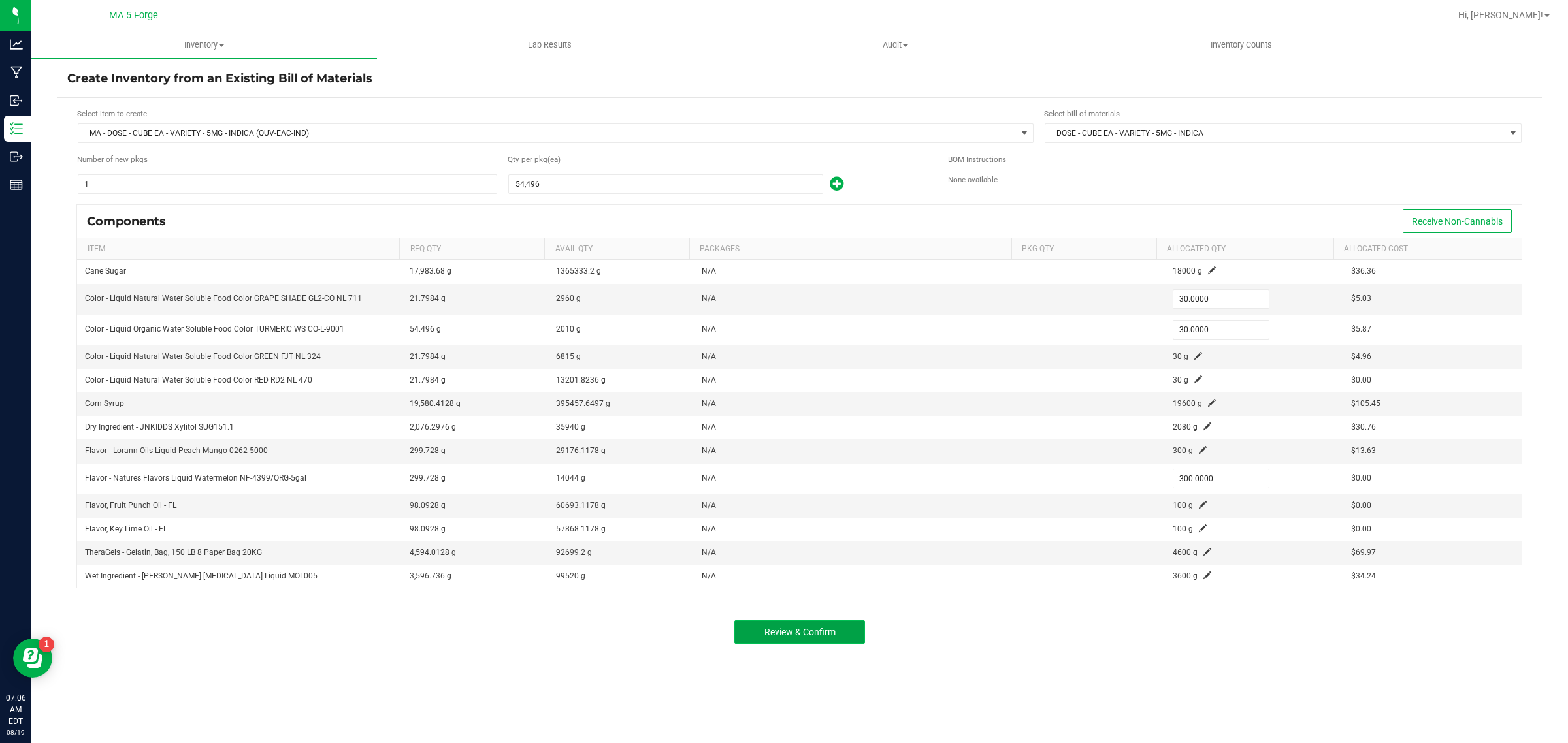
click at [831, 634] on span "Review & Confirm" at bounding box center [800, 632] width 71 height 10
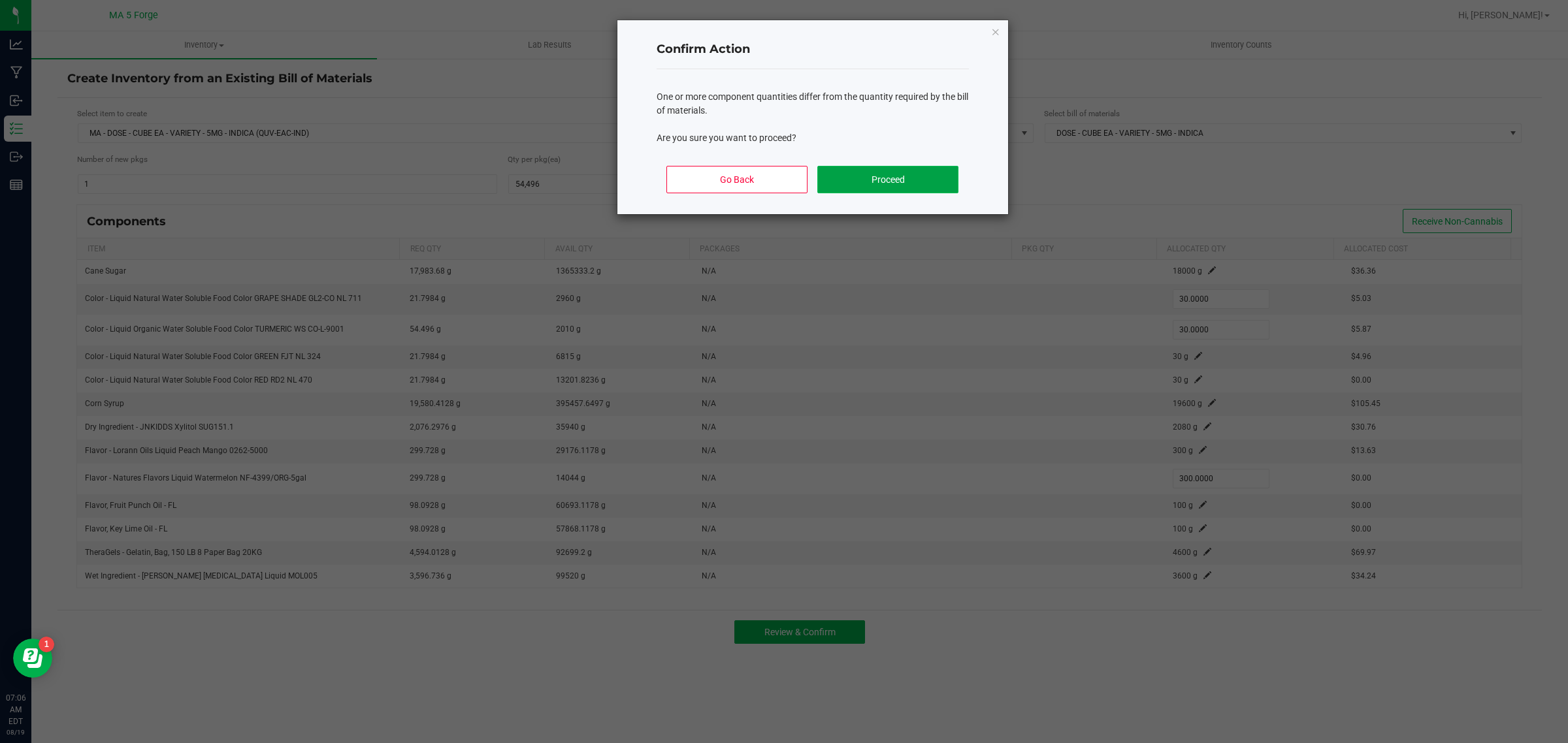
click at [899, 166] on button "Proceed" at bounding box center [887, 180] width 140 height 28
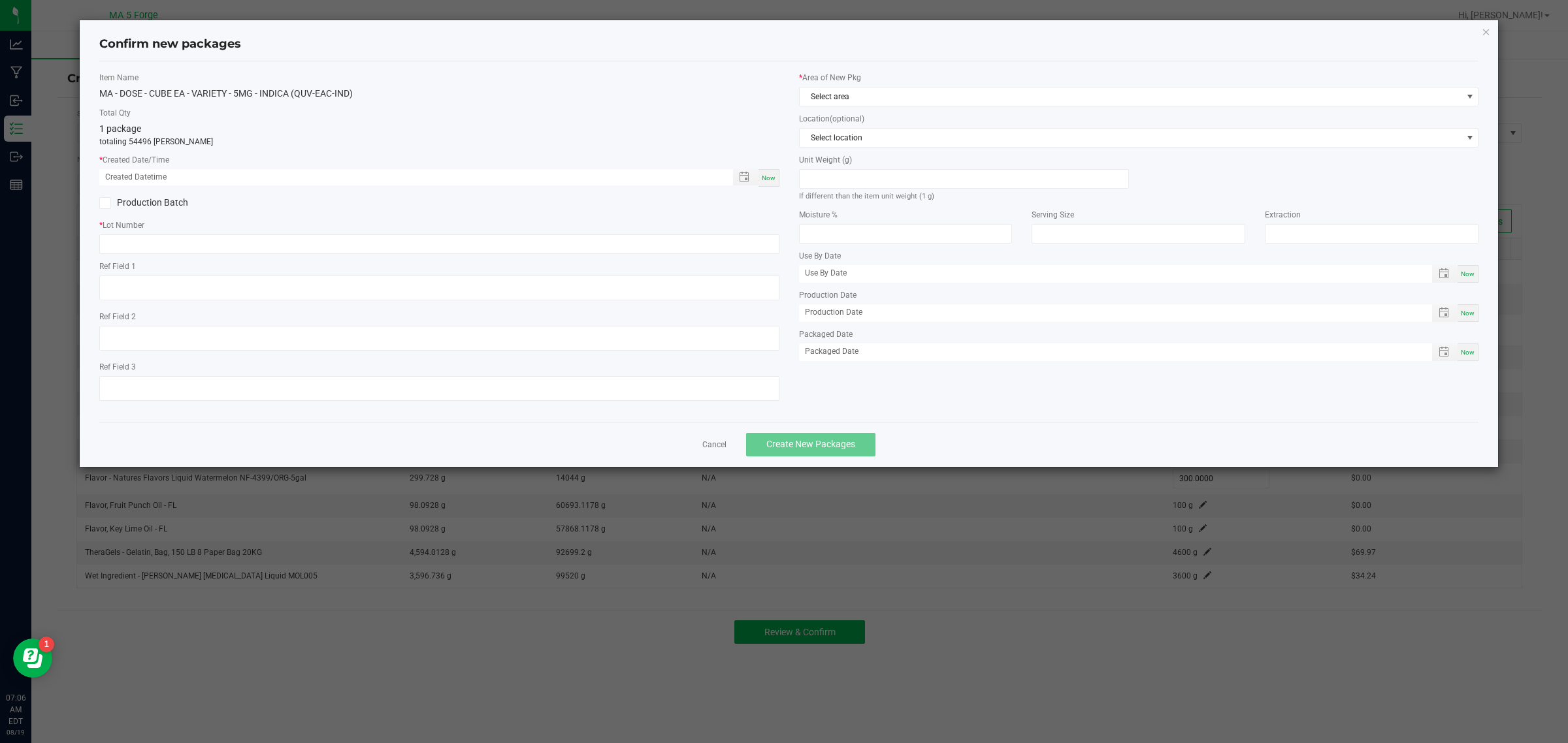
click at [765, 177] on span "Now" at bounding box center [768, 178] width 13 height 8
type input "[DATE] 07:06 AM"
click at [154, 207] on label "Production Batch" at bounding box center [264, 202] width 330 height 13
click at [0, 0] on input "Production Batch" at bounding box center [0, 0] width 0 height 0
click at [172, 249] on input "text" at bounding box center [439, 243] width 680 height 19
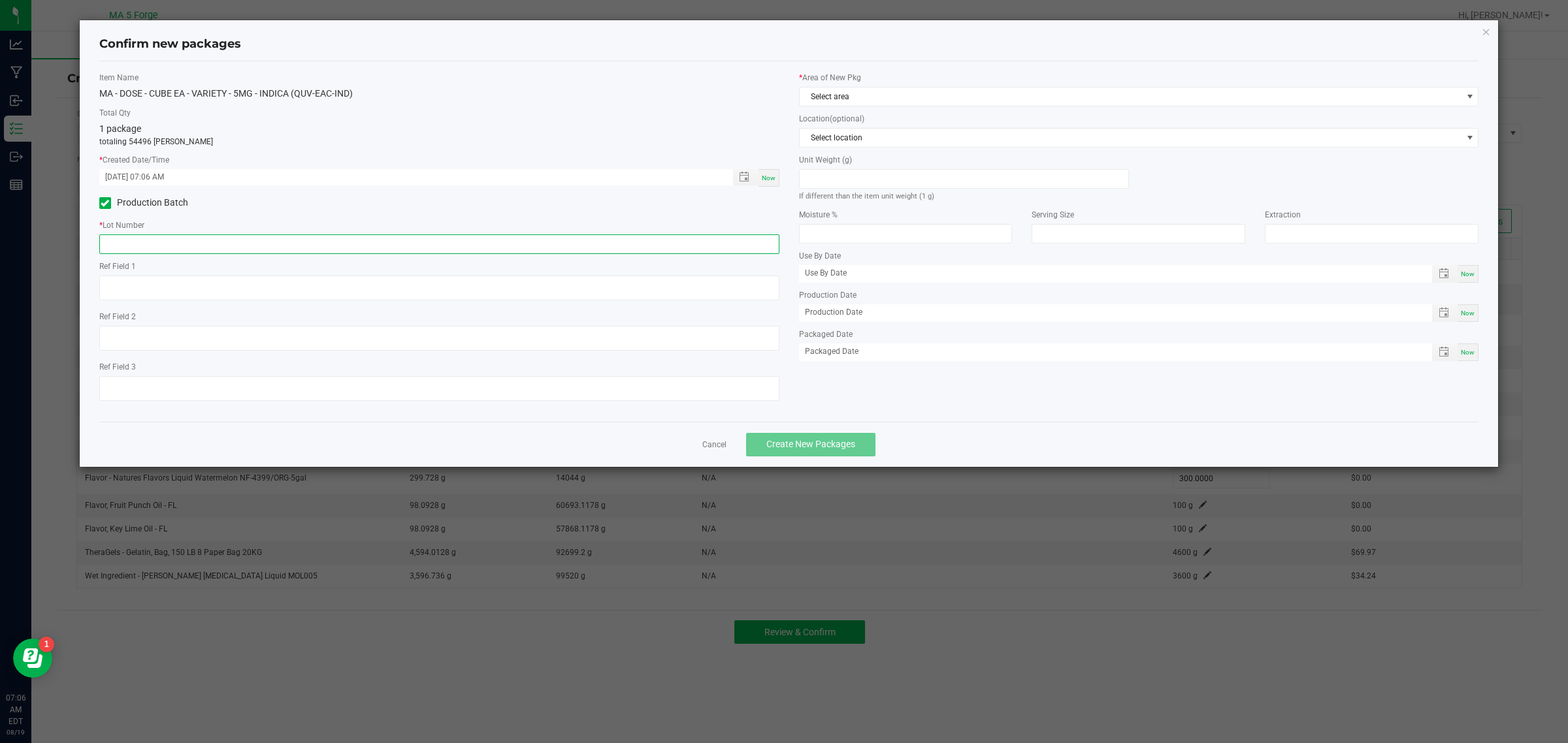
drag, startPoint x: 175, startPoint y: 242, endPoint x: 181, endPoint y: 233, distance: 10.8
click at [176, 242] on input "text" at bounding box center [439, 243] width 680 height 19
type input "250813QUV-EAC-IND"
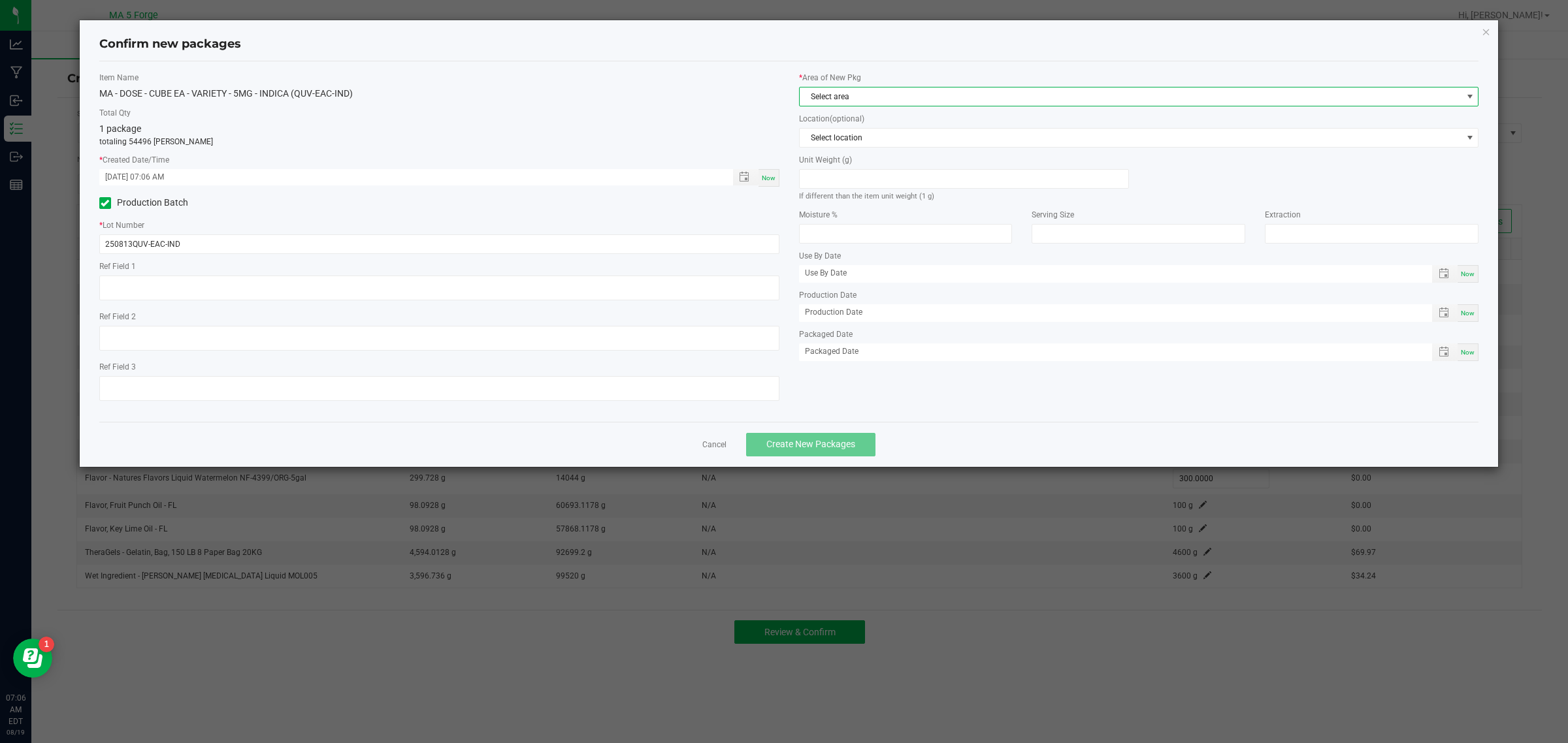
click at [825, 92] on span "Select area" at bounding box center [1130, 97] width 663 height 18
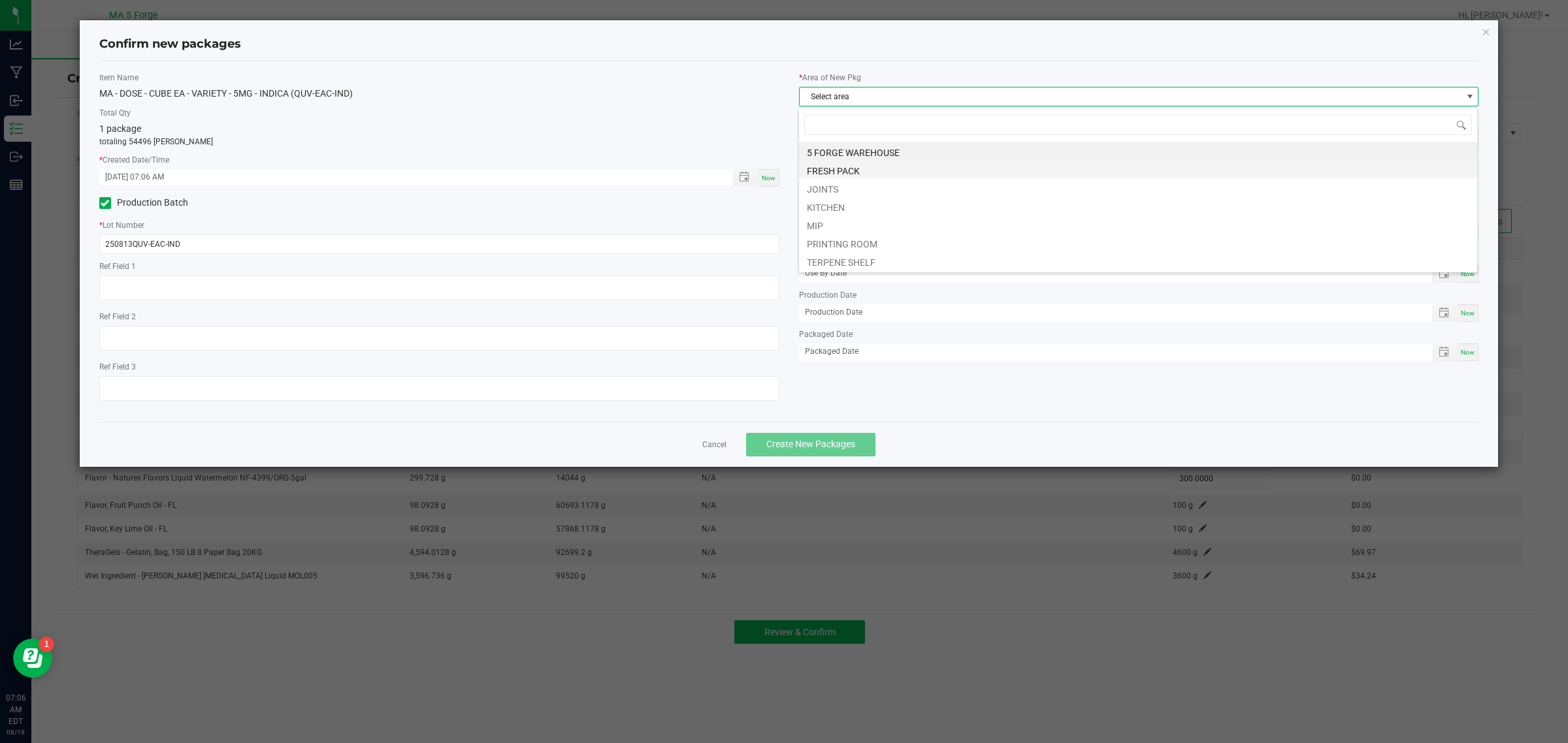
scroll to position [20, 680]
click at [837, 210] on li "KITCHEN" at bounding box center [1139, 206] width 679 height 18
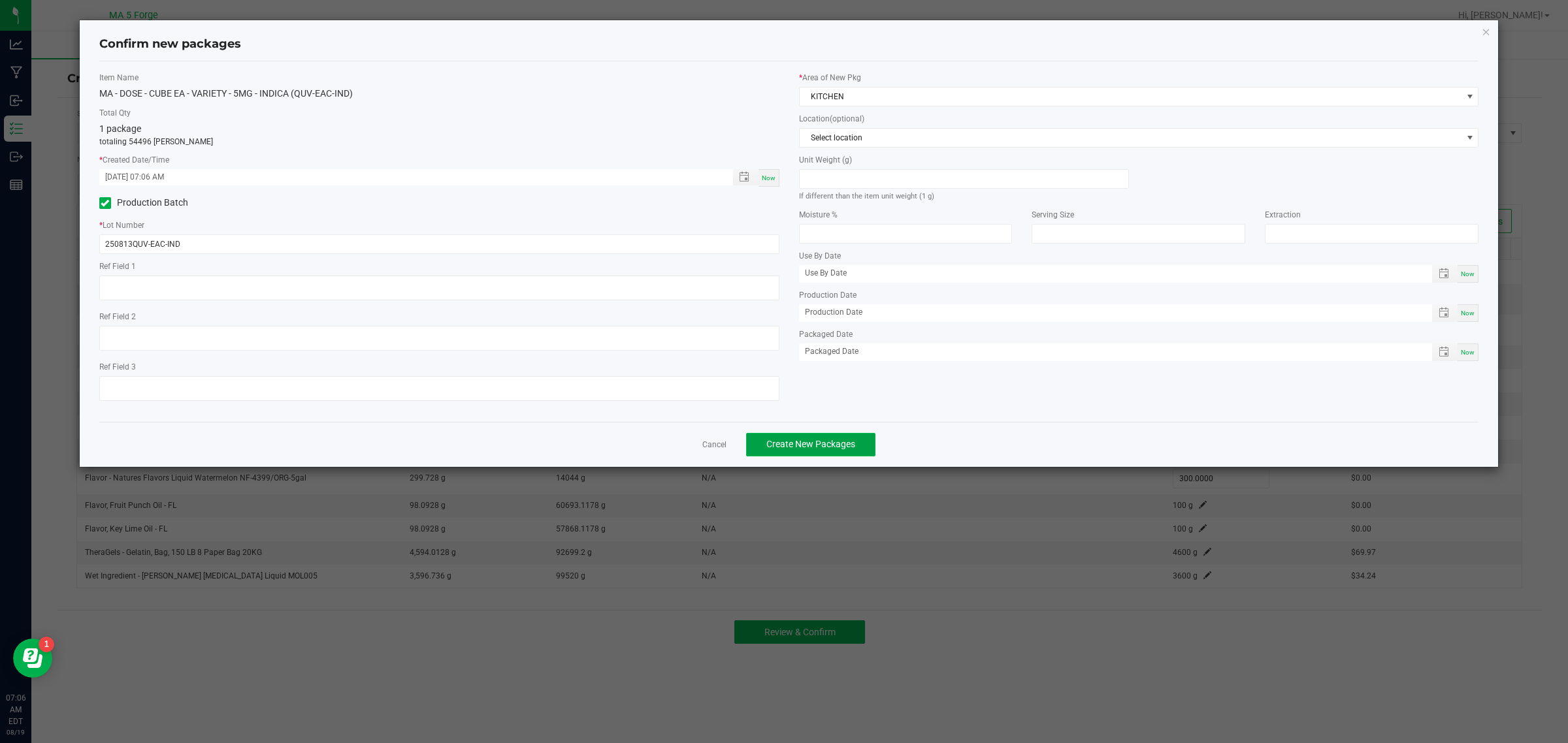
click at [822, 447] on span "Create New Packages" at bounding box center [811, 444] width 89 height 10
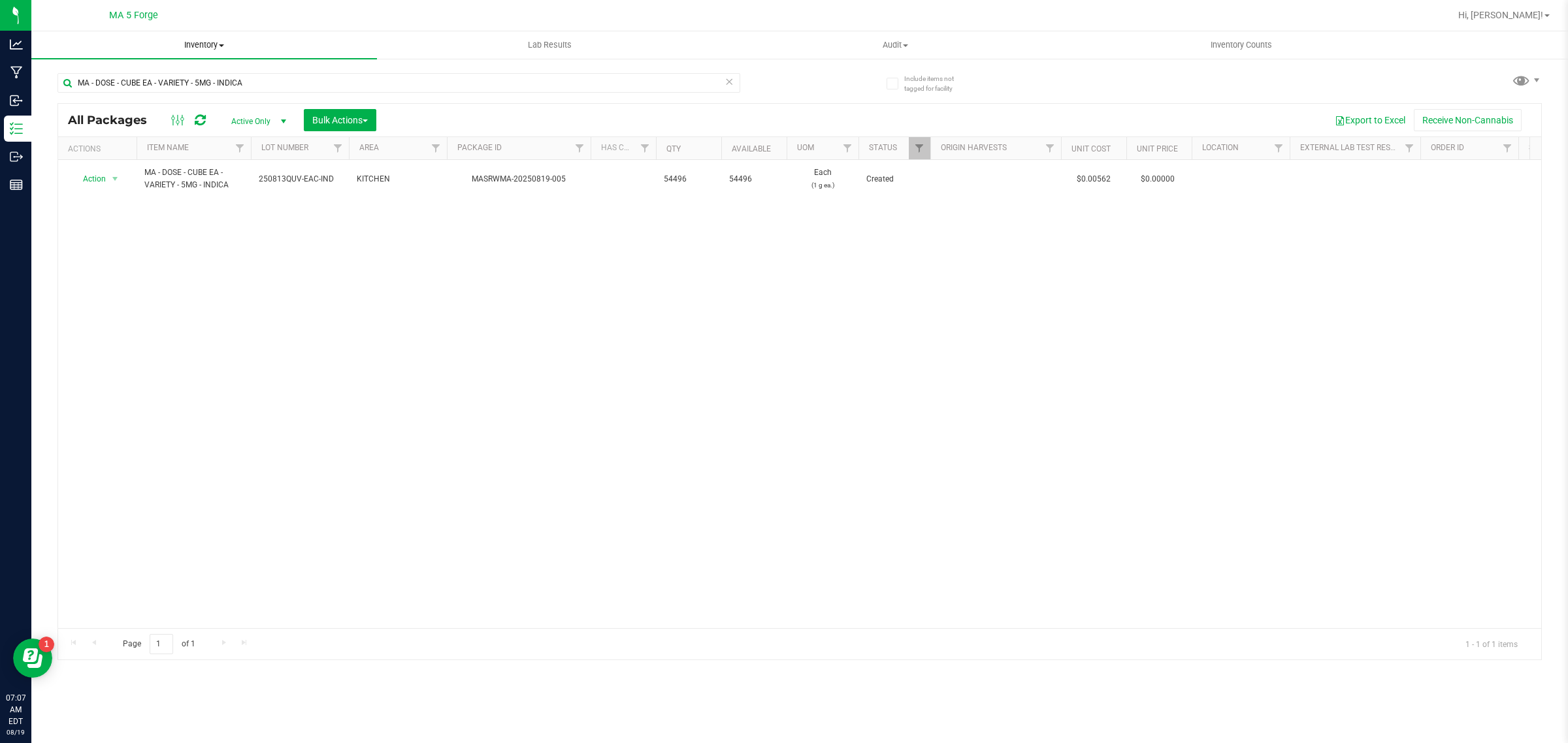
click at [223, 44] on span at bounding box center [222, 45] width 5 height 3
click at [160, 158] on li "From bill of materials" at bounding box center [204, 157] width 346 height 16
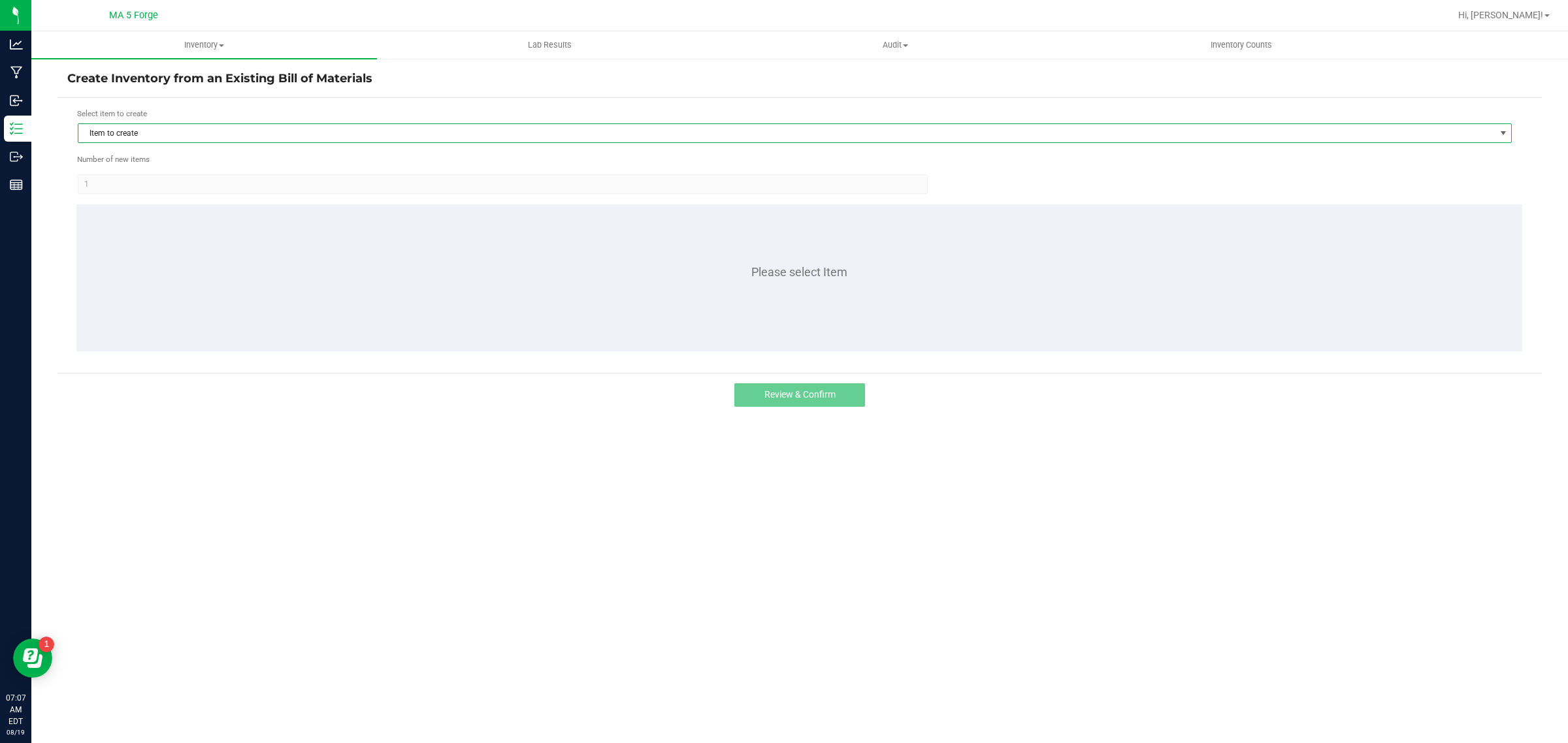
click at [148, 134] on span "Item to create" at bounding box center [786, 133] width 1417 height 18
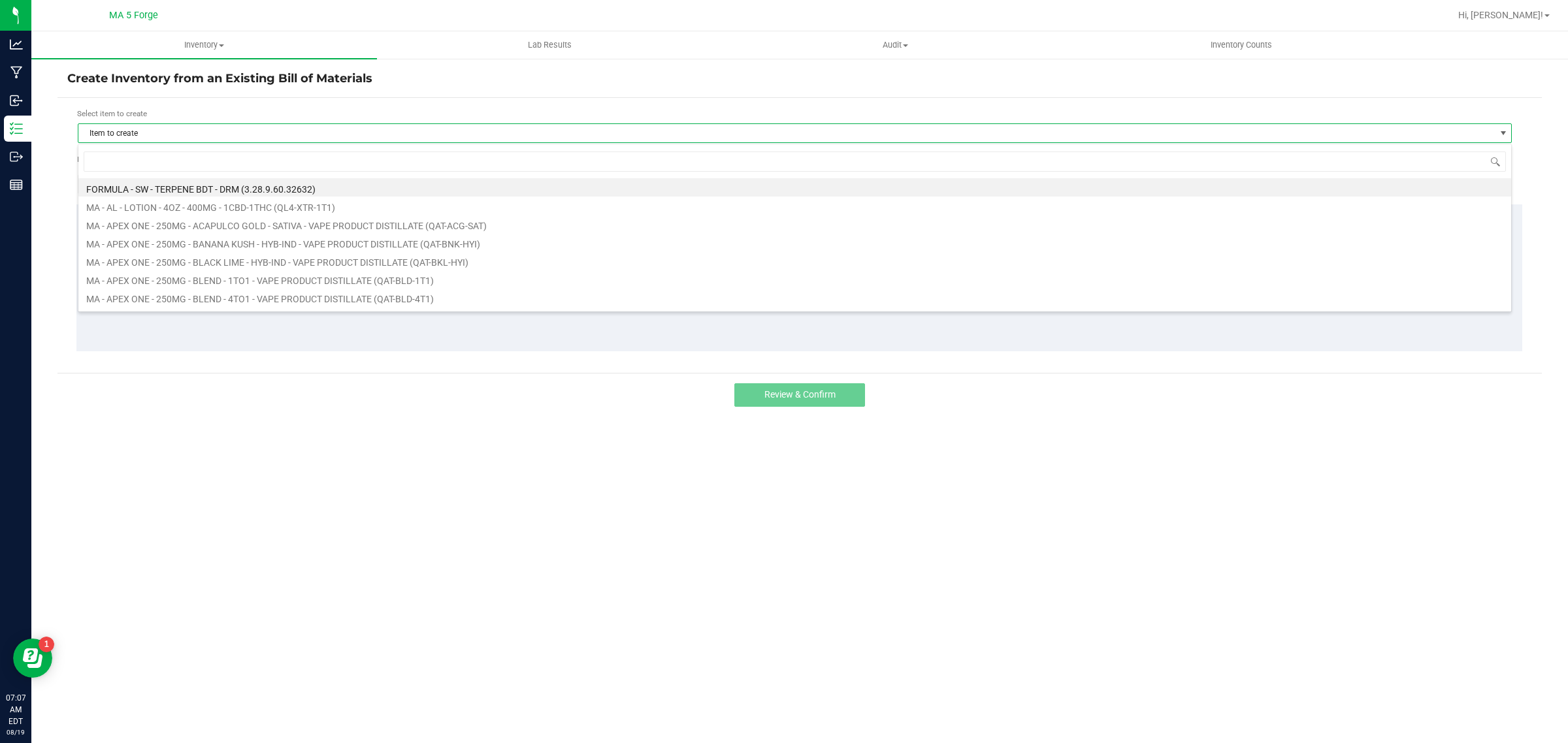
scroll to position [20, 1434]
type input "qhk"
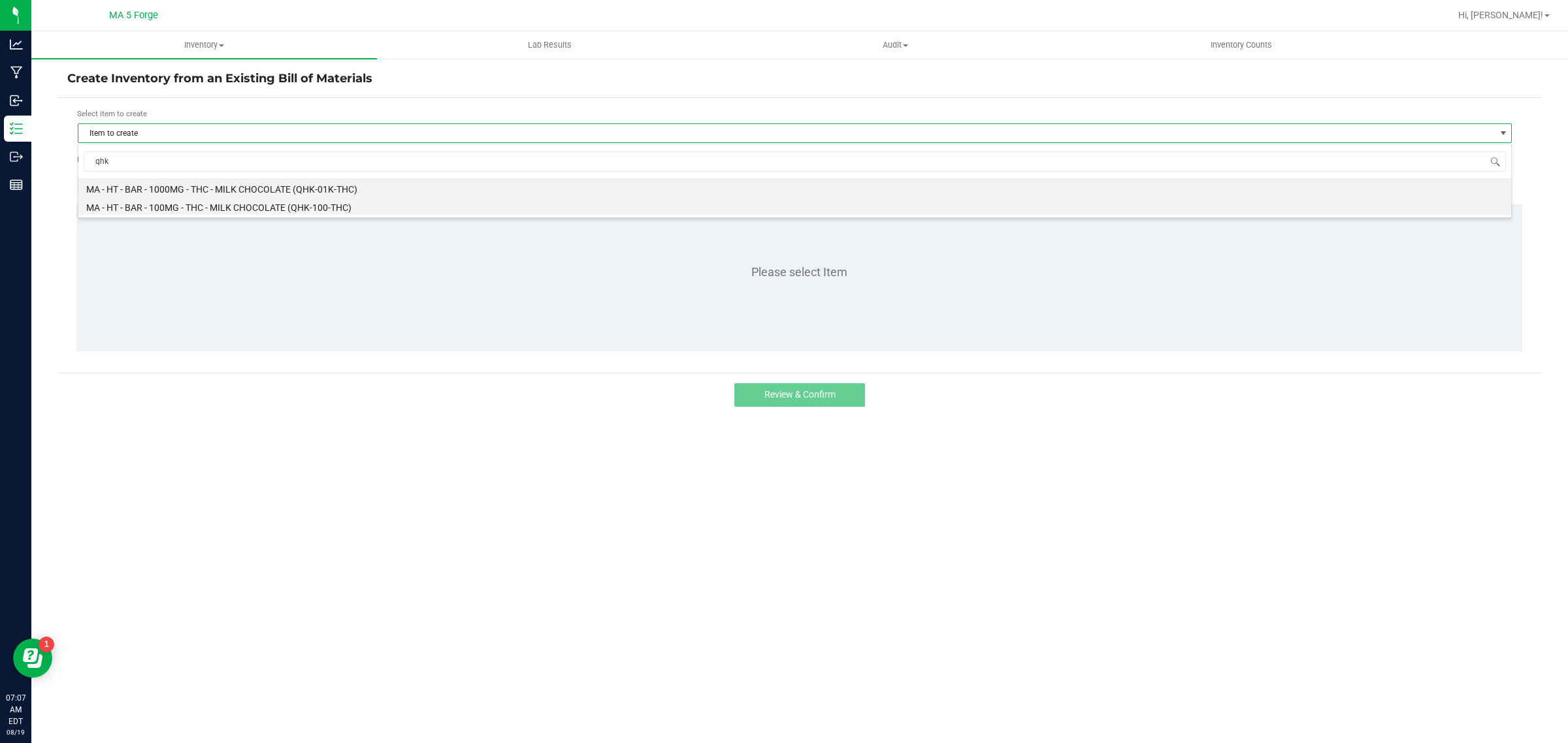
click at [275, 214] on li "MA - HT - BAR - 100MG - THC - MILK CHOCOLATE (QHK-100-THC)" at bounding box center [794, 206] width 1433 height 18
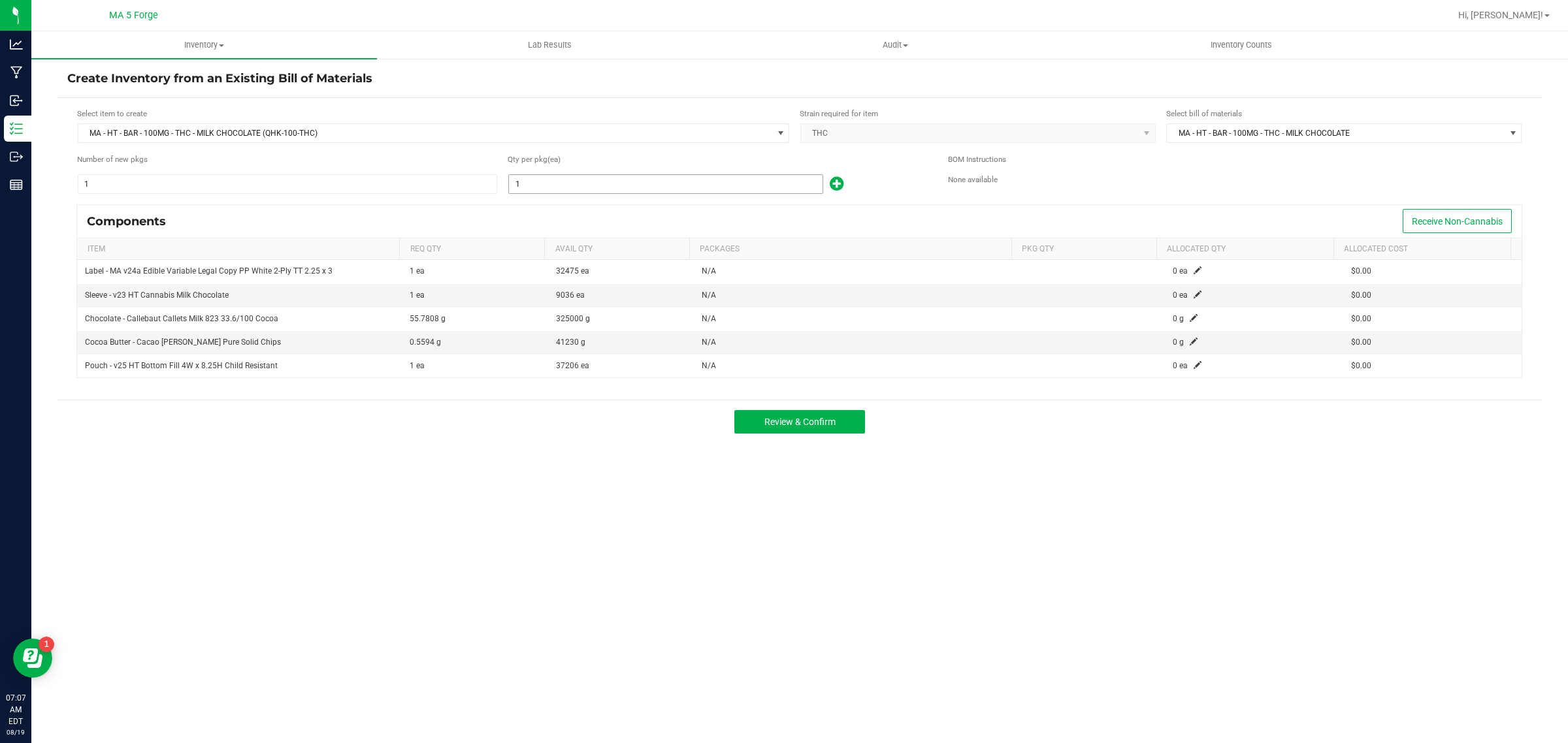
click at [529, 185] on input "1" at bounding box center [665, 185] width 313 height 18
type input "608"
click at [1194, 296] on span at bounding box center [1198, 294] width 8 height 8
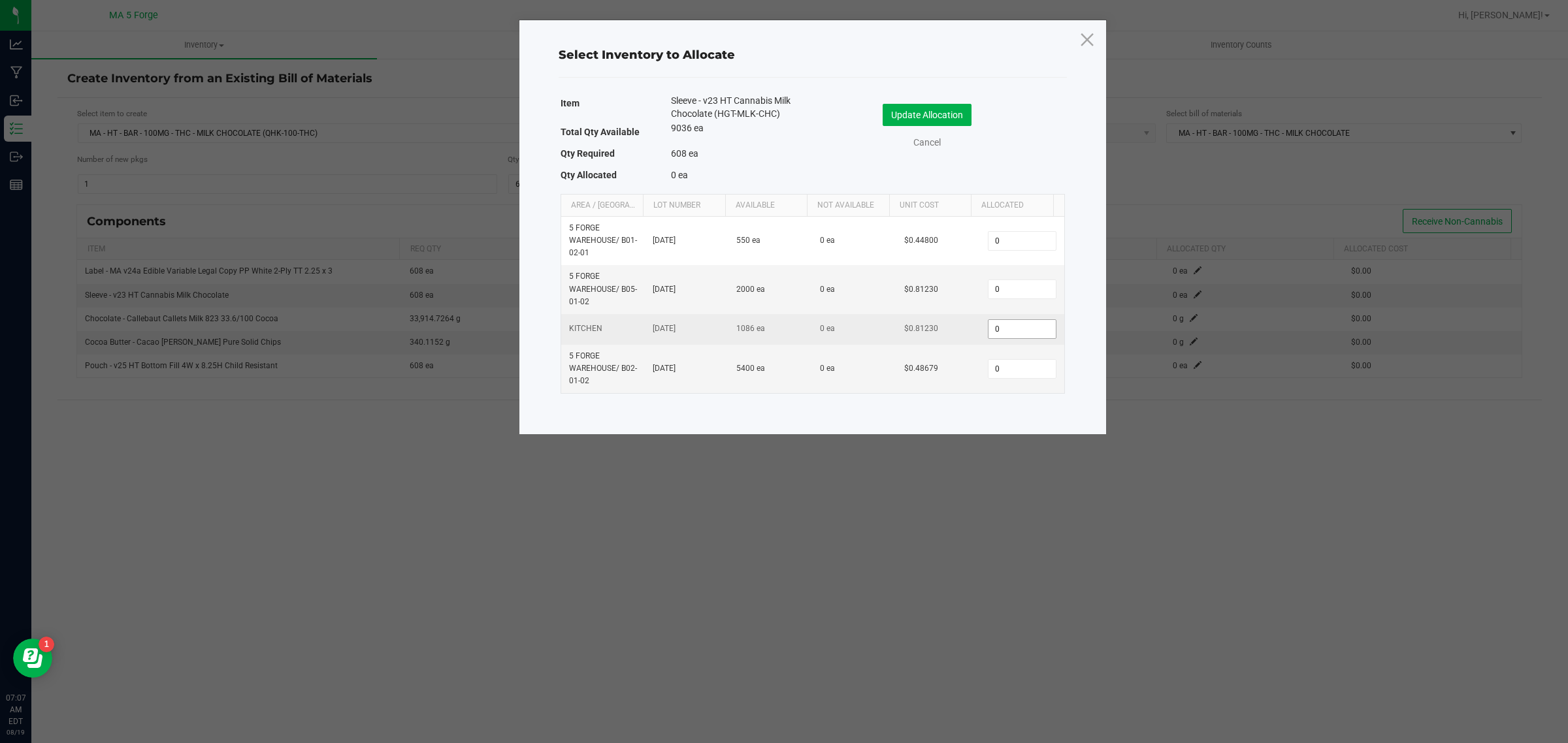
click at [1034, 338] on input "0" at bounding box center [1021, 329] width 66 height 18
type input "608"
click at [914, 118] on button "Update Allocation" at bounding box center [927, 115] width 89 height 22
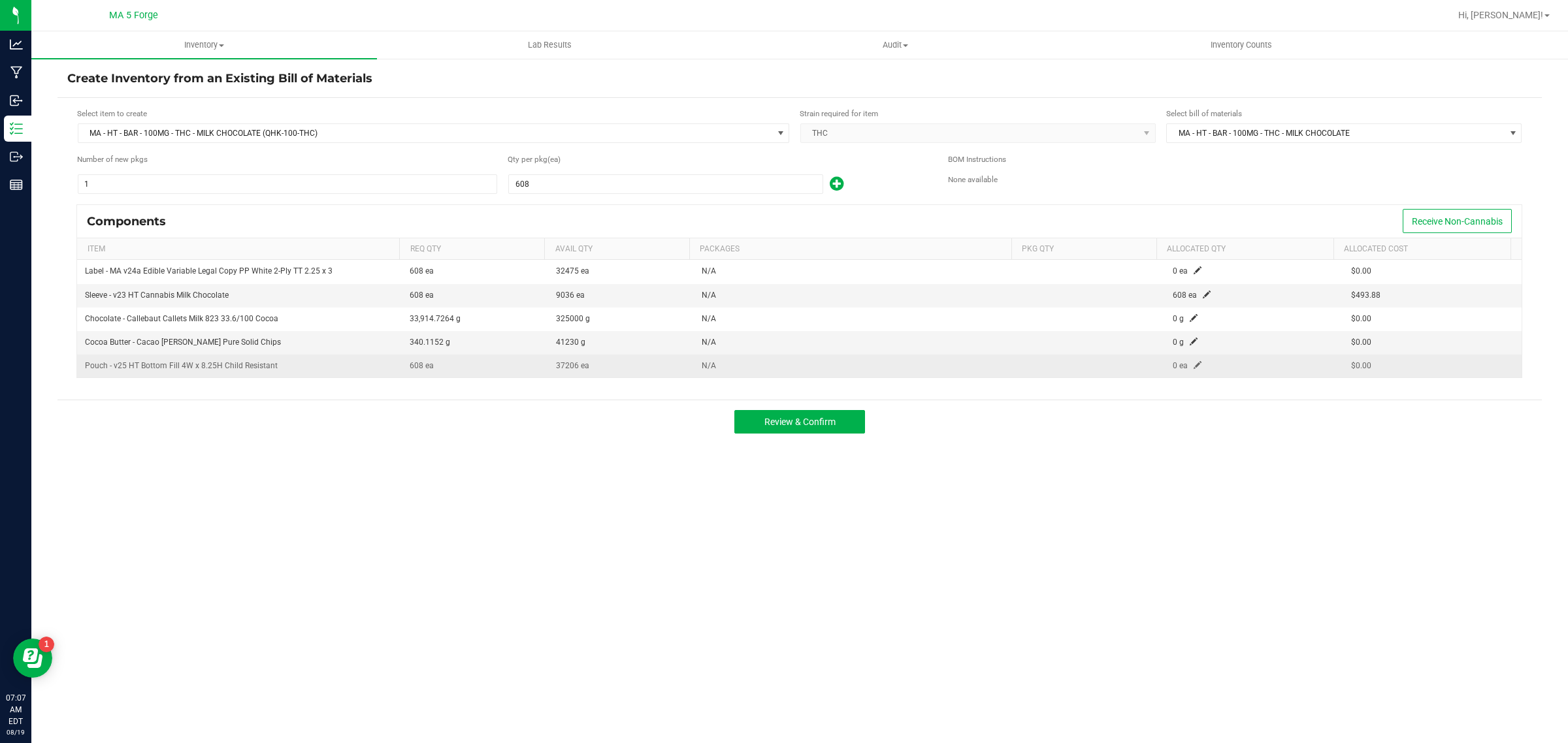
click at [1194, 369] on span at bounding box center [1198, 364] width 8 height 8
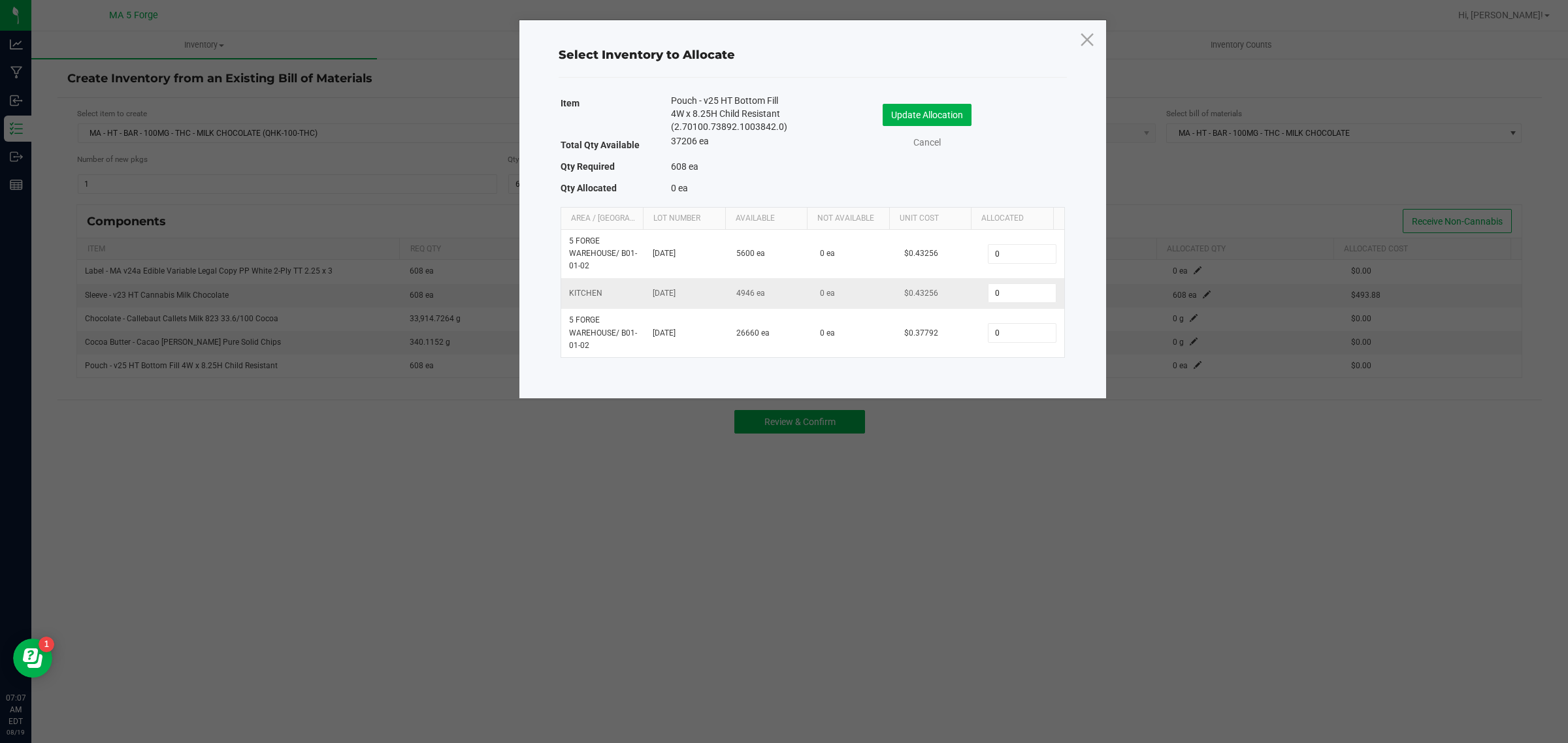
click at [1008, 305] on td "0" at bounding box center [1022, 293] width 84 height 31
click at [1008, 297] on input "0" at bounding box center [1021, 293] width 66 height 18
type input "608"
click at [932, 108] on button "Update Allocation" at bounding box center [927, 115] width 89 height 22
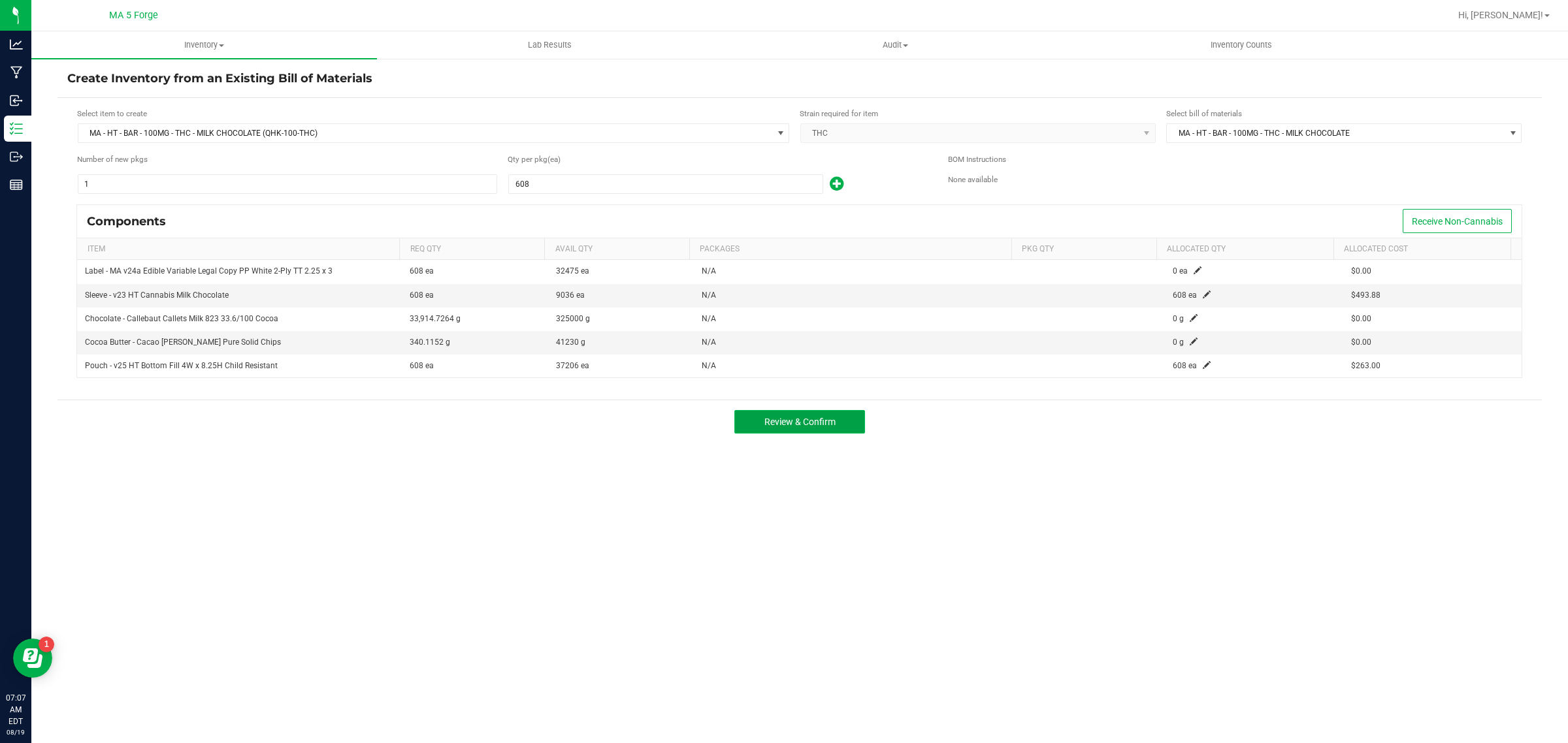
click at [844, 416] on button "Review & Confirm" at bounding box center [800, 422] width 131 height 24
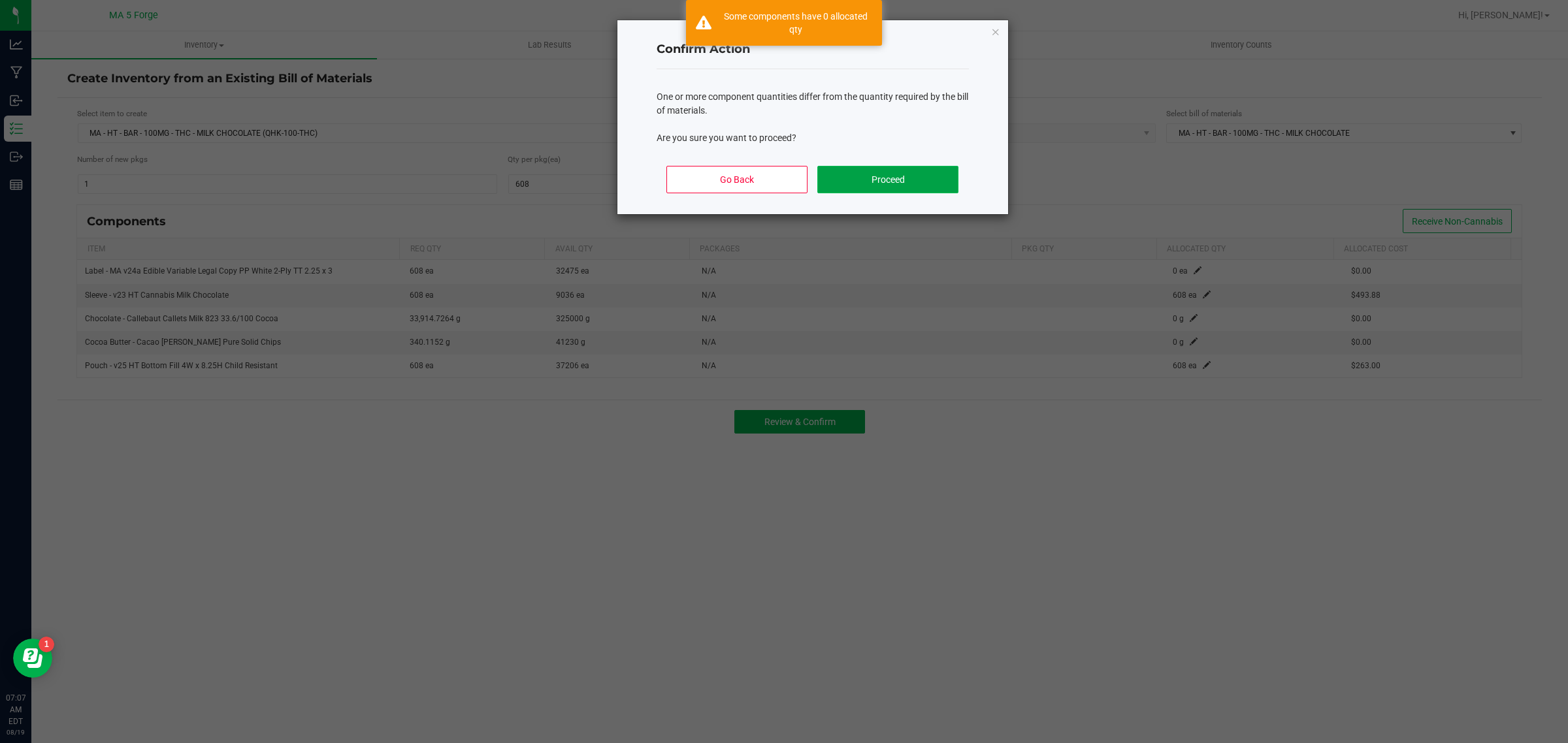
click at [903, 181] on button "Proceed" at bounding box center [887, 180] width 140 height 28
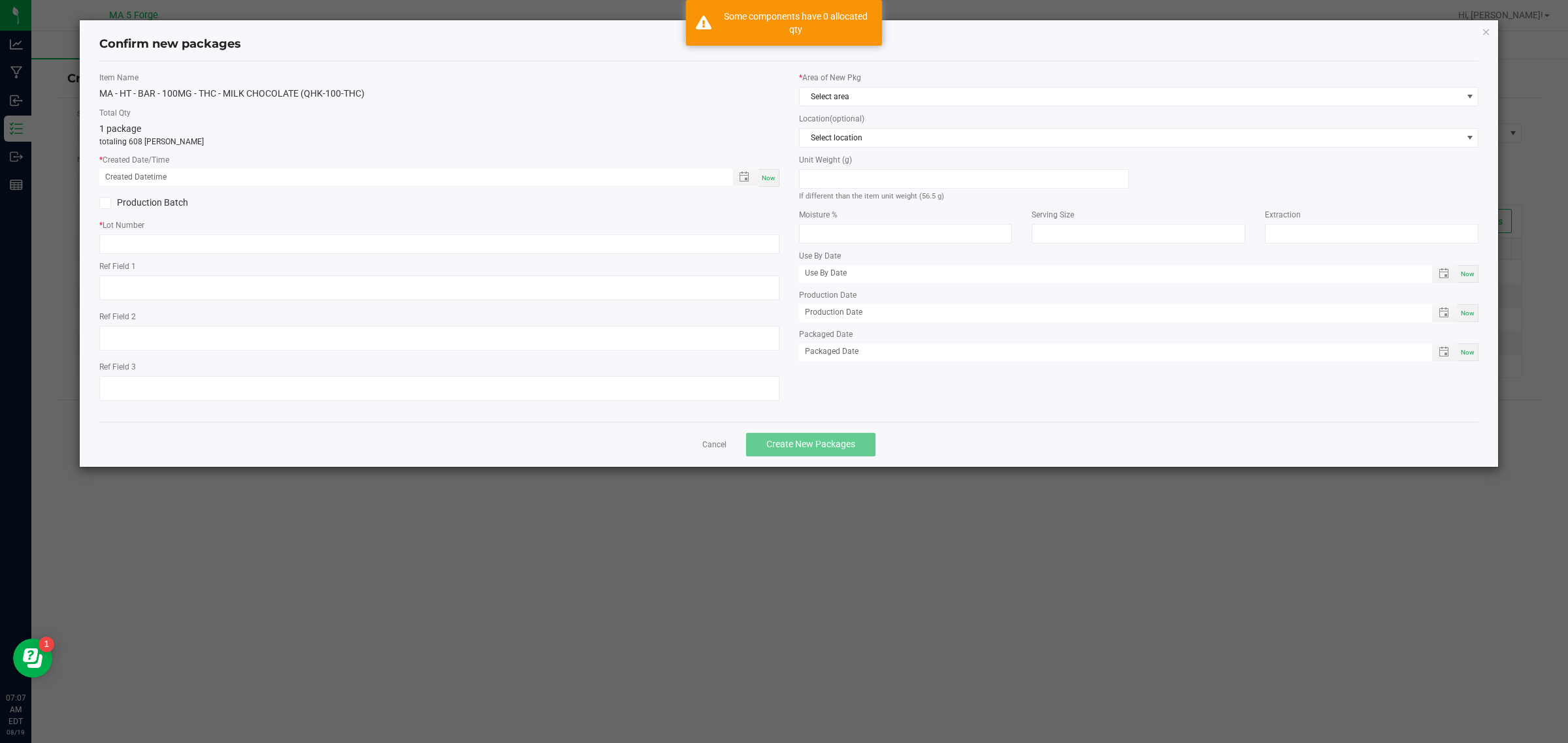
click at [772, 184] on div "Now" at bounding box center [768, 178] width 21 height 18
type input "[DATE] 07:07 AM"
click at [159, 206] on label "Production Batch" at bounding box center [264, 202] width 330 height 13
click at [0, 0] on input "Production Batch" at bounding box center [0, 0] width 0 height 0
click at [187, 231] on label "* Lot Number" at bounding box center [439, 225] width 680 height 12
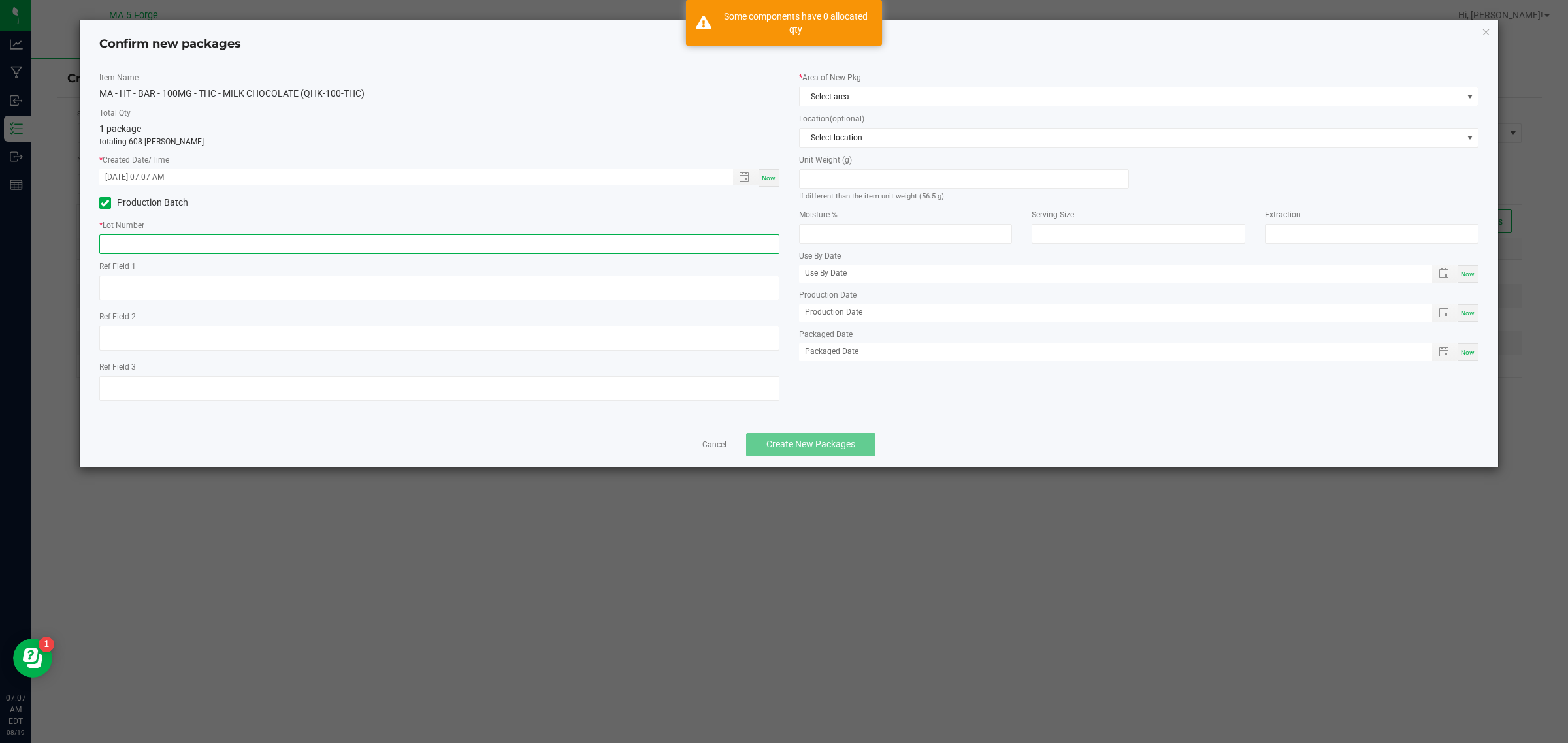
click at [190, 237] on input "text" at bounding box center [439, 243] width 680 height 19
type input "250812QHK-100-THC"
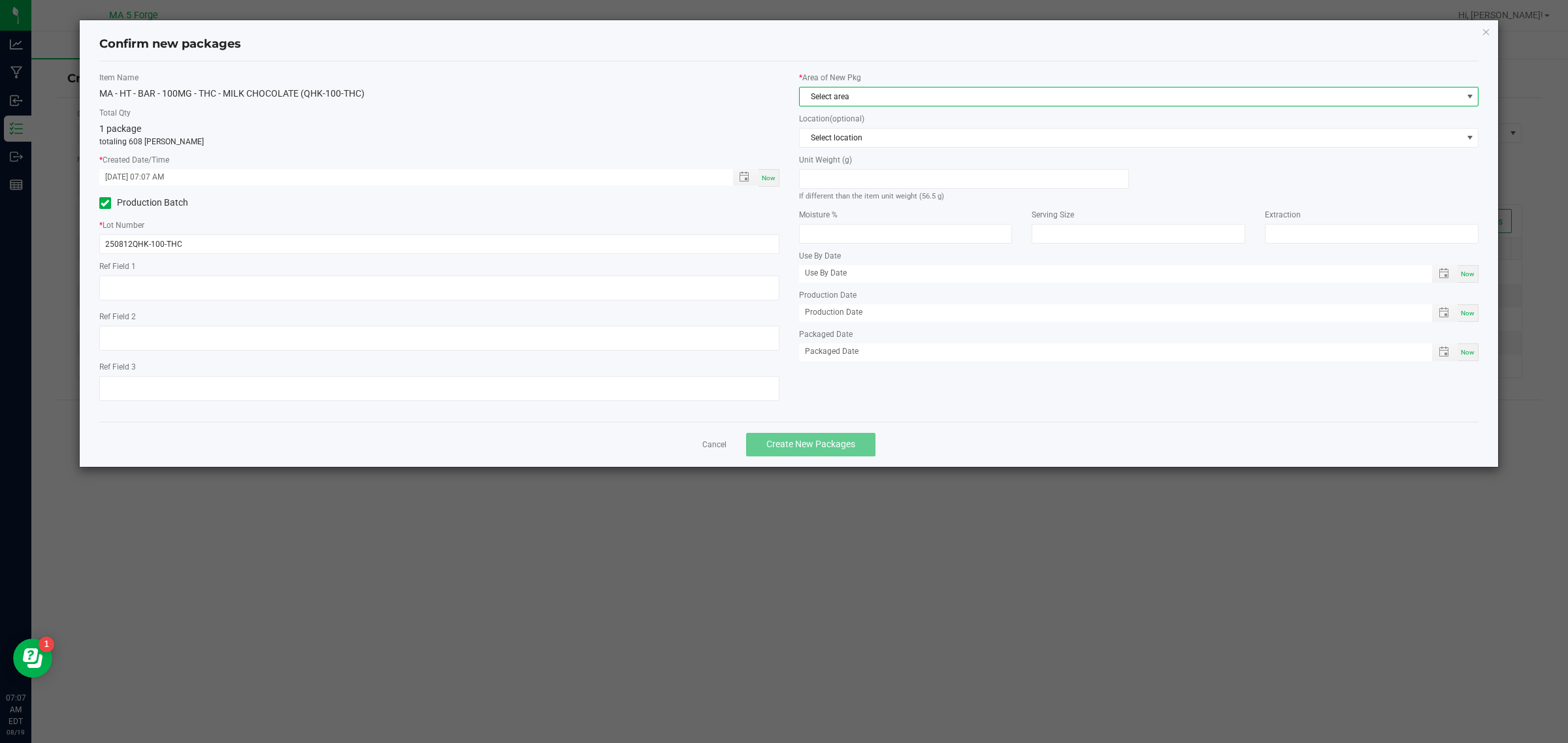
click at [840, 90] on span "Select area" at bounding box center [1130, 97] width 663 height 18
click at [831, 211] on li "KITCHEN" at bounding box center [1139, 206] width 679 height 18
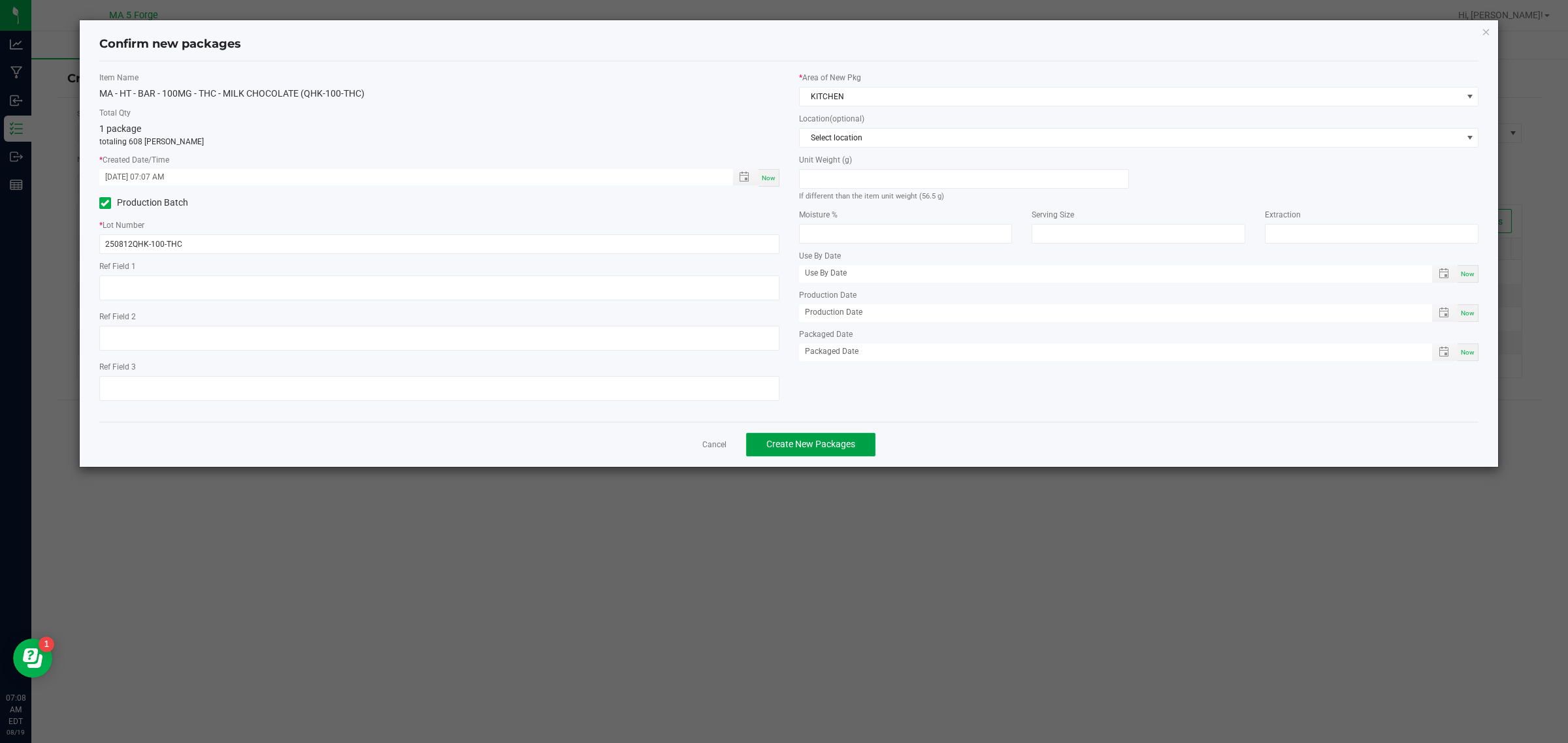
click at [812, 435] on button "Create New Packages" at bounding box center [811, 445] width 129 height 24
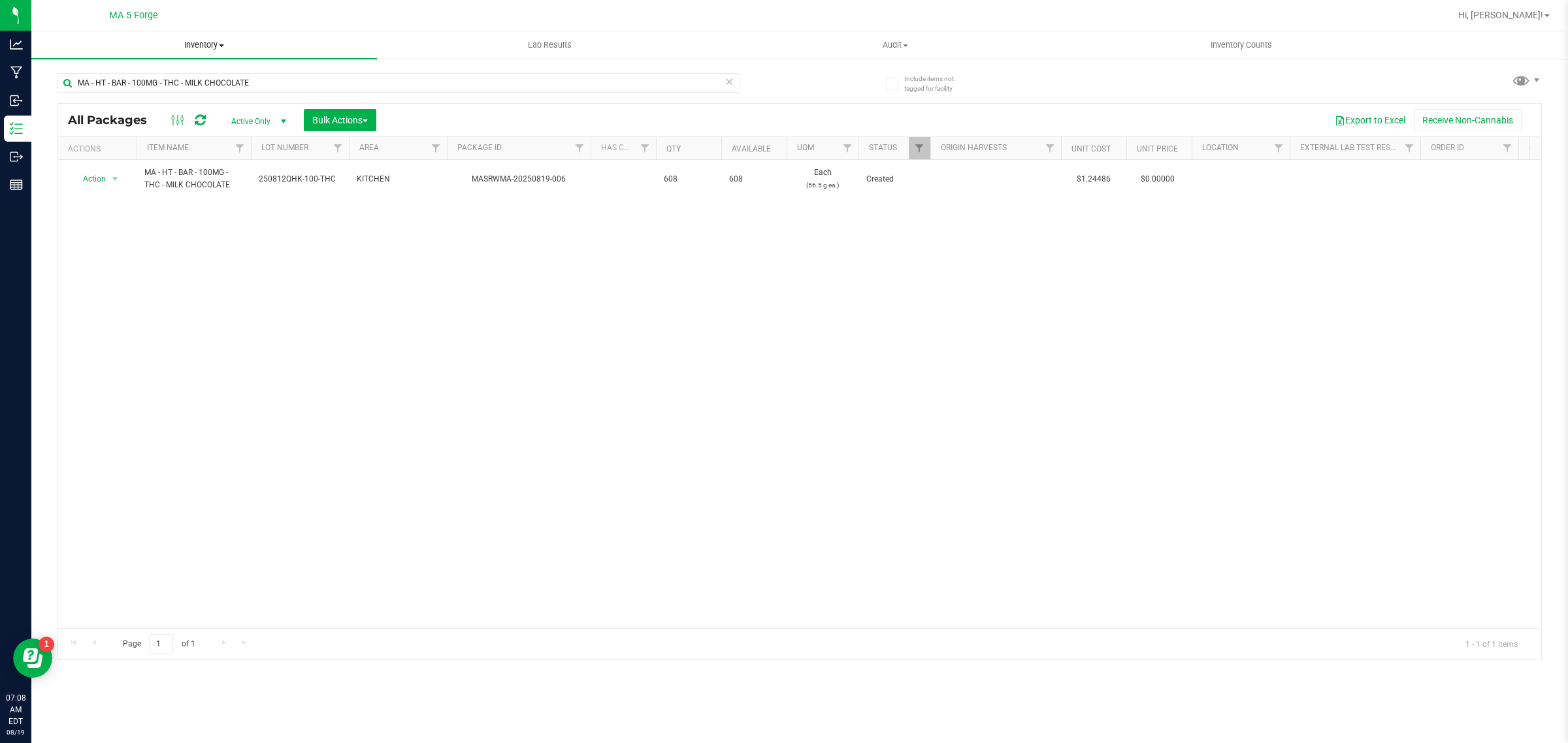
click at [205, 43] on span "Inventory" at bounding box center [204, 45] width 346 height 12
click at [170, 157] on li "From bill of materials" at bounding box center [204, 157] width 346 height 16
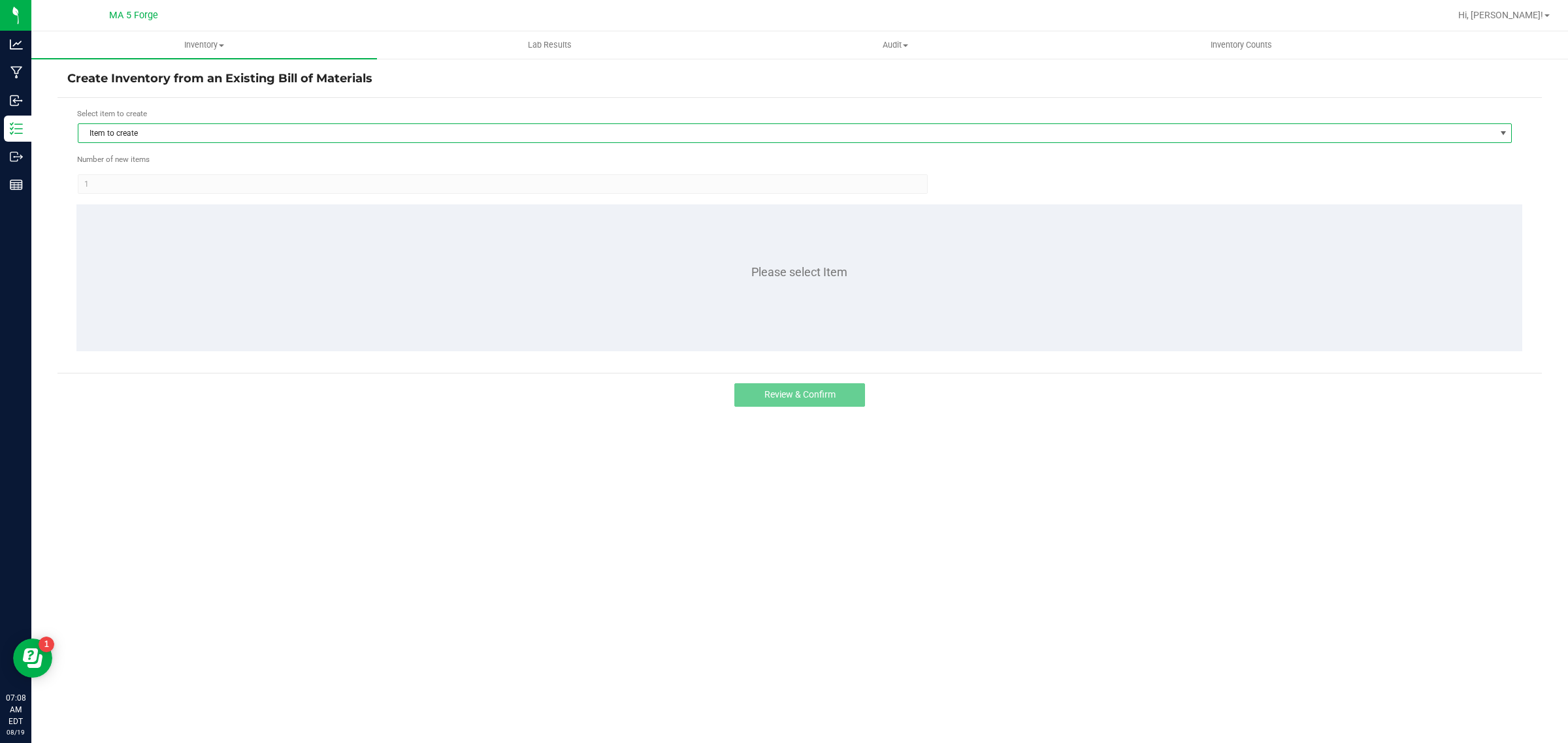
click at [284, 128] on span "Item to create" at bounding box center [786, 133] width 1417 height 18
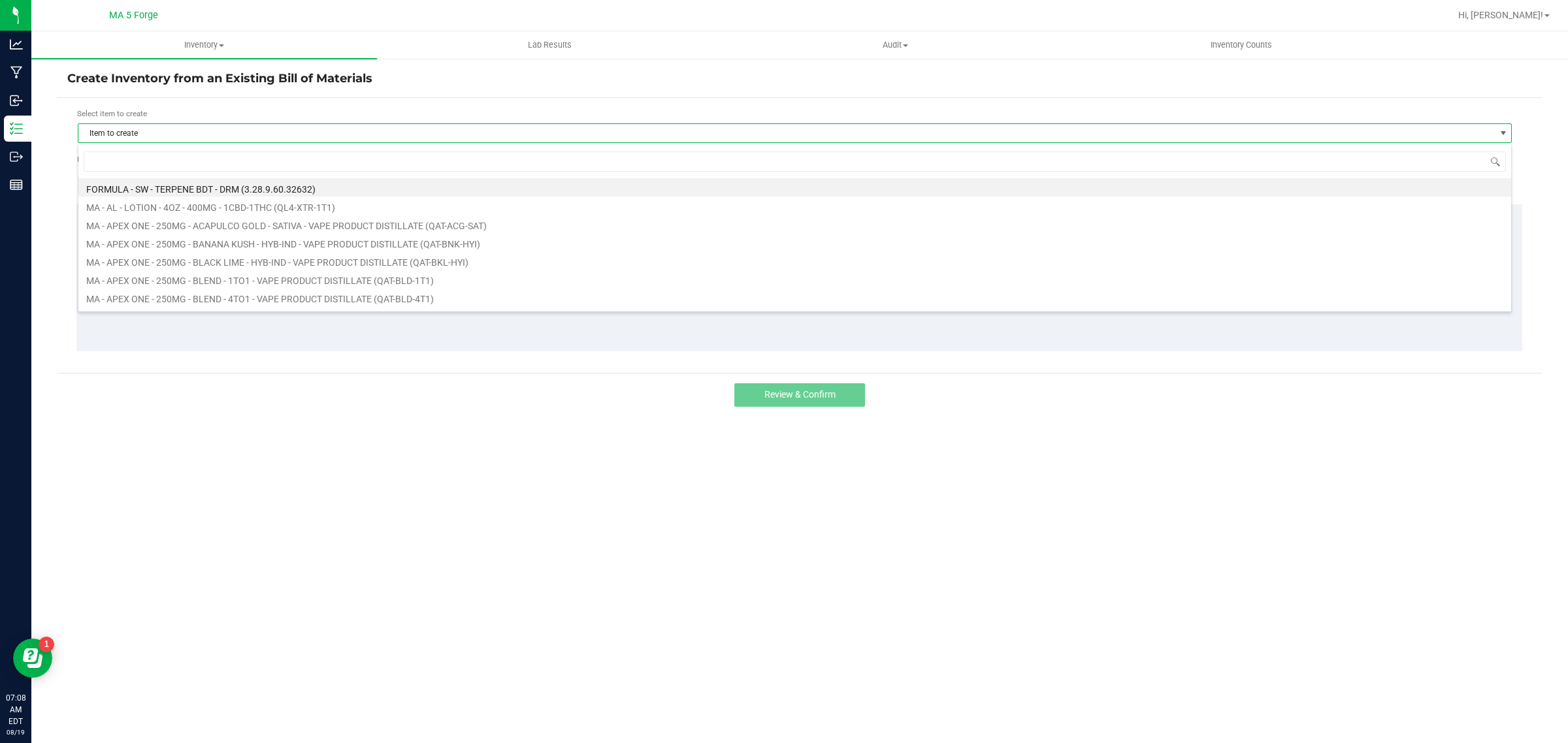
scroll to position [20, 1434]
type input "fx"
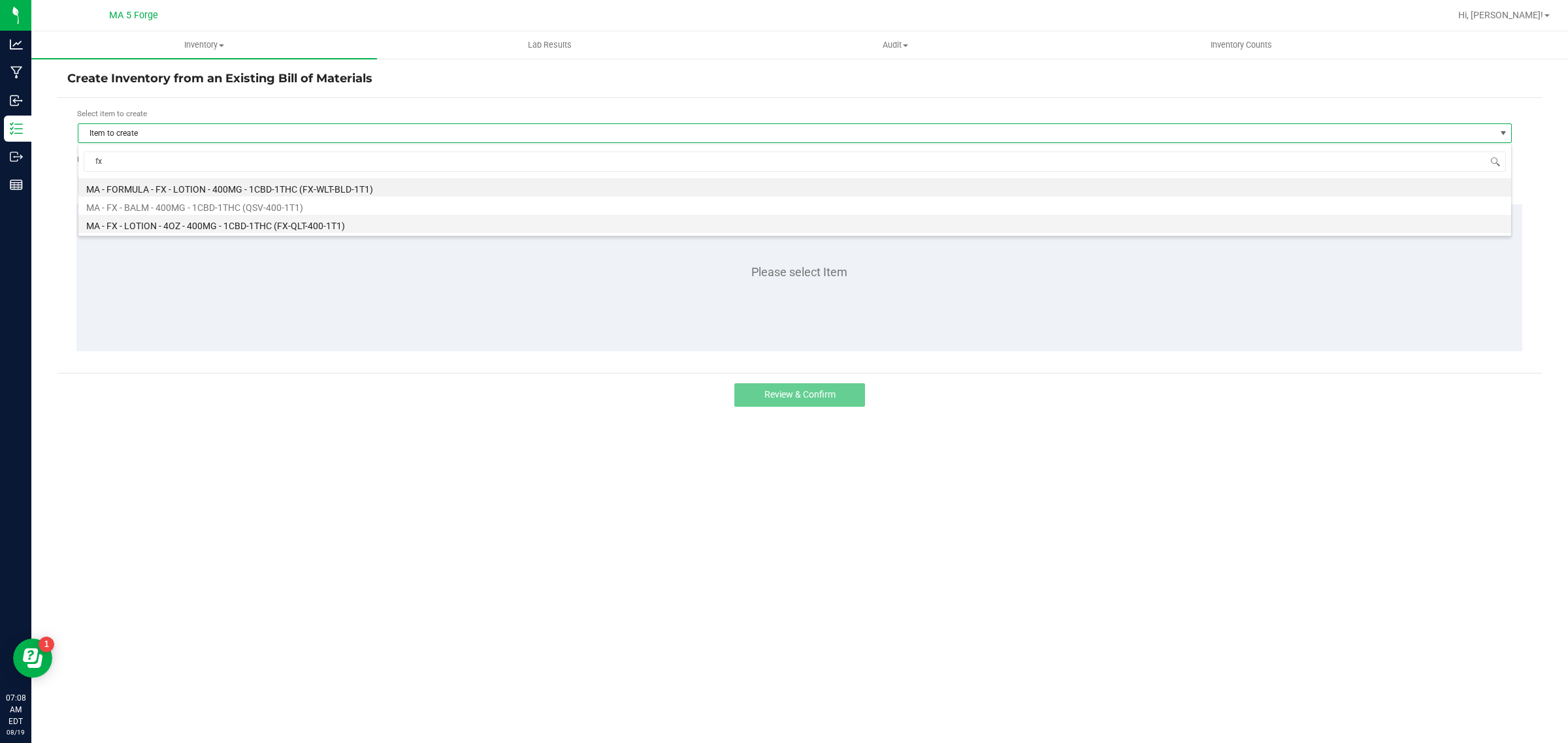
click at [245, 228] on li "MA - FX - LOTION - 4OZ - 400MG - 1CBD-1THC (FX-QLT-400-1T1)" at bounding box center [794, 224] width 1433 height 18
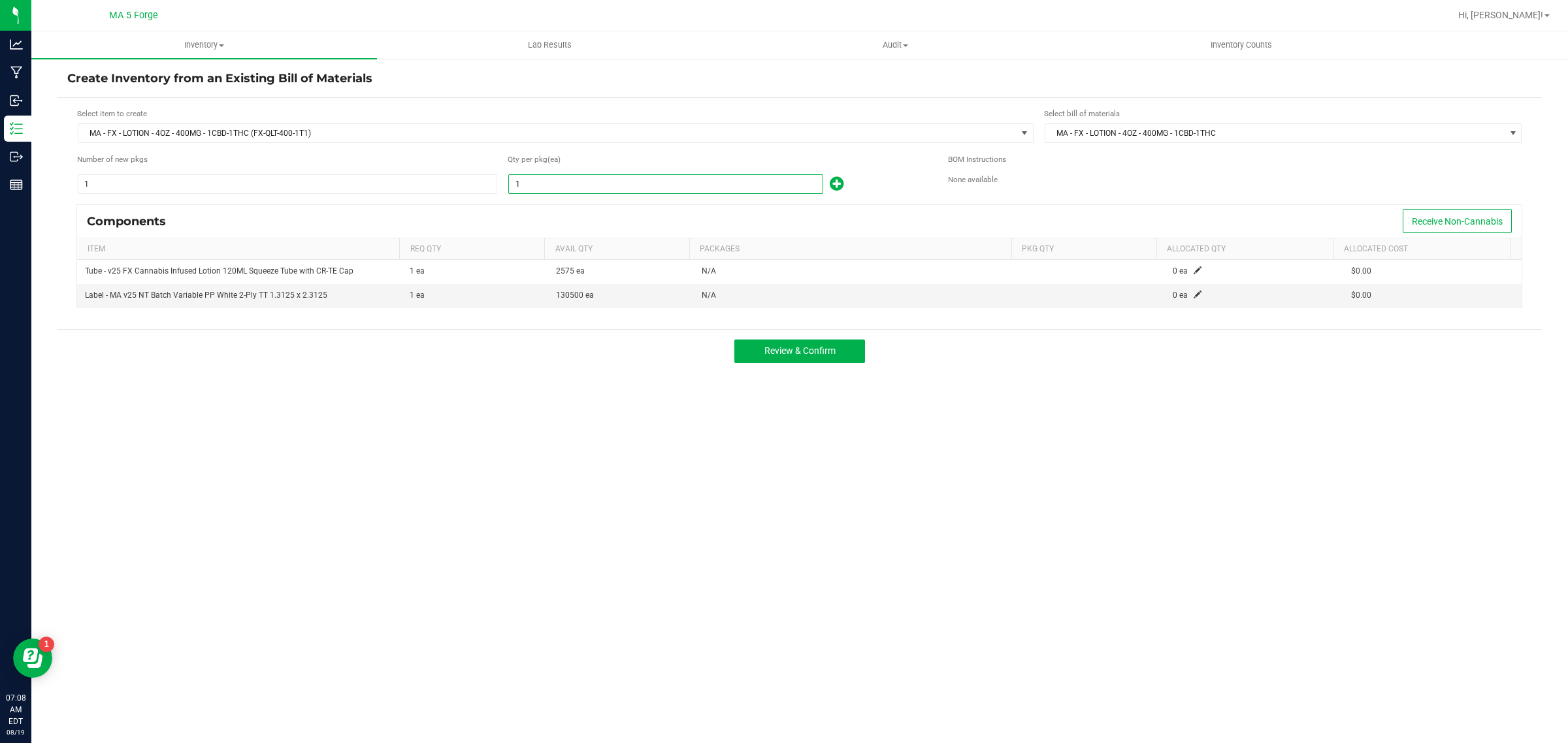
click at [540, 187] on input "1" at bounding box center [665, 185] width 313 height 18
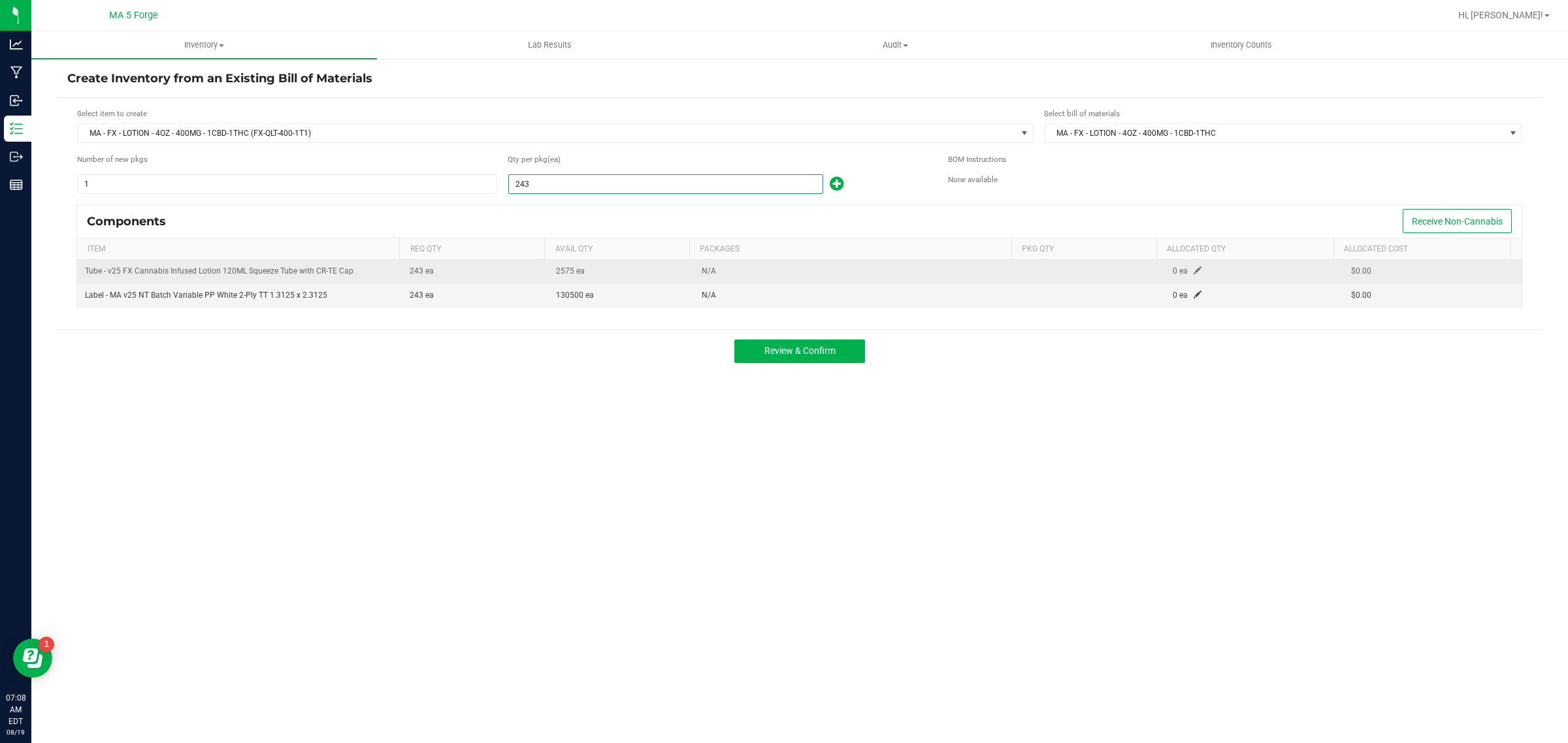
type input "243"
click at [1194, 271] on span at bounding box center [1198, 269] width 8 height 8
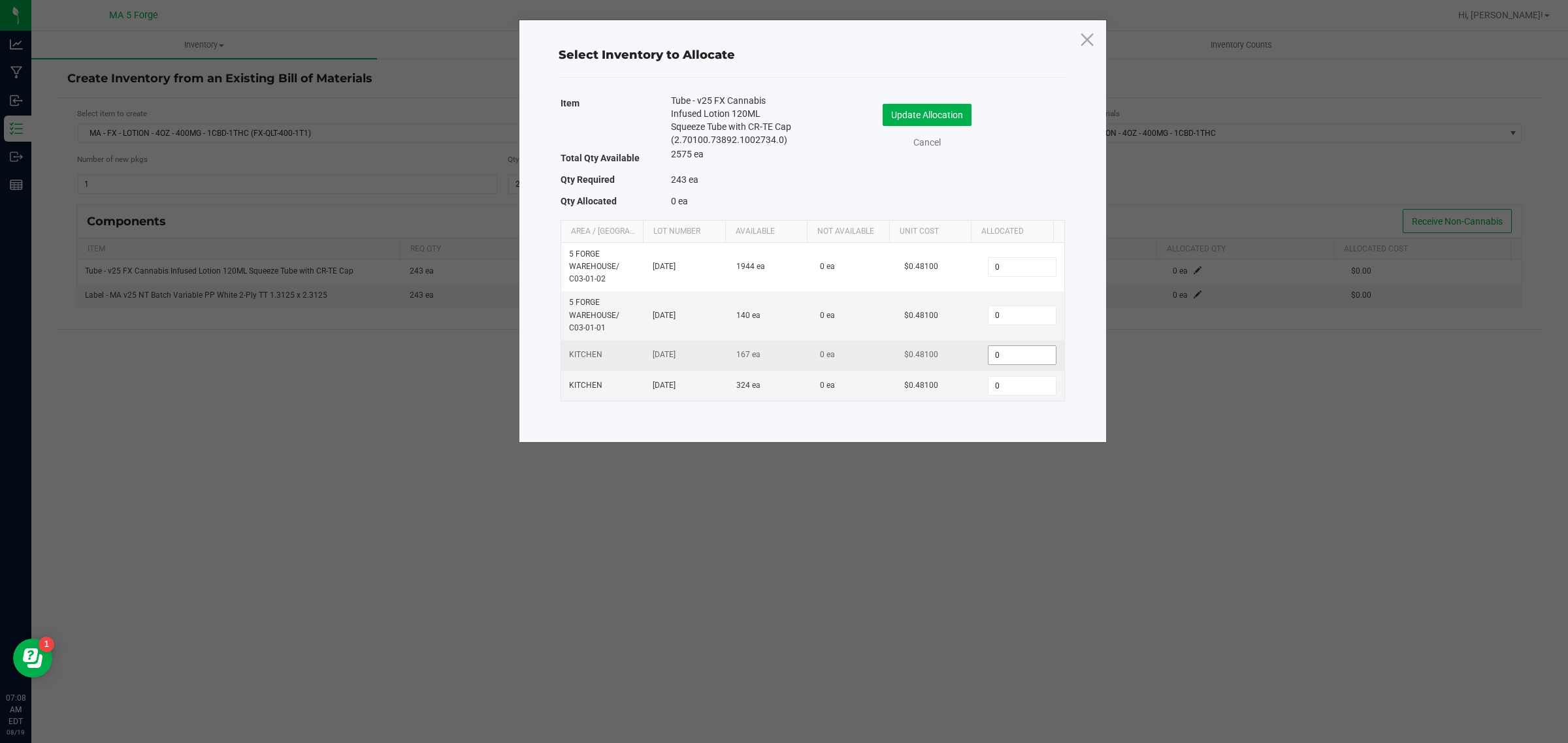
click at [997, 359] on input "0" at bounding box center [1021, 355] width 66 height 18
type input "167"
click at [1004, 385] on input "0" at bounding box center [1021, 386] width 66 height 18
type input "76"
click at [938, 115] on button "Update Allocation" at bounding box center [927, 115] width 89 height 22
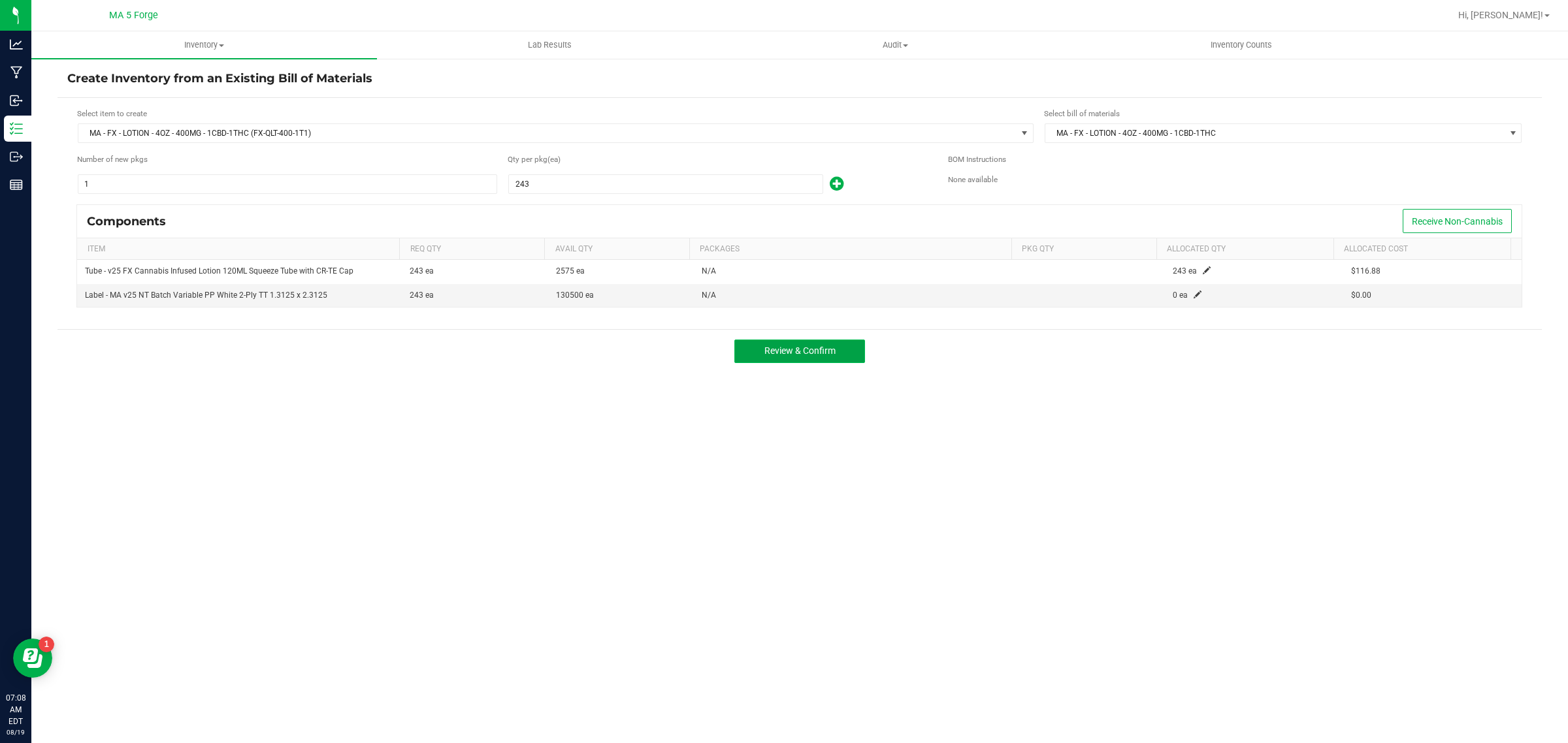
click at [814, 356] on span "Review & Confirm" at bounding box center [800, 351] width 71 height 10
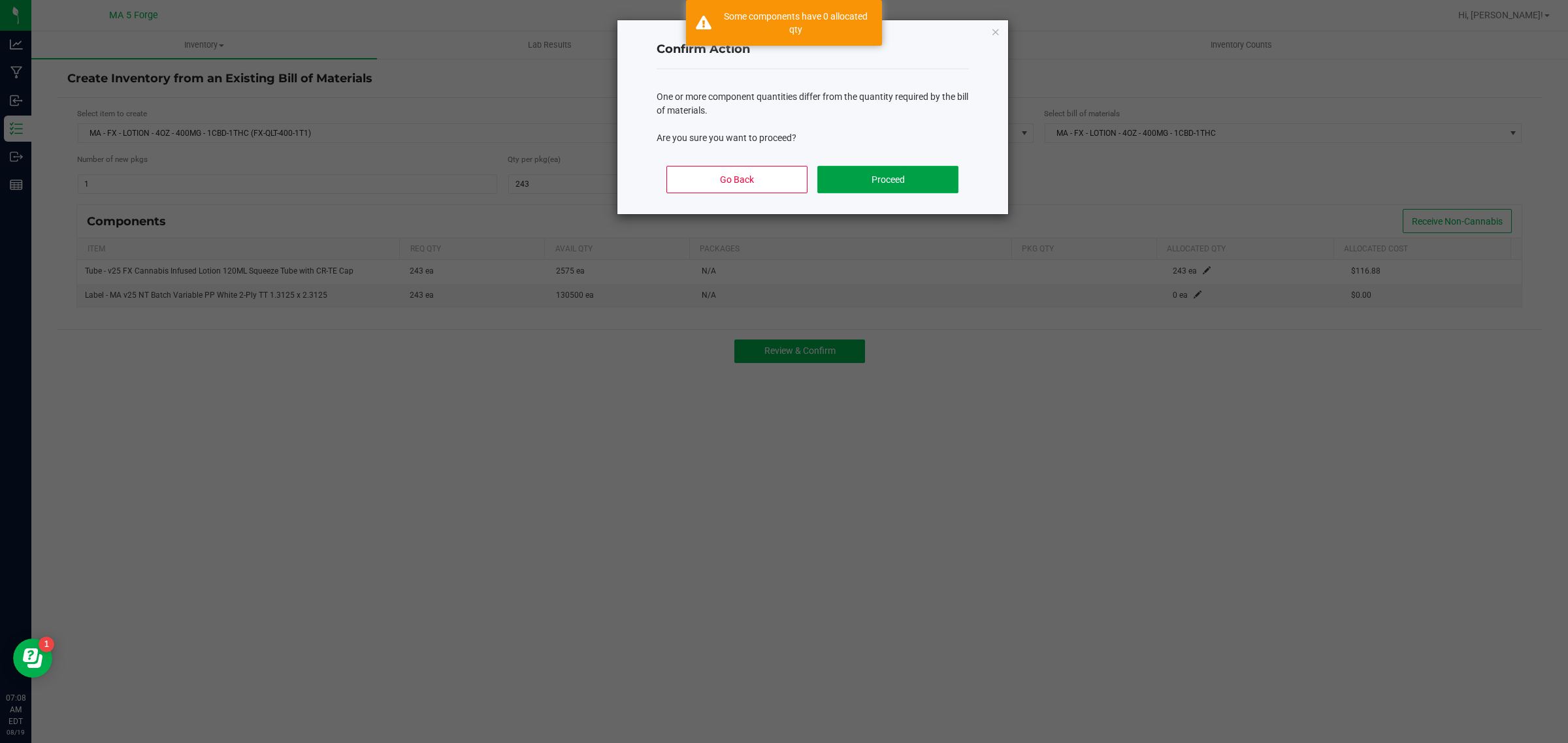
click at [876, 184] on button "Proceed" at bounding box center [887, 180] width 140 height 28
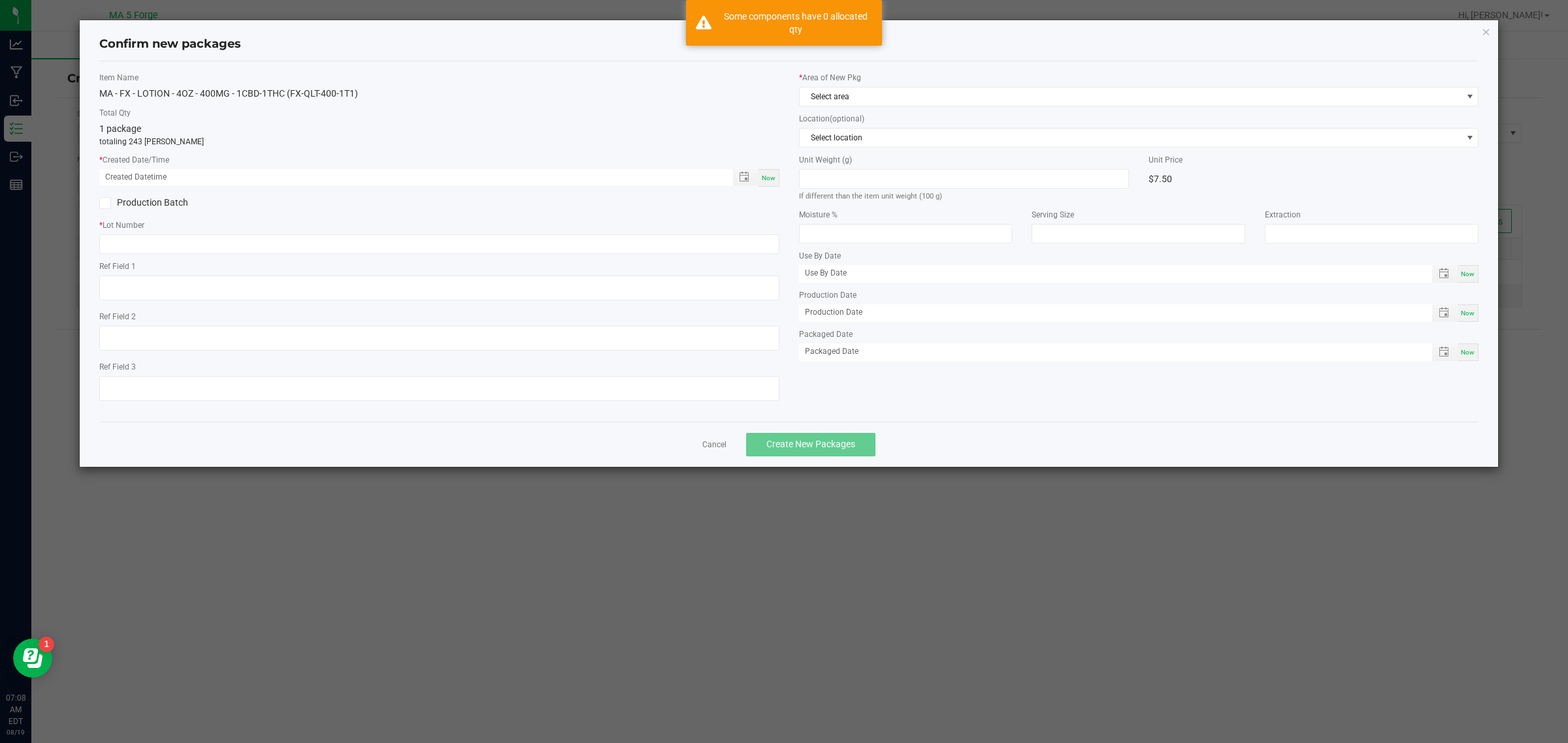
click at [762, 177] on span "Now" at bounding box center [768, 178] width 13 height 8
type input "[DATE] 07:08 AM"
click at [168, 199] on label "Production Batch" at bounding box center [264, 202] width 330 height 13
click at [0, 0] on input "Production Batch" at bounding box center [0, 0] width 0 height 0
click at [181, 234] on div "* Lot Number" at bounding box center [439, 236] width 680 height 34
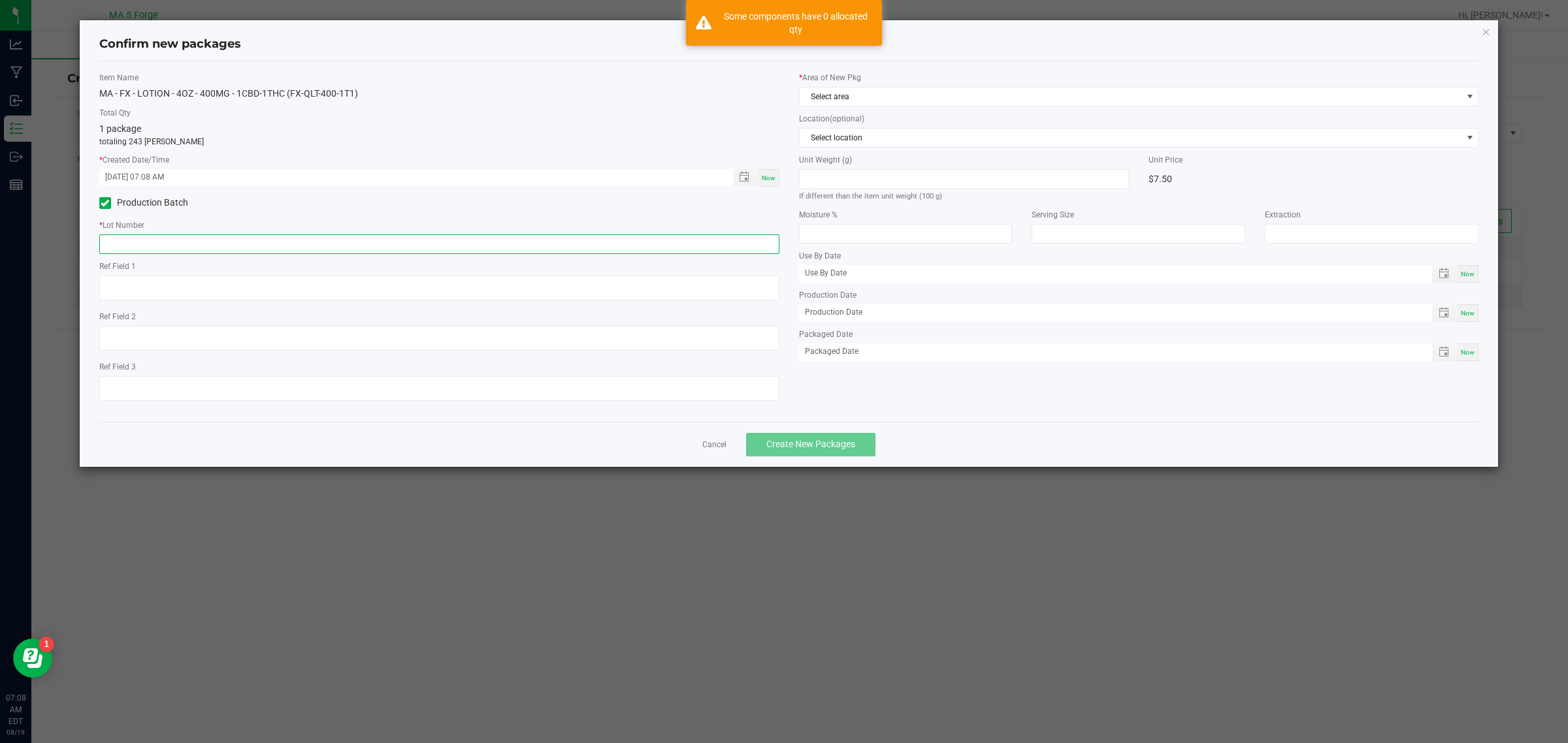
click at [181, 237] on input "text" at bounding box center [439, 243] width 680 height 19
type input "250815WLT-400-1T1"
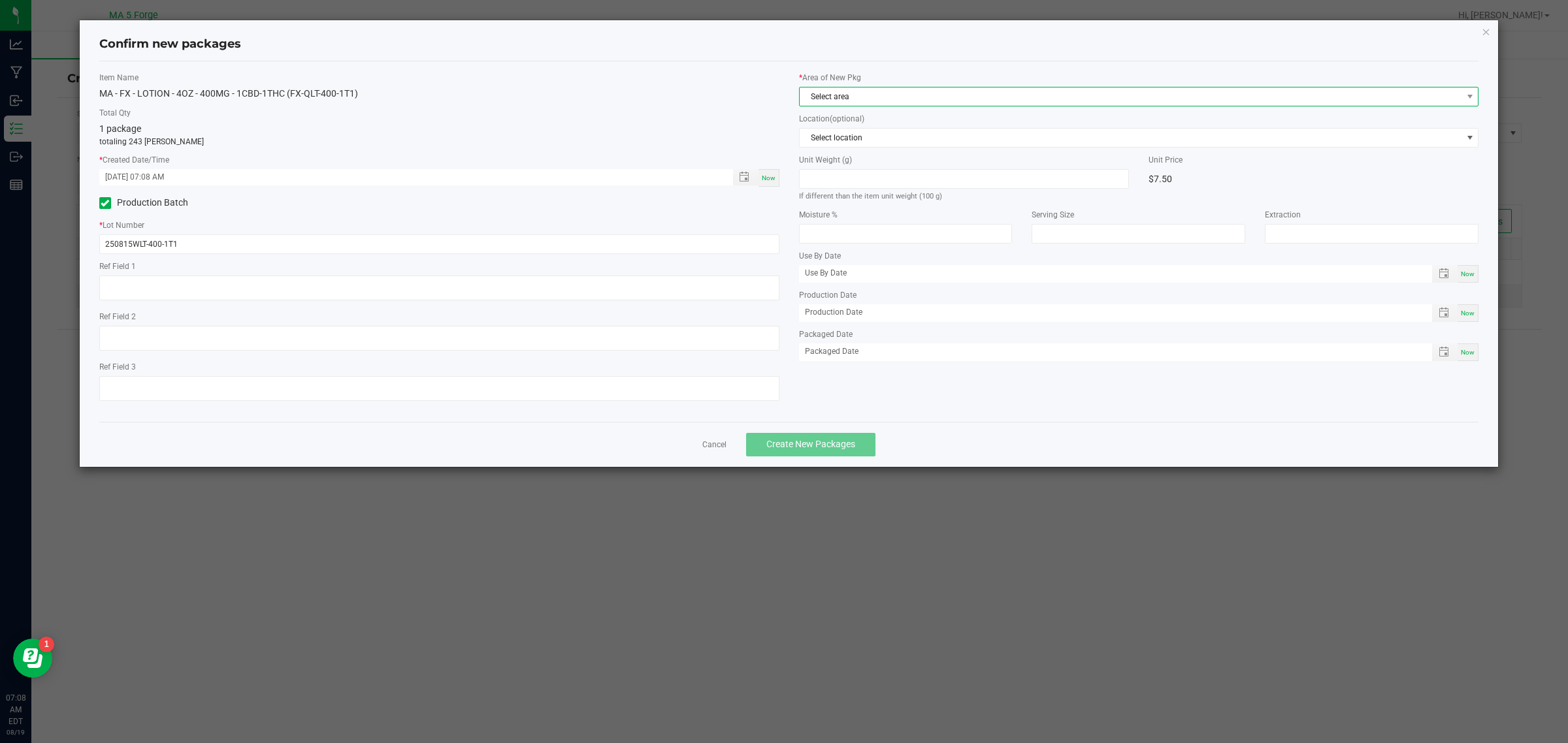
click at [840, 102] on span "Select area" at bounding box center [1130, 97] width 663 height 18
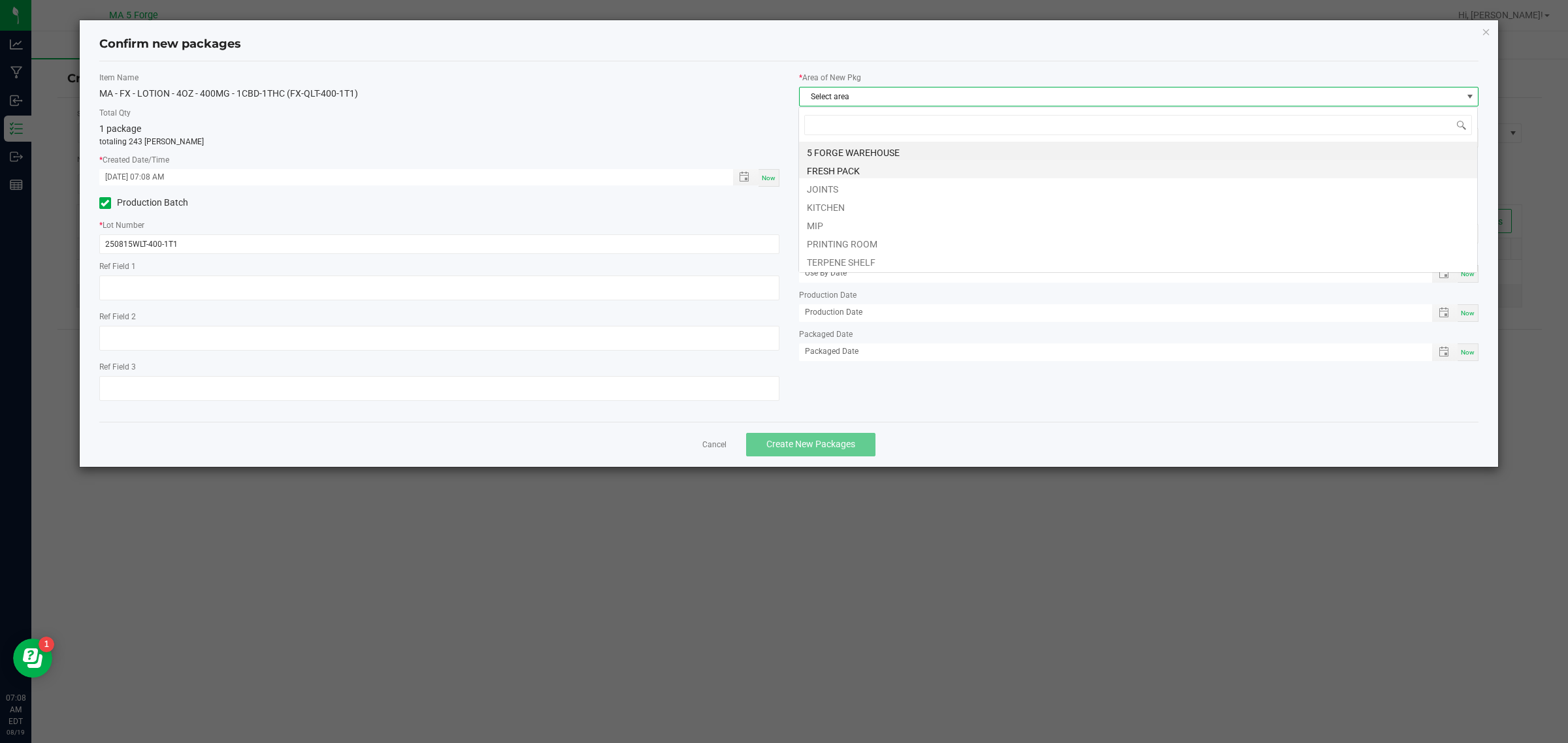
scroll to position [20, 680]
click at [848, 200] on li "KITCHEN" at bounding box center [1139, 206] width 679 height 18
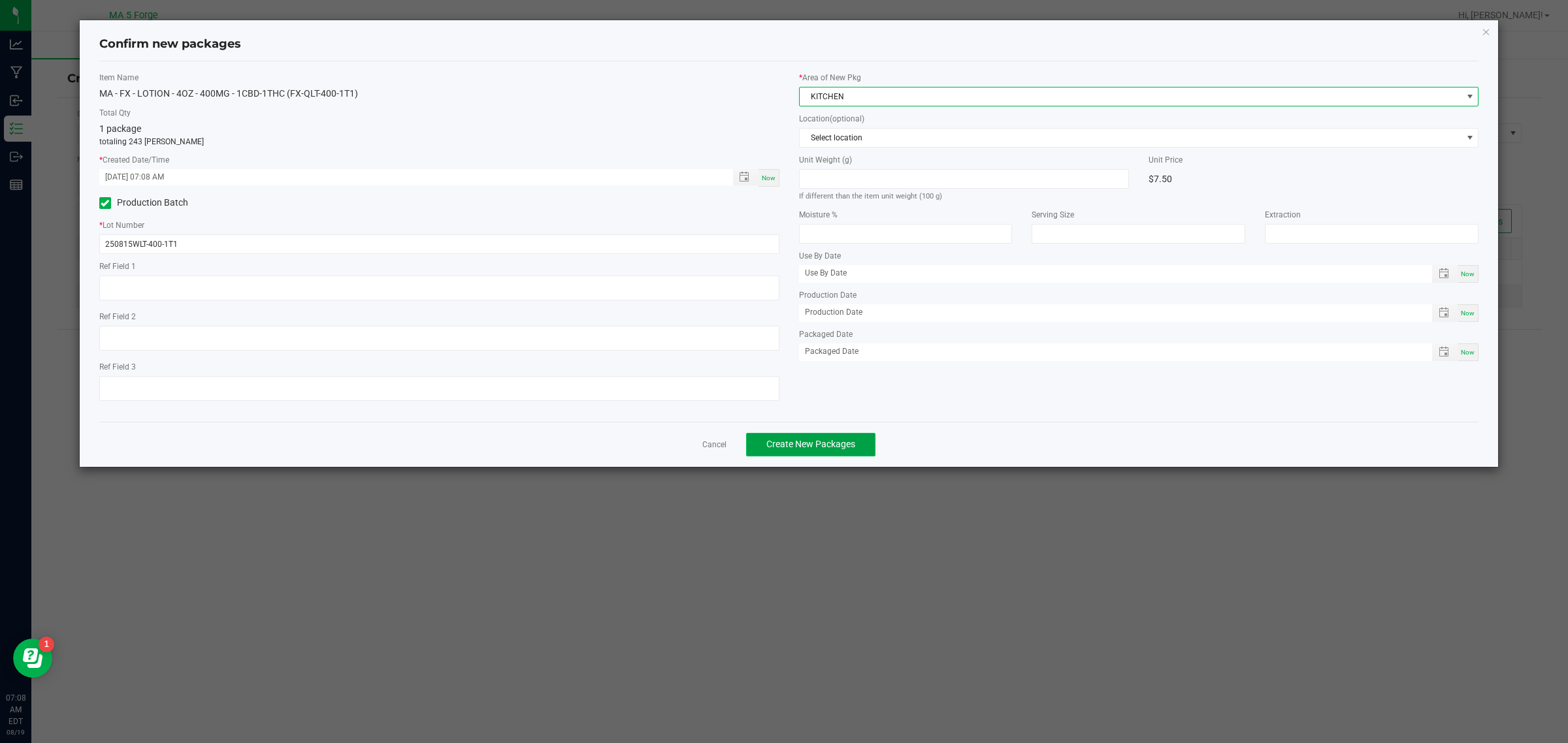
click at [837, 439] on span "Create New Packages" at bounding box center [811, 444] width 89 height 10
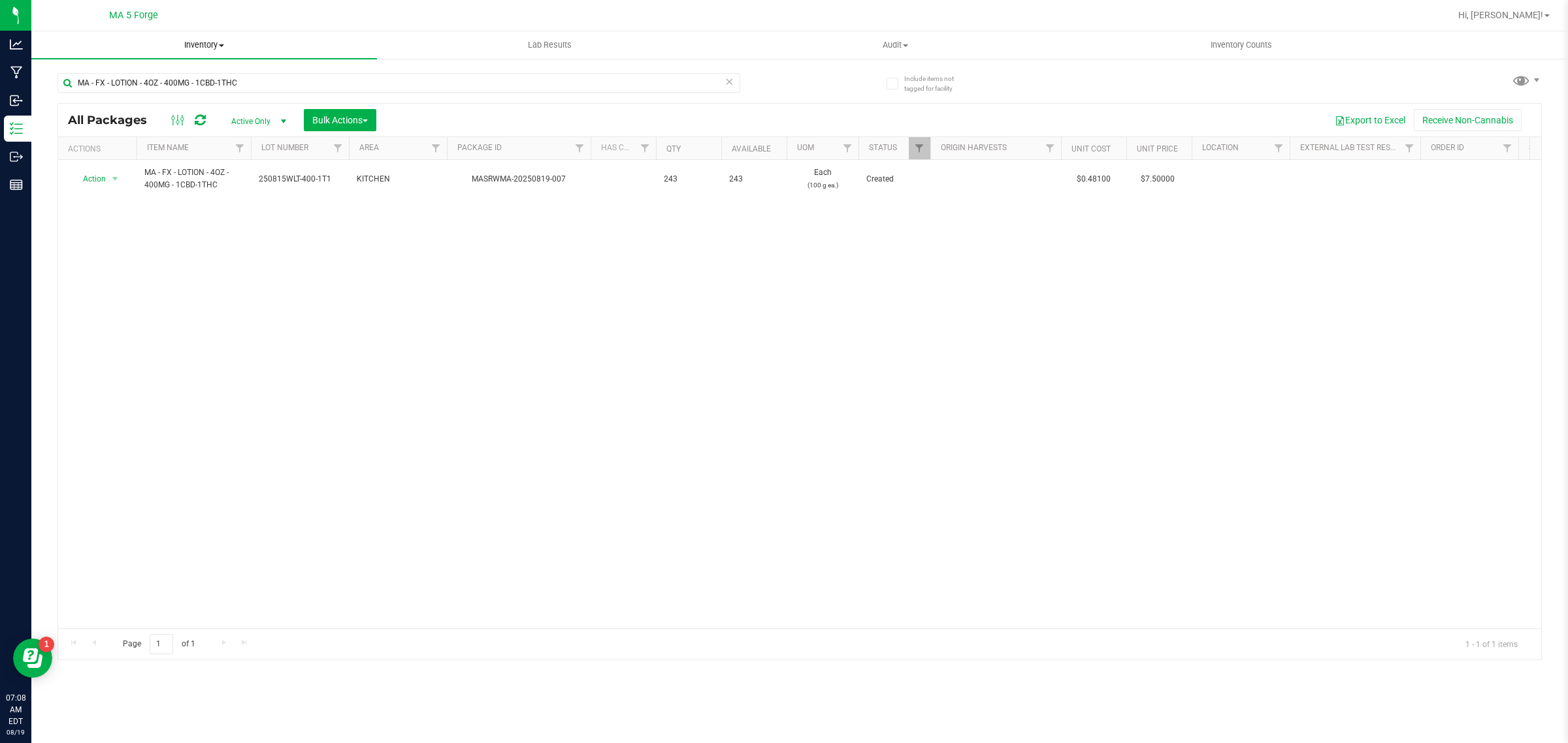
click at [206, 40] on span "Inventory" at bounding box center [204, 45] width 346 height 12
click at [158, 150] on li "From bill of materials" at bounding box center [204, 157] width 346 height 16
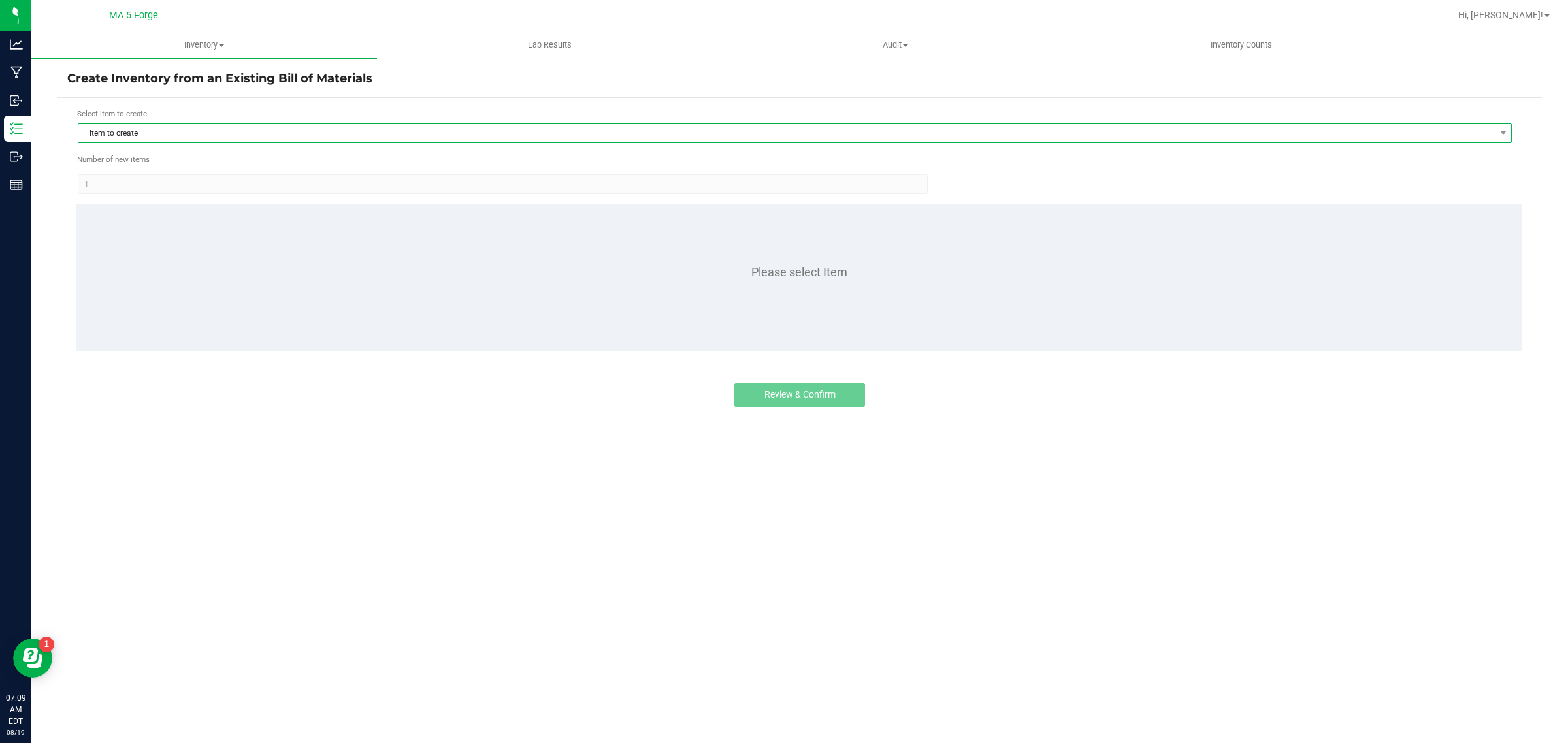
click at [178, 137] on span "Item to create" at bounding box center [786, 133] width 1417 height 18
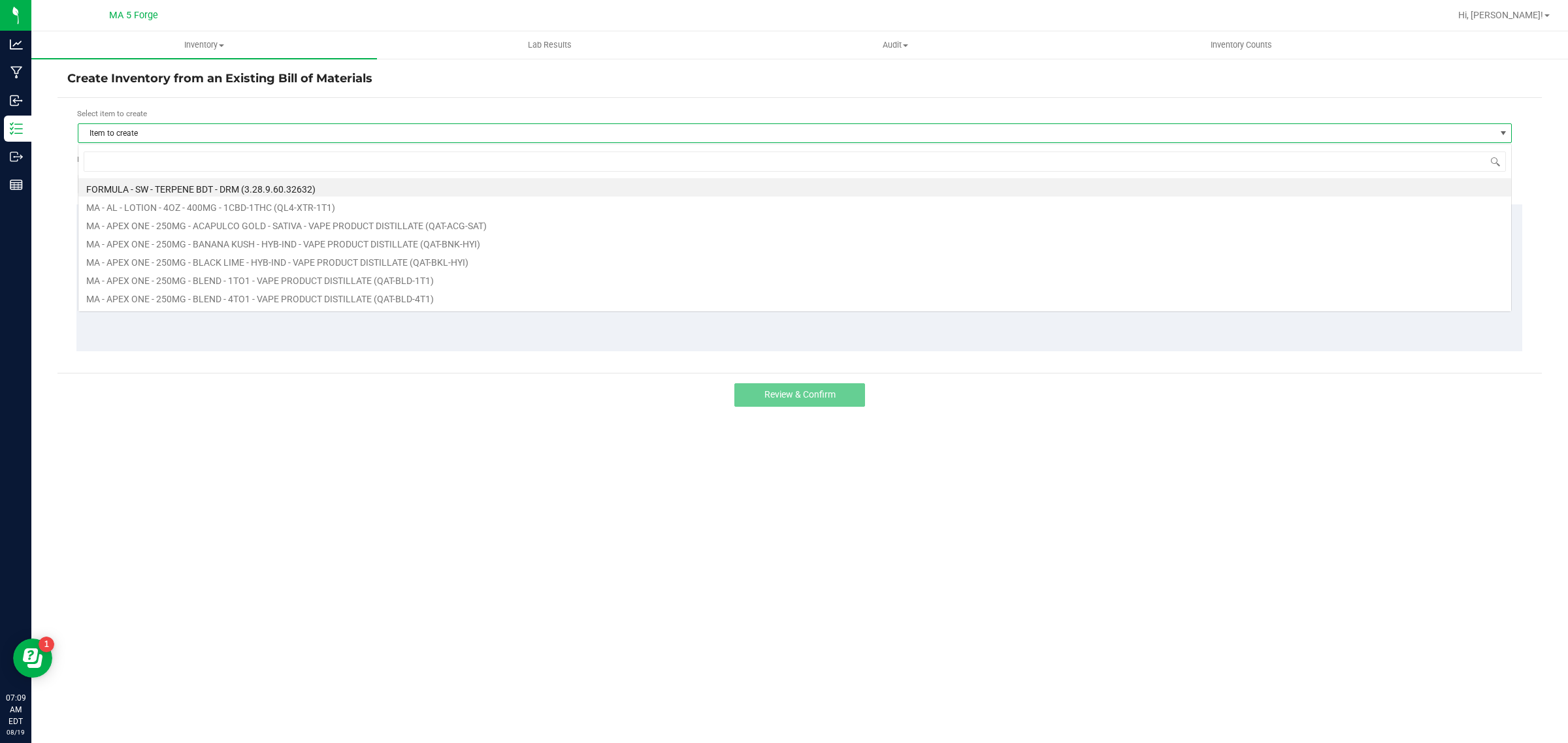
scroll to position [20, 1434]
type input "qku"
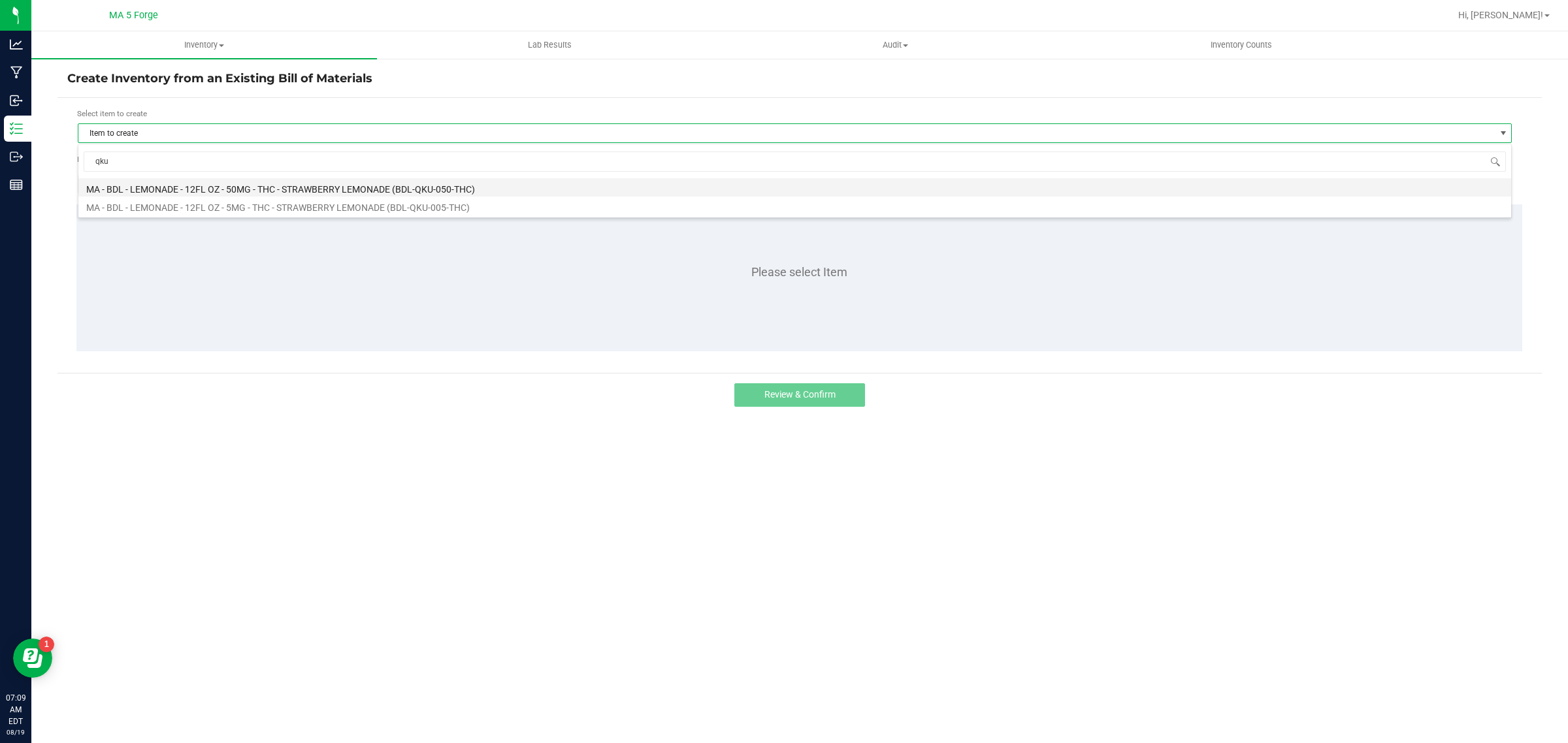
click at [247, 190] on li "MA - BDL - LEMONADE - 12FL OZ - 50MG - THC - STRAWBERRY LEMONADE (BDL-QKU-050-T…" at bounding box center [794, 187] width 1433 height 18
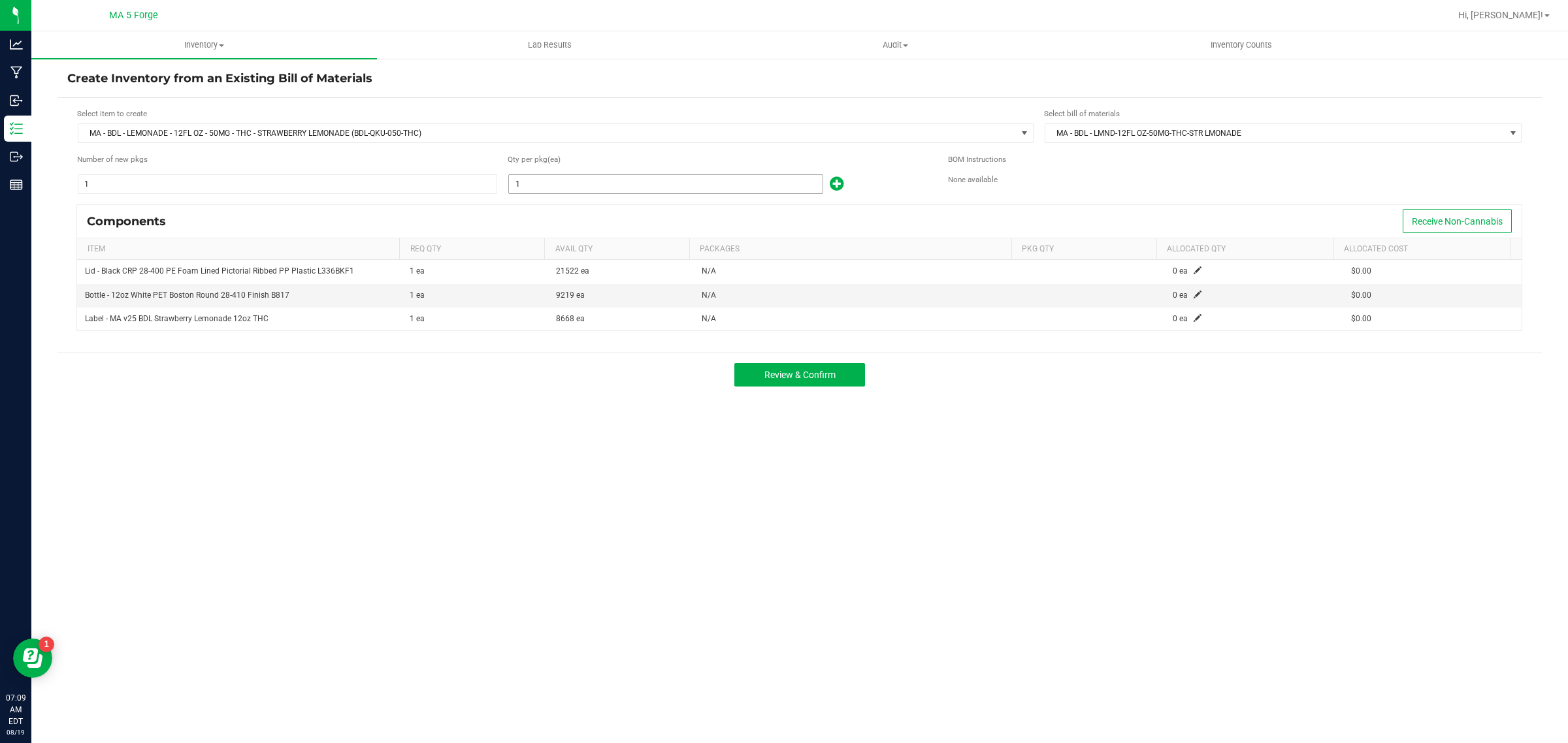
click at [528, 185] on input "1" at bounding box center [665, 185] width 313 height 18
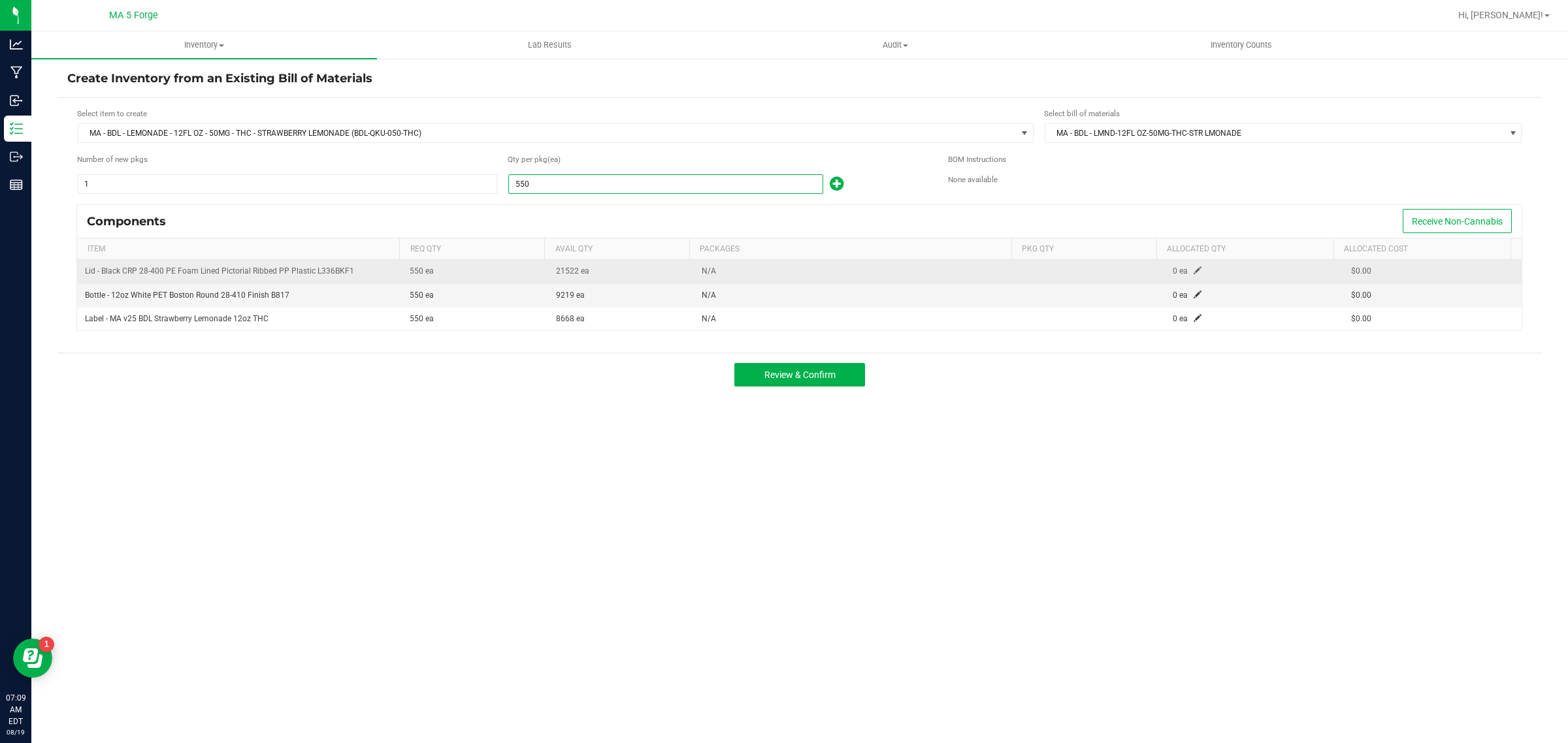
type input "550"
click at [1194, 272] on span at bounding box center [1198, 269] width 8 height 8
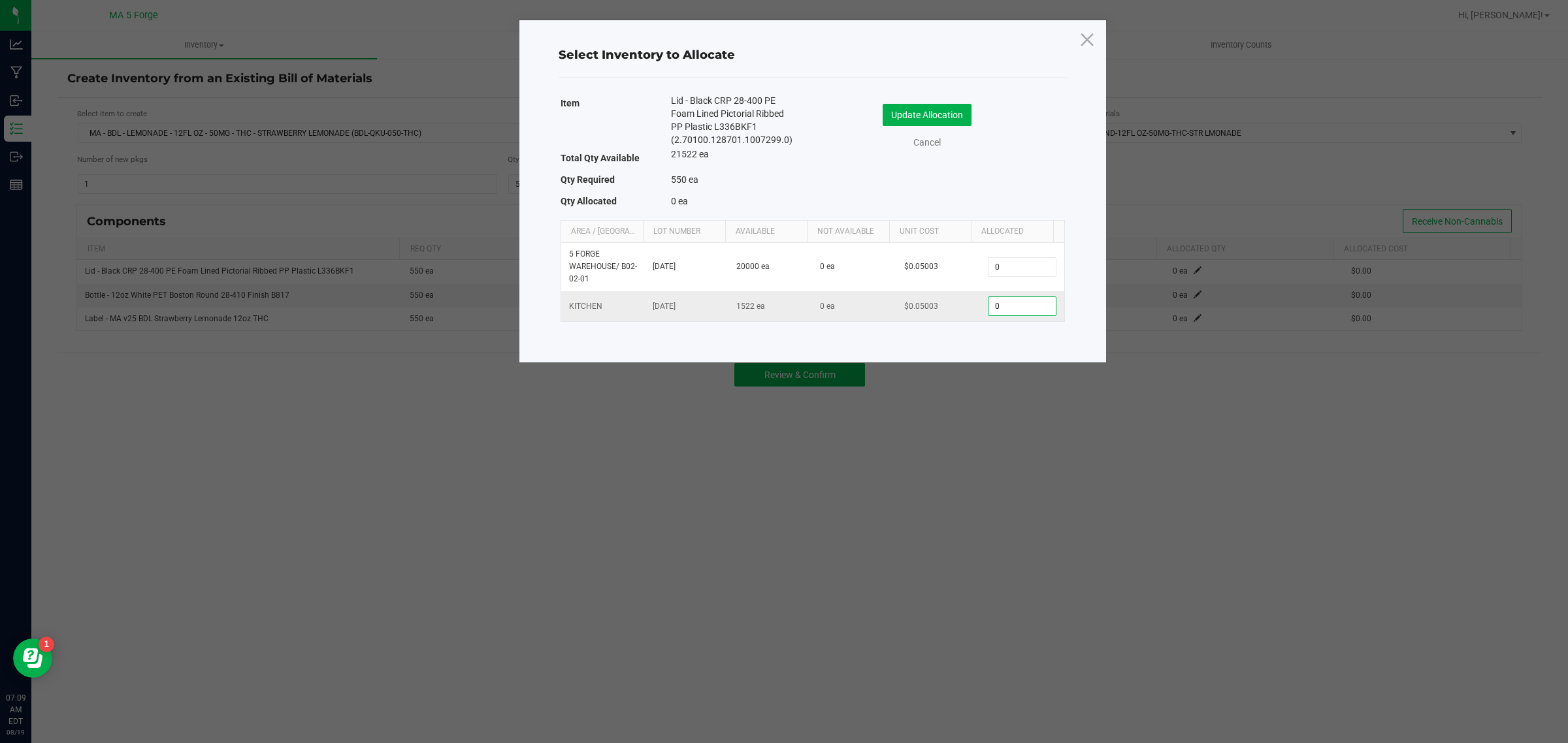
click at [1011, 311] on input "0" at bounding box center [1021, 306] width 66 height 18
type input "550"
click at [926, 119] on button "Update Allocation" at bounding box center [927, 115] width 89 height 22
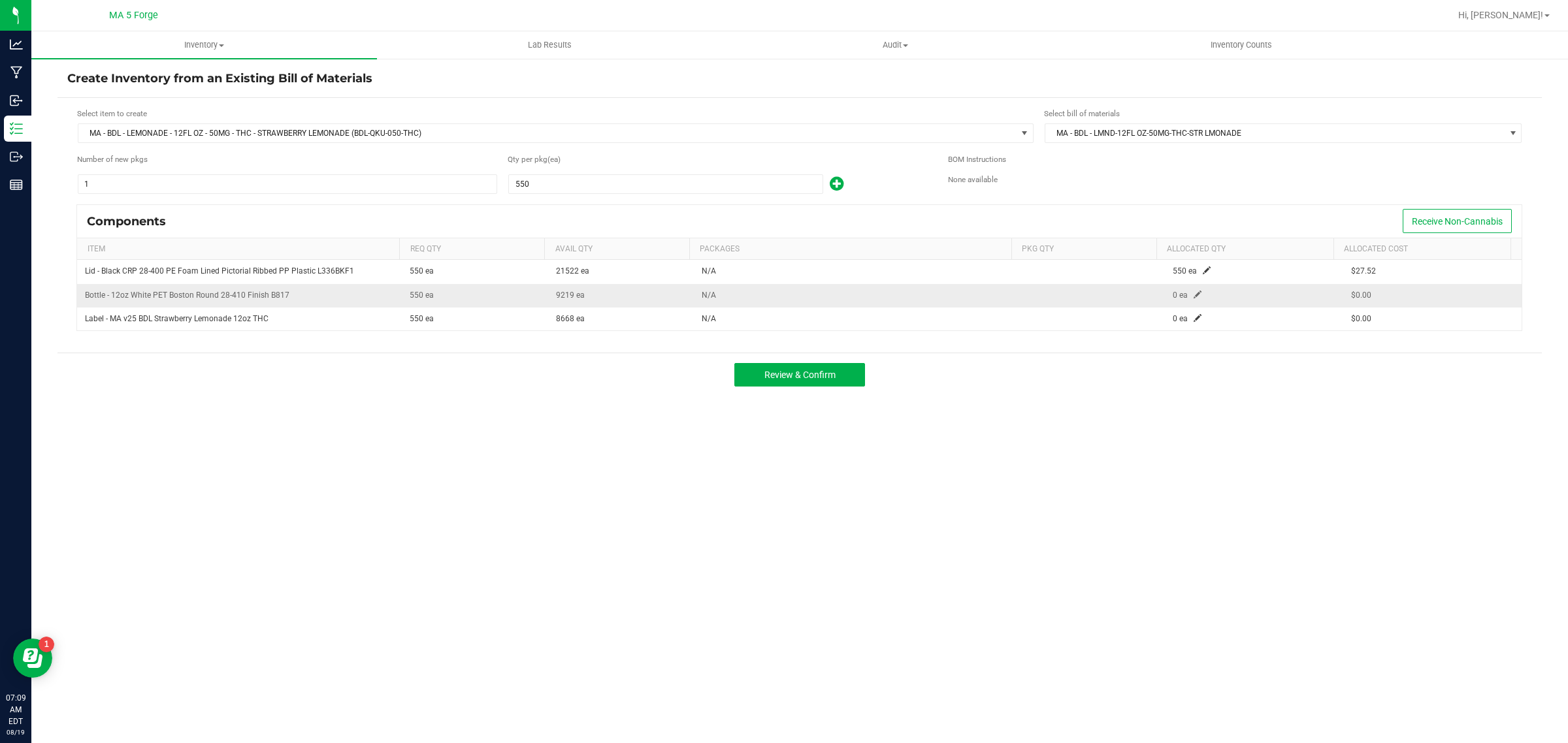
click at [1194, 299] on span at bounding box center [1198, 294] width 8 height 8
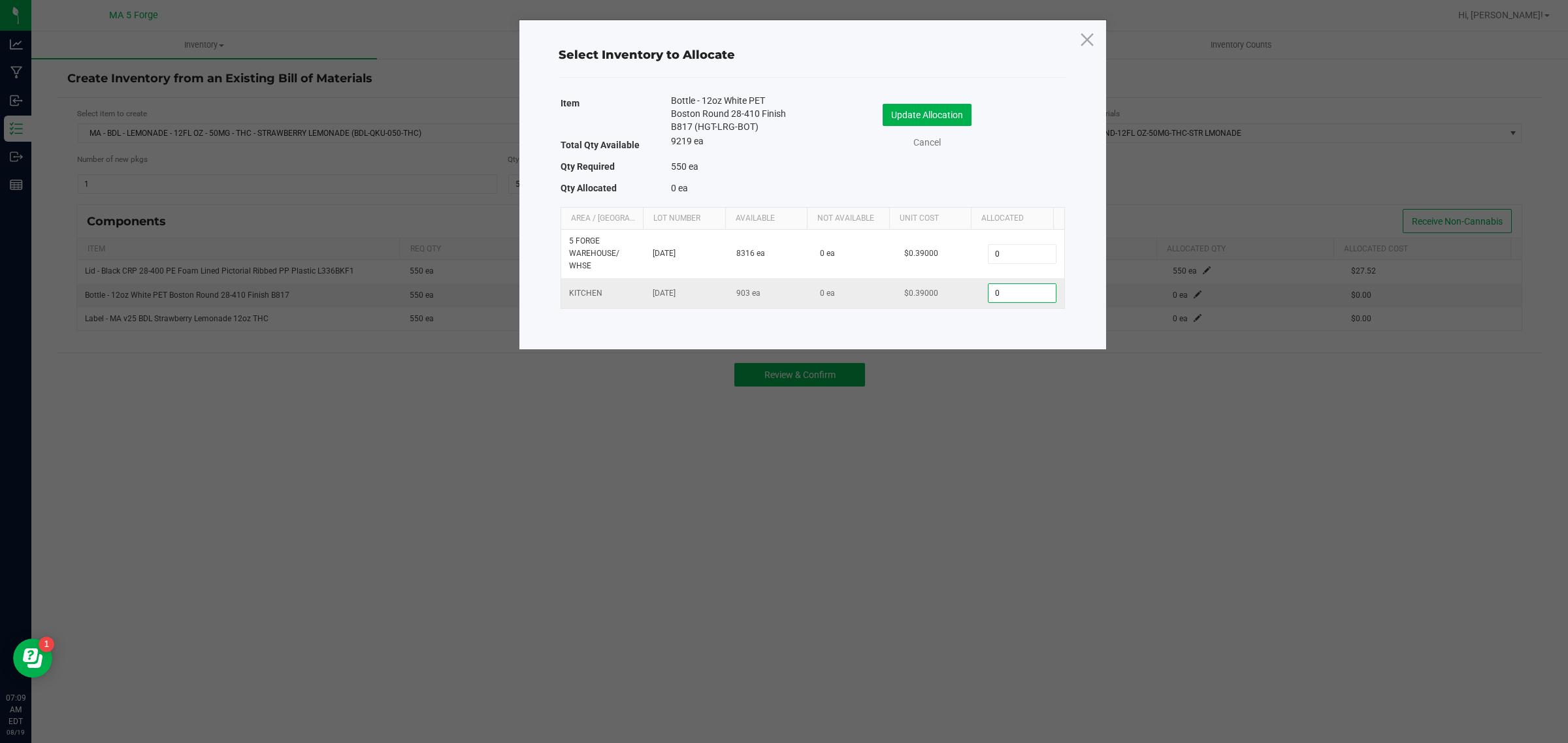
click at [1000, 294] on input "0" at bounding box center [1021, 293] width 66 height 18
type input "550"
click at [936, 110] on button "Update Allocation" at bounding box center [927, 115] width 89 height 22
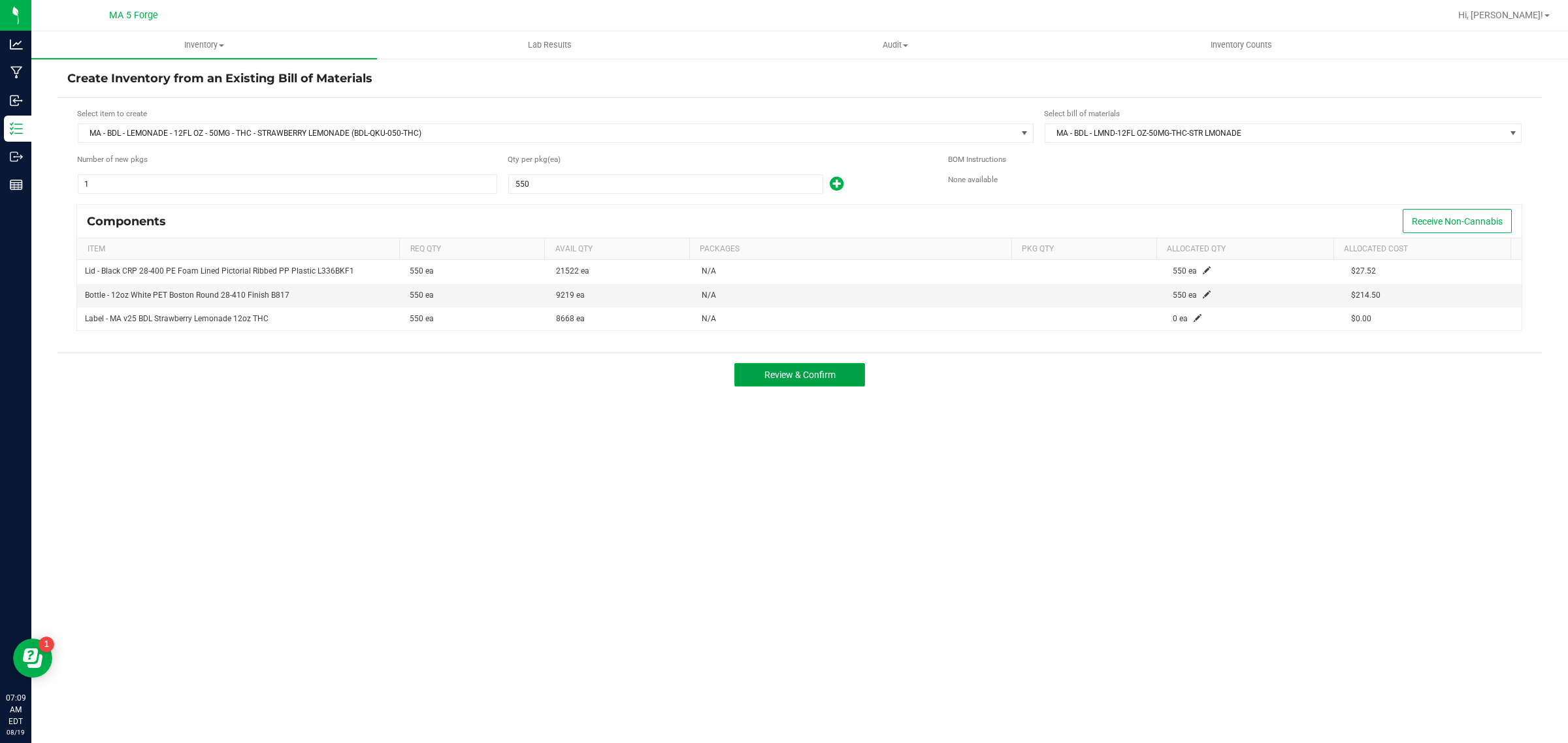
click at [834, 374] on span "Review & Confirm" at bounding box center [800, 374] width 71 height 10
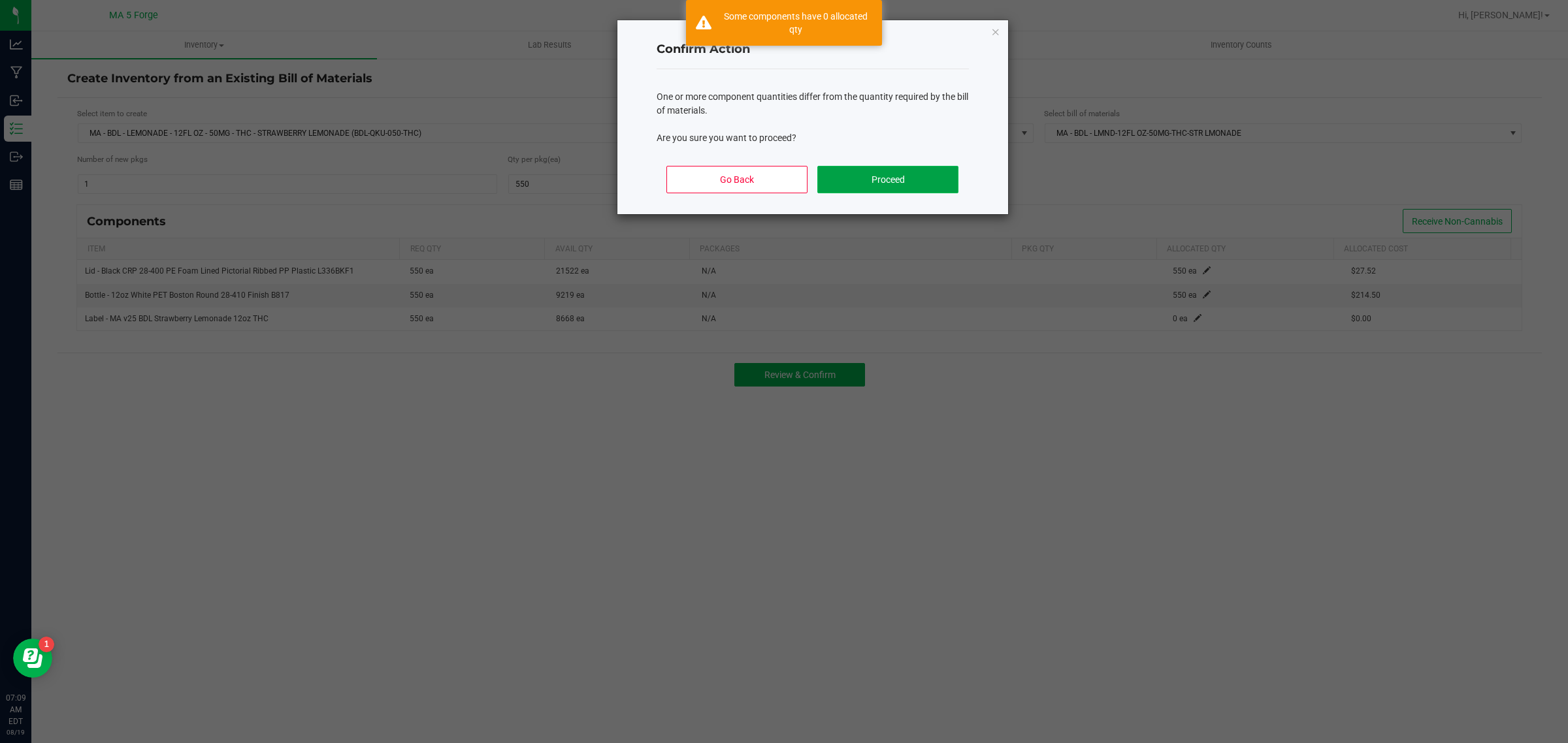
click at [918, 181] on button "Proceed" at bounding box center [887, 180] width 140 height 28
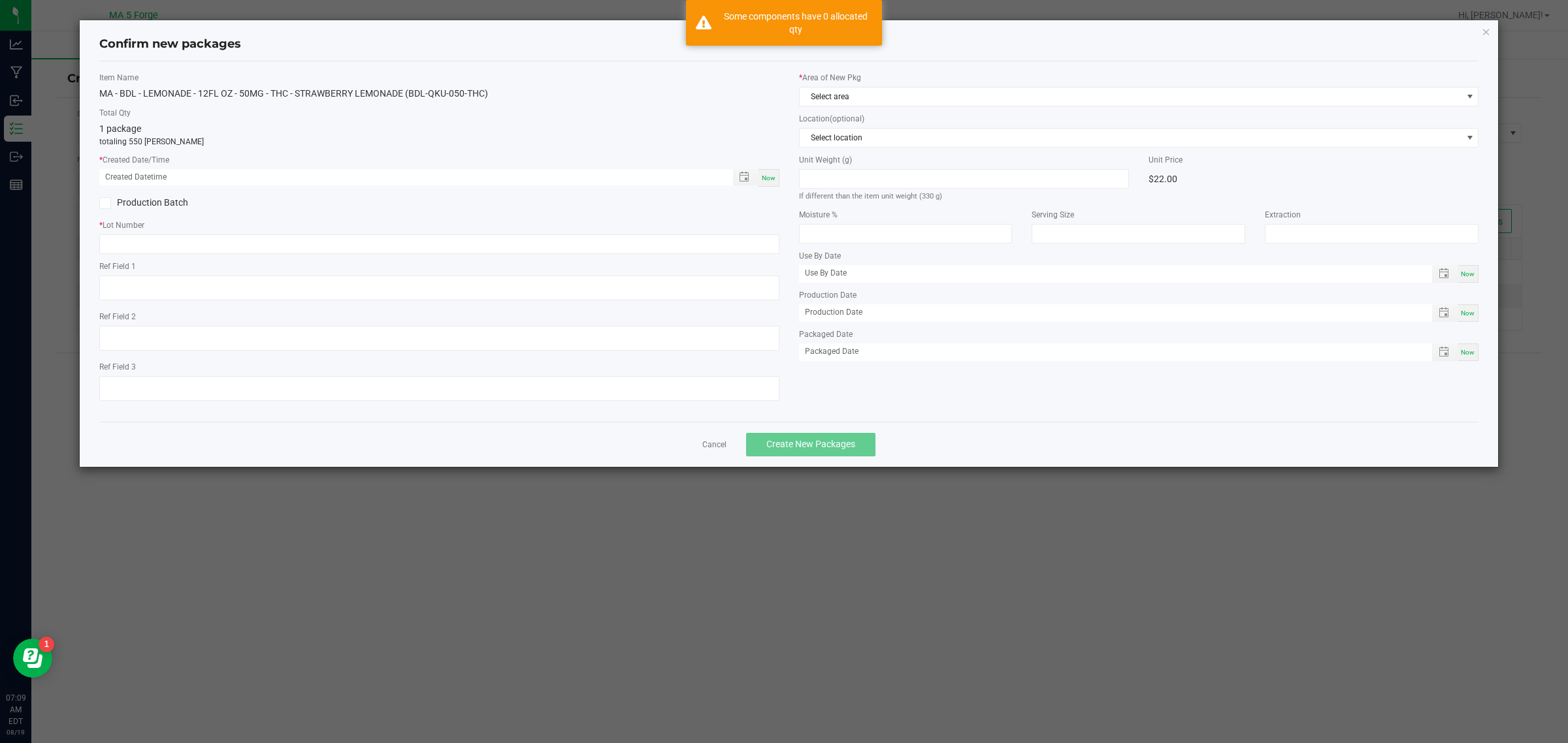
click at [768, 180] on span "Now" at bounding box center [768, 178] width 13 height 8
type input "[DATE] 07:09 AM"
click at [121, 195] on div "Production Batch" at bounding box center [265, 202] width 349 height 19
click at [128, 200] on label "Production Batch" at bounding box center [264, 202] width 330 height 13
click at [0, 0] on input "Production Batch" at bounding box center [0, 0] width 0 height 0
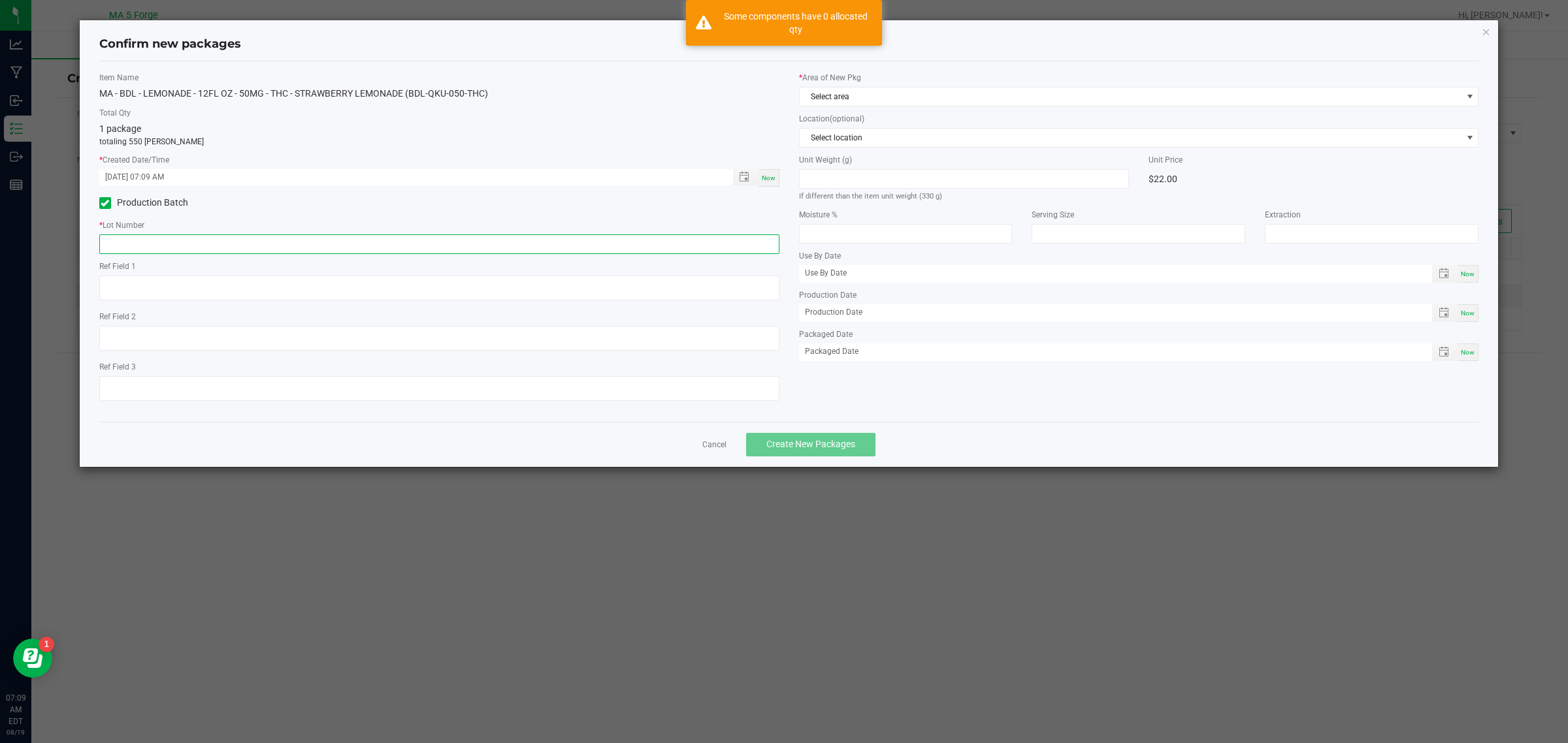
click at [155, 246] on input "text" at bounding box center [439, 243] width 680 height 19
type input "250715WKU-050-THC"
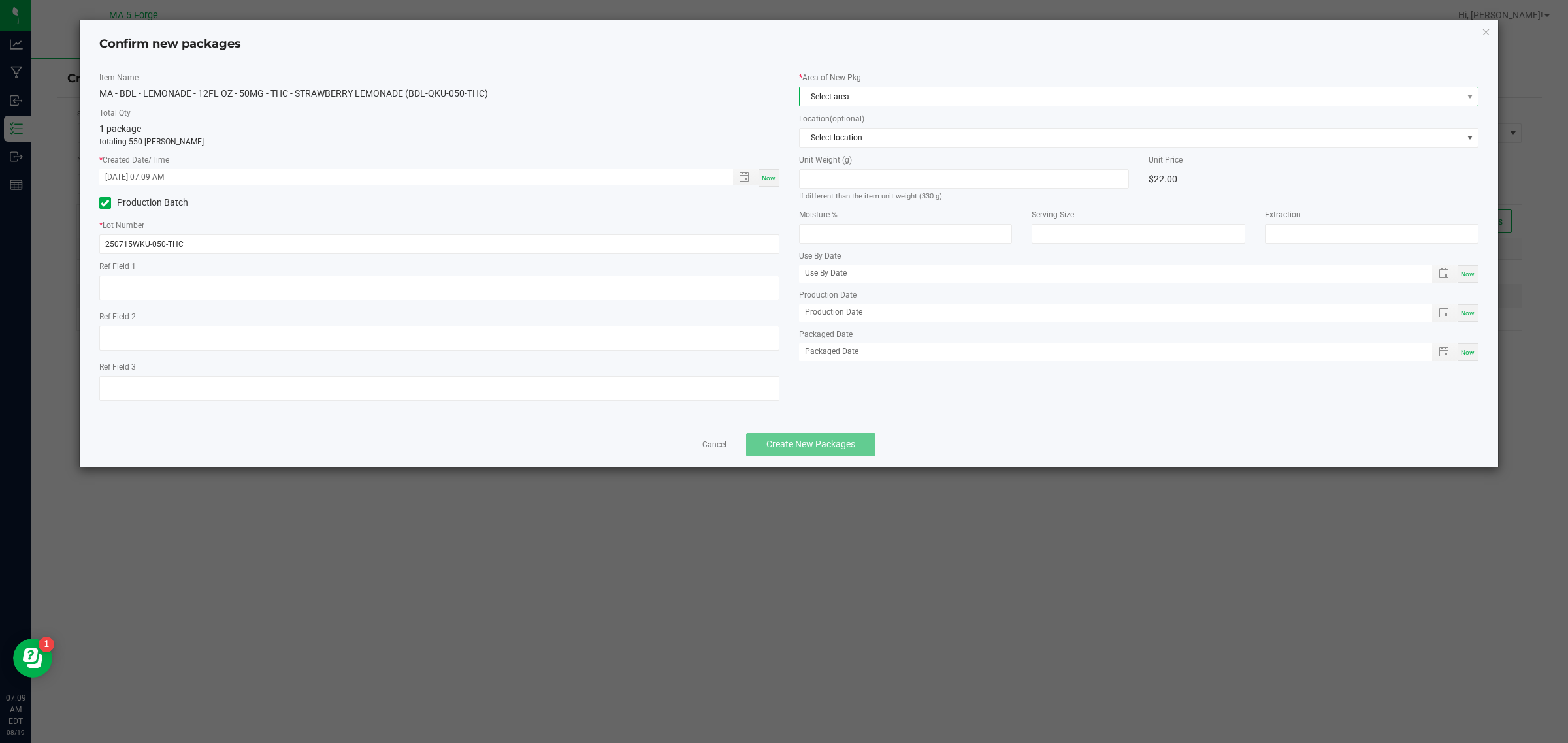
click at [802, 97] on span "Select area" at bounding box center [1130, 97] width 663 height 18
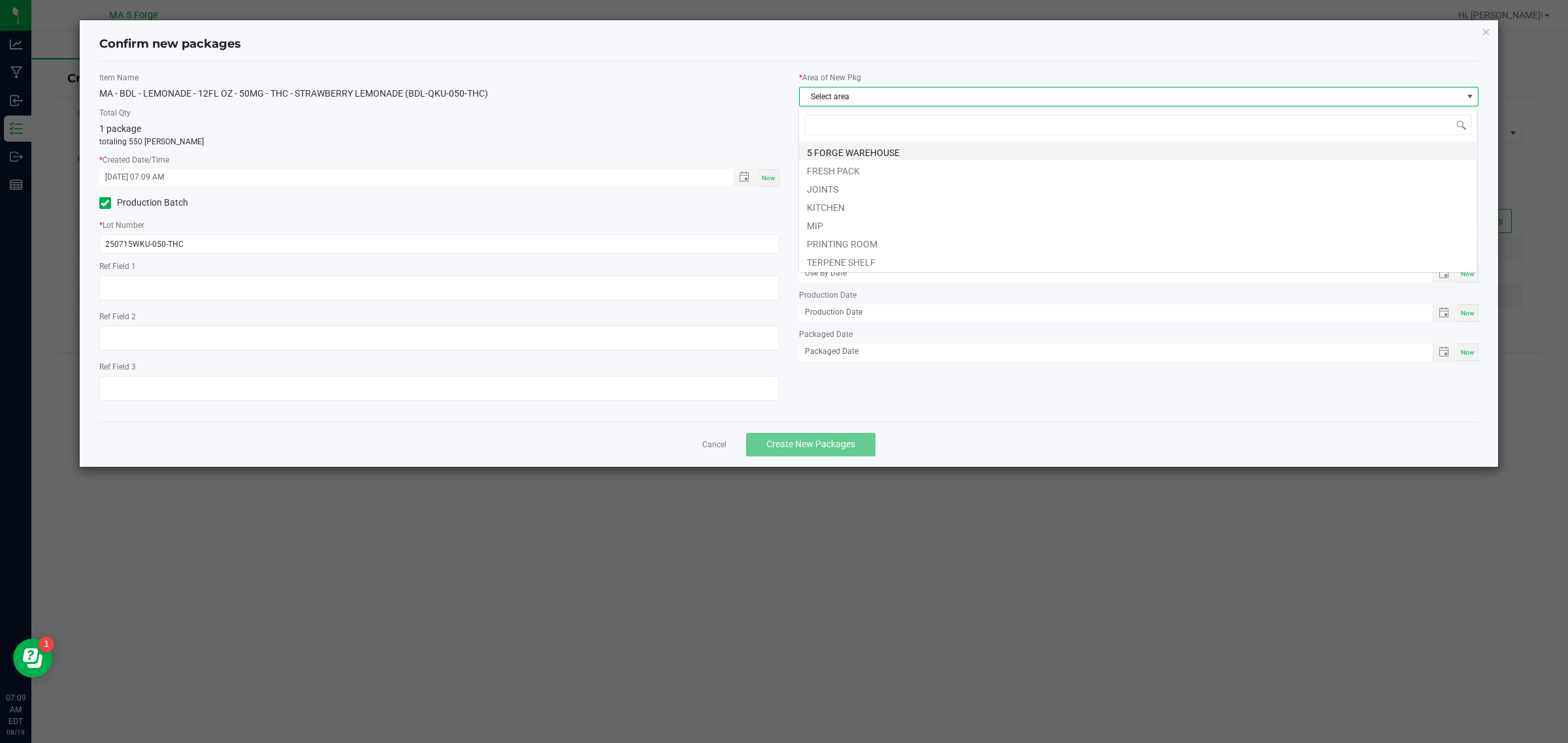
scroll to position [20, 680]
click at [837, 207] on li "KITCHEN" at bounding box center [1139, 206] width 679 height 18
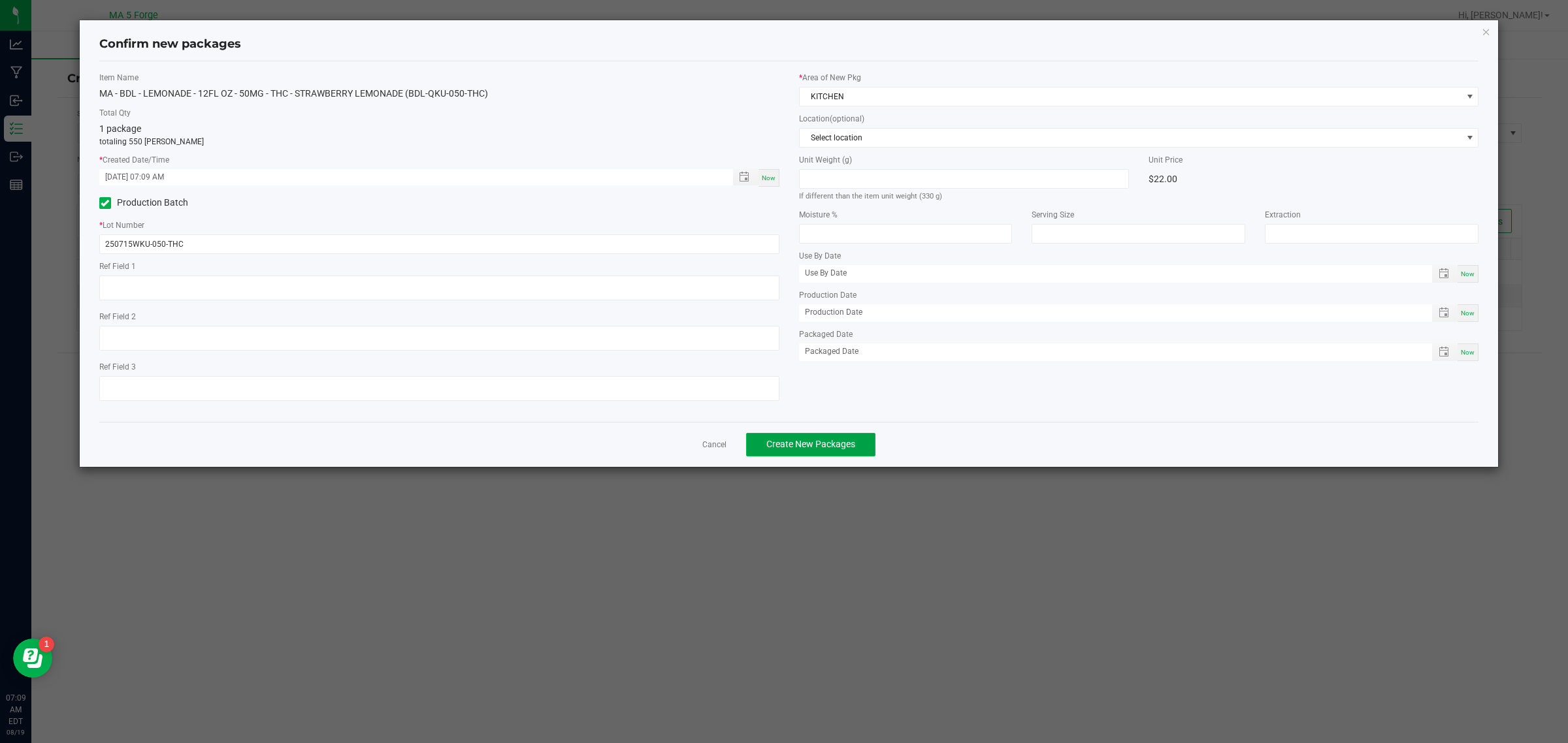
click at [809, 436] on button "Create New Packages" at bounding box center [811, 445] width 129 height 24
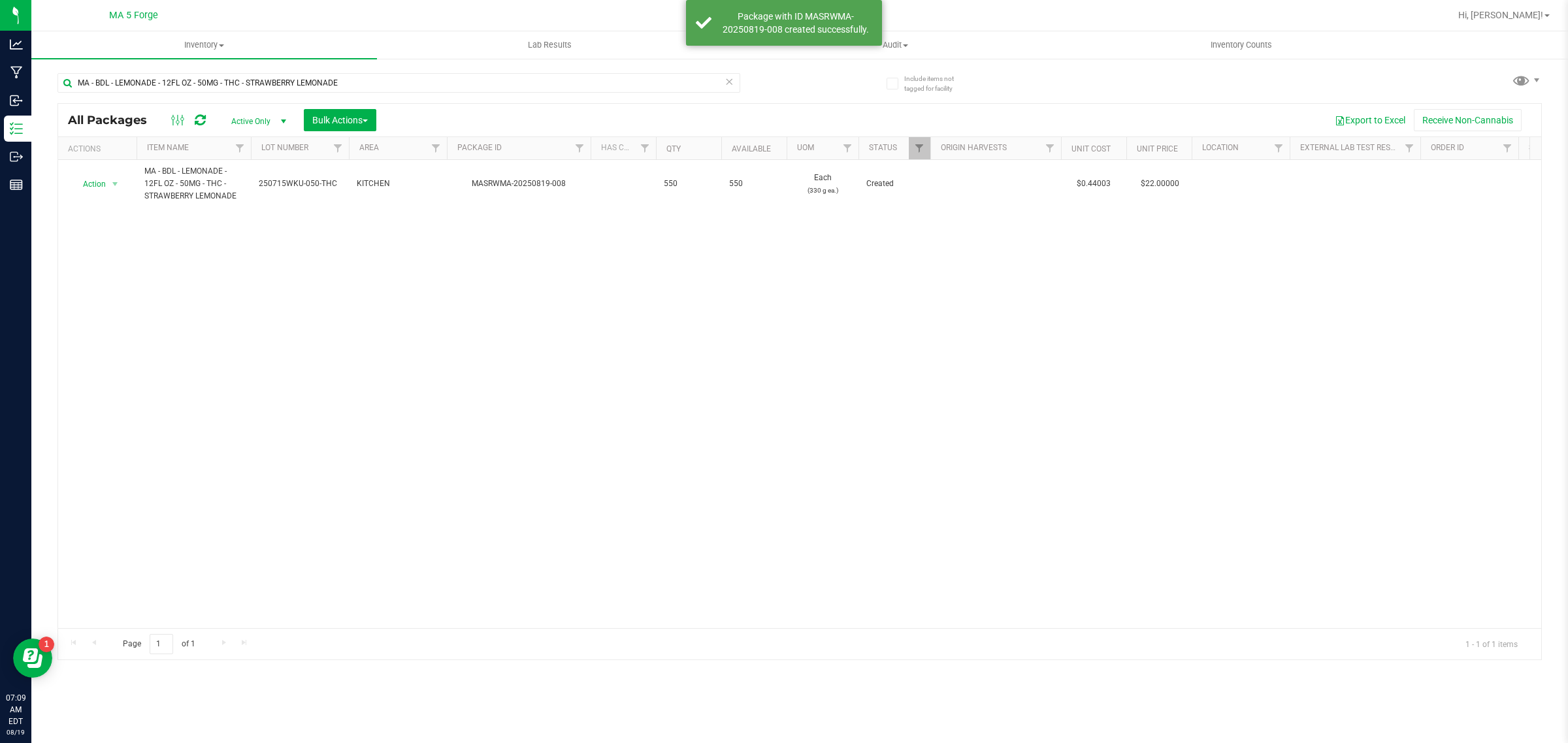
click at [1064, 399] on div "Action Action Adjust qty Create package Edit attributes Global inventory Locate…" at bounding box center [800, 395] width 1483 height 468
click at [202, 41] on span "Inventory" at bounding box center [204, 45] width 346 height 12
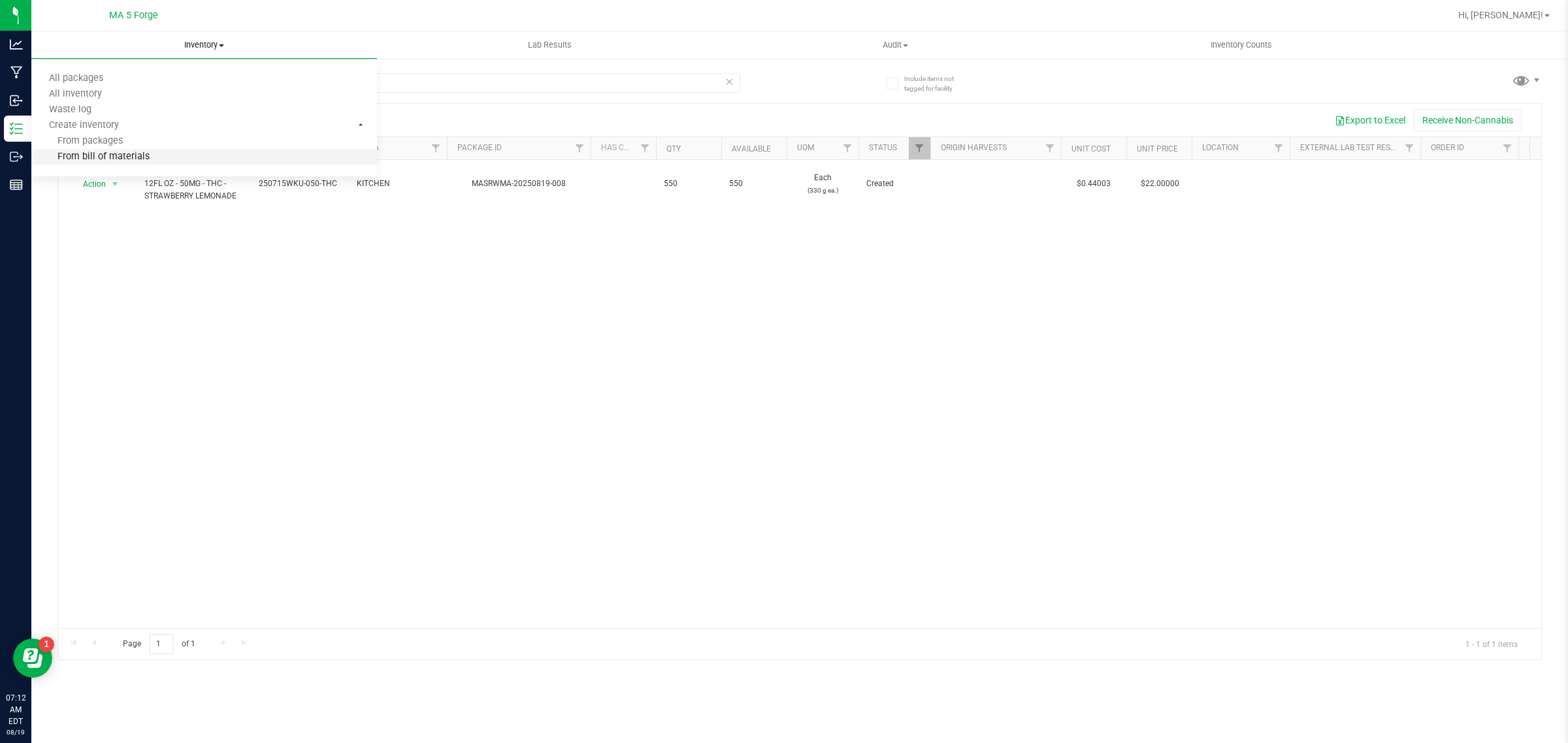
click at [139, 158] on span "From bill of materials" at bounding box center [90, 157] width 118 height 11
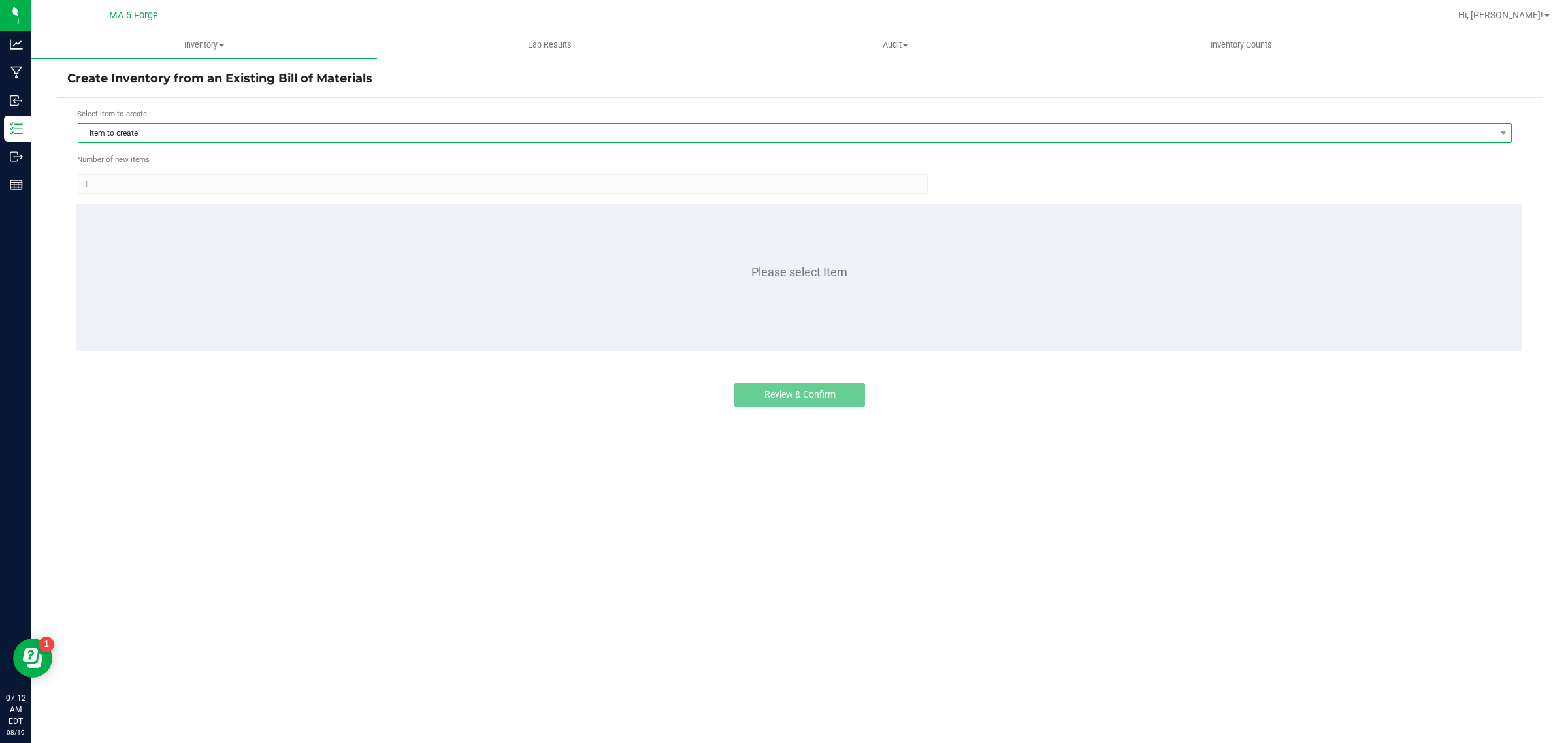
click at [214, 138] on span "Item to create" at bounding box center [786, 133] width 1417 height 18
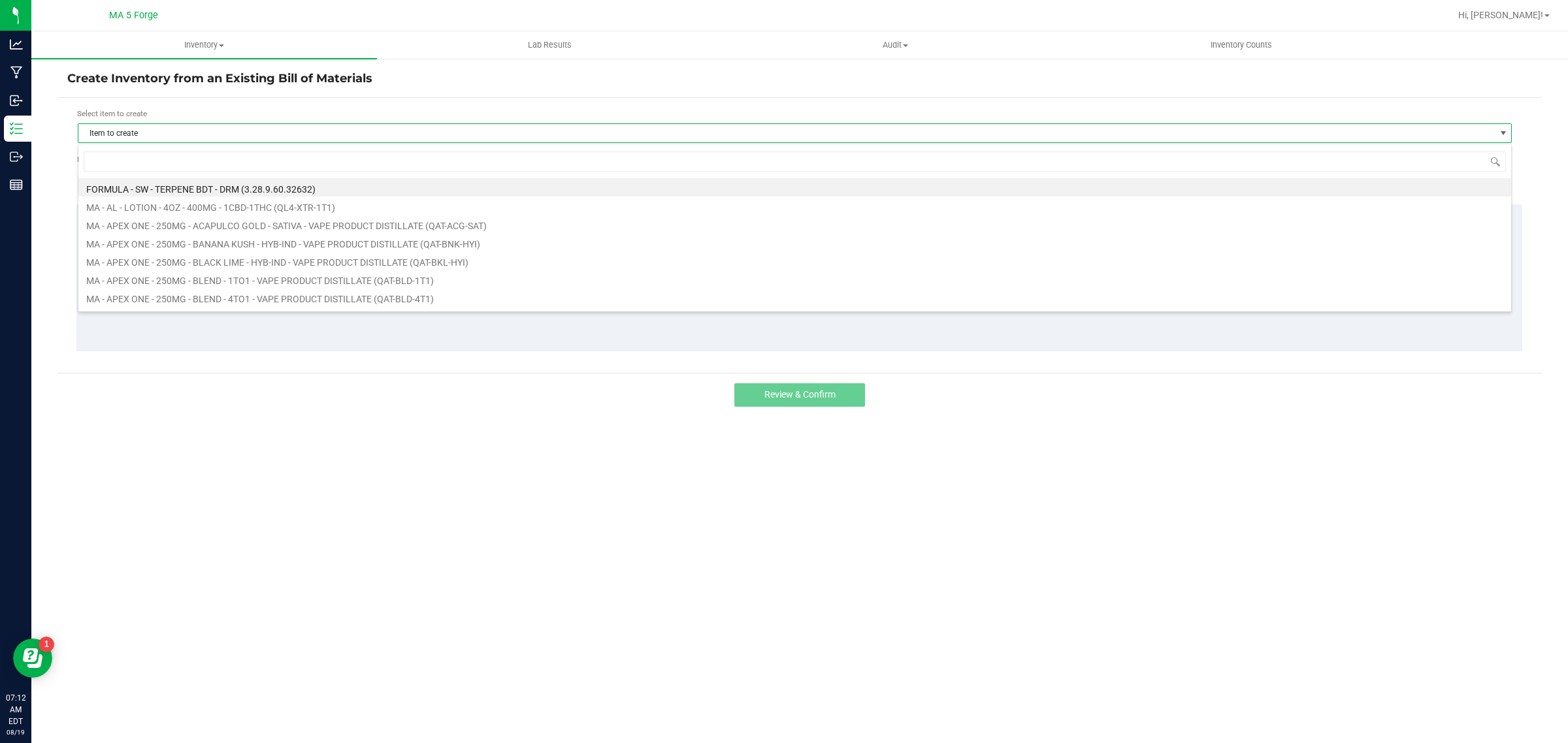
scroll to position [20, 1434]
type input "wku"
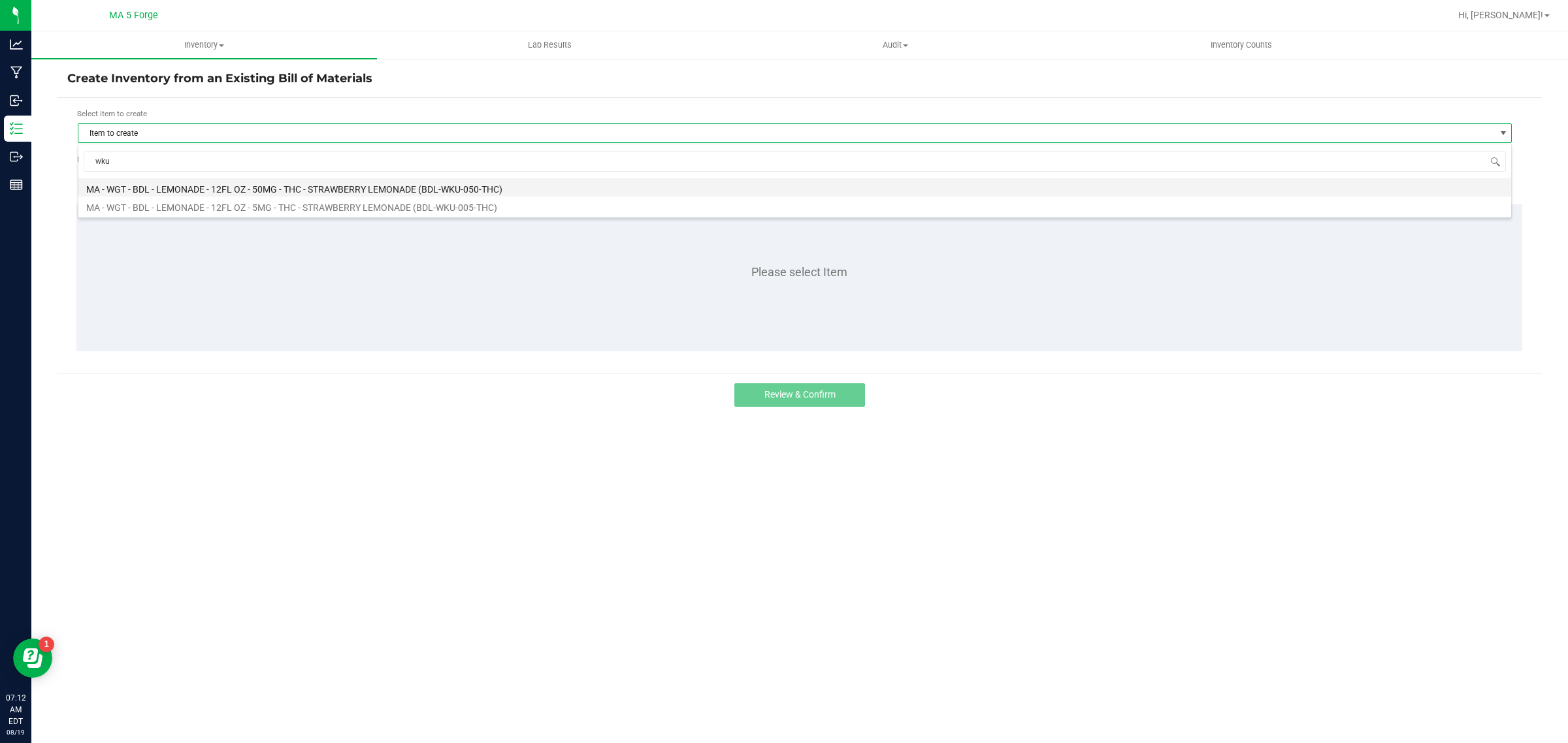
click at [219, 181] on li "MA - WGT - BDL - LEMONADE - 12FL OZ - 50MG - THC - STRAWBERRY LEMONADE (BDL-WKU…" at bounding box center [794, 187] width 1433 height 18
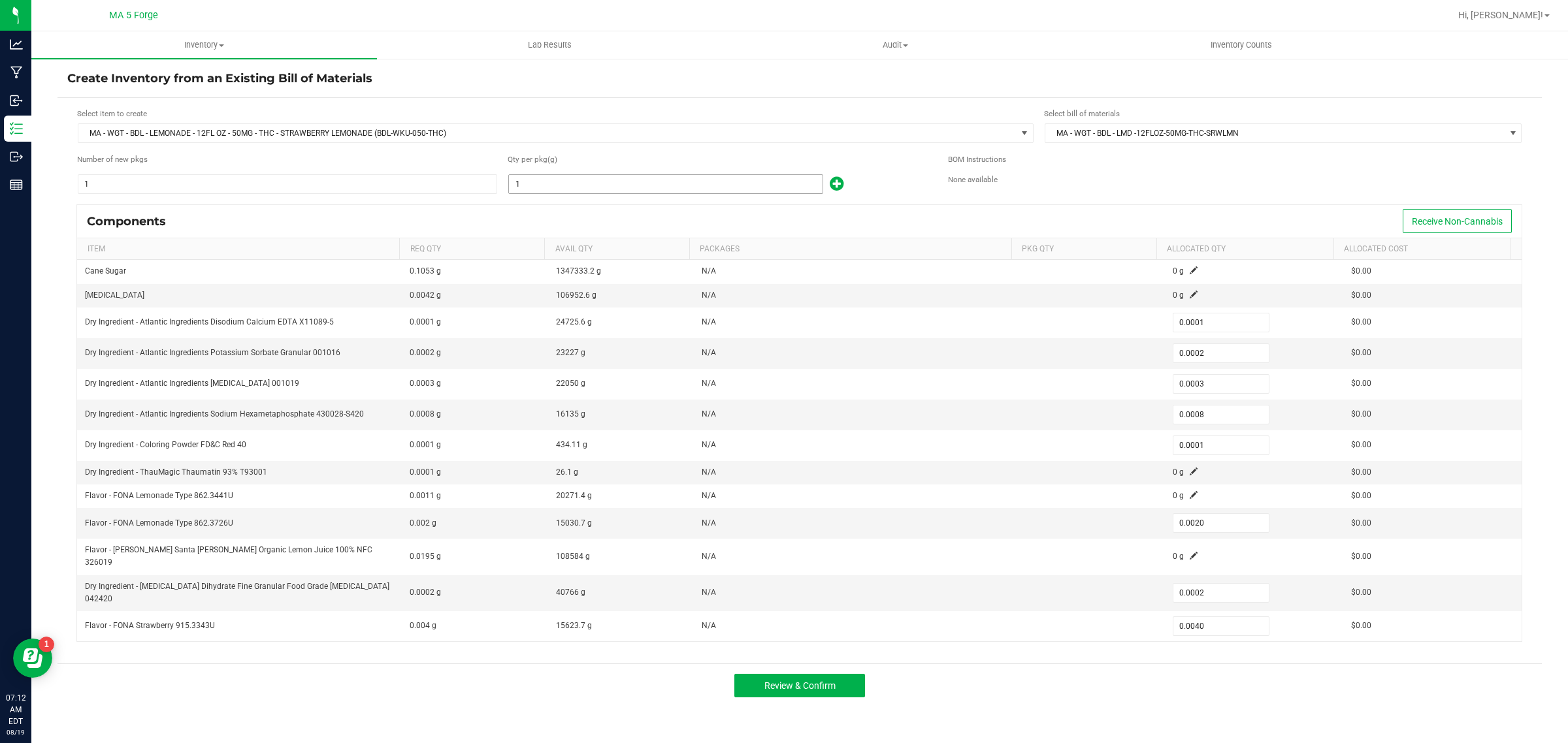
click at [548, 184] on input "1" at bounding box center [665, 185] width 313 height 18
type input "9"
type input "0.0009"
type input "0.0018"
type input "0.0027"
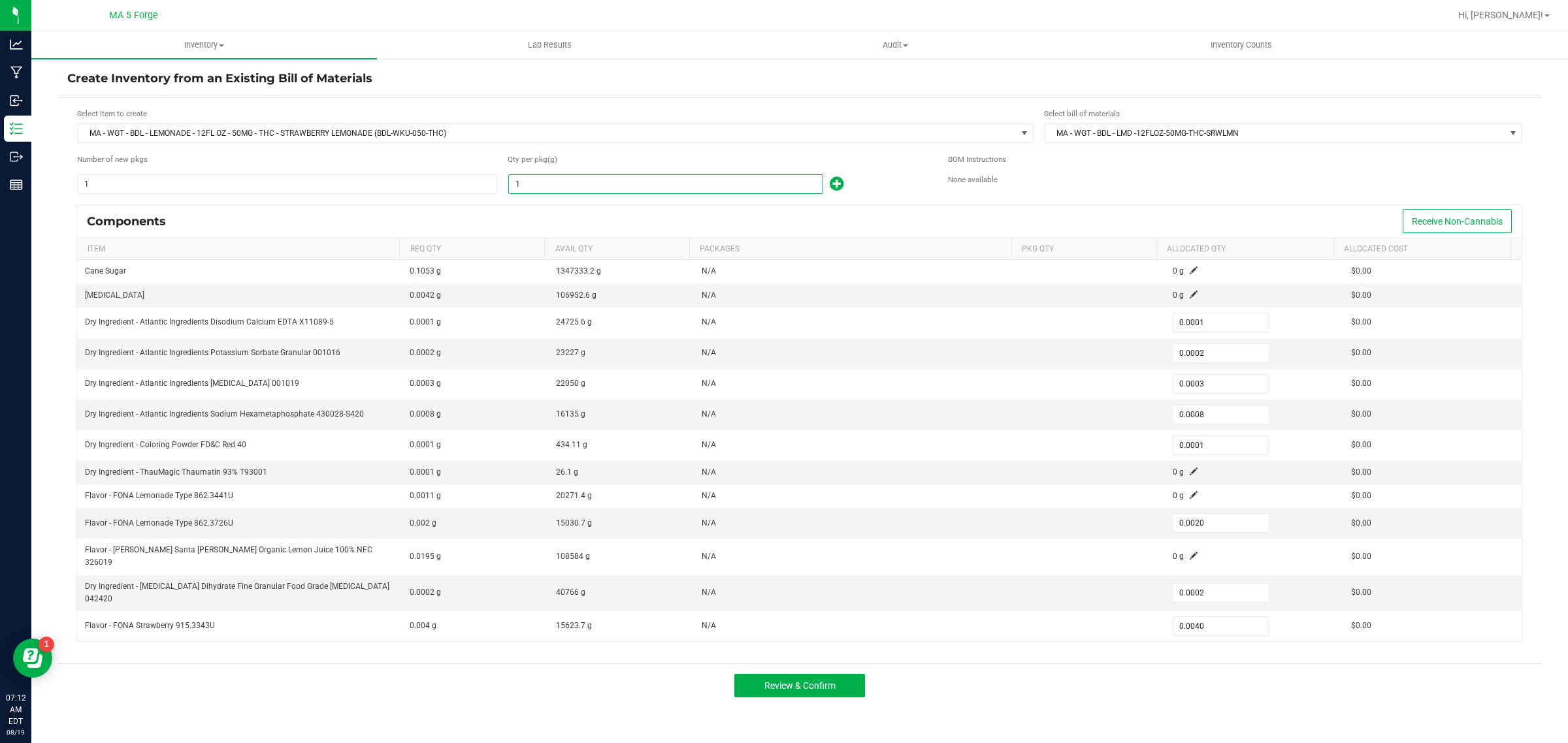
type input "0.0072"
type input "0.0009"
type input "0.0180"
type input "0.0018"
type input "0.0360"
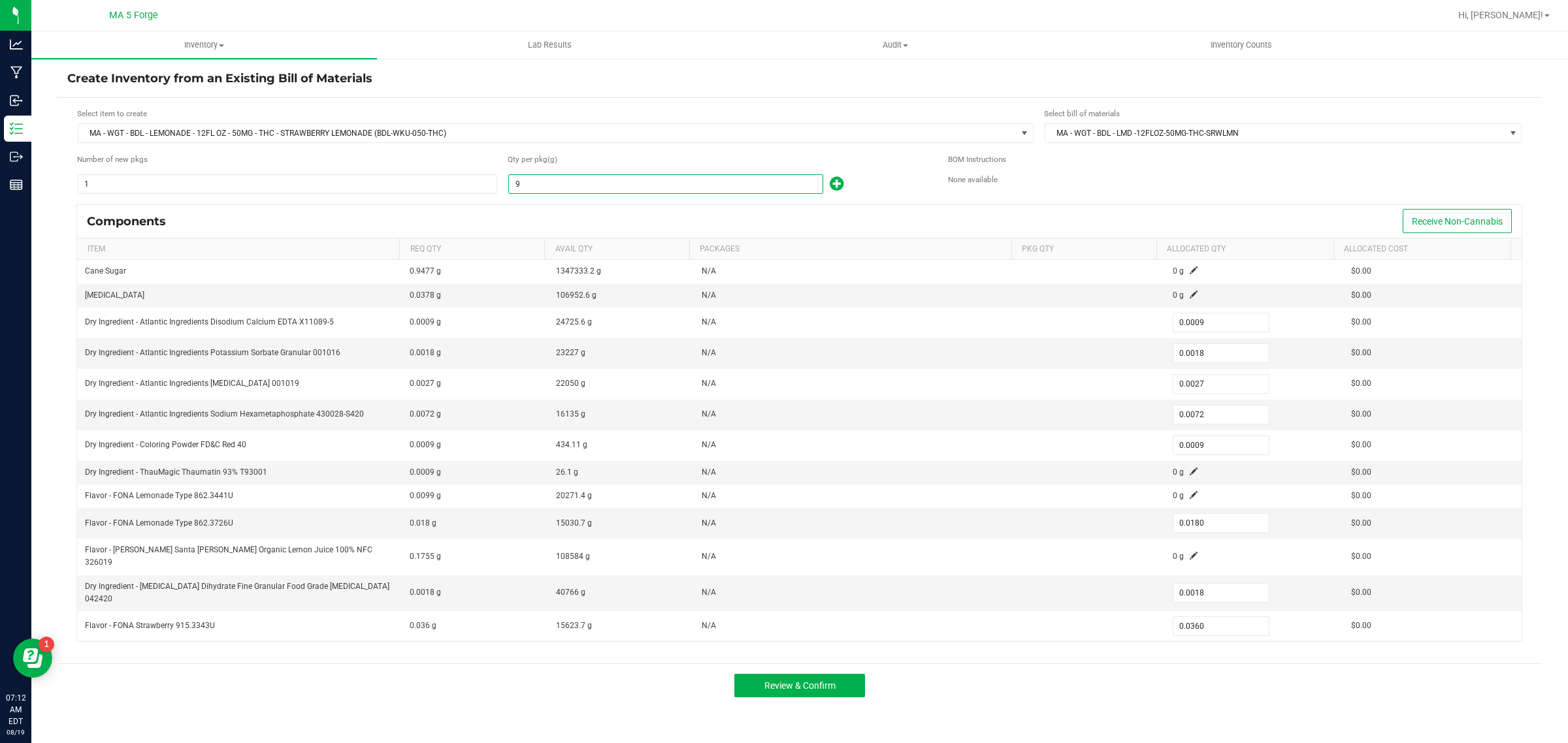
type input "95"
type input "0.0095"
type input "0.0190"
type input "0.0285"
type input "0.0760"
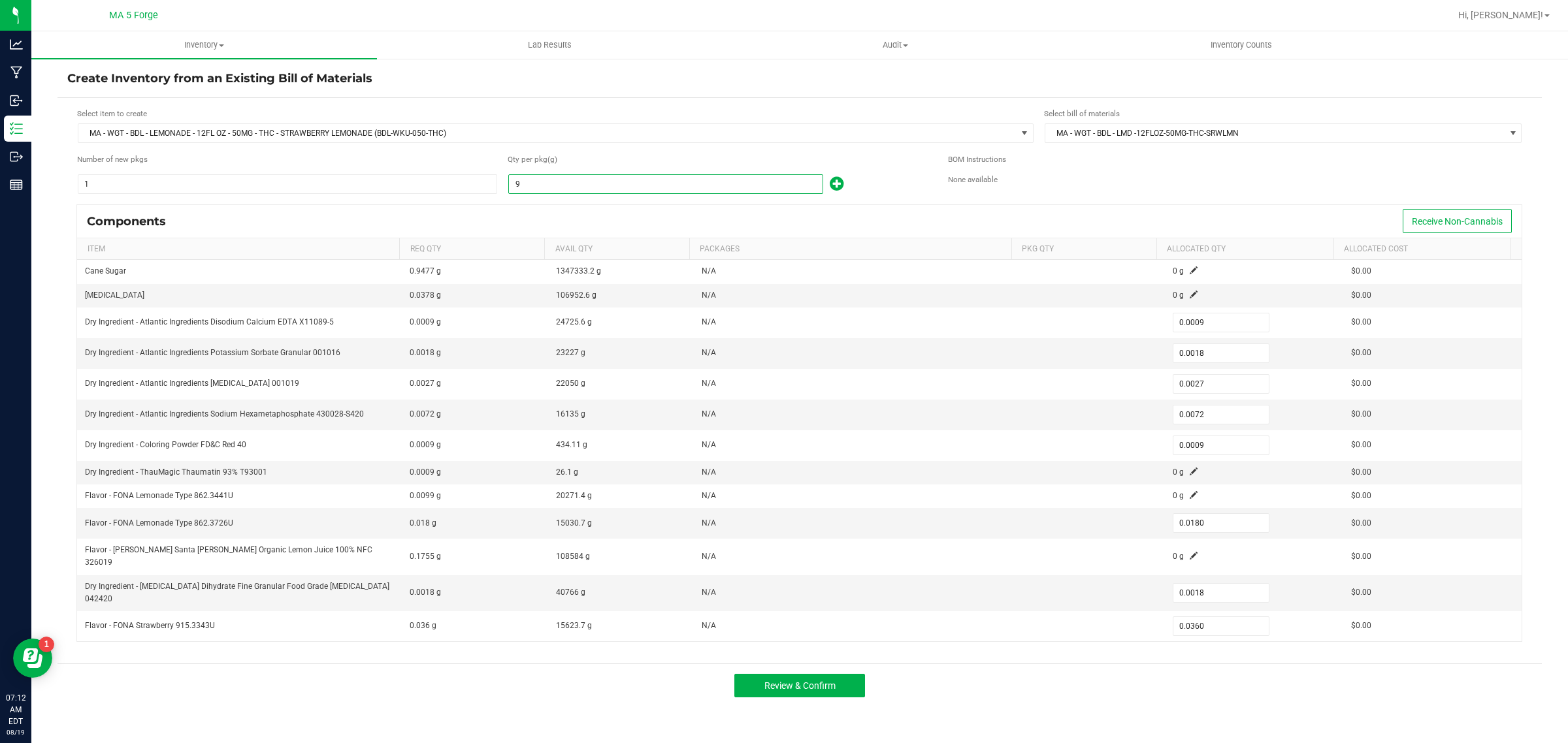
type input "0.0095"
type input "0.1900"
type input "0.0190"
type input "0.3800"
type input "950"
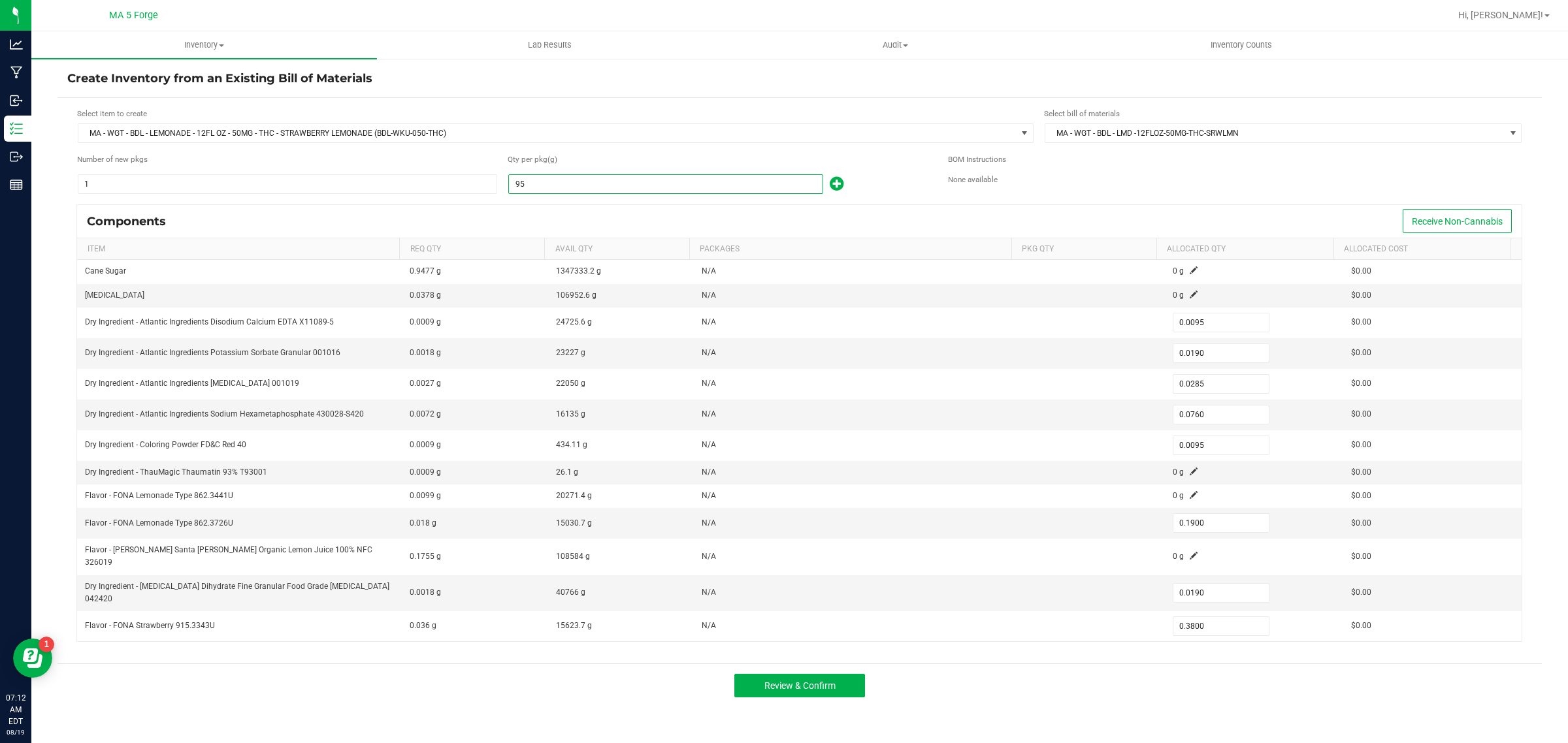
type input "0.0950"
type input "0.1900"
type input "0.2850"
type input "0.7600"
type input "0.0950"
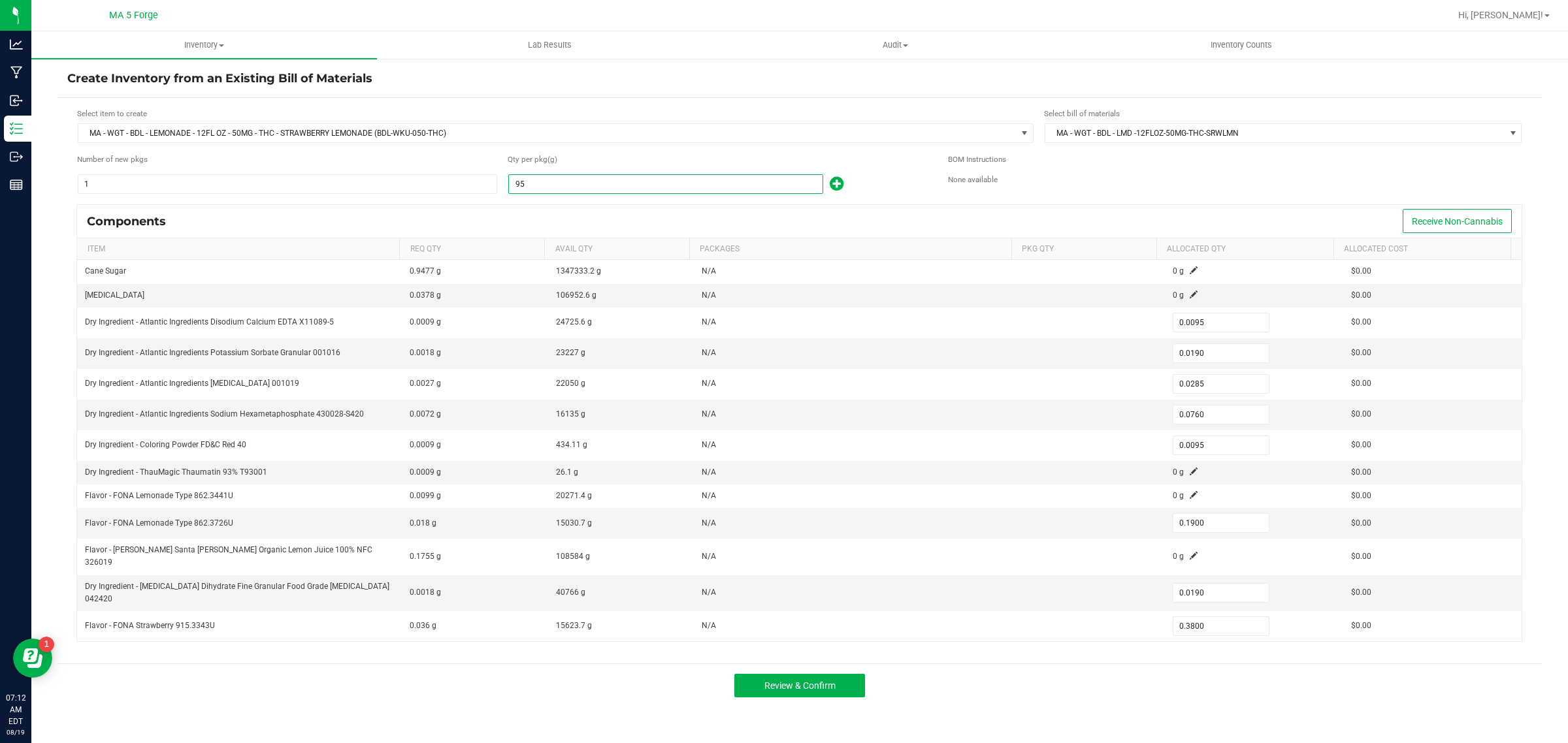
type input "1.9000"
type input "0.1900"
type input "3.8000"
type input "9500"
type input "0.9500"
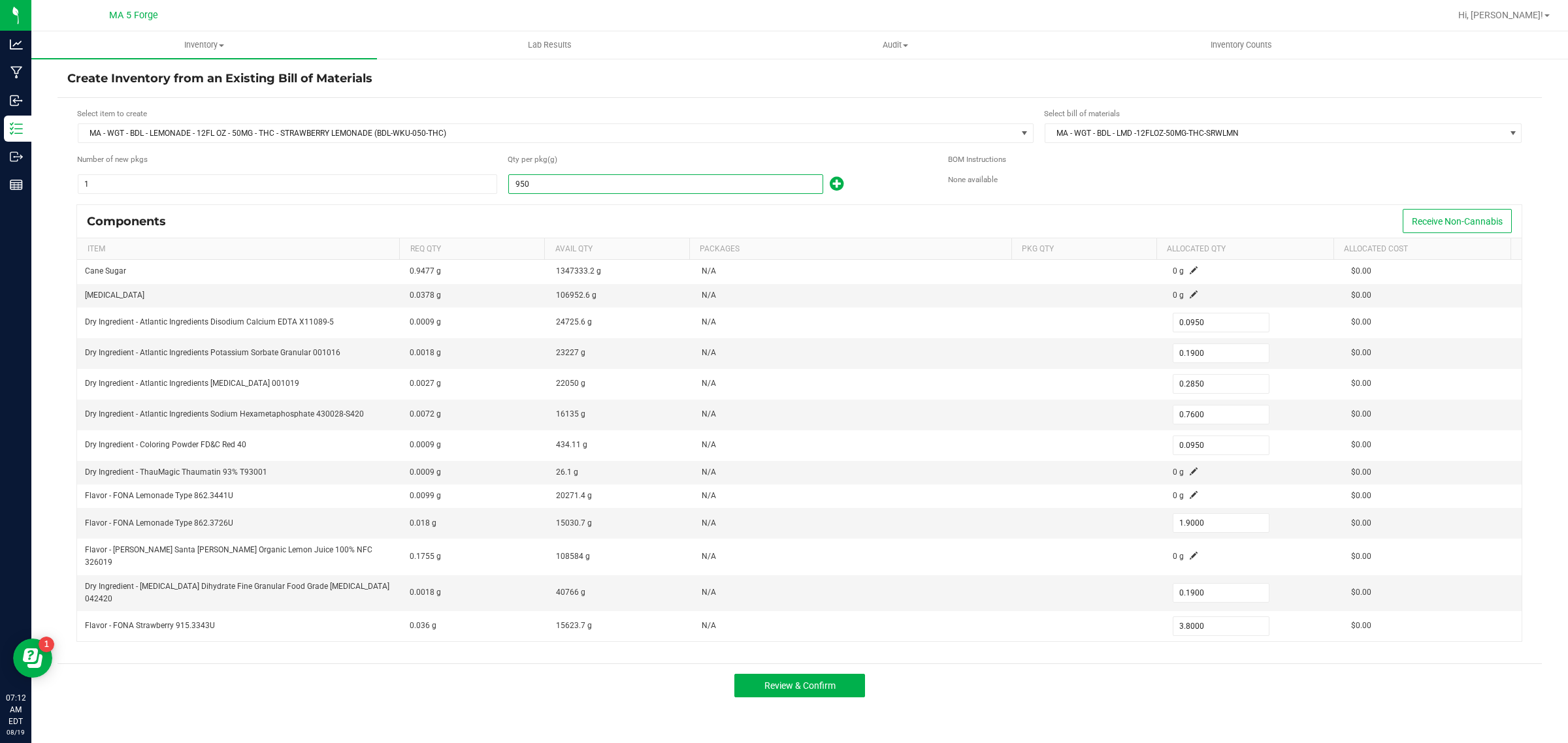
type input "1.9000"
type input "2.8500"
type input "7.6000"
type input "0.9500"
type input "19.0000"
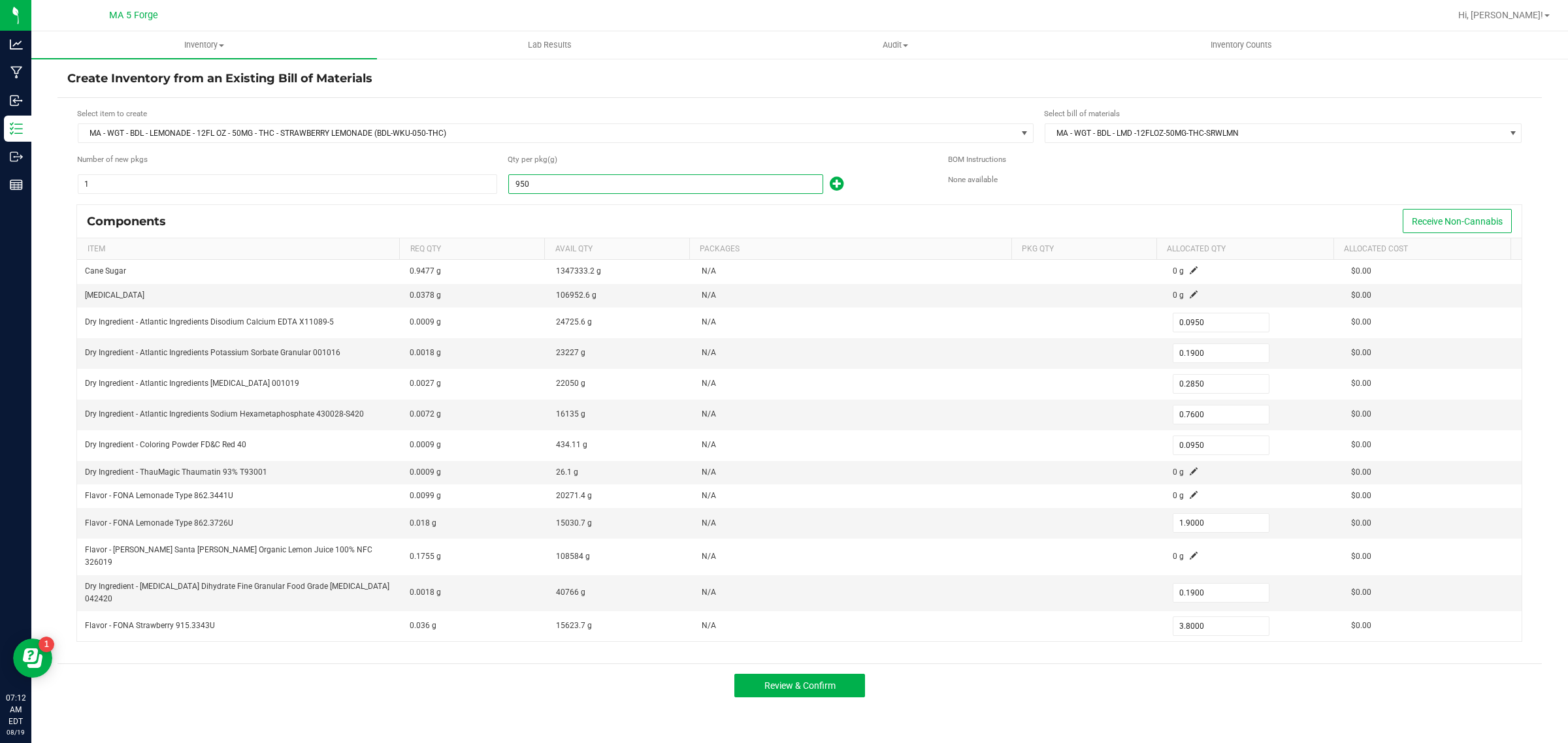
type input "1.9000"
type input "38.0000"
type input "95000"
type input "9.5000"
type input "19.0000"
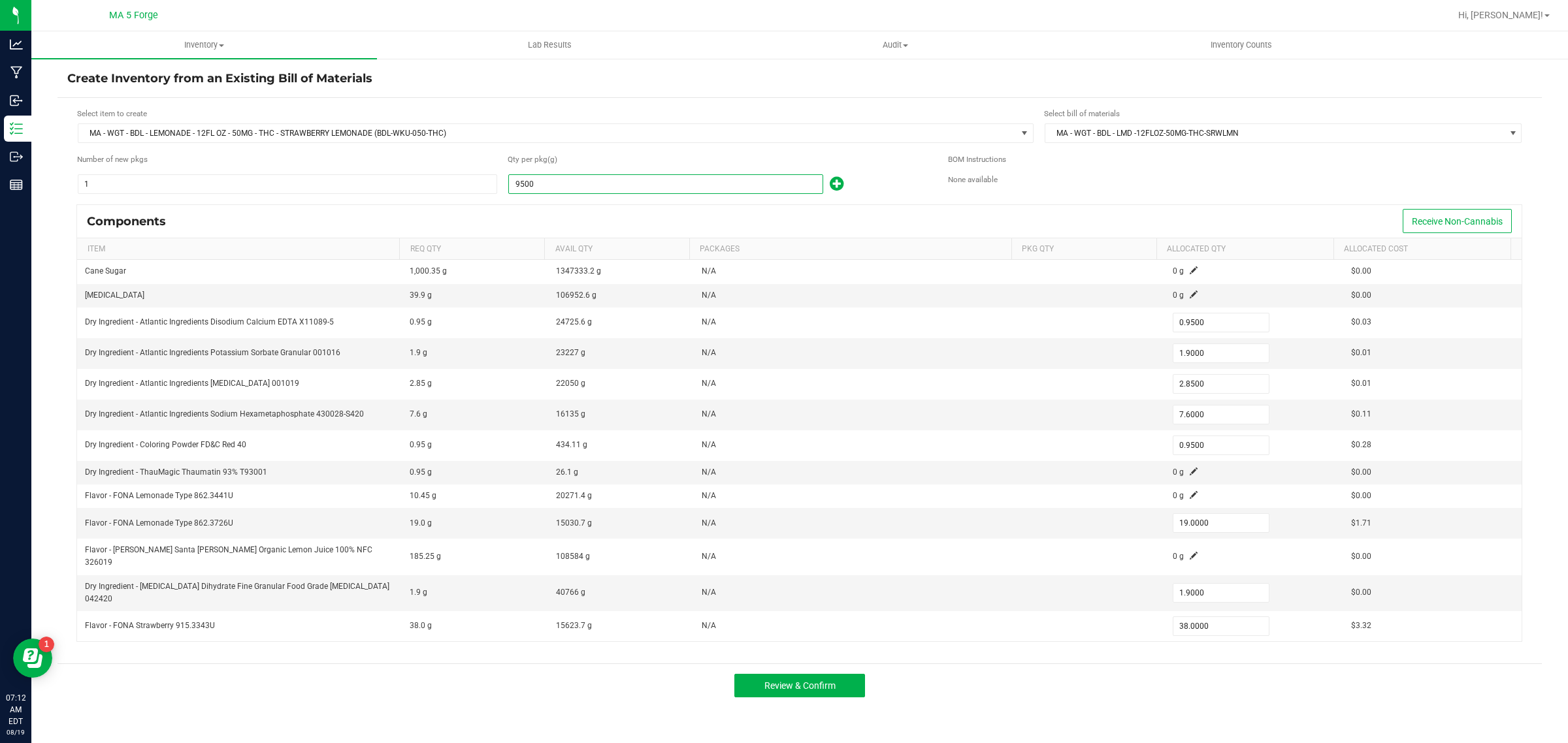
type input "28.5000"
type input "76.0000"
type input "9.5000"
type input "190.0000"
type input "19.0000"
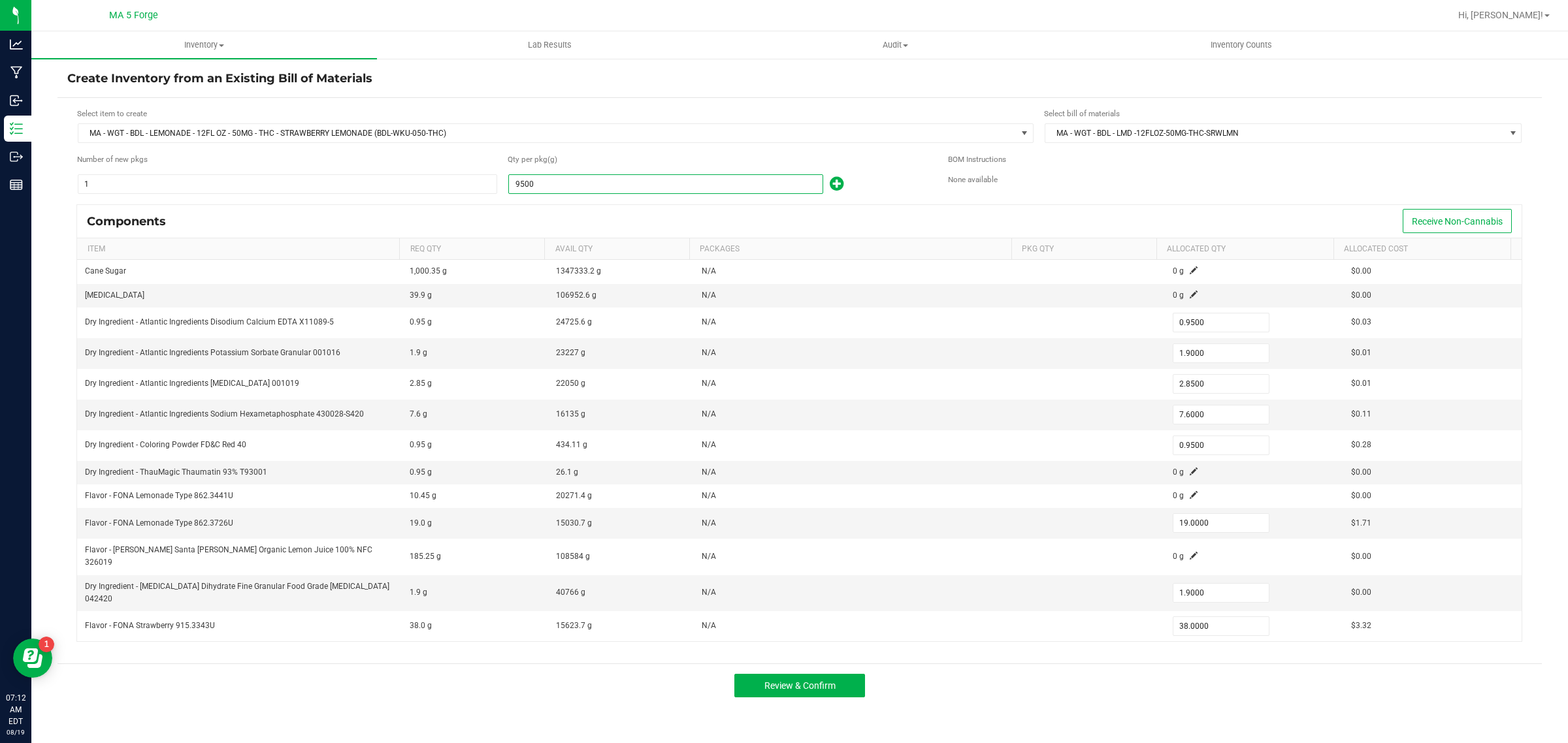
type input "380.0000"
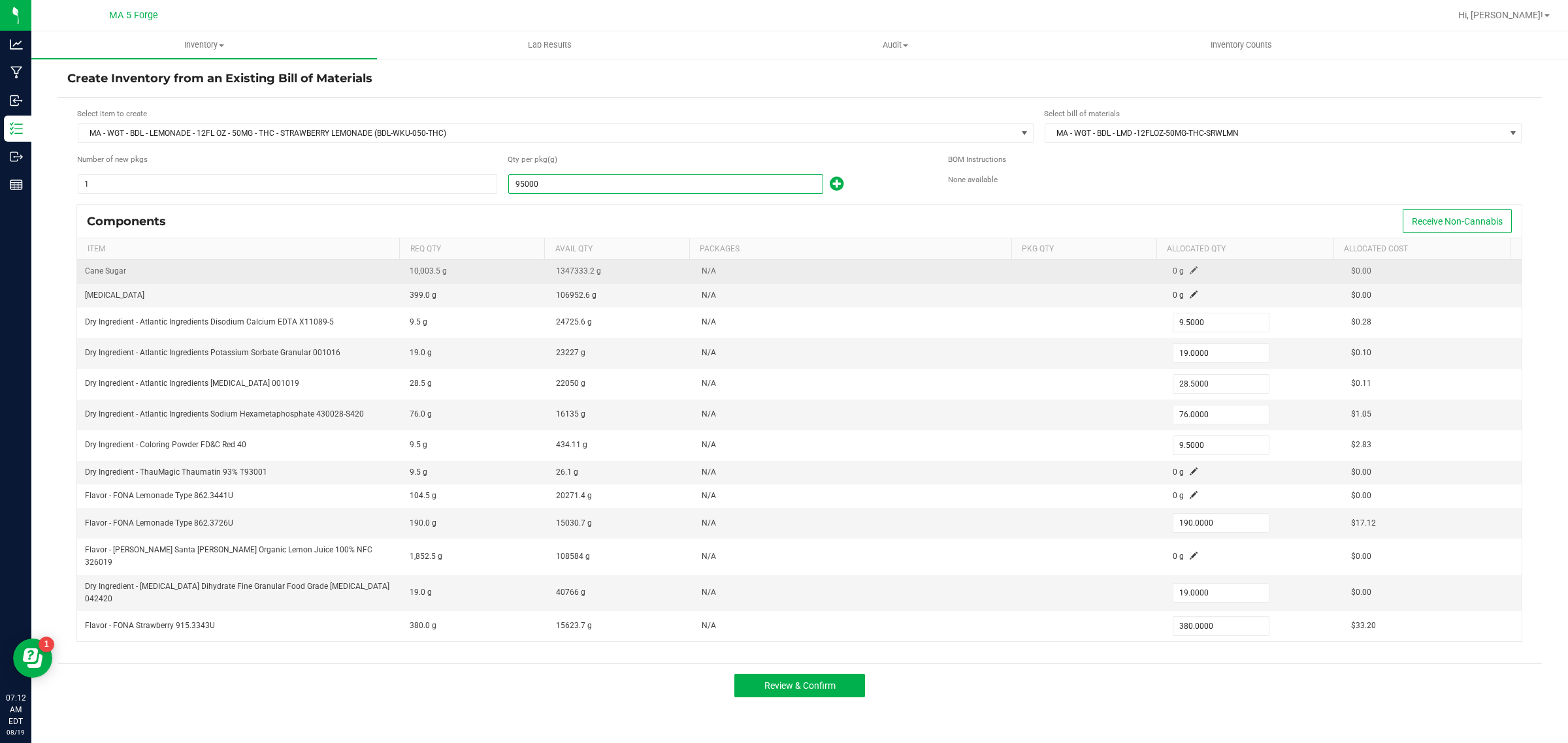
type input "95,000.0000"
click at [1190, 271] on span at bounding box center [1193, 269] width 8 height 8
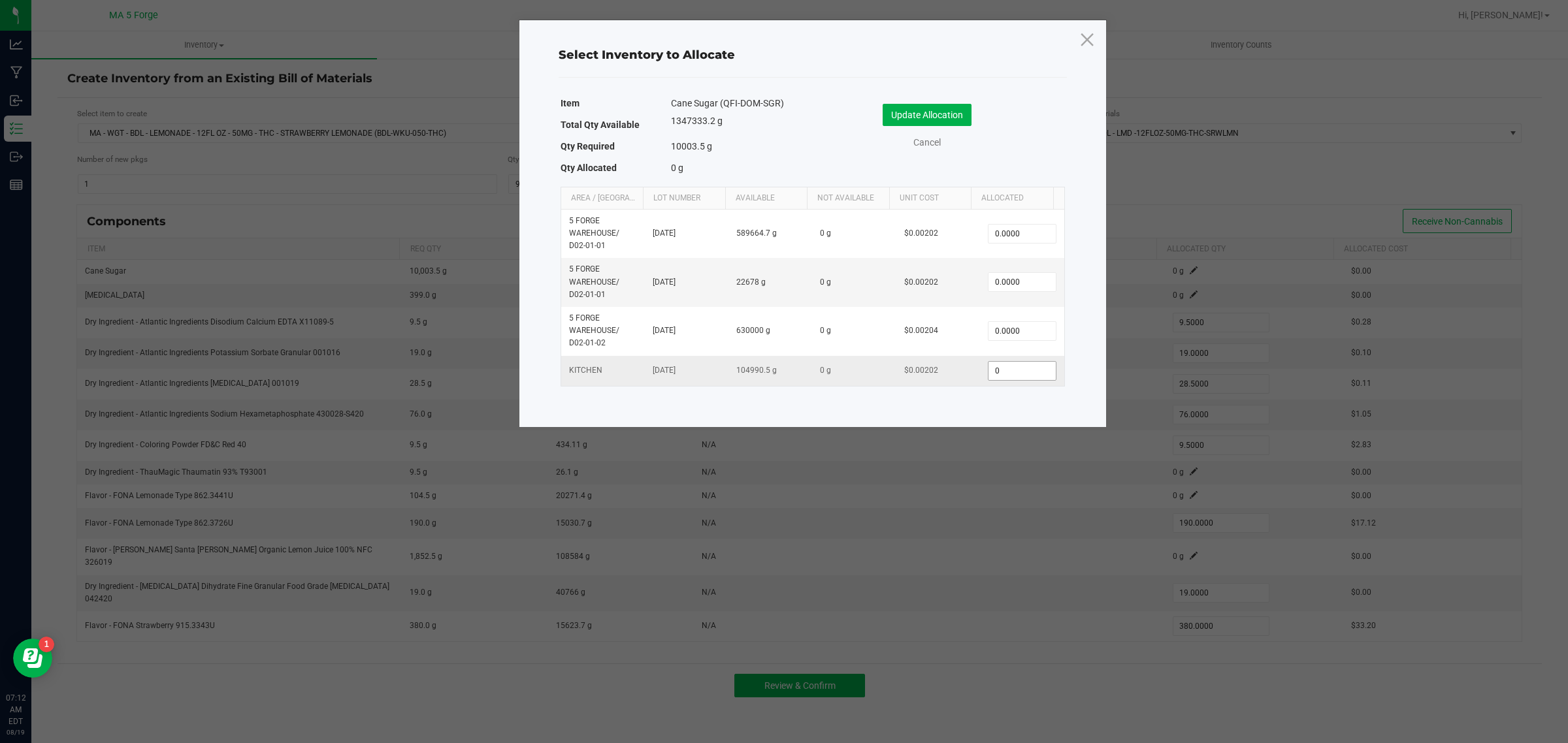
click at [1017, 371] on input "0" at bounding box center [1021, 371] width 66 height 18
type input "10,000.0000"
click at [962, 118] on button "Update Allocation" at bounding box center [927, 115] width 89 height 22
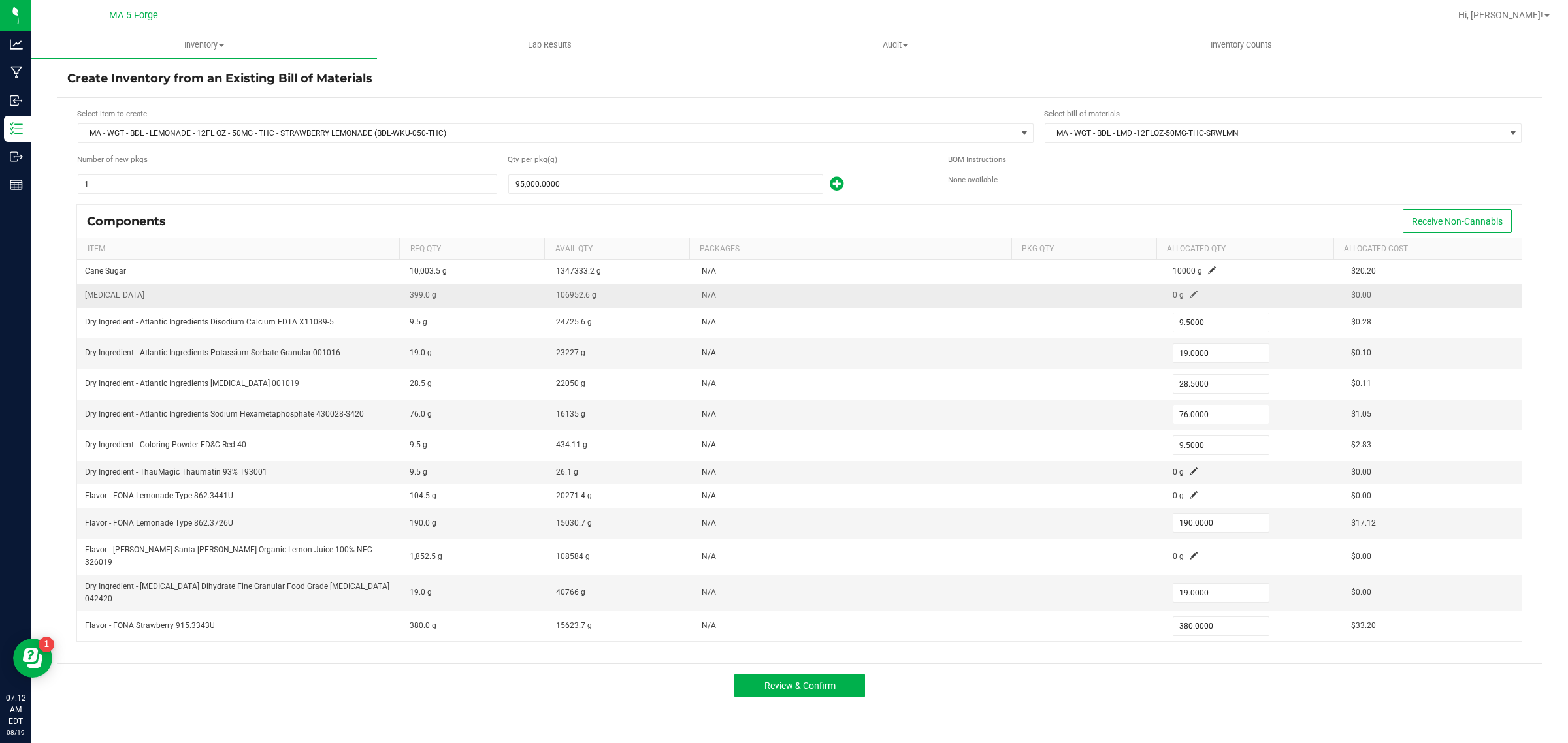
click at [1190, 298] on span at bounding box center [1193, 294] width 8 height 8
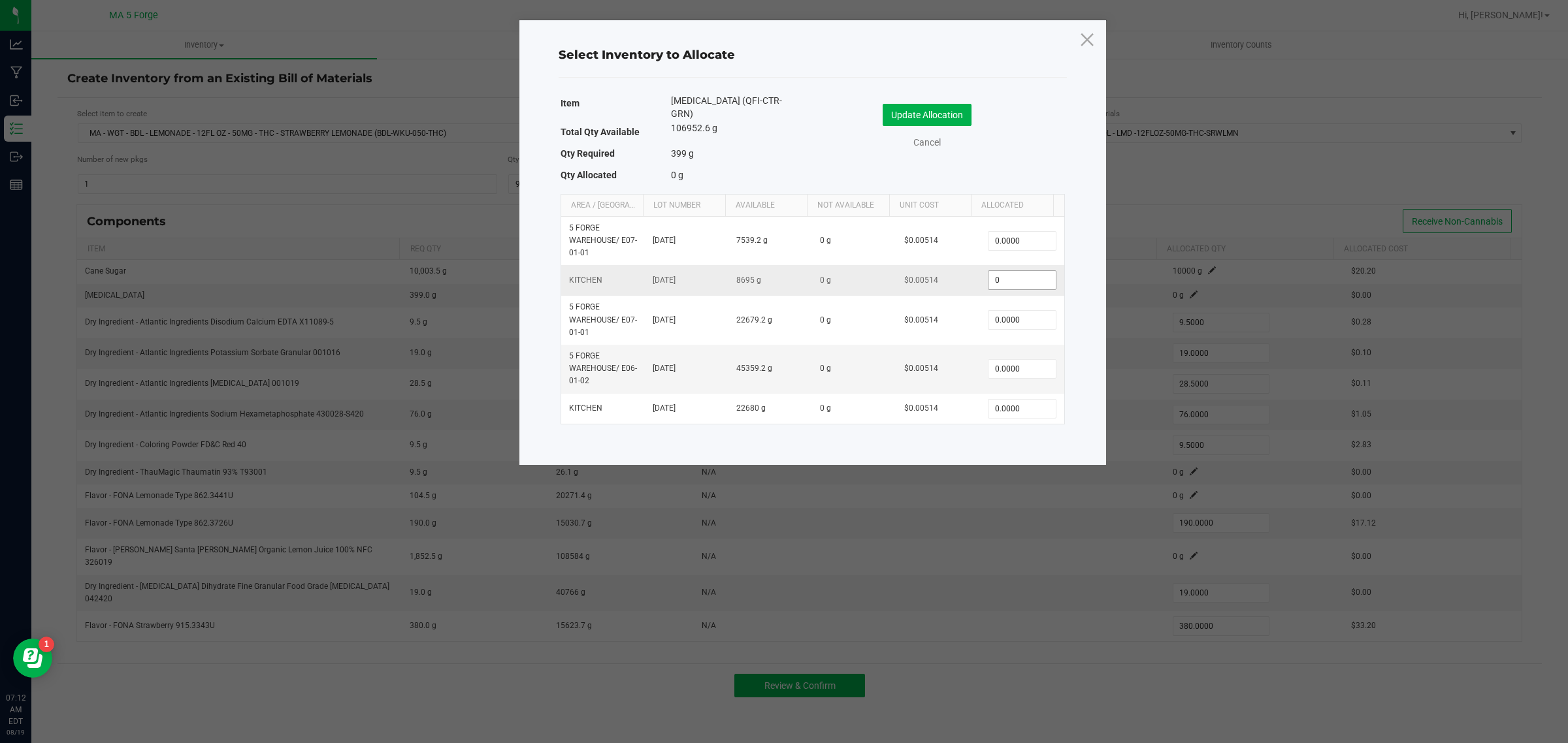
click at [1016, 276] on input "0" at bounding box center [1021, 280] width 66 height 18
type input "400.0000"
click at [961, 122] on button "Update Allocation" at bounding box center [927, 115] width 89 height 22
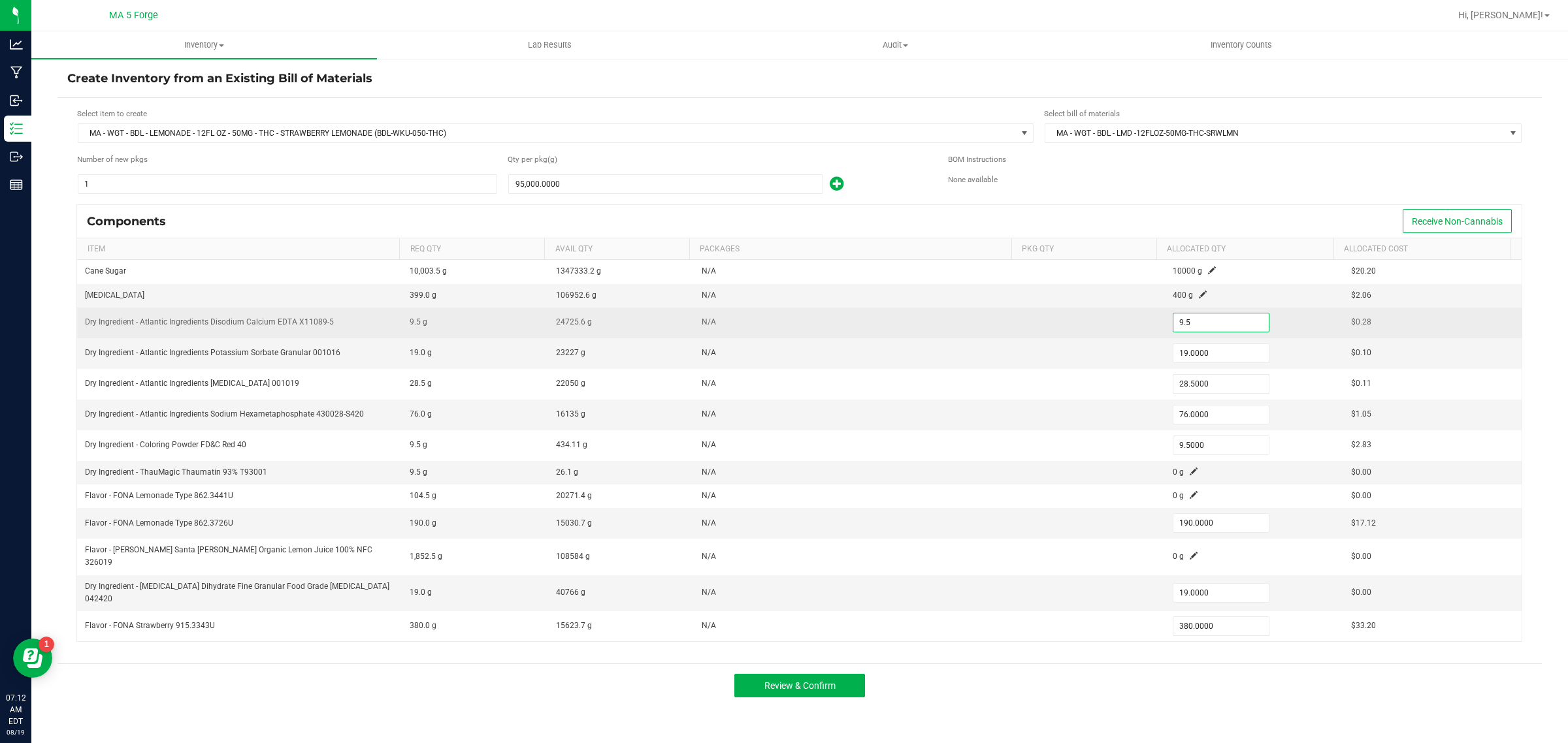
click at [1203, 325] on input "9.5" at bounding box center [1221, 322] width 96 height 18
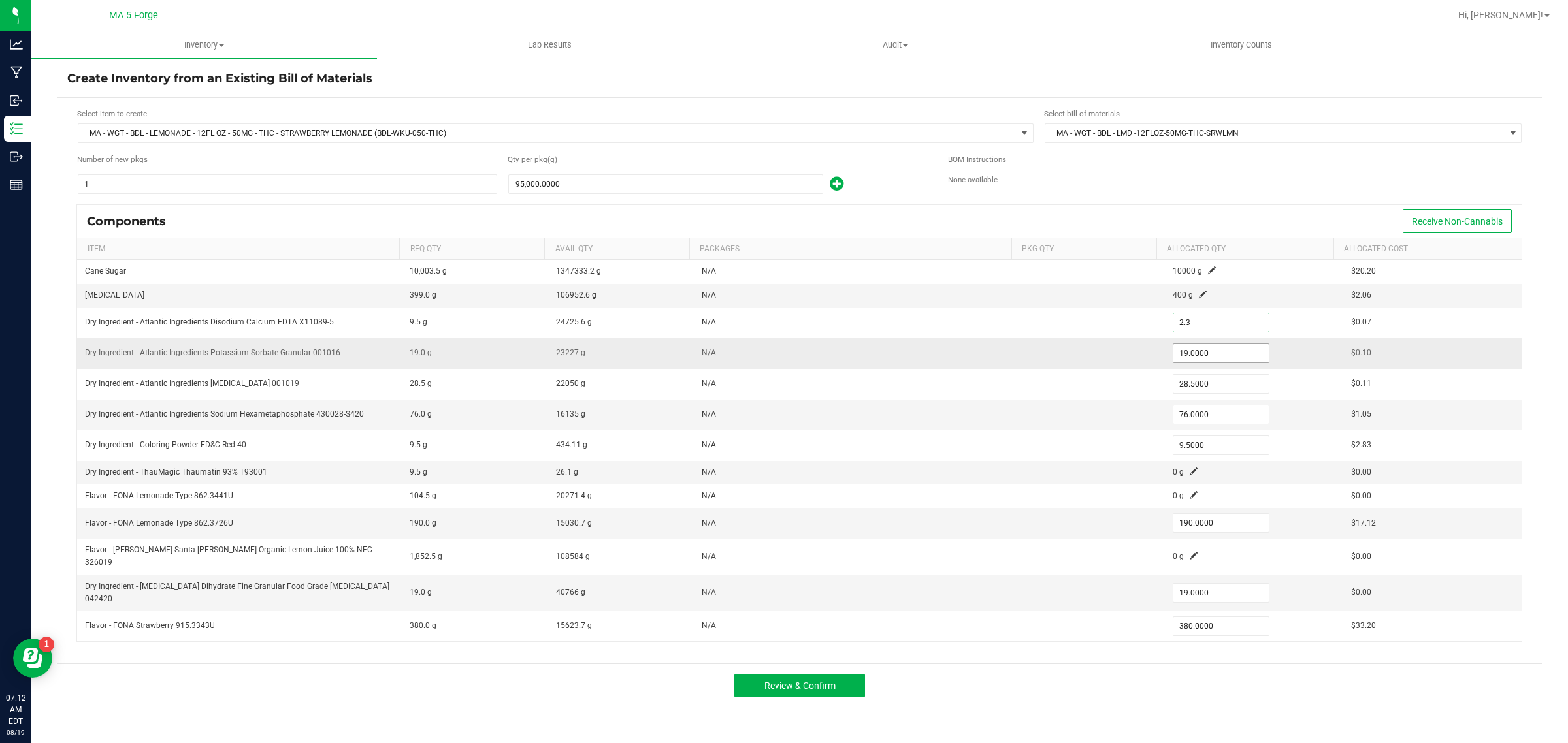
type input "2.3000"
click at [1194, 352] on input "19" at bounding box center [1221, 353] width 96 height 18
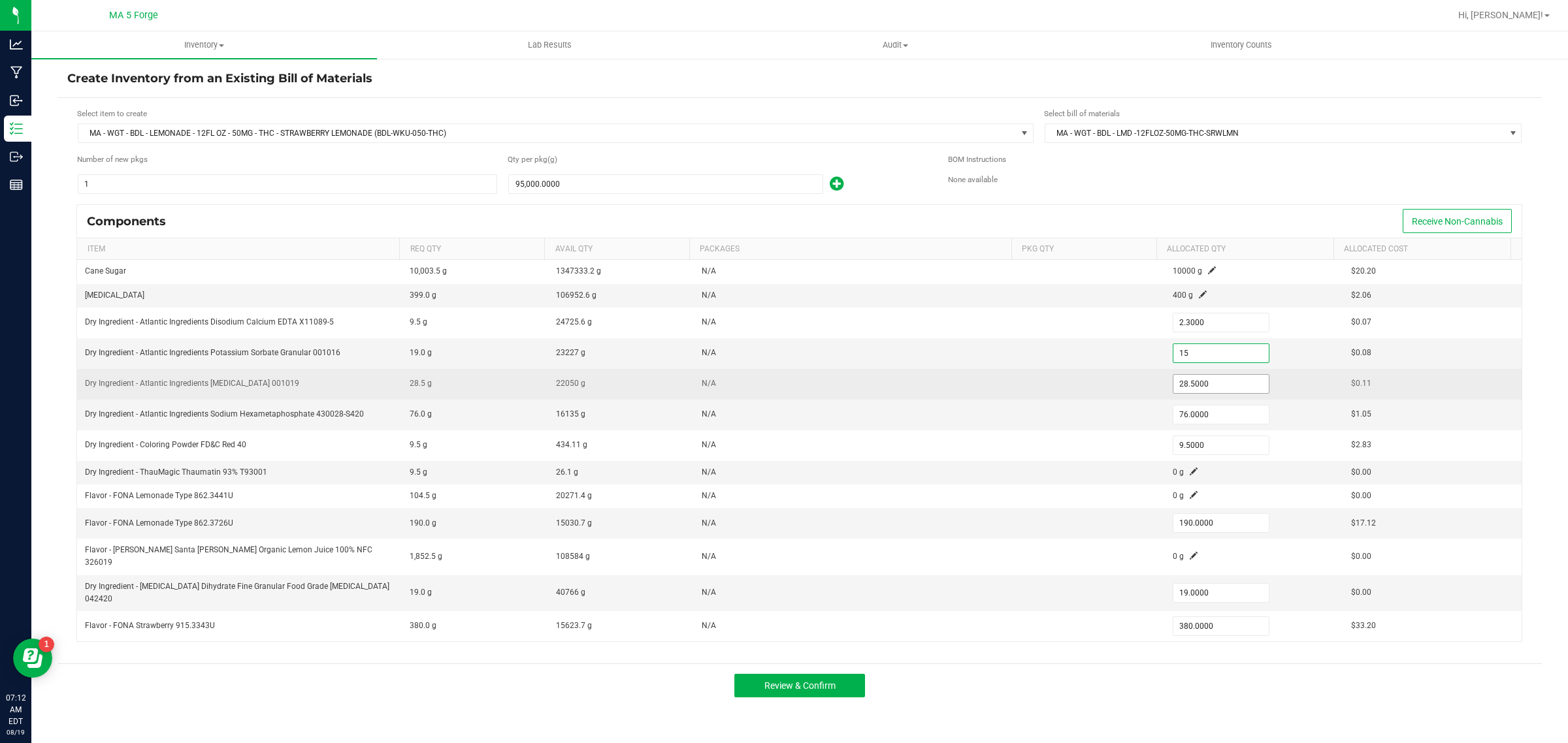
type input "15.0000"
click at [1191, 387] on input "28.5" at bounding box center [1221, 385] width 96 height 18
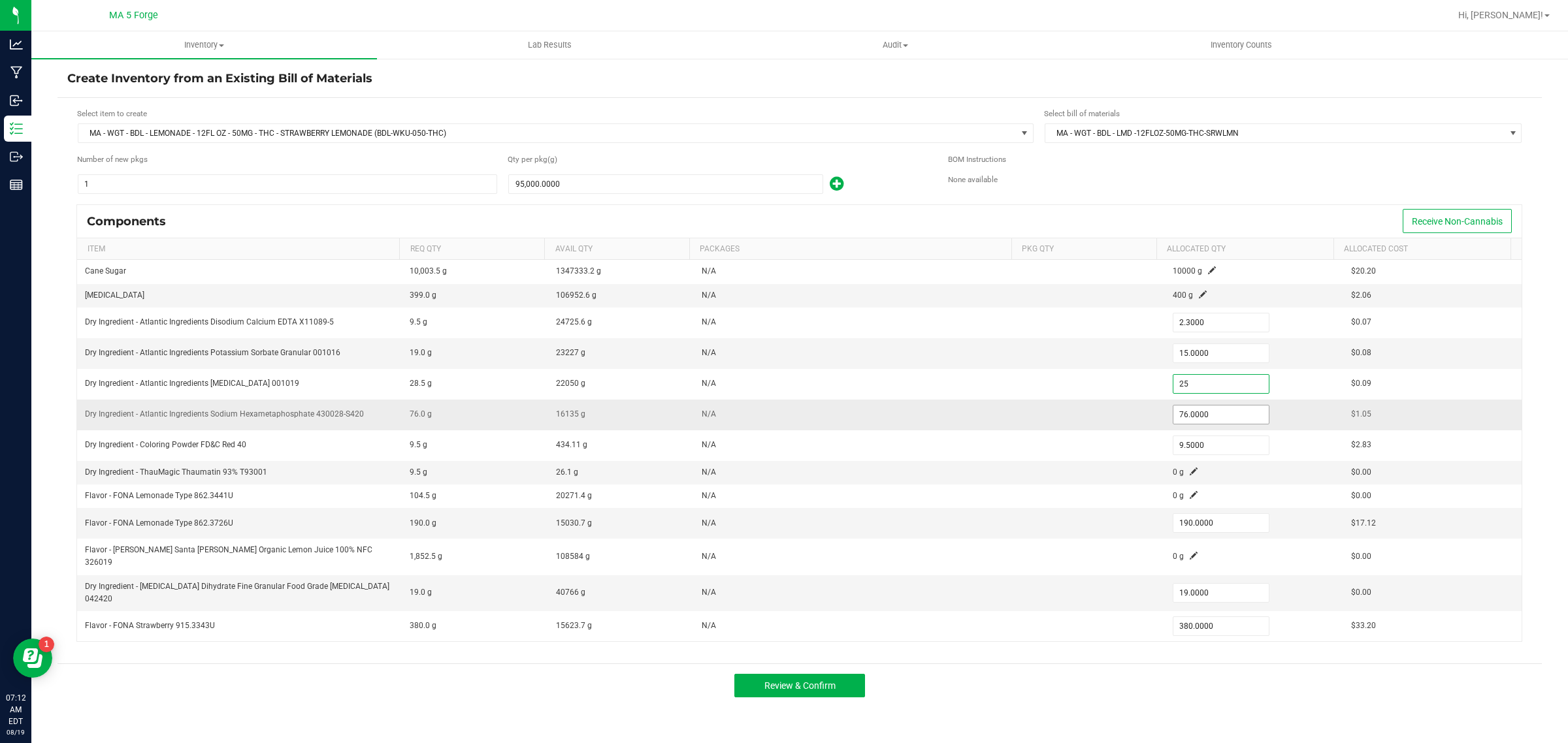
type input "25.0000"
click at [1189, 414] on input "76" at bounding box center [1221, 415] width 96 height 18
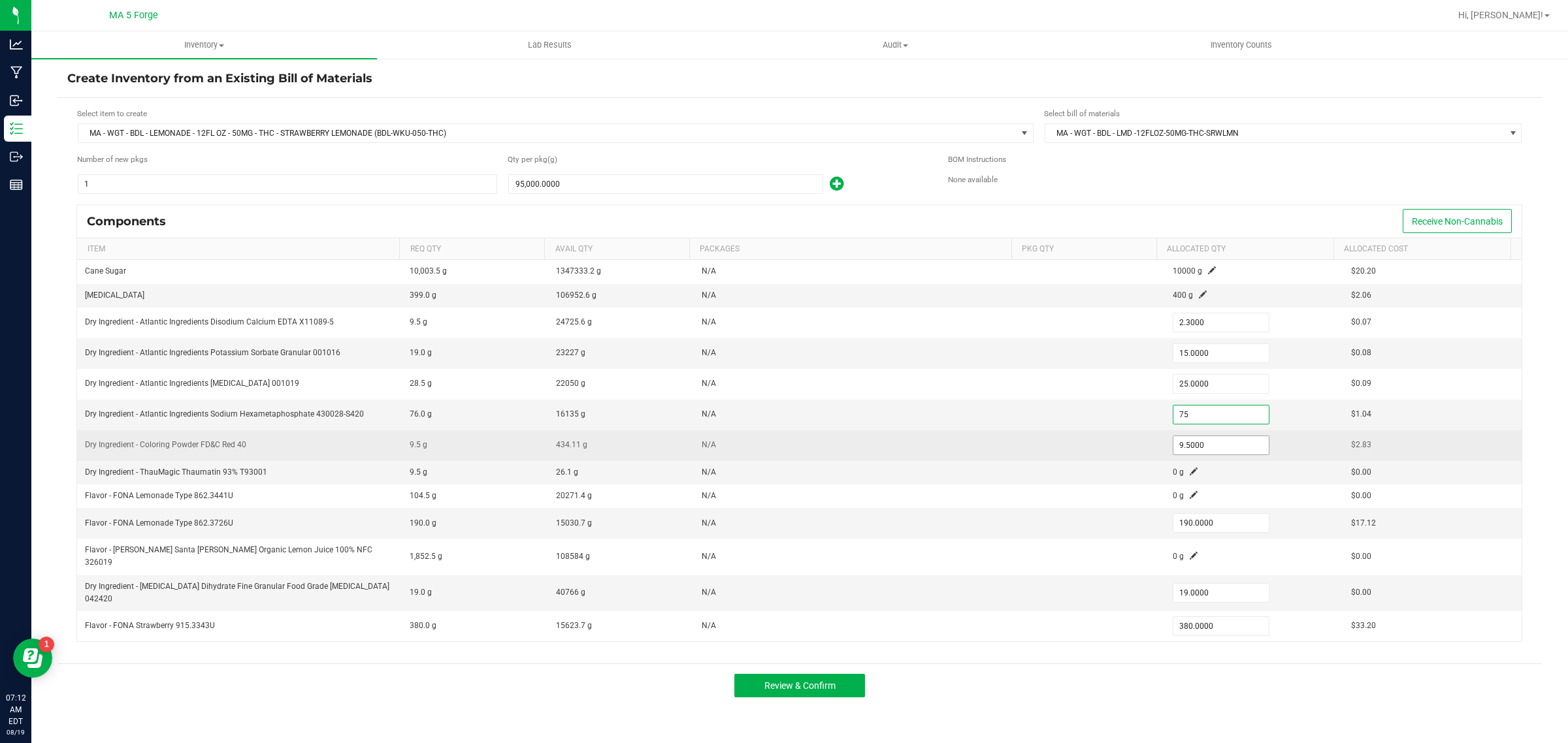
type input "75.0000"
click at [1200, 451] on input "9.5" at bounding box center [1221, 446] width 96 height 18
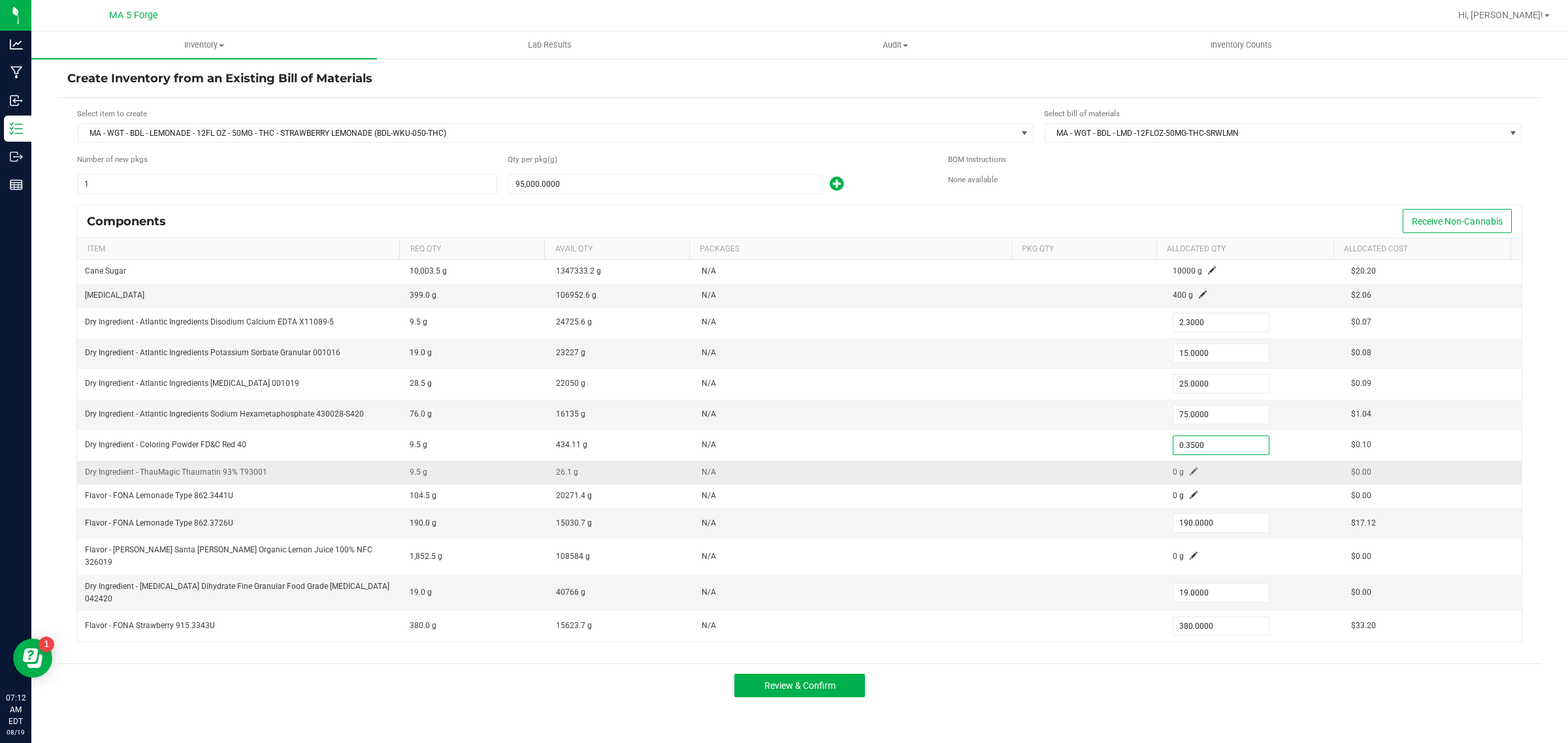
click at [1190, 474] on span at bounding box center [1193, 471] width 8 height 8
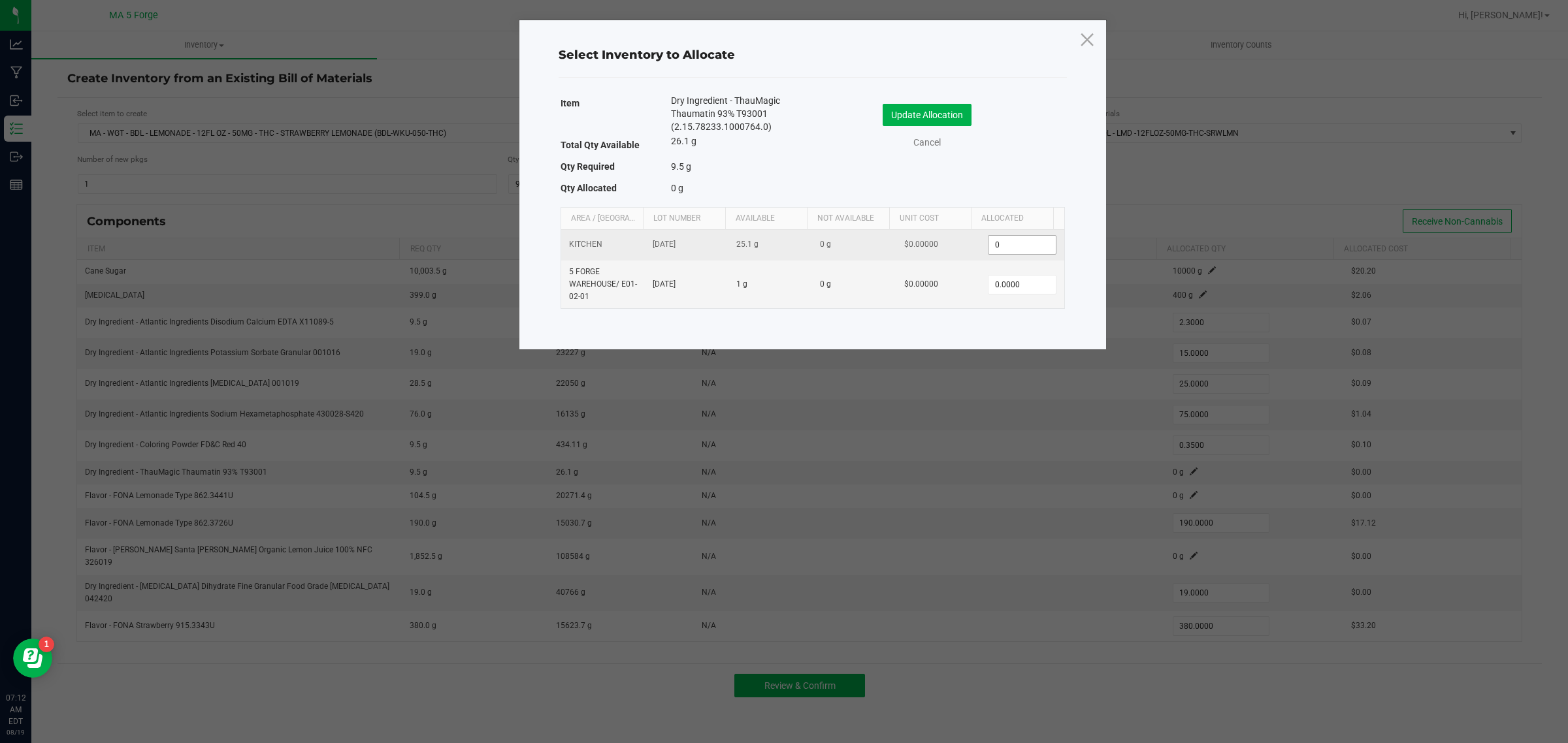
click at [1027, 246] on input "0" at bounding box center [1021, 245] width 66 height 18
click at [955, 114] on button "Update Allocation" at bounding box center [927, 115] width 89 height 22
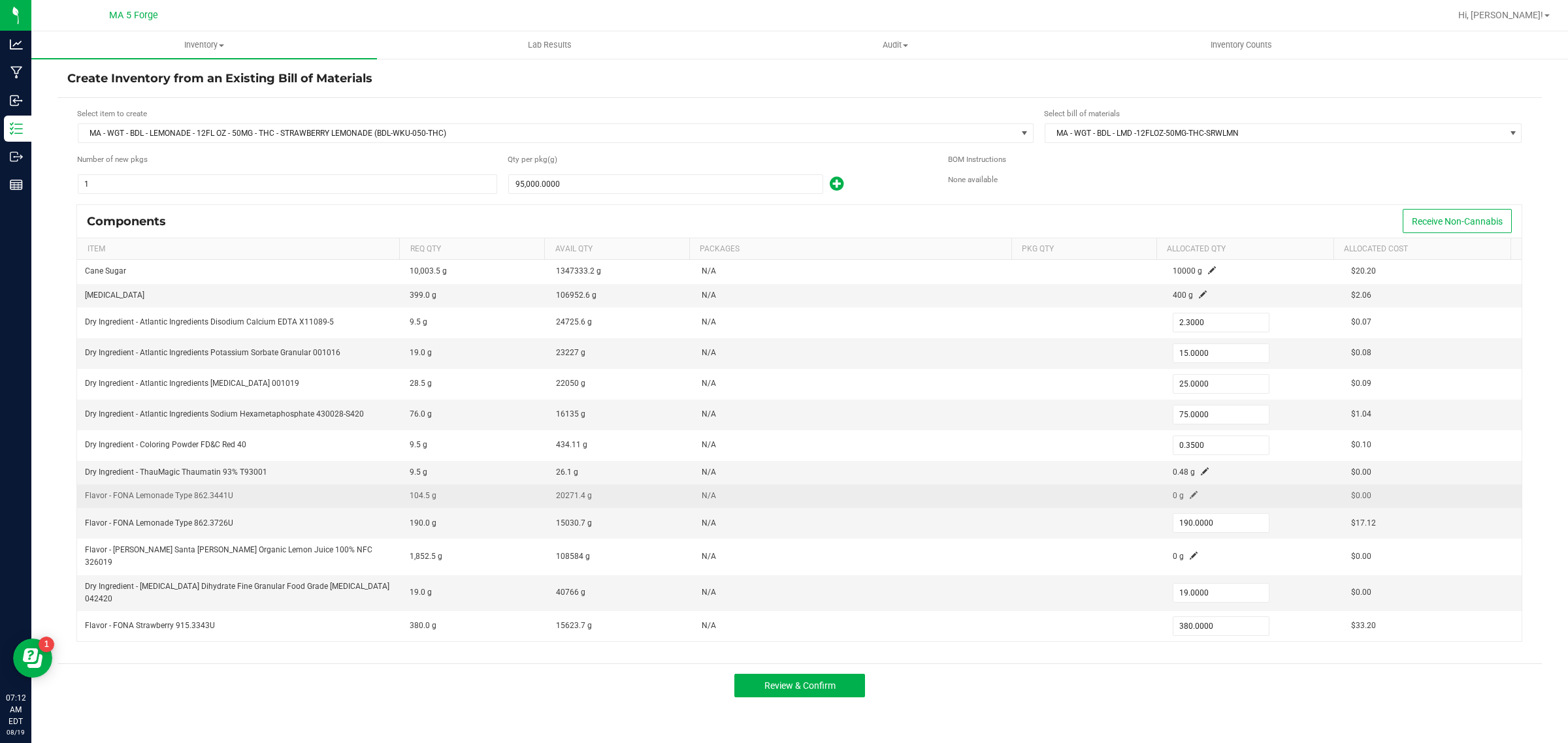
click at [1190, 498] on span at bounding box center [1193, 494] width 8 height 8
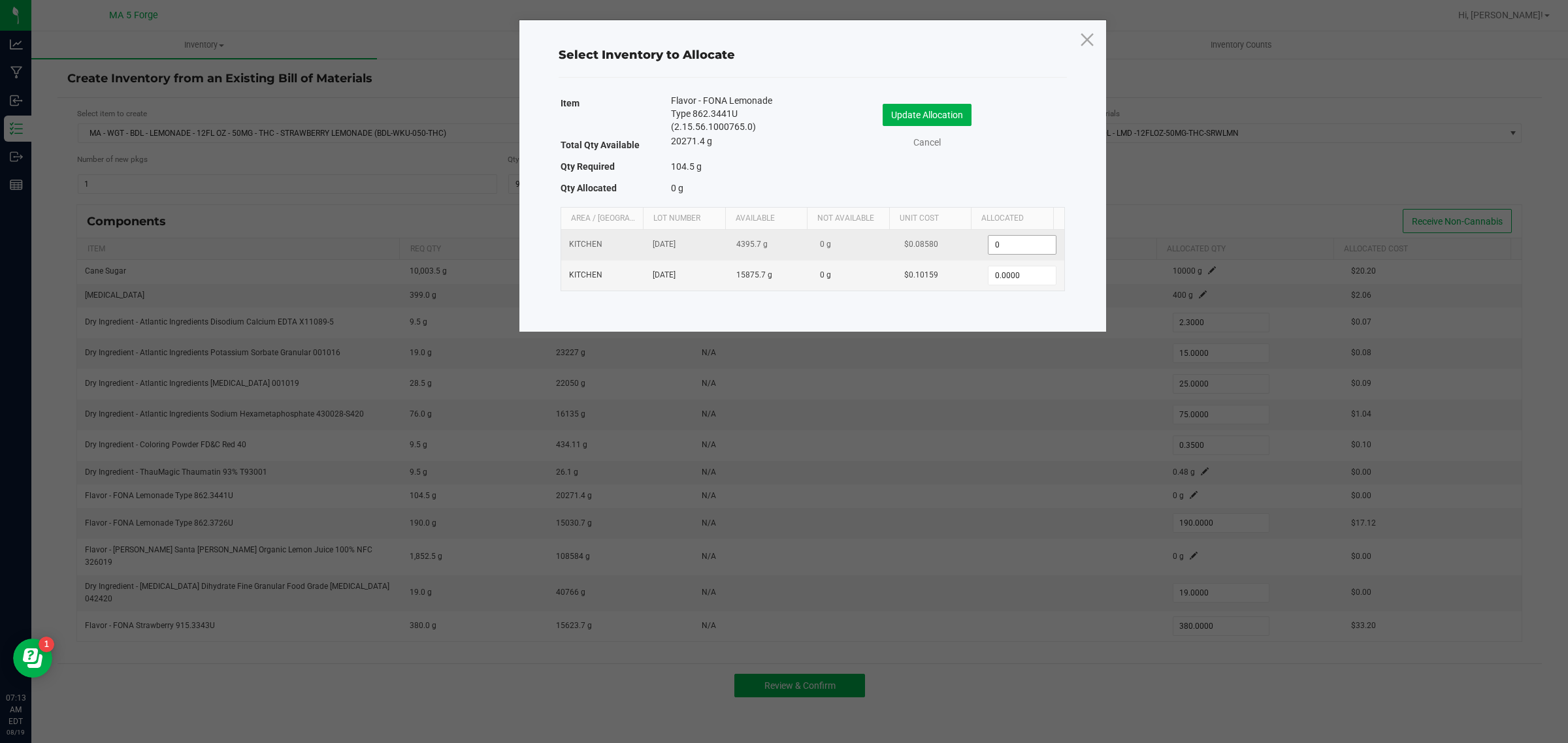
click at [1016, 249] on input "0" at bounding box center [1021, 245] width 66 height 18
click at [955, 118] on button "Update Allocation" at bounding box center [927, 115] width 89 height 22
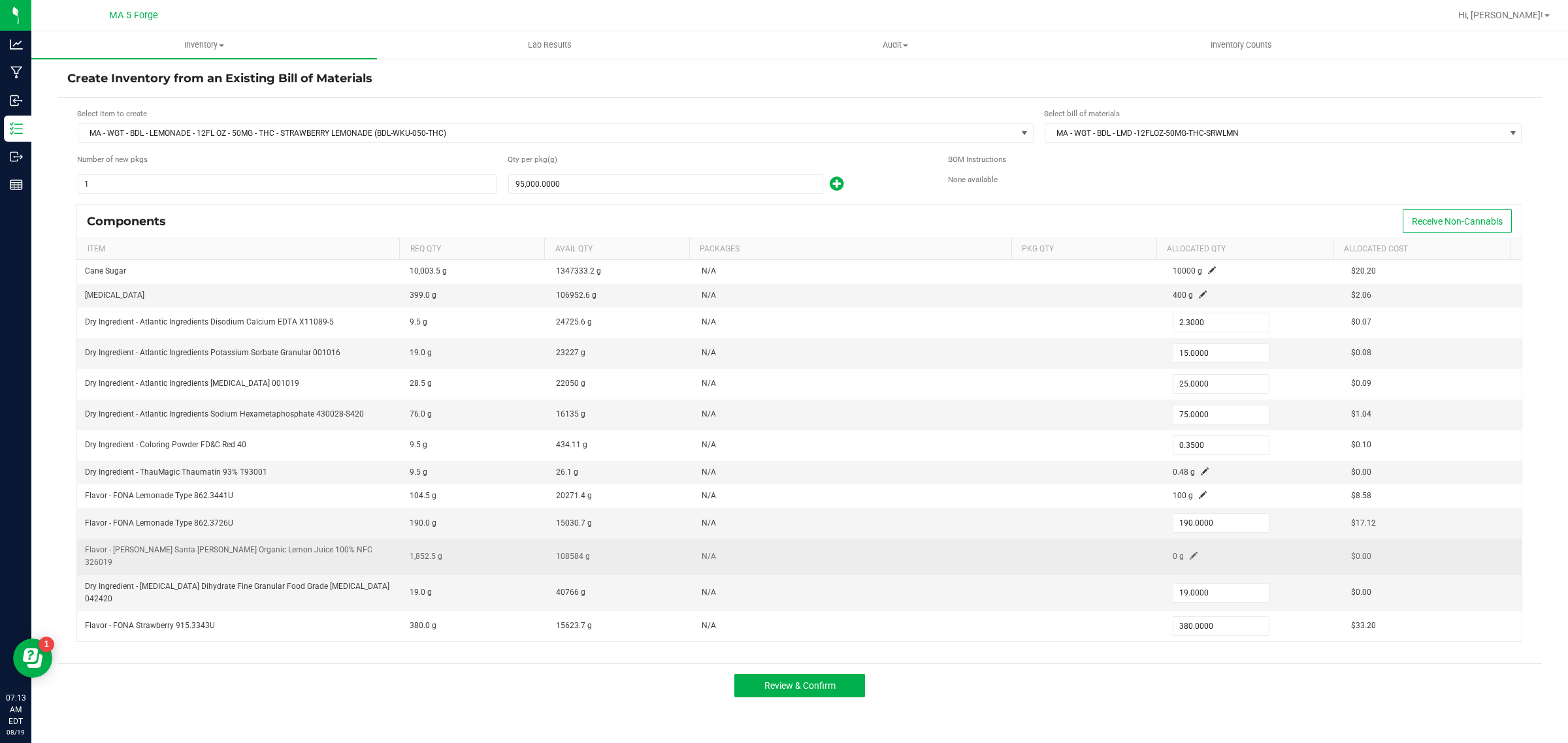
click at [1190, 552] on span at bounding box center [1193, 555] width 8 height 8
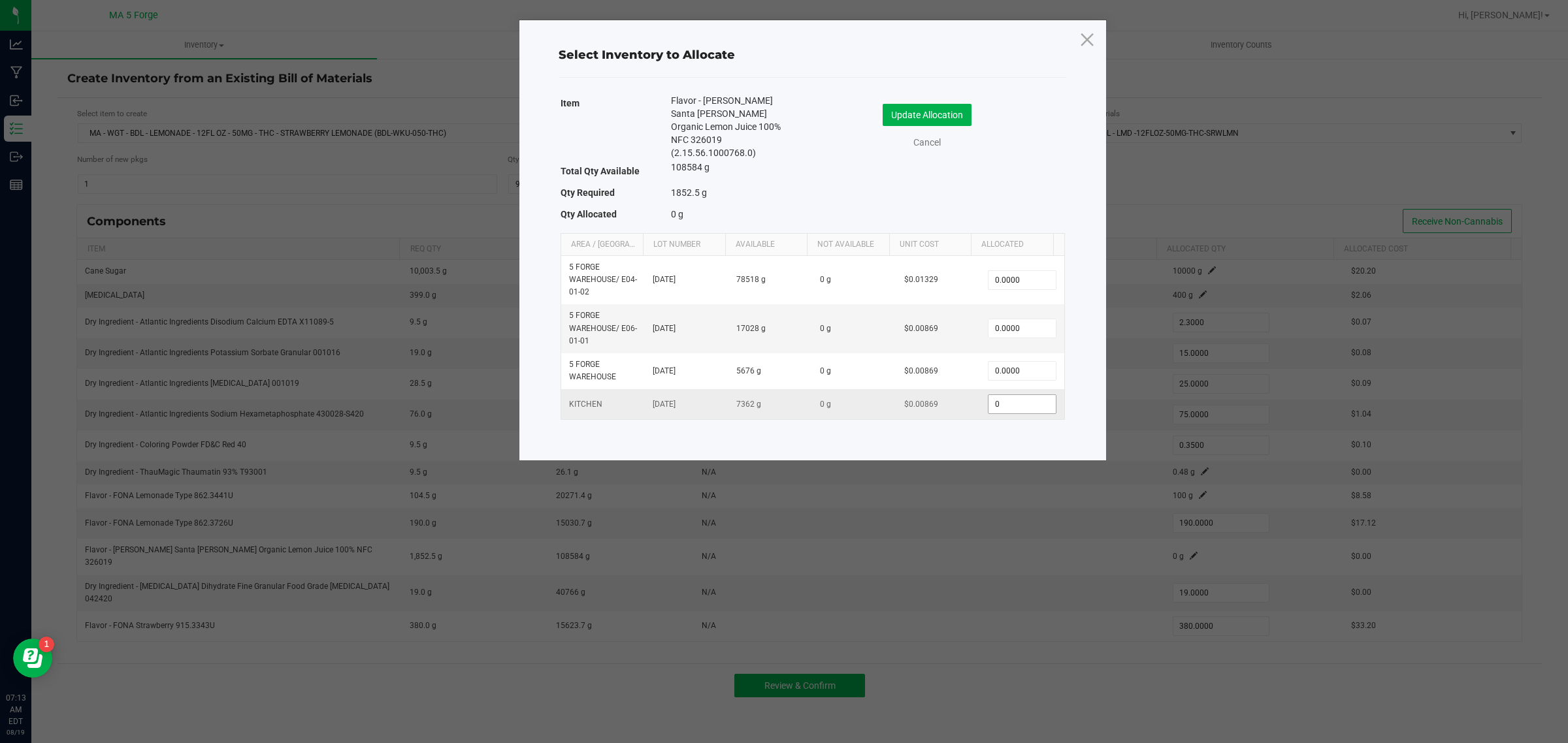
click at [1015, 395] on input "0" at bounding box center [1021, 405] width 66 height 18
click at [965, 118] on button "Update Allocation" at bounding box center [927, 115] width 89 height 22
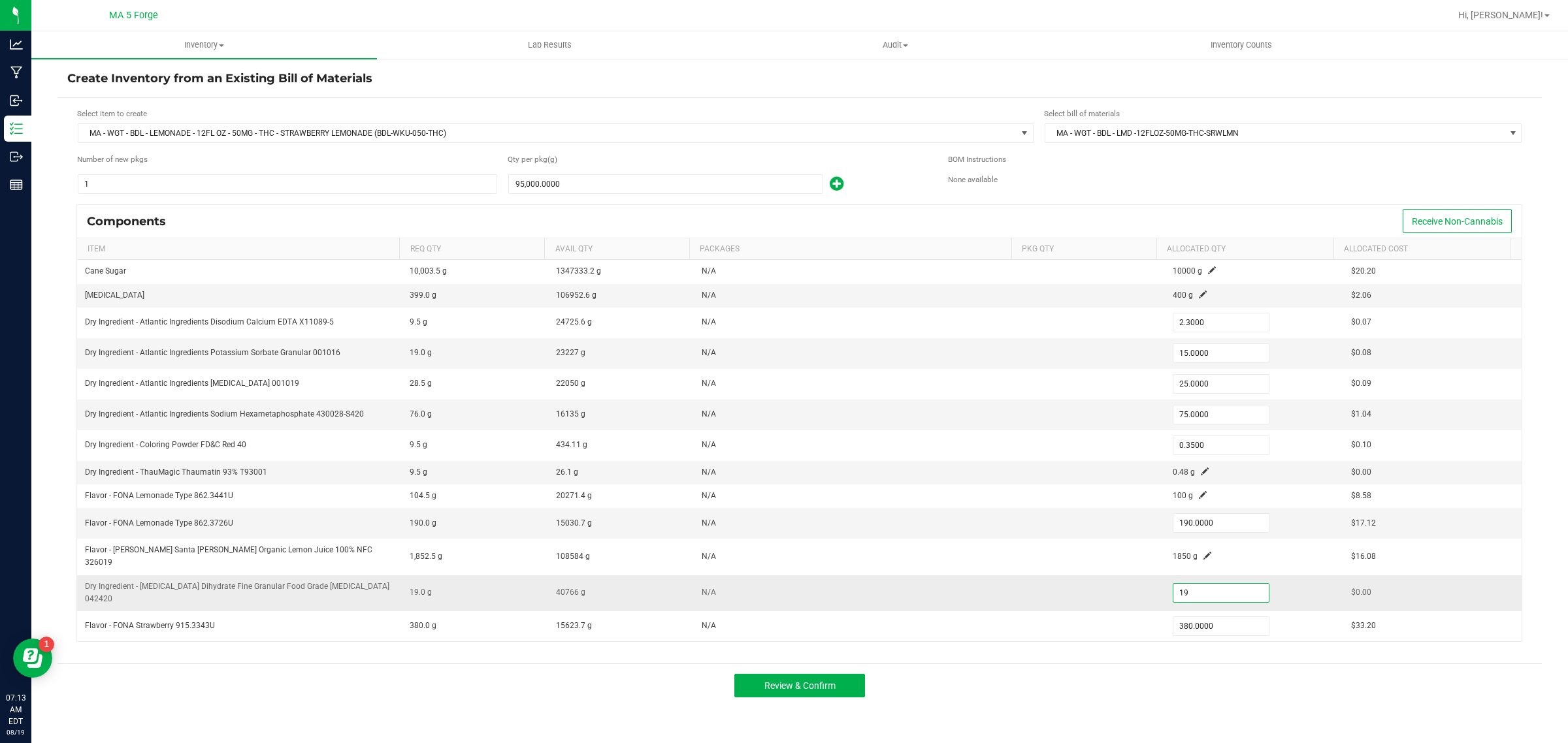
click at [1223, 584] on input "19" at bounding box center [1221, 594] width 96 height 18
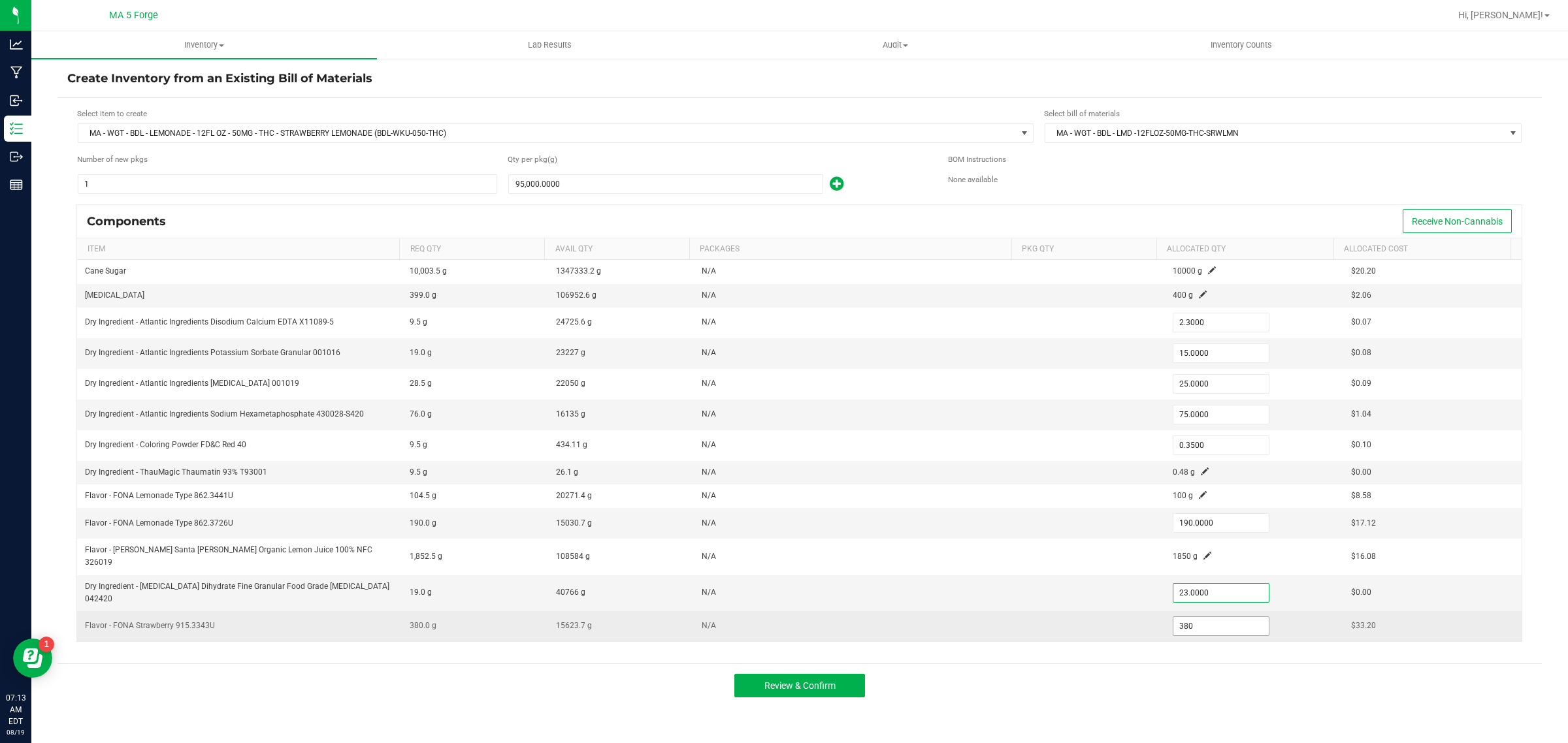
click at [1197, 617] on input "380" at bounding box center [1221, 626] width 96 height 18
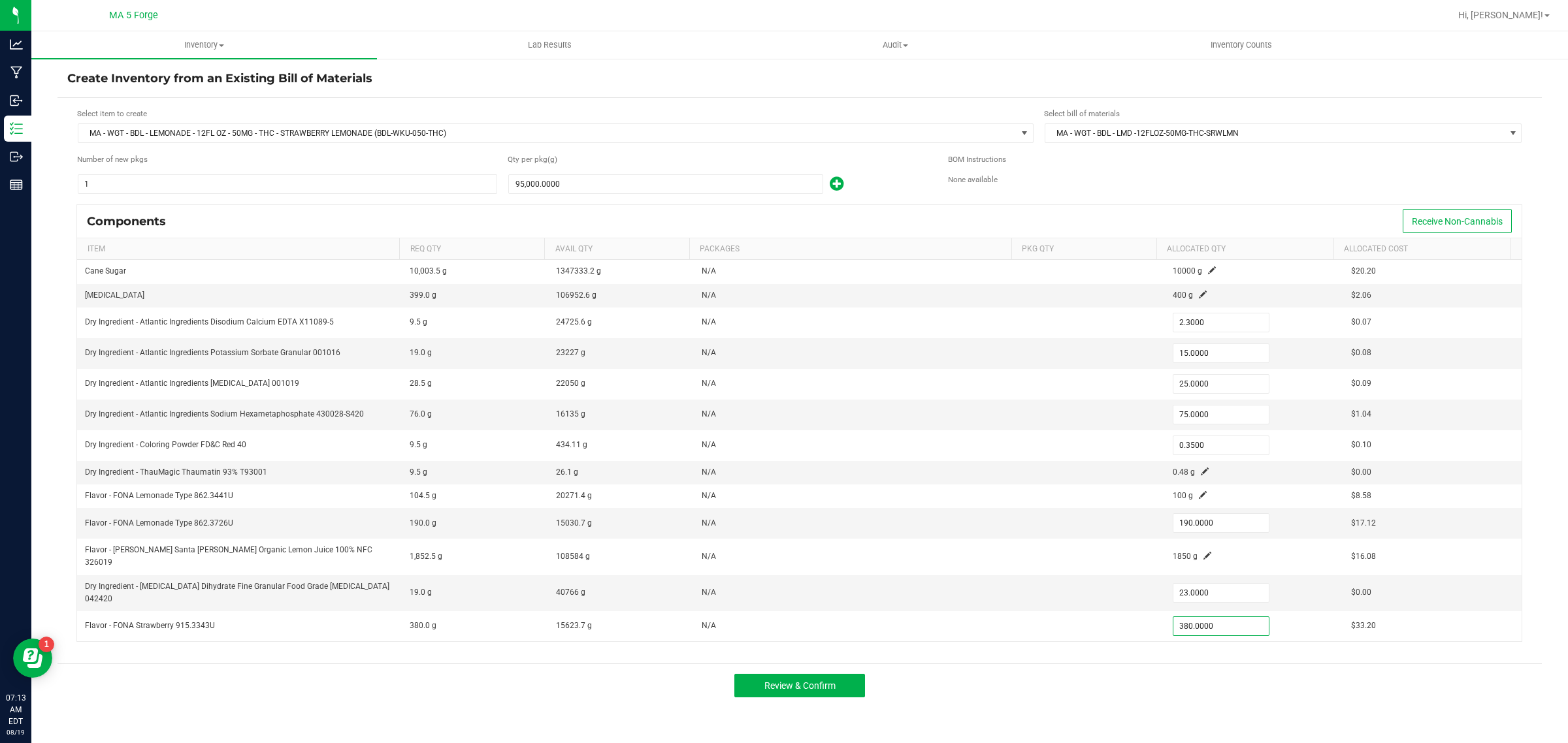
click at [1173, 664] on div "Review & Confirm" at bounding box center [800, 686] width 1485 height 44
click at [857, 674] on button "Review & Confirm" at bounding box center [800, 686] width 131 height 24
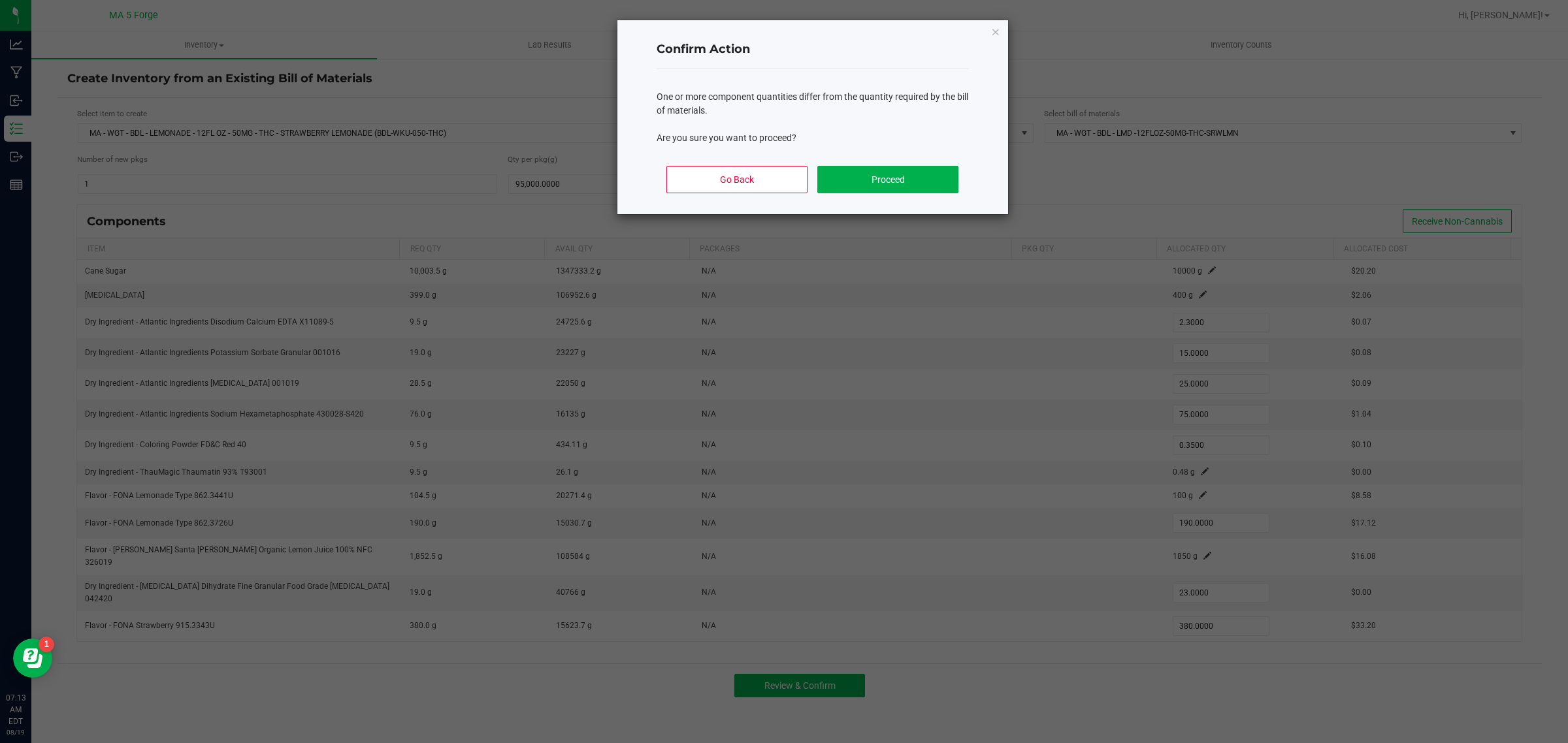
click at [885, 164] on div "Go Back Proceed" at bounding box center [813, 185] width 312 height 59
click at [886, 172] on button "Proceed" at bounding box center [887, 180] width 140 height 28
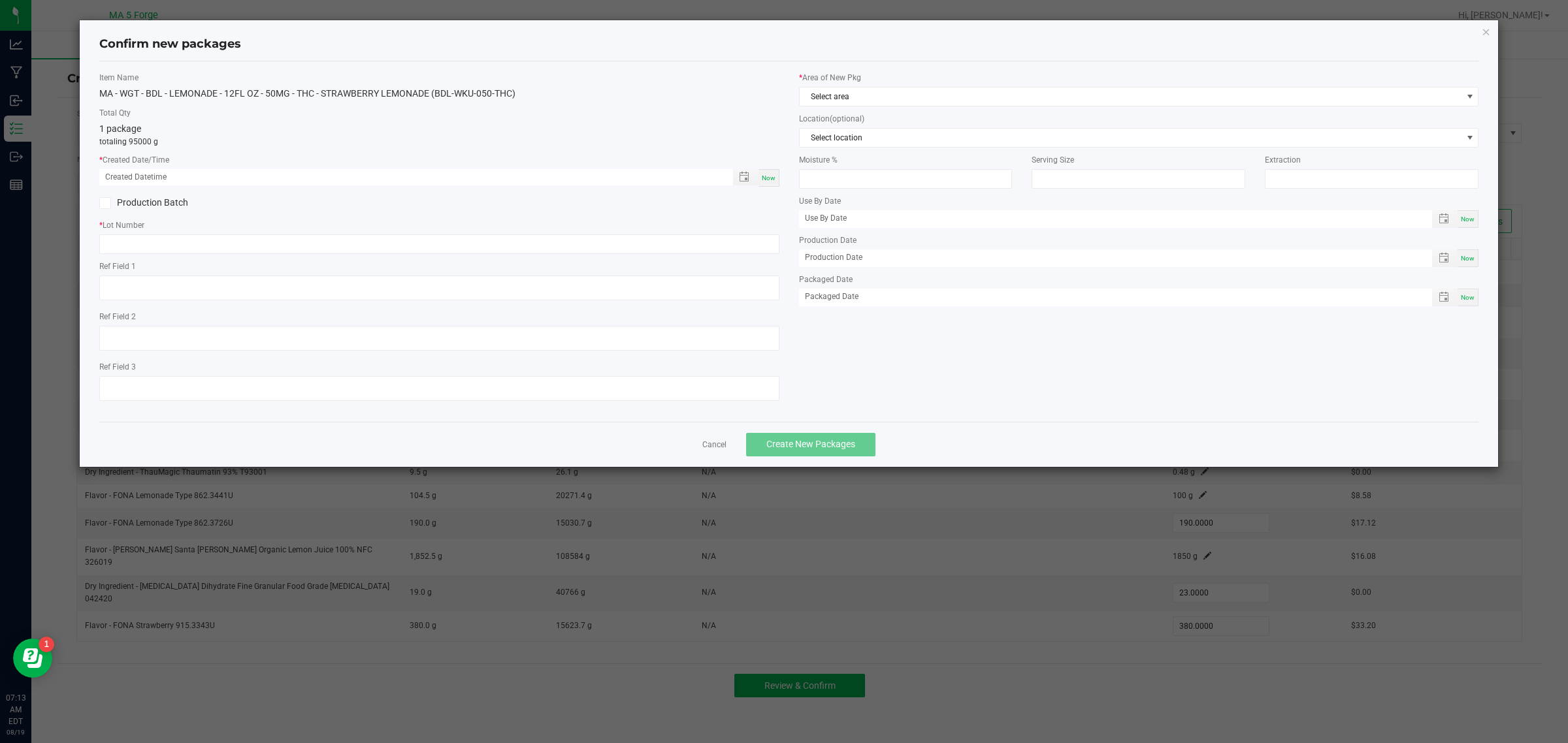
click at [766, 184] on div "Now" at bounding box center [768, 178] width 21 height 18
click at [144, 207] on label "Production Batch" at bounding box center [264, 202] width 330 height 13
click at [0, 0] on input "Production Batch" at bounding box center [0, 0] width 0 height 0
drag, startPoint x: 162, startPoint y: 237, endPoint x: 177, endPoint y: 231, distance: 16.2
click at [164, 237] on input "text" at bounding box center [439, 243] width 680 height 19
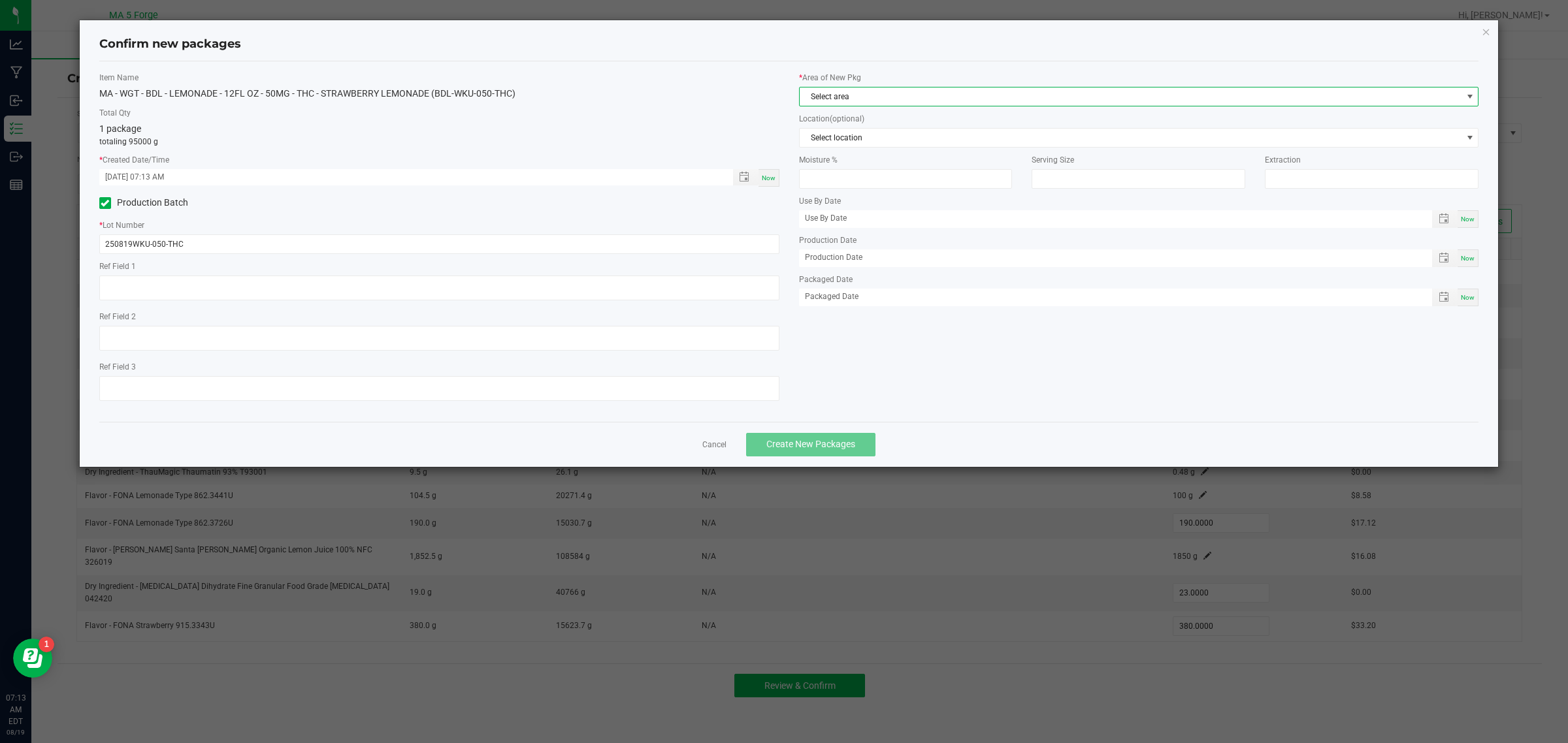
click at [870, 88] on span "Select area" at bounding box center [1130, 97] width 663 height 18
click at [867, 206] on li "KITCHEN" at bounding box center [1139, 206] width 679 height 18
click at [814, 446] on span "Create New Packages" at bounding box center [811, 444] width 89 height 10
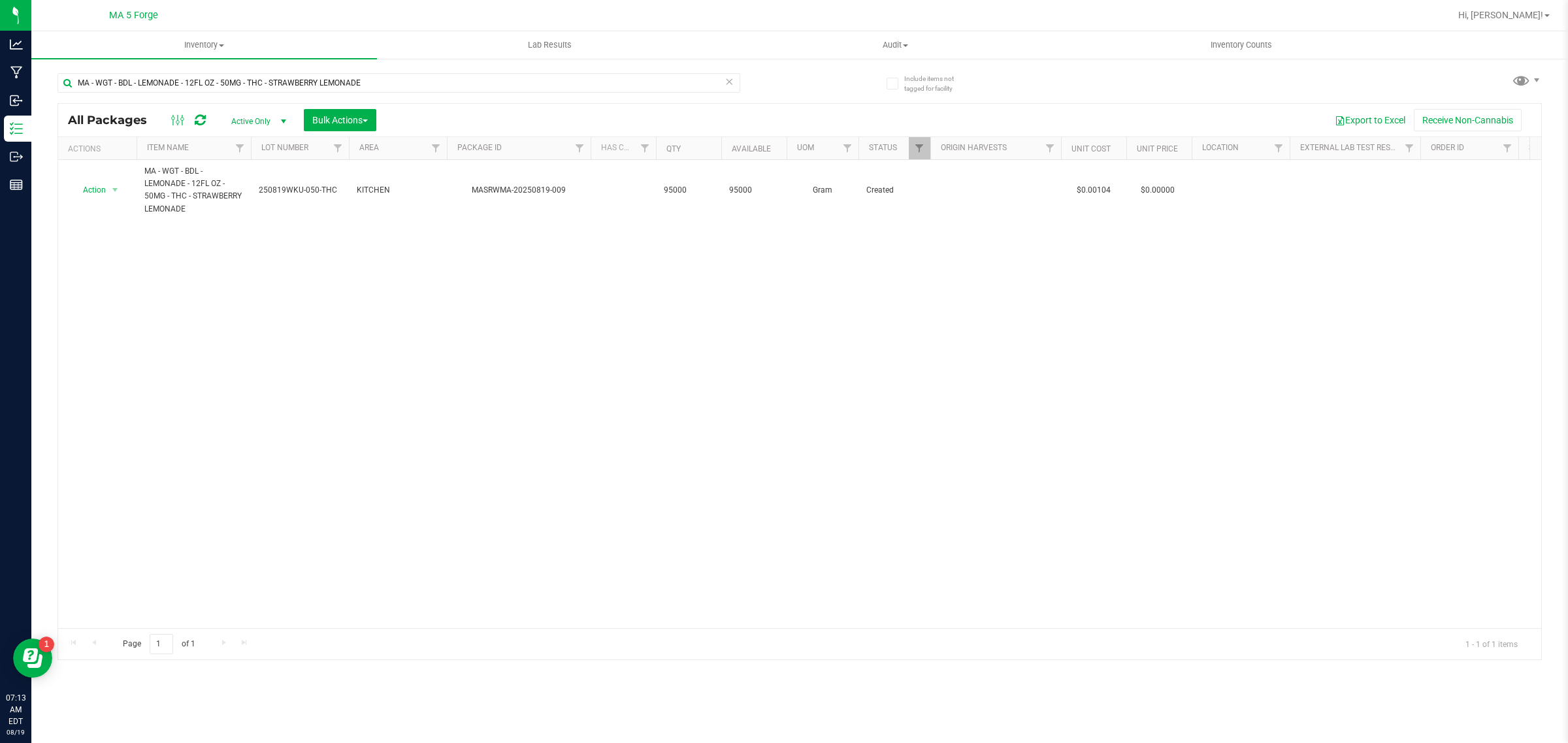
click at [729, 79] on icon at bounding box center [729, 81] width 9 height 16
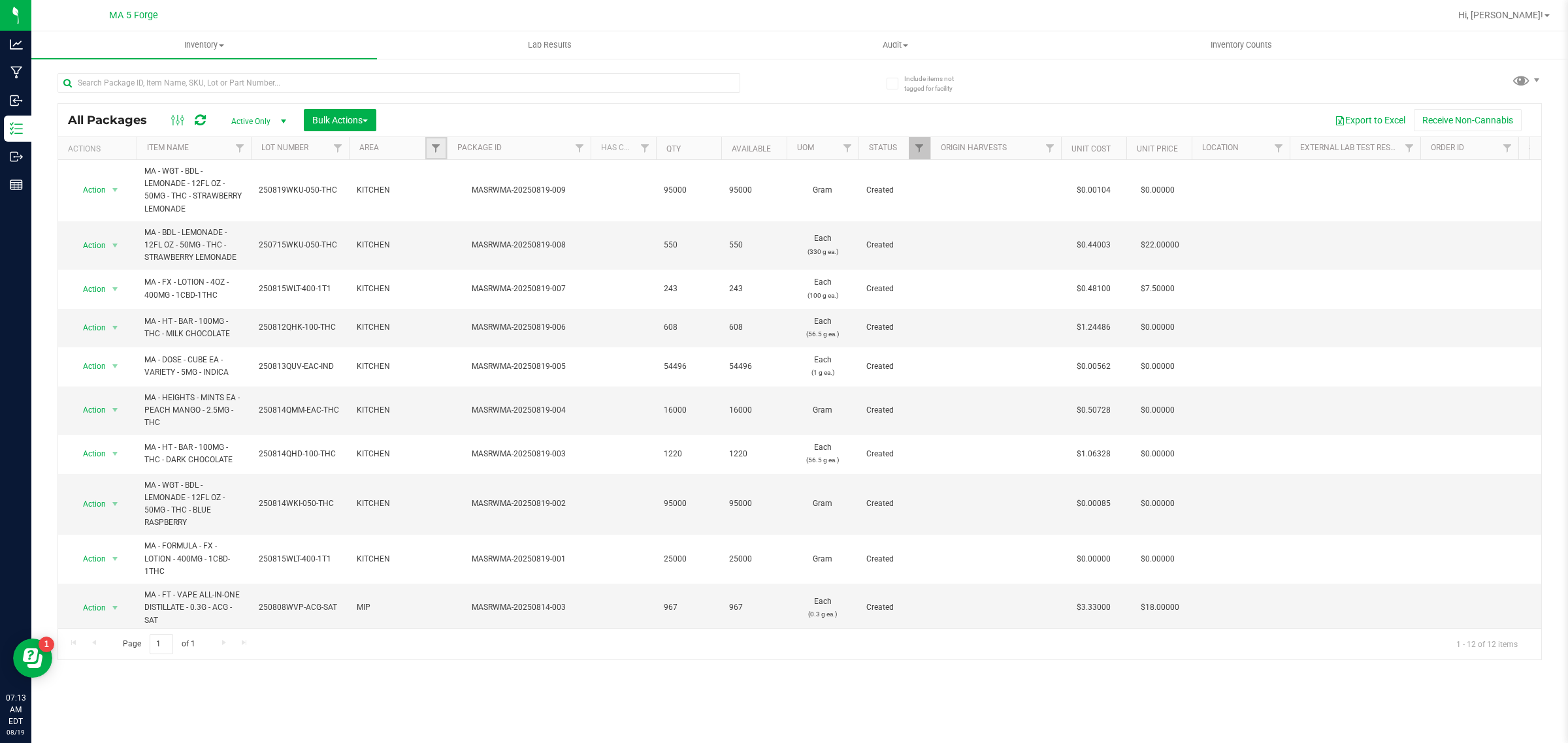
click at [438, 143] on link "Filter" at bounding box center [437, 148] width 22 height 22
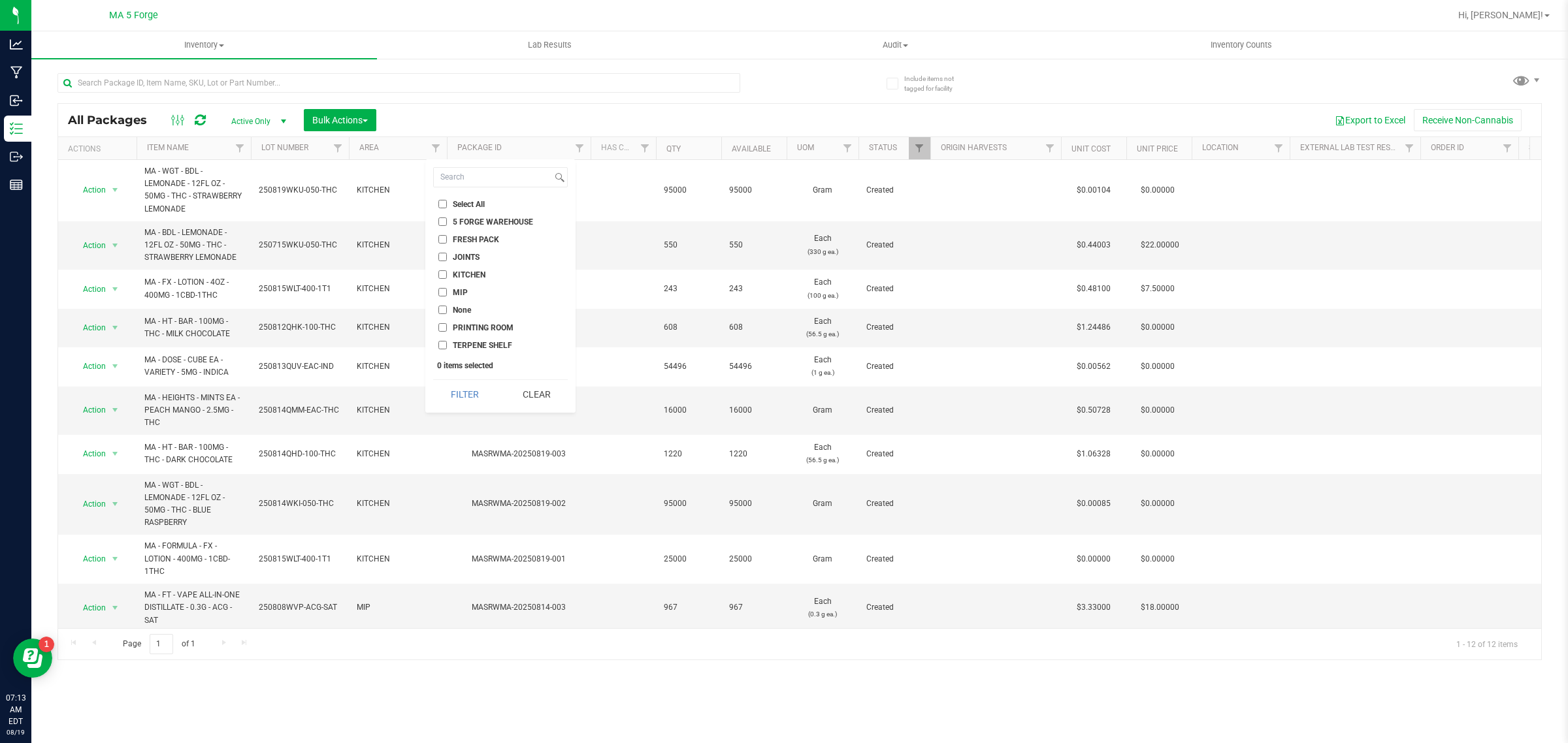
click at [472, 278] on span "KITCHEN" at bounding box center [469, 275] width 33 height 8
click at [447, 278] on input "KITCHEN" at bounding box center [443, 275] width 8 height 8
click at [469, 382] on button "Filter" at bounding box center [464, 395] width 63 height 29
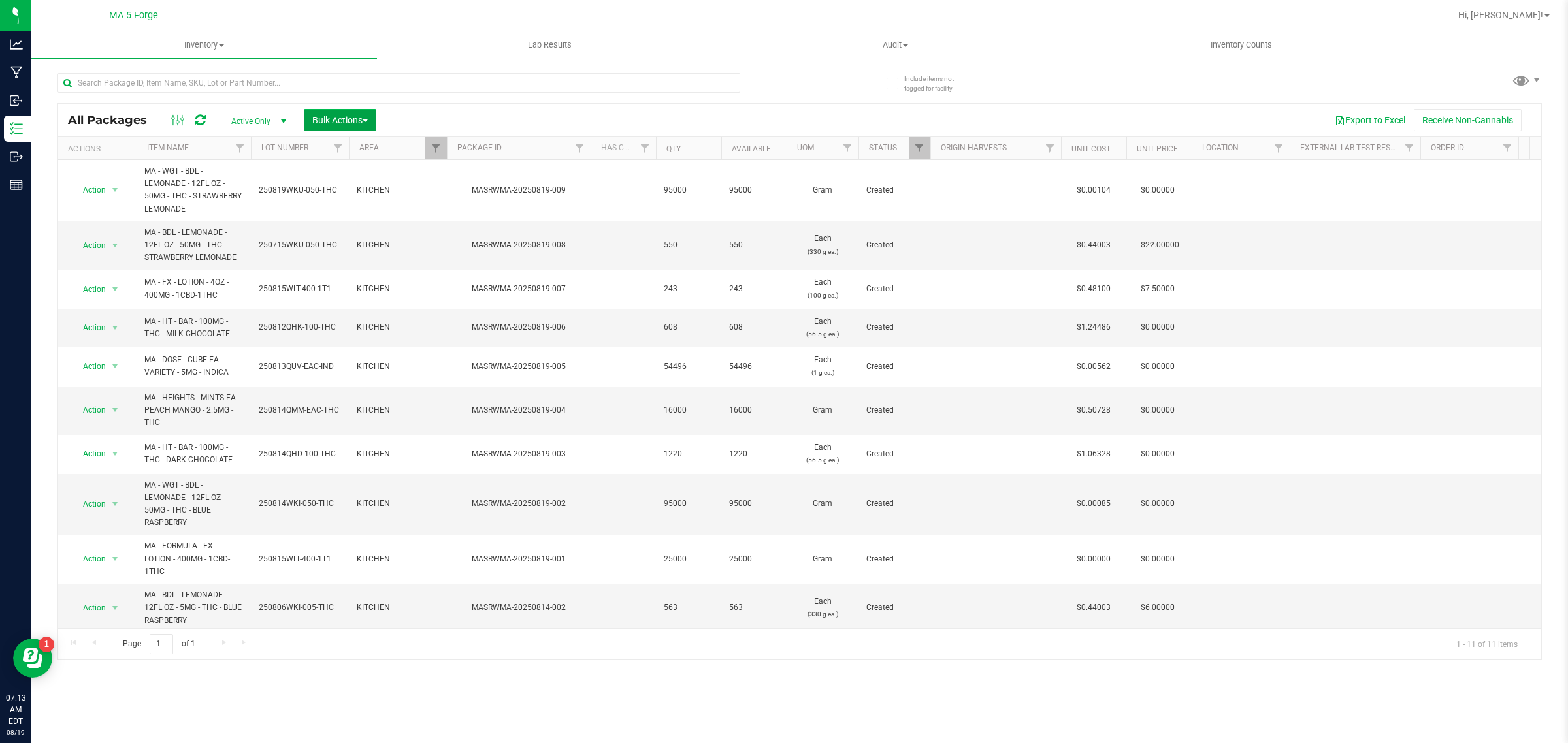
click at [364, 121] on span "Bulk Actions" at bounding box center [340, 120] width 55 height 10
click at [366, 172] on span "Add to outbound order" at bounding box center [356, 173] width 89 height 10
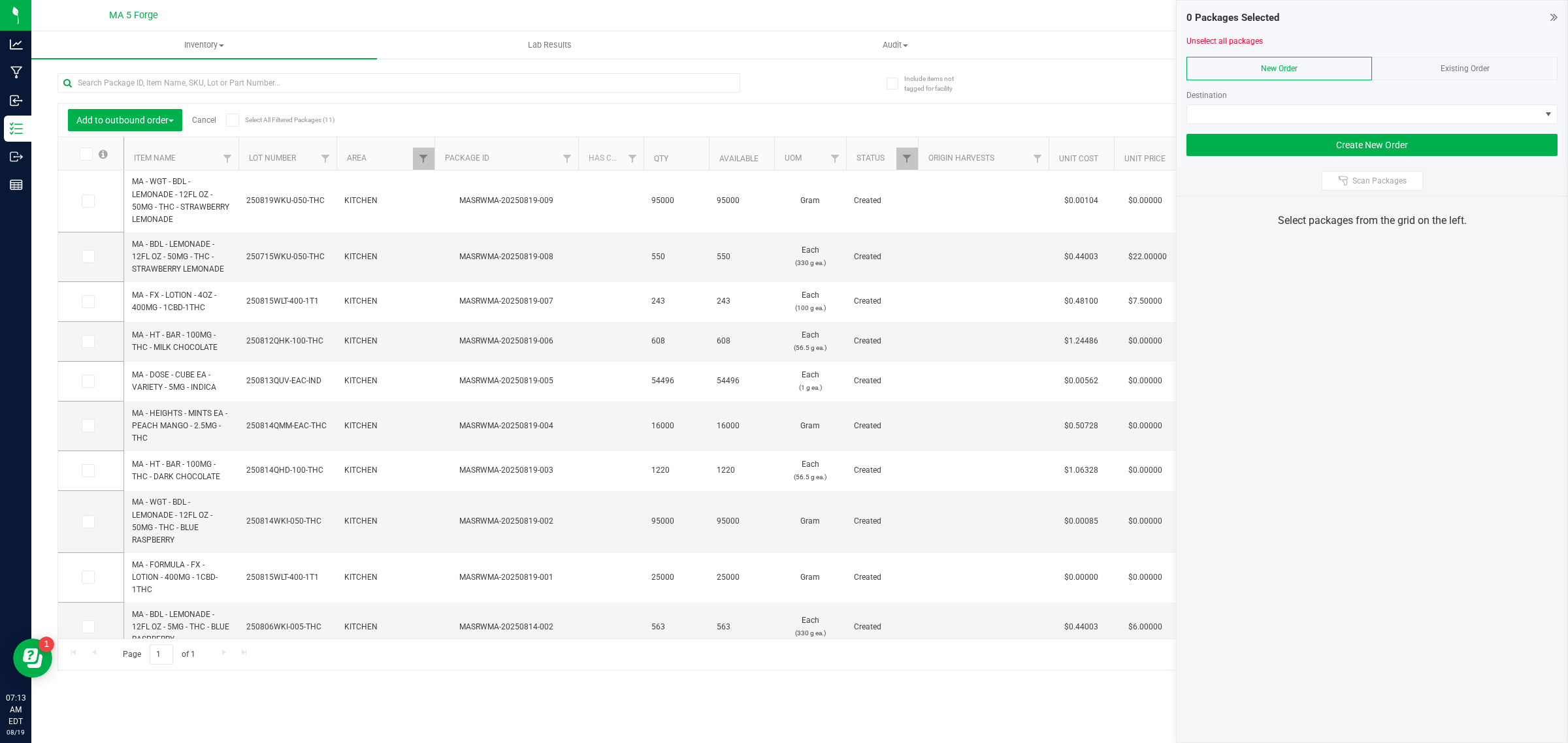
click at [233, 120] on icon at bounding box center [233, 120] width 8 height 0
click at [0, 0] on input "Select All Filtered Packages (11)" at bounding box center [0, 0] width 0 height 0
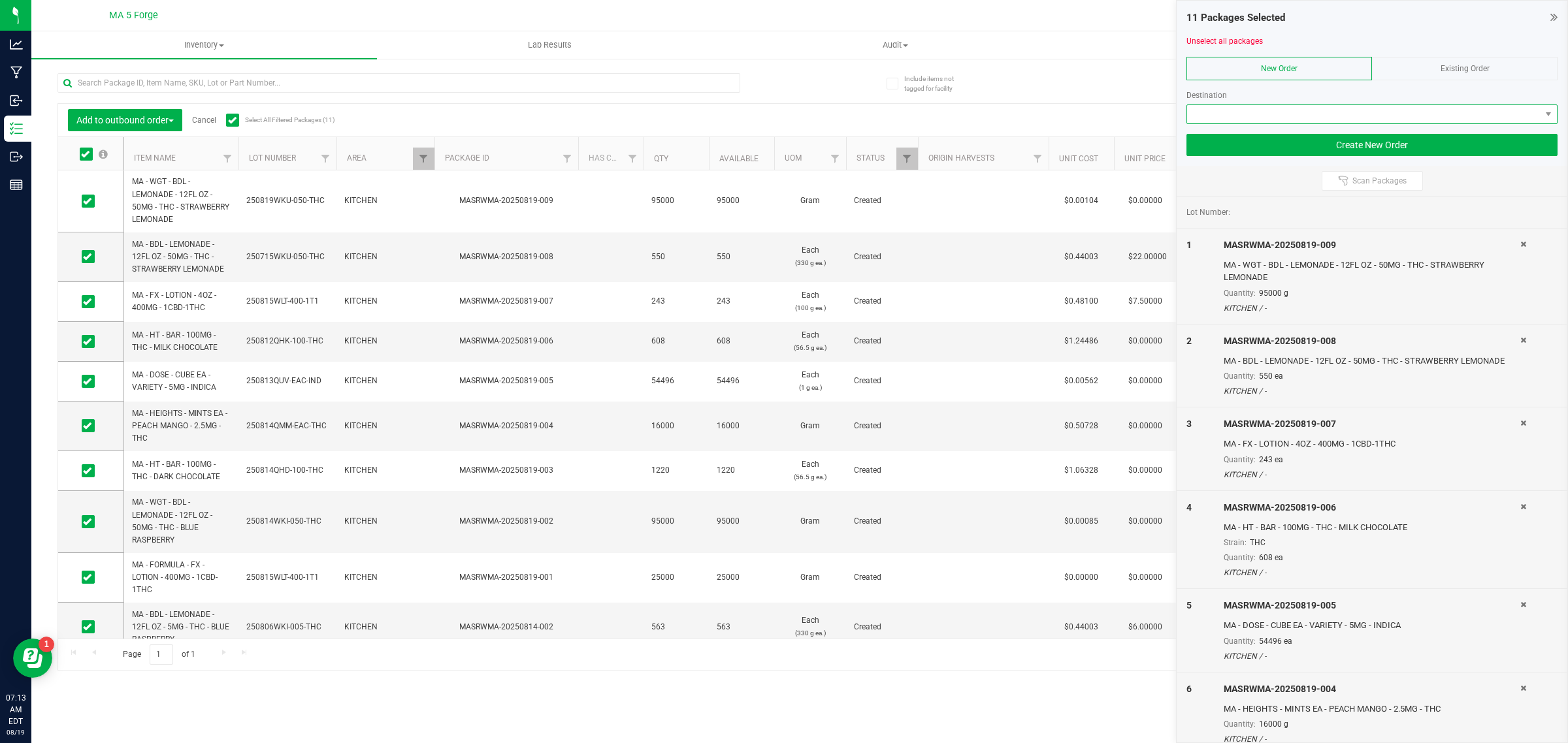
click at [1282, 116] on span at bounding box center [1364, 114] width 354 height 18
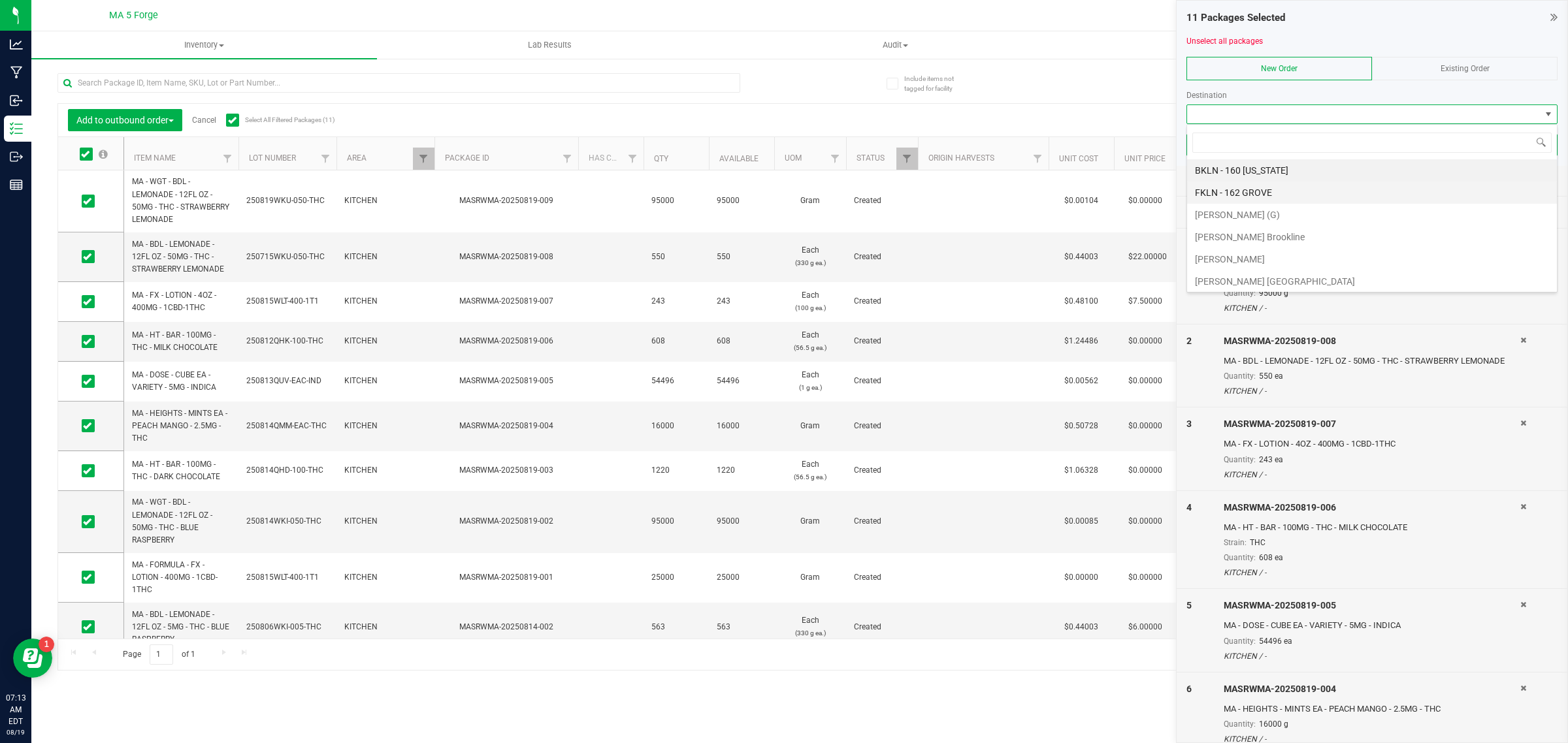
scroll to position [20, 370]
click at [1235, 217] on li "[PERSON_NAME] (G)" at bounding box center [1372, 215] width 370 height 22
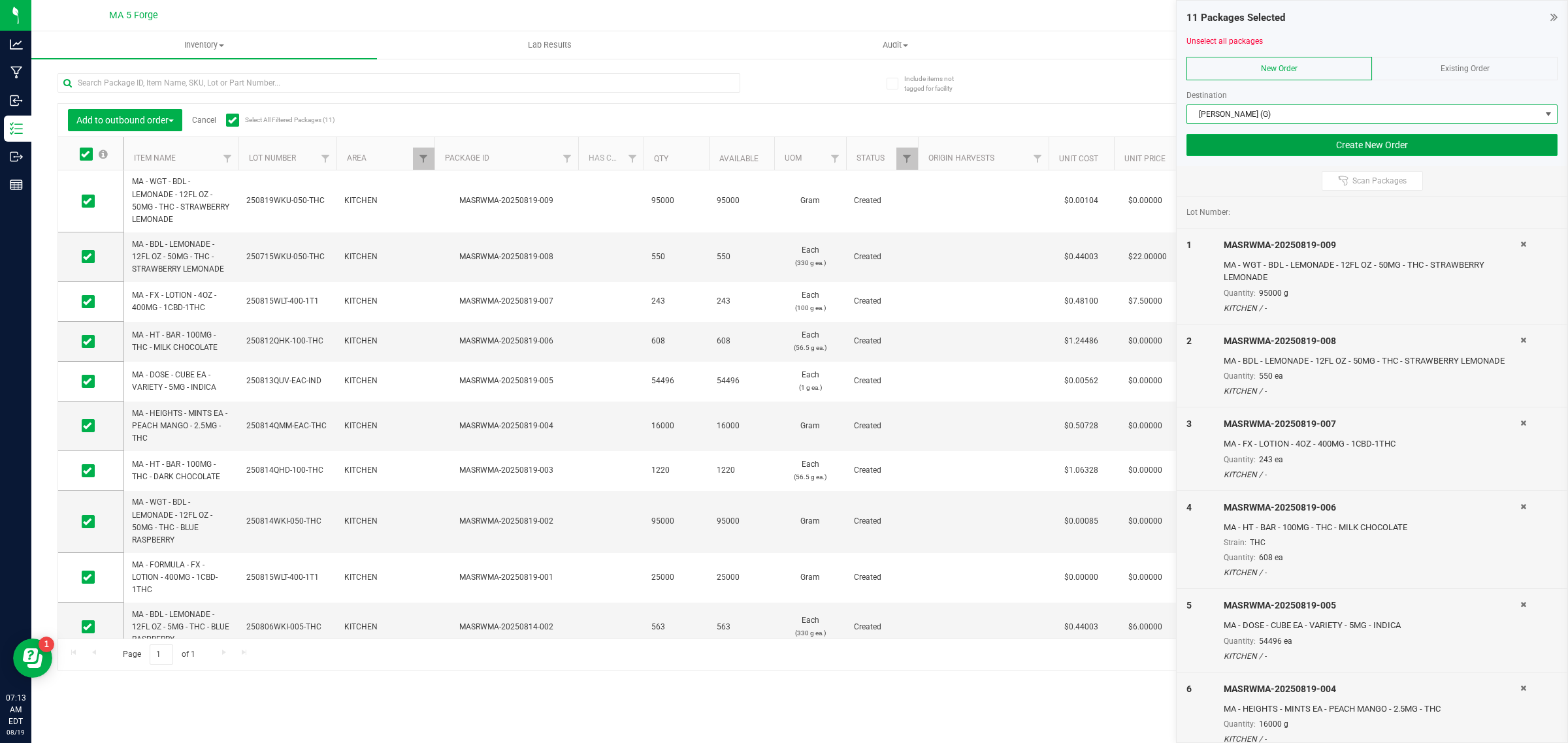
click at [1253, 146] on button "Create New Order" at bounding box center [1372, 145] width 371 height 22
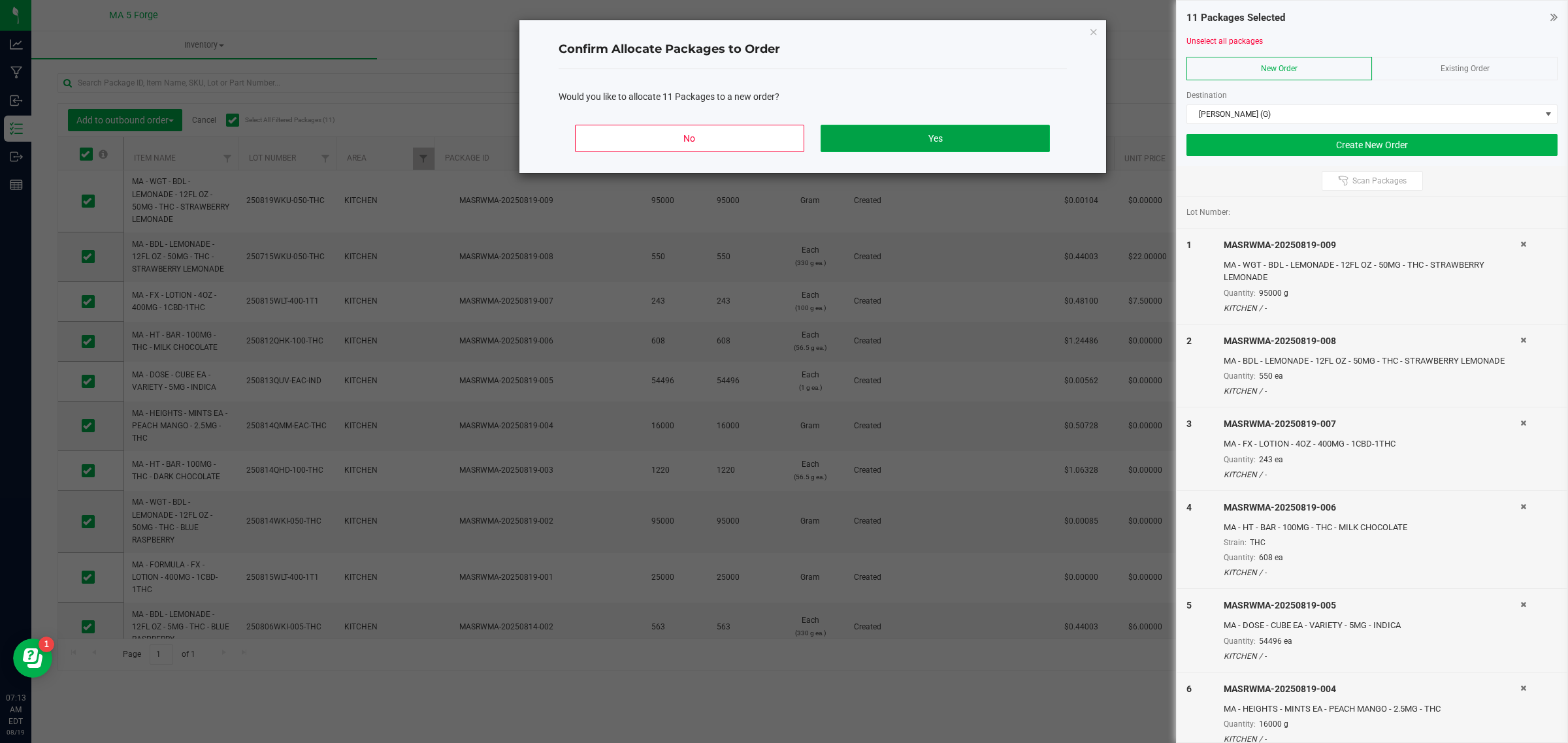
click at [935, 139] on button "Yes" at bounding box center [935, 139] width 228 height 28
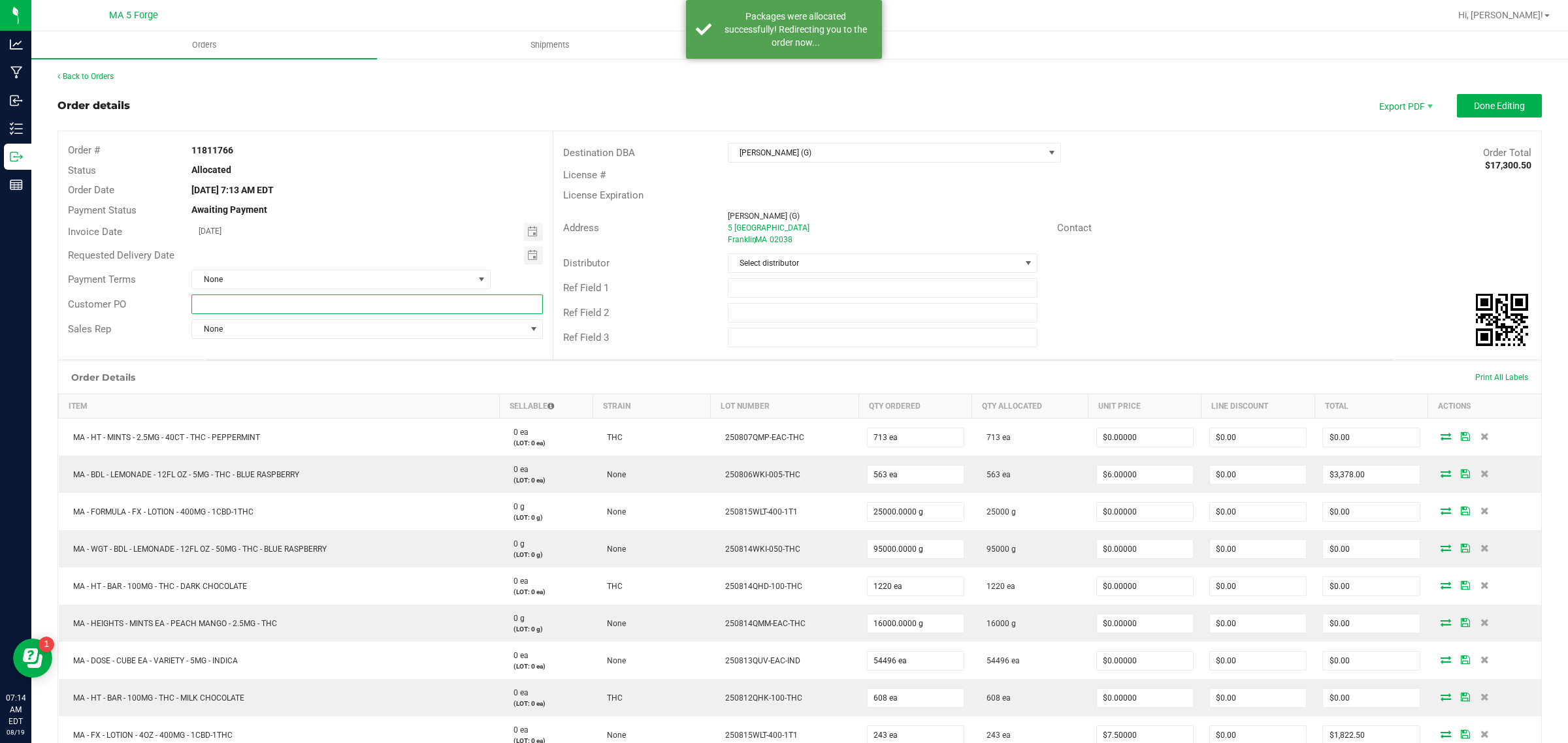
click at [384, 299] on input "text" at bounding box center [367, 304] width 351 height 19
click at [1461, 95] on button "Done Editing" at bounding box center [1499, 106] width 85 height 24
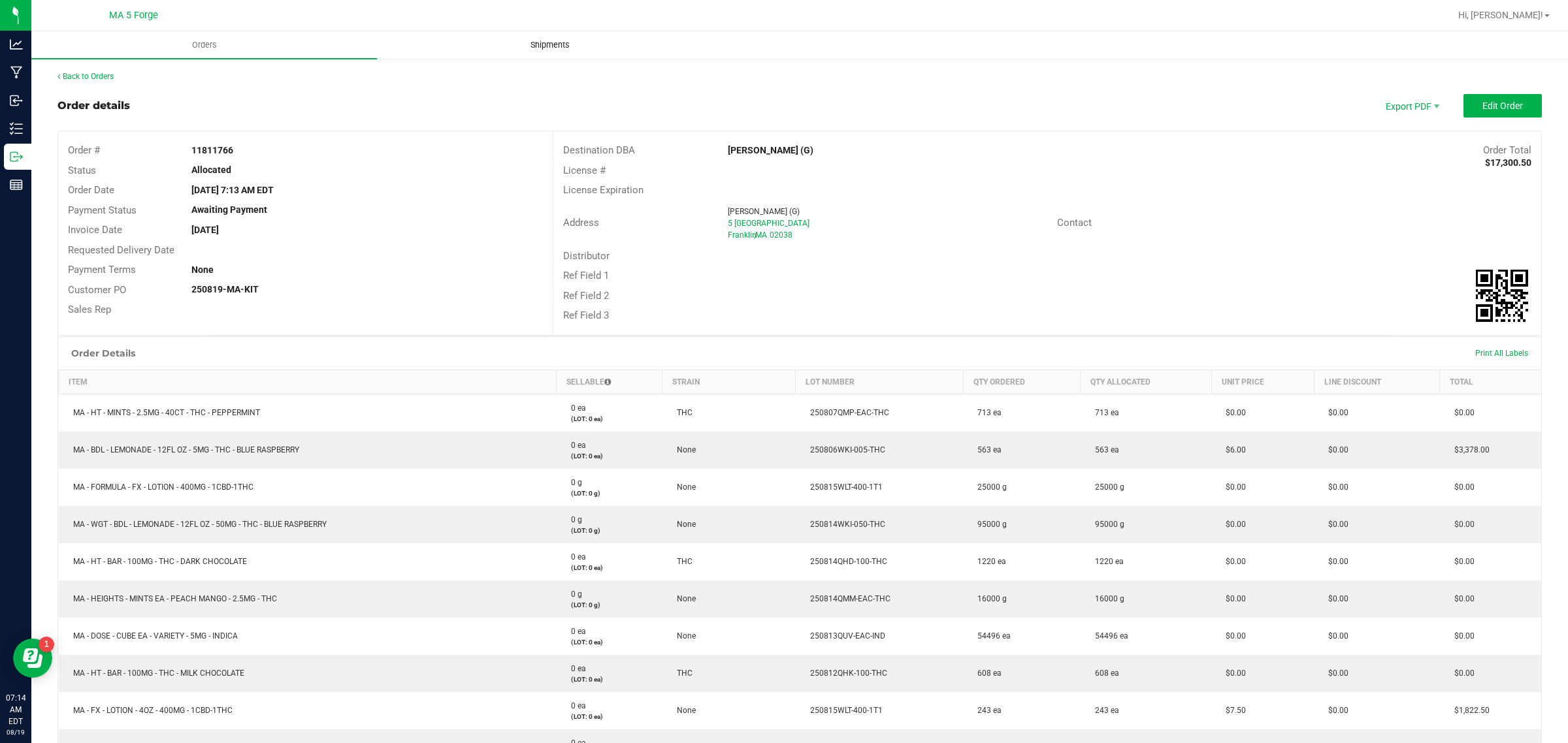
click at [564, 50] on span "Shipments" at bounding box center [550, 45] width 75 height 12
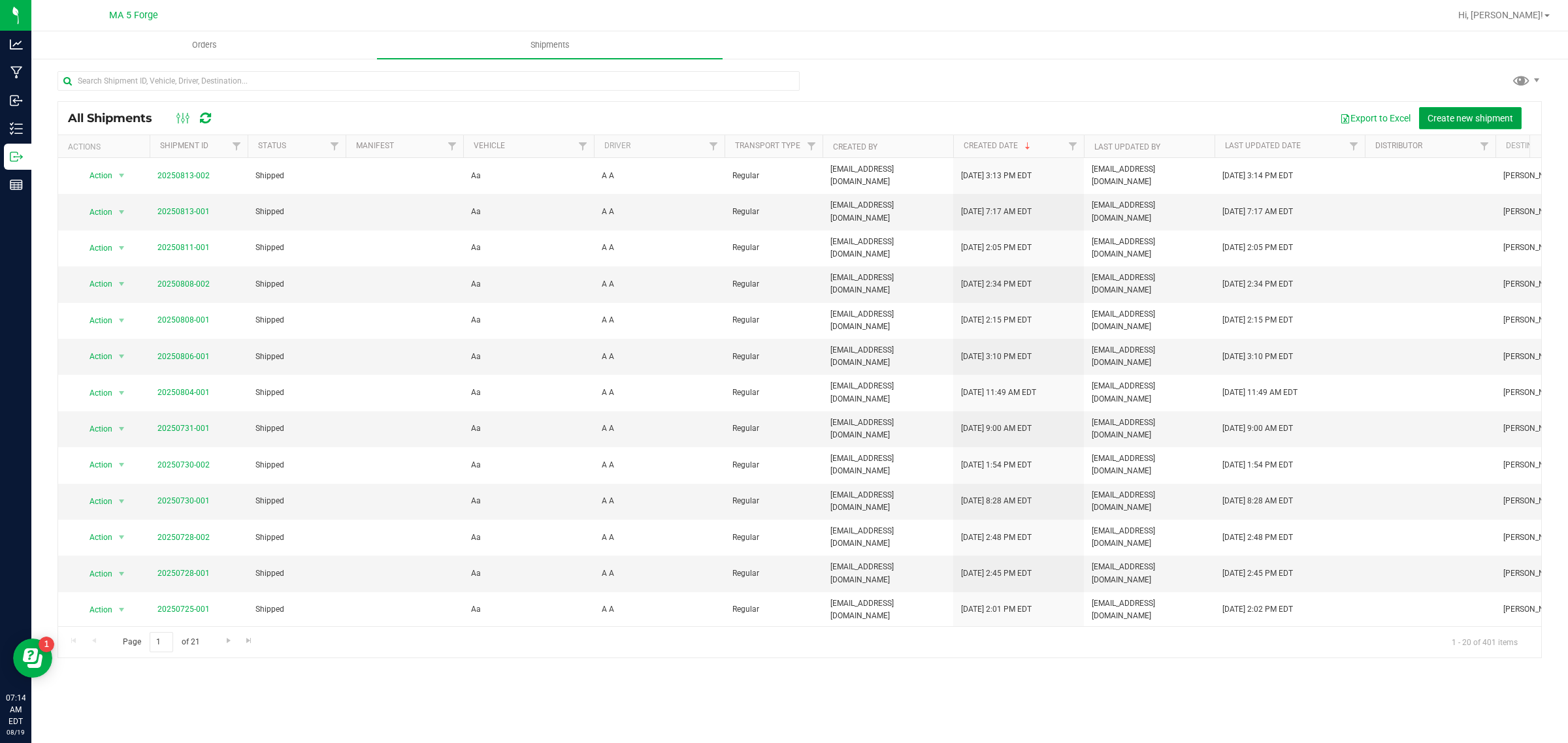
click at [1474, 122] on span "Create new shipment" at bounding box center [1471, 118] width 86 height 10
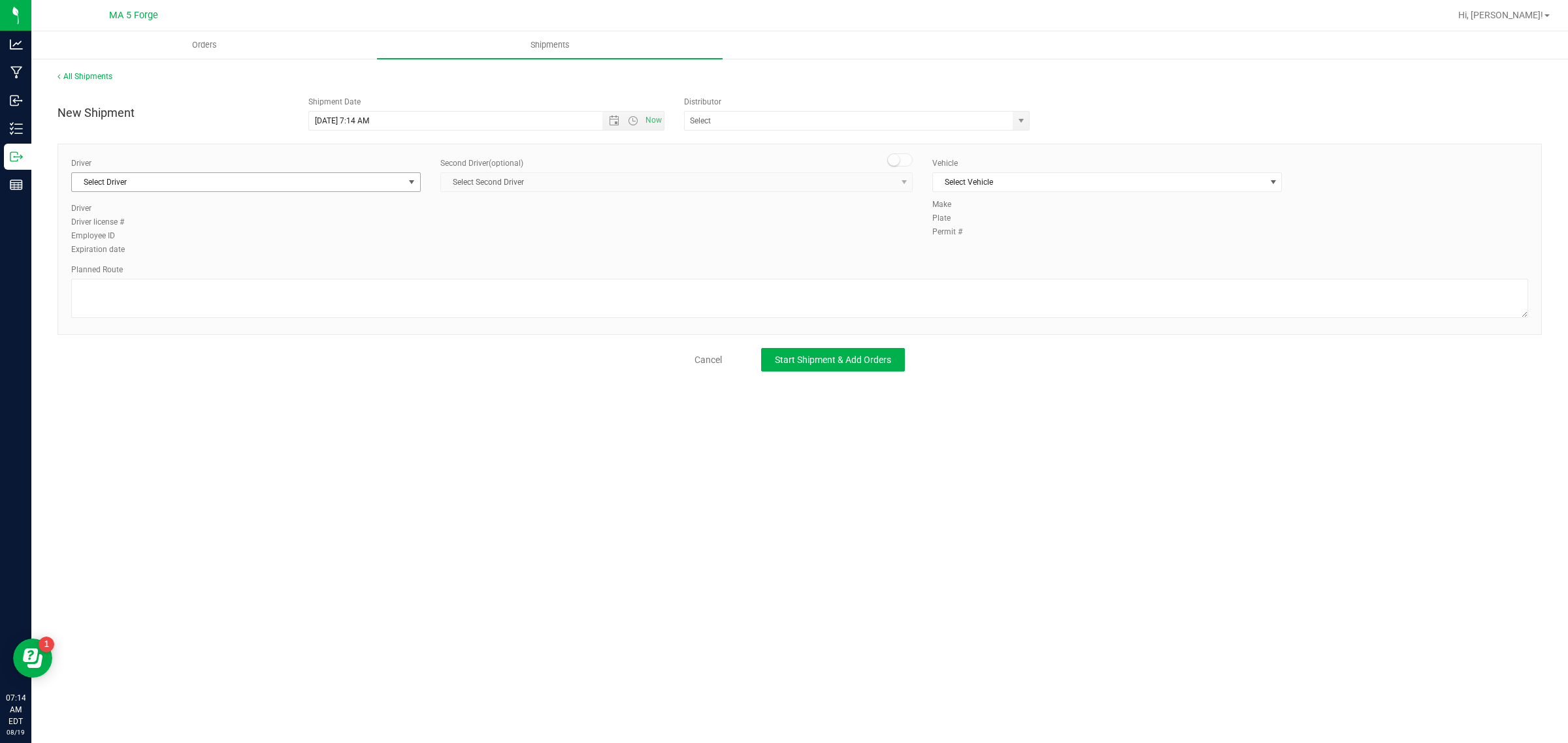
click at [292, 181] on span "Select Driver" at bounding box center [238, 182] width 332 height 18
click at [239, 229] on li "A A" at bounding box center [246, 237] width 349 height 19
click at [968, 175] on span "Select Vehicle" at bounding box center [1099, 182] width 332 height 18
click at [995, 209] on li "Aa" at bounding box center [1107, 205] width 349 height 19
click at [856, 360] on span "Start Shipment & Add Orders" at bounding box center [833, 359] width 116 height 10
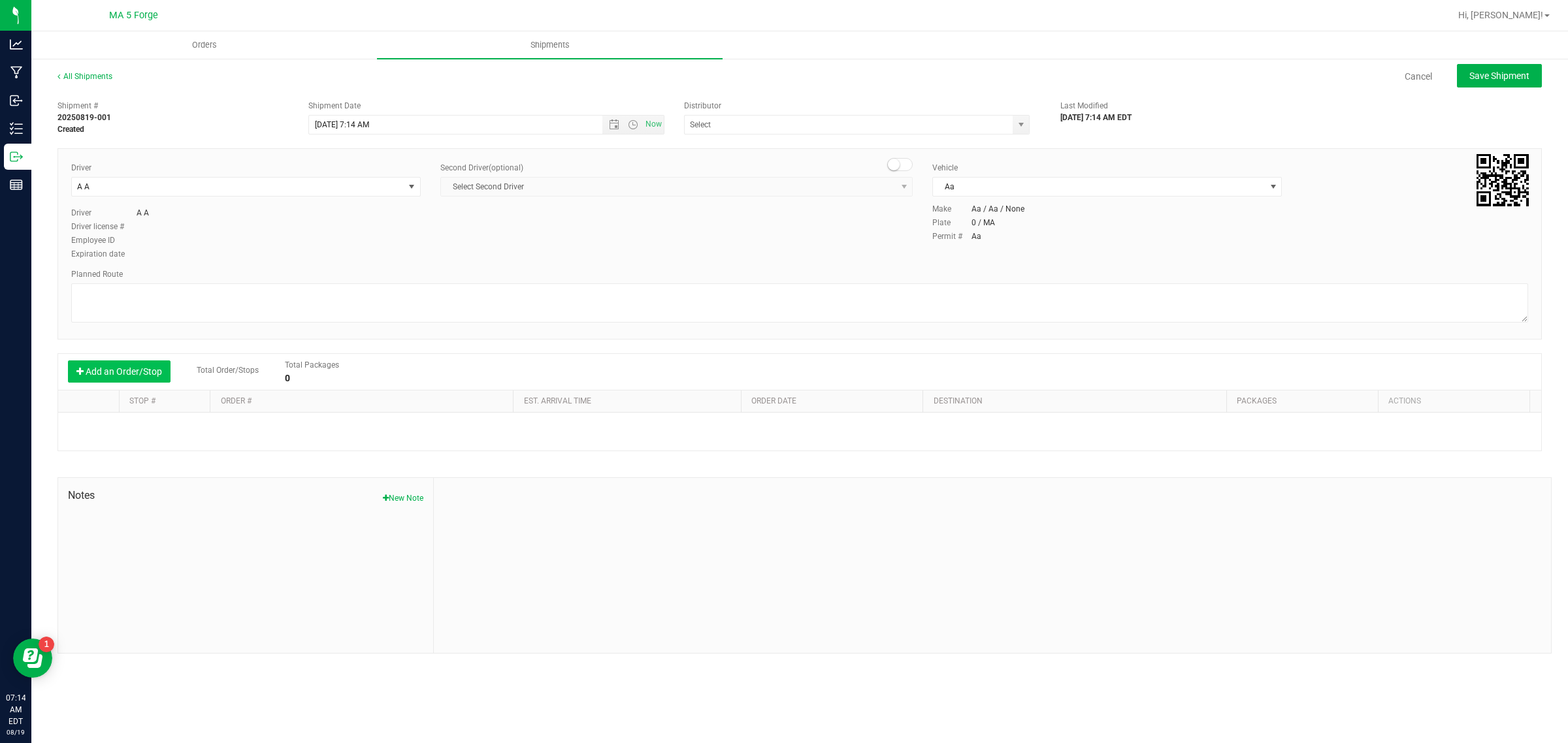
click at [131, 376] on button "Add an Order/Stop" at bounding box center [119, 371] width 102 height 22
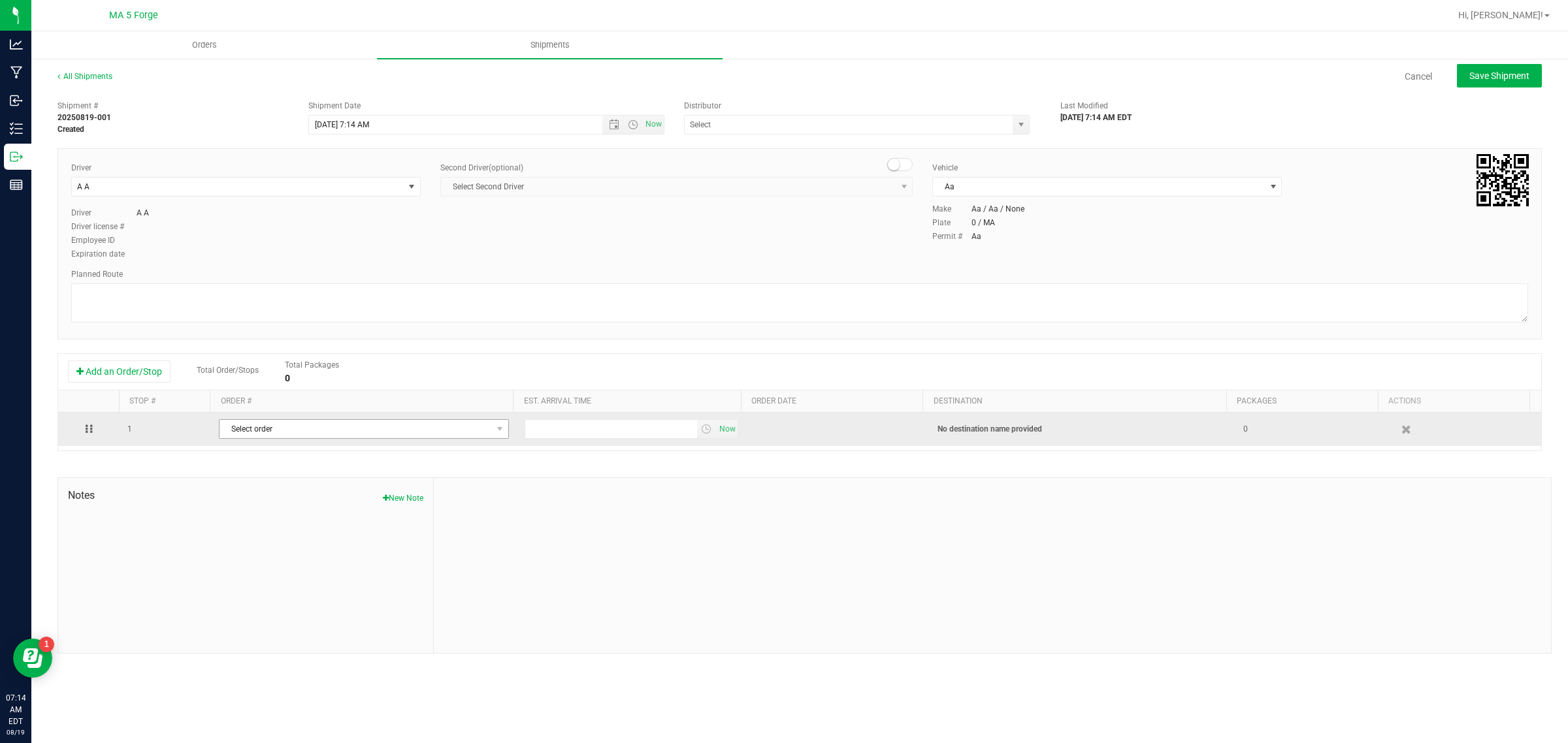
click at [284, 439] on span "Select order" at bounding box center [364, 429] width 290 height 19
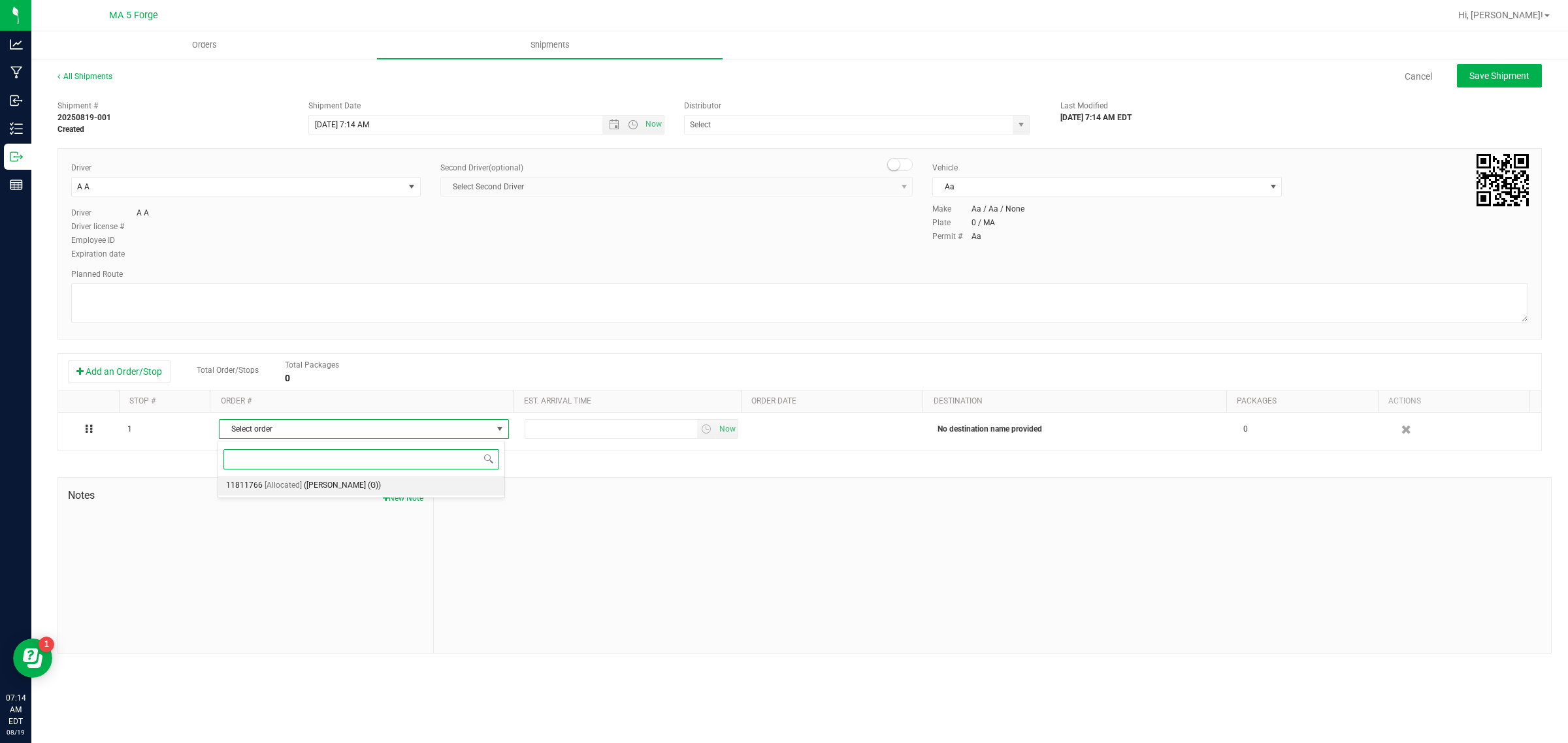
click at [298, 485] on span "[Allocated]" at bounding box center [283, 486] width 37 height 17
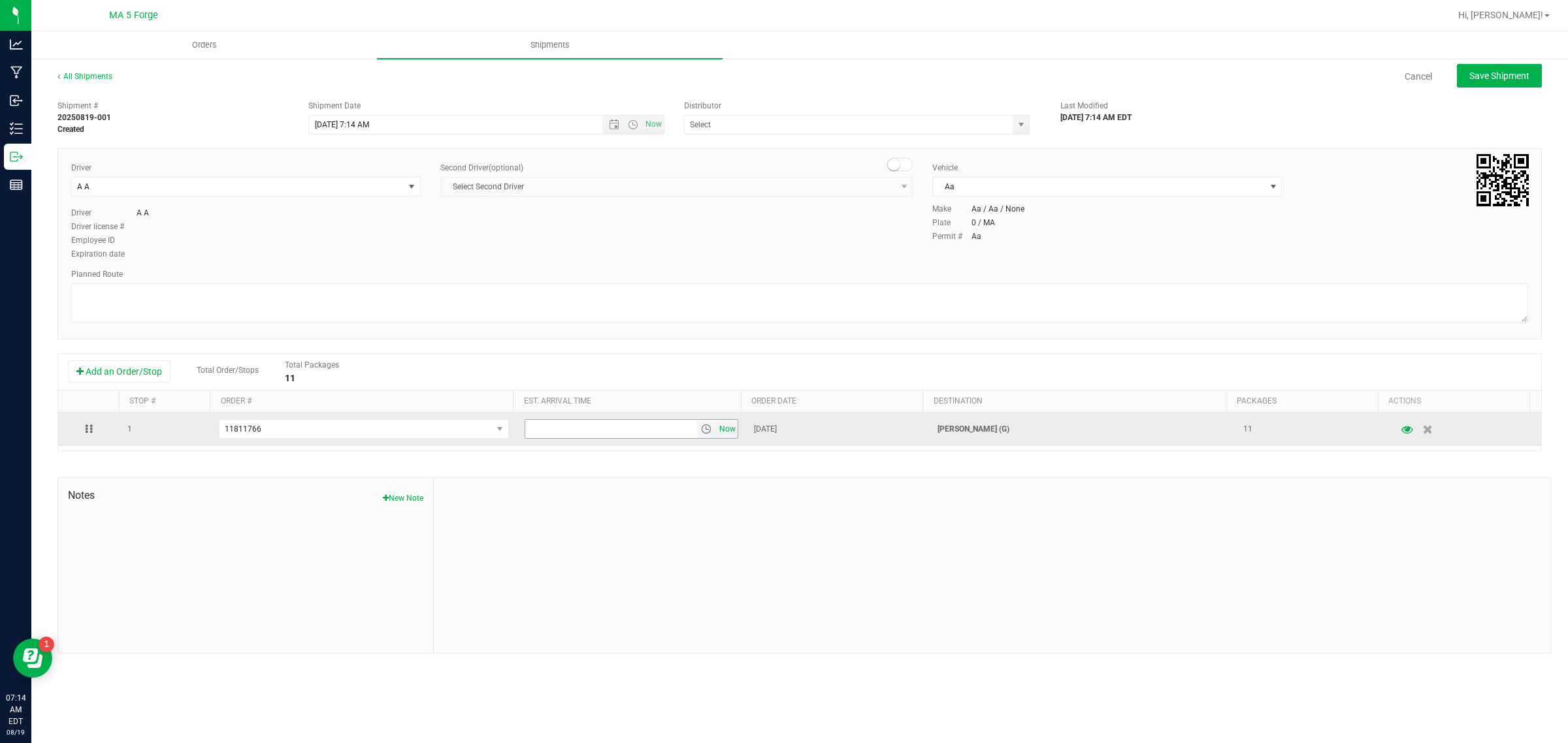
click at [723, 430] on span "Now" at bounding box center [728, 429] width 22 height 19
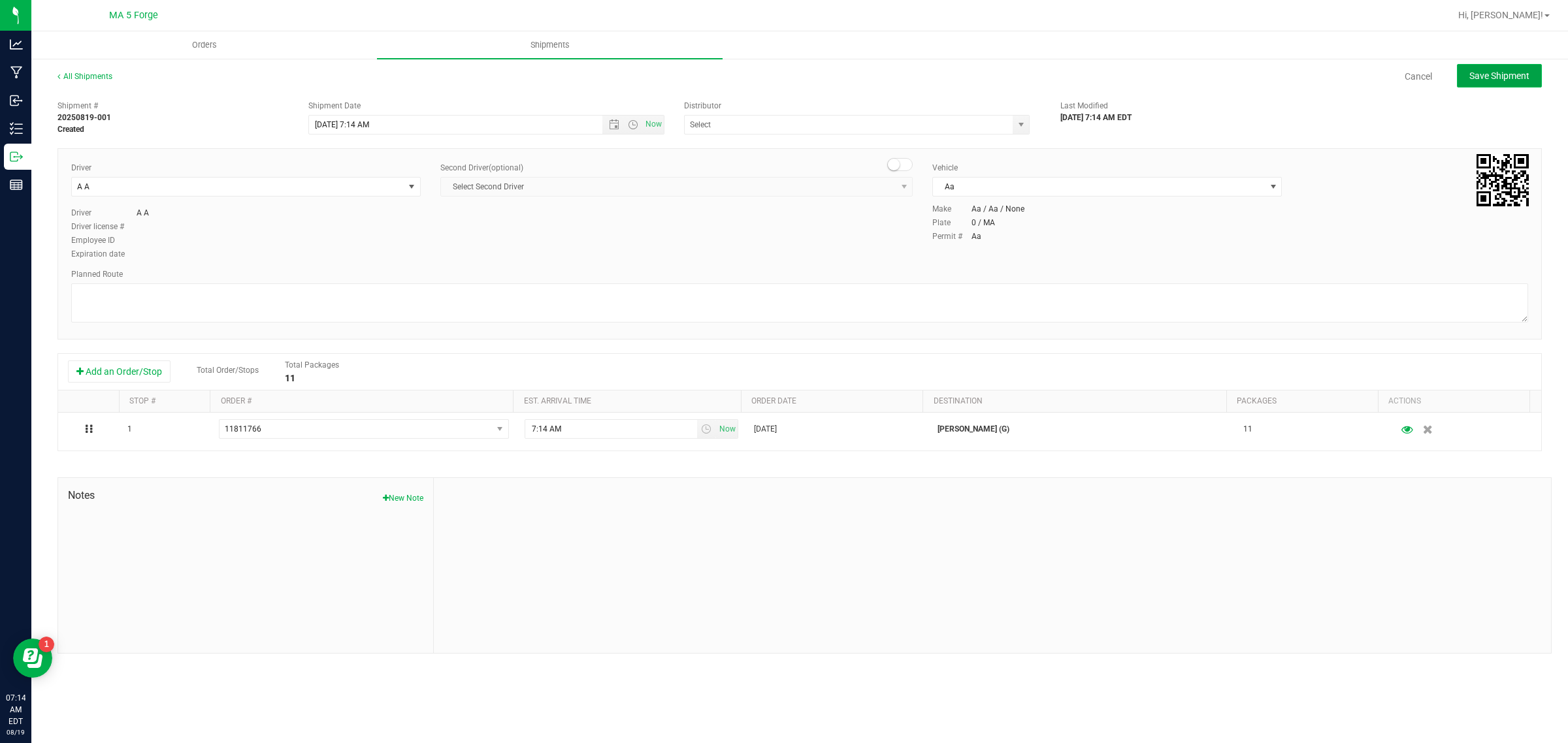
click at [1504, 80] on span "Save Shipment" at bounding box center [1500, 76] width 60 height 10
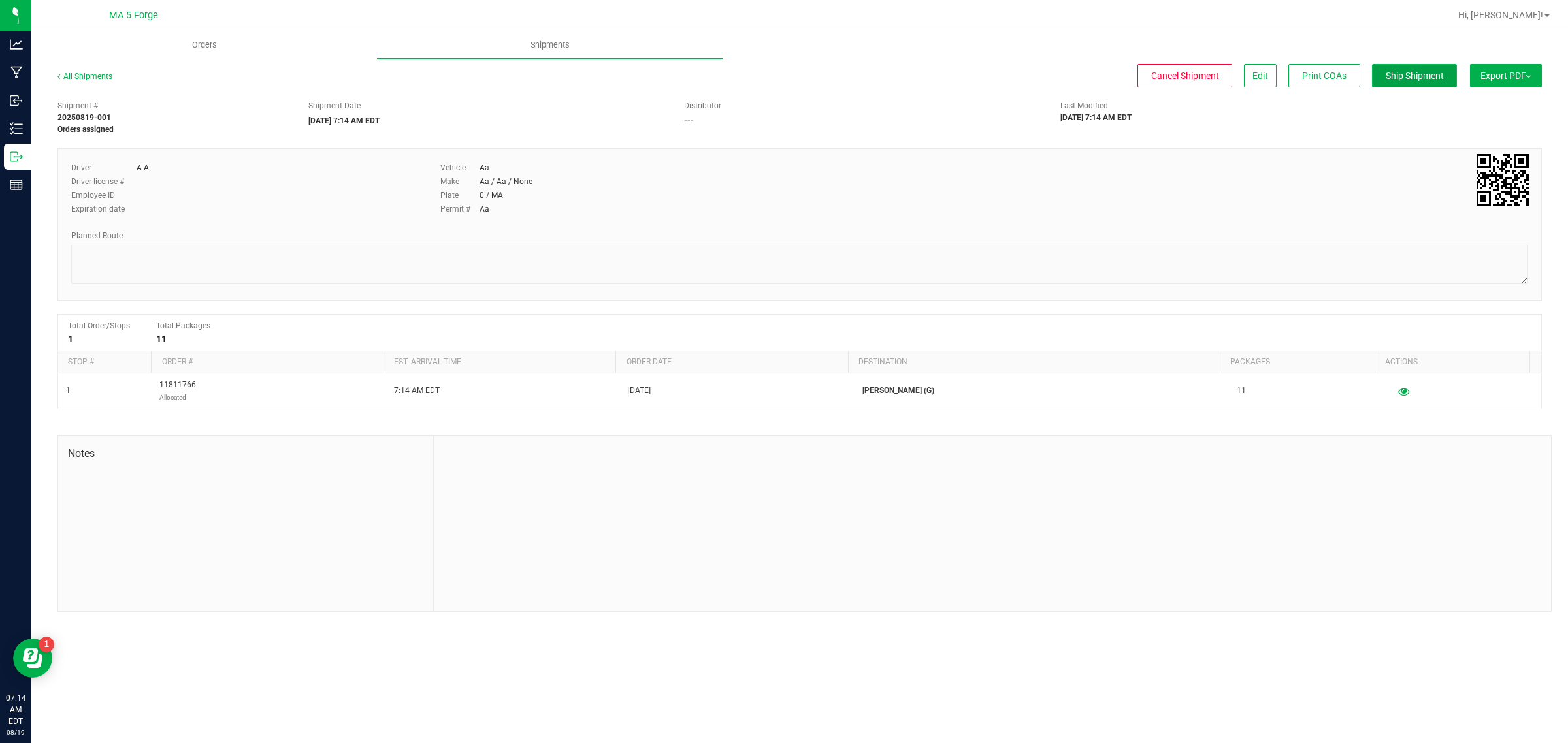
click at [1415, 83] on button "Ship Shipment" at bounding box center [1414, 76] width 85 height 24
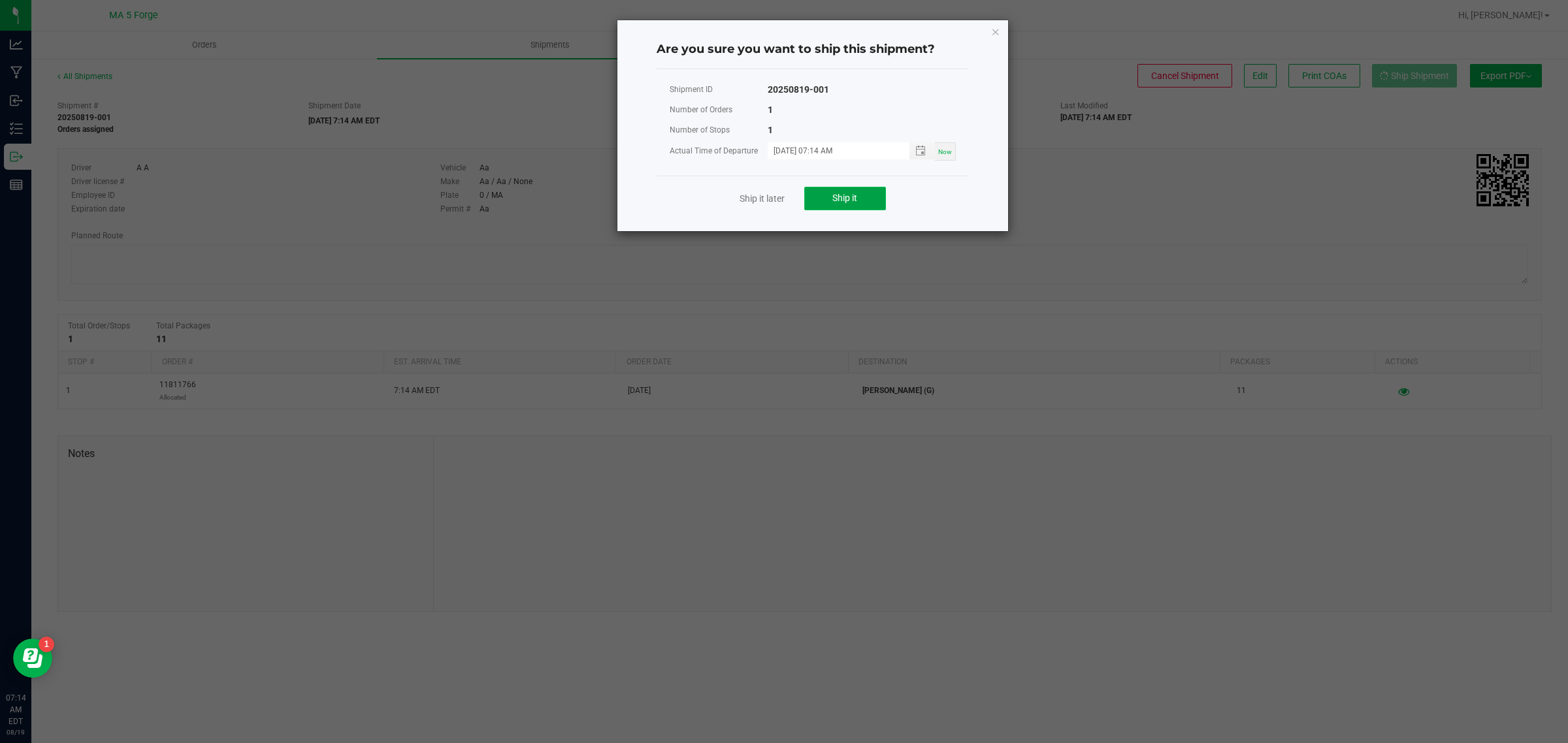
click at [841, 203] on span "Ship it" at bounding box center [845, 198] width 25 height 10
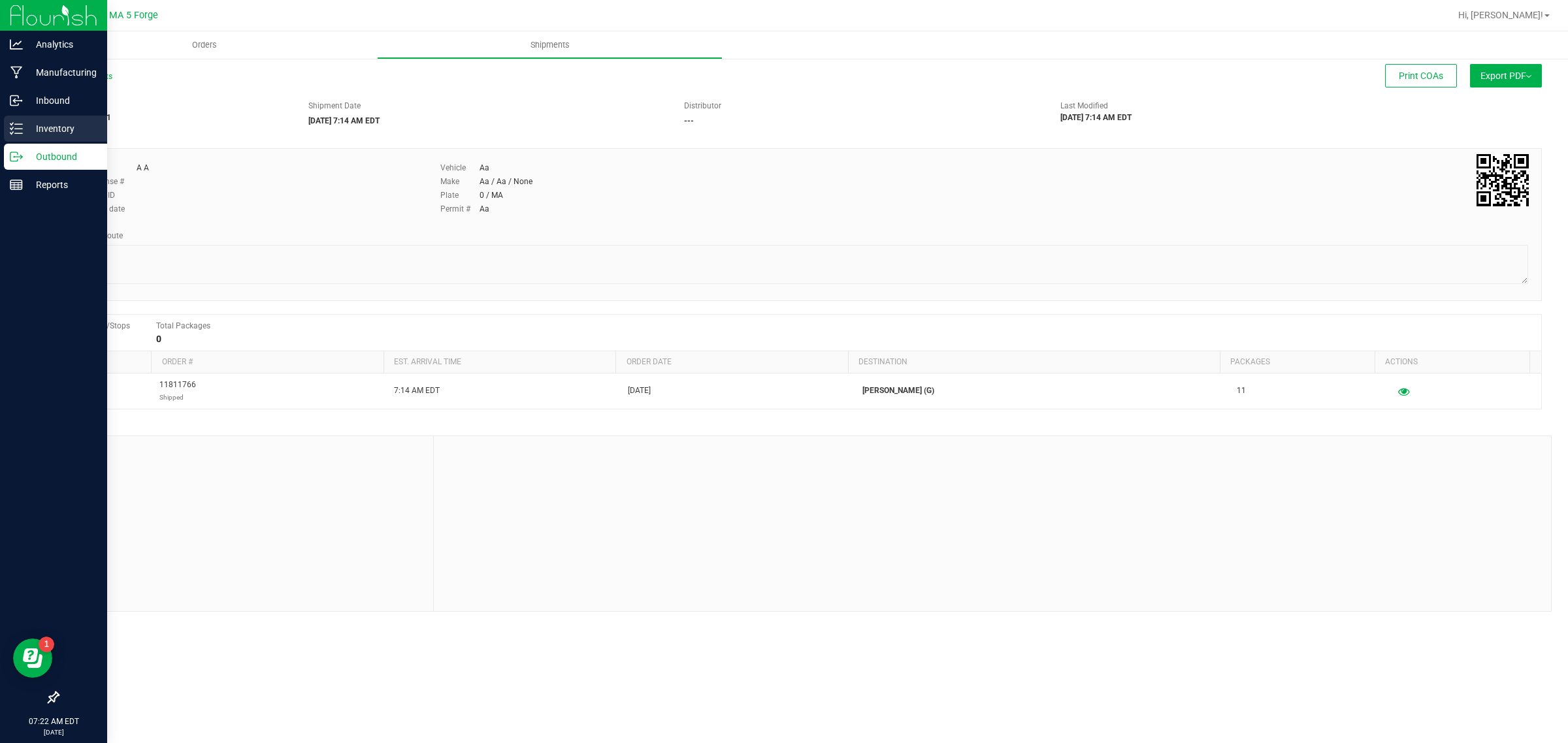
click at [45, 132] on p "Inventory" at bounding box center [61, 128] width 78 height 16
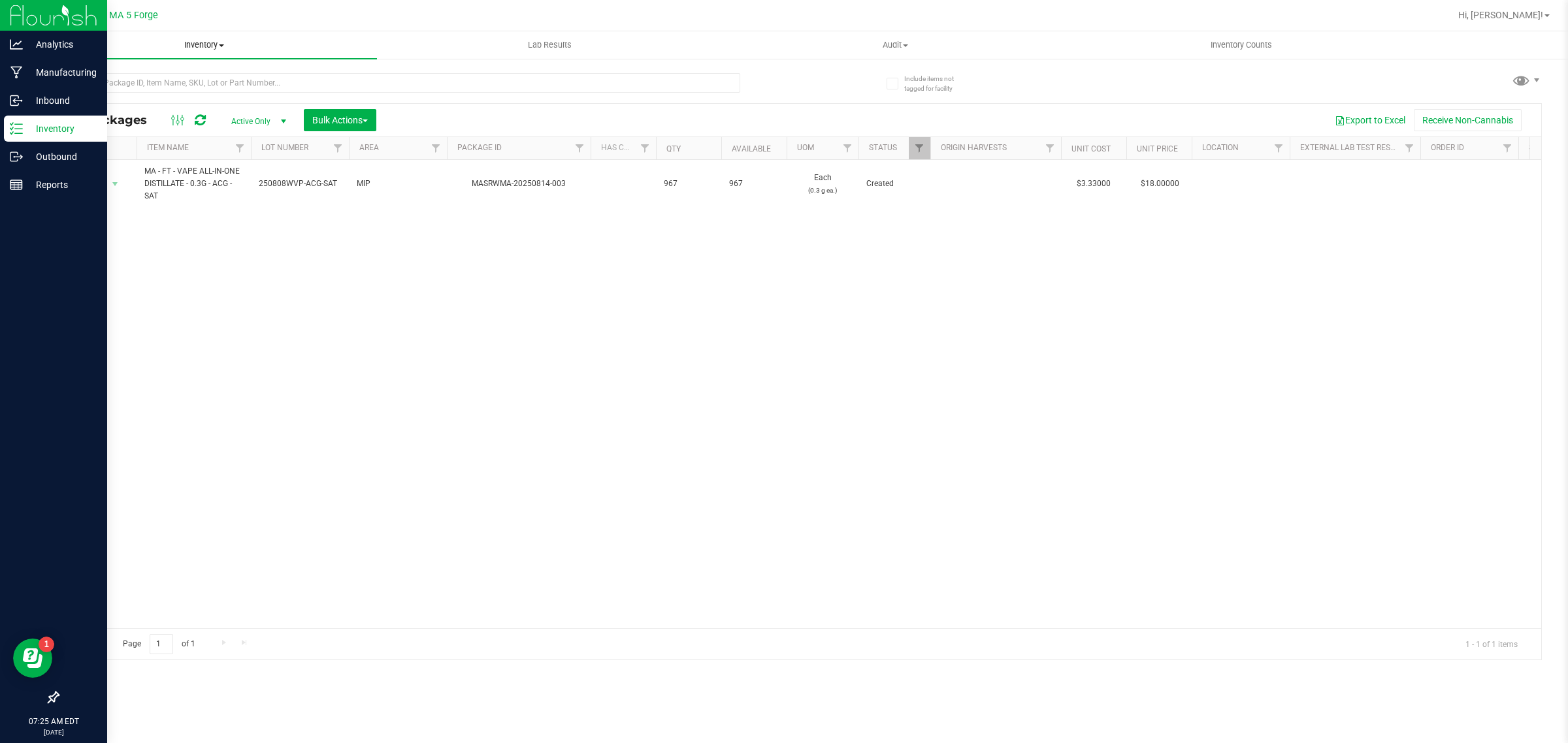
click at [206, 43] on span "Inventory" at bounding box center [204, 45] width 346 height 12
click at [149, 98] on li "All inventory" at bounding box center [204, 94] width 346 height 16
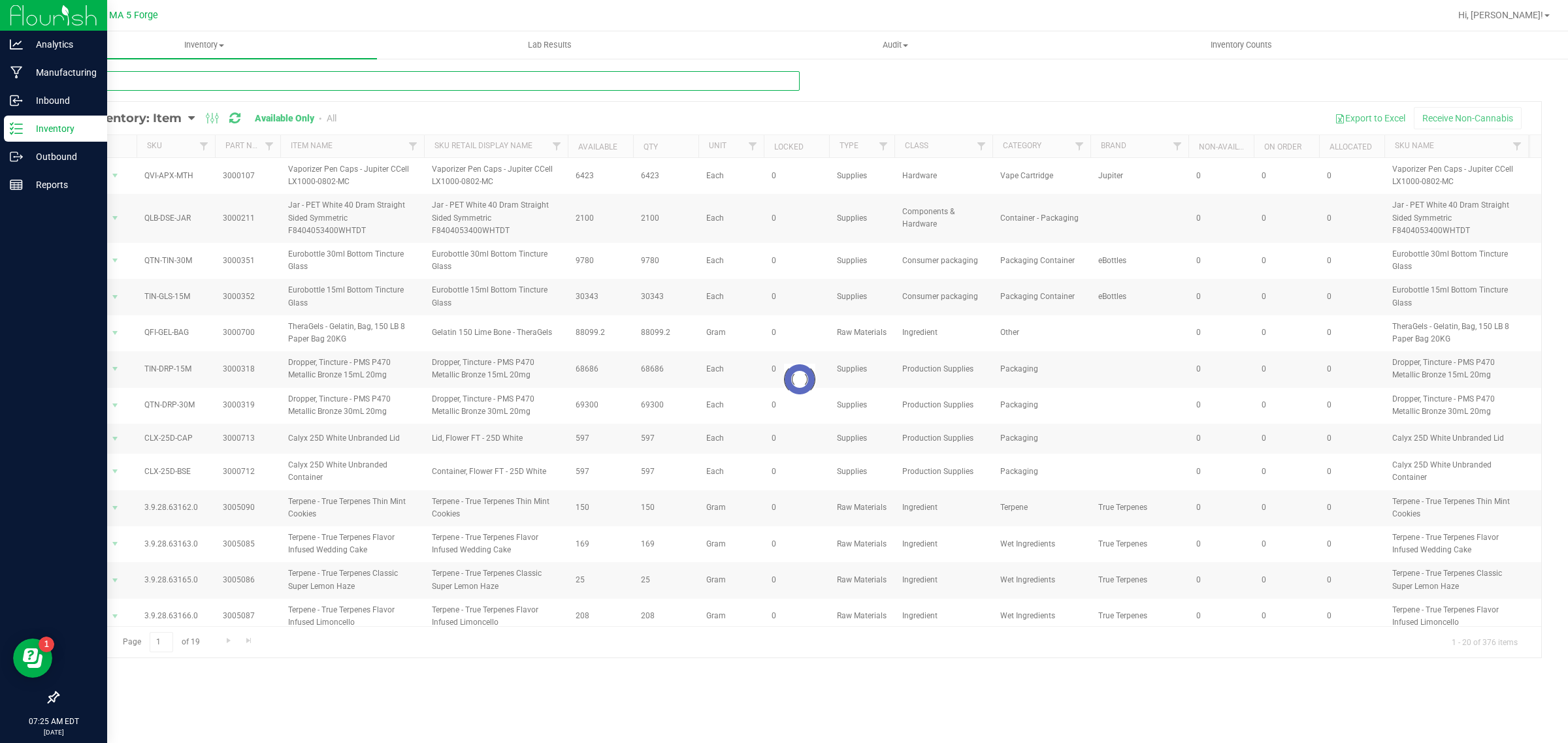
click at [211, 81] on input "text" at bounding box center [428, 81] width 742 height 19
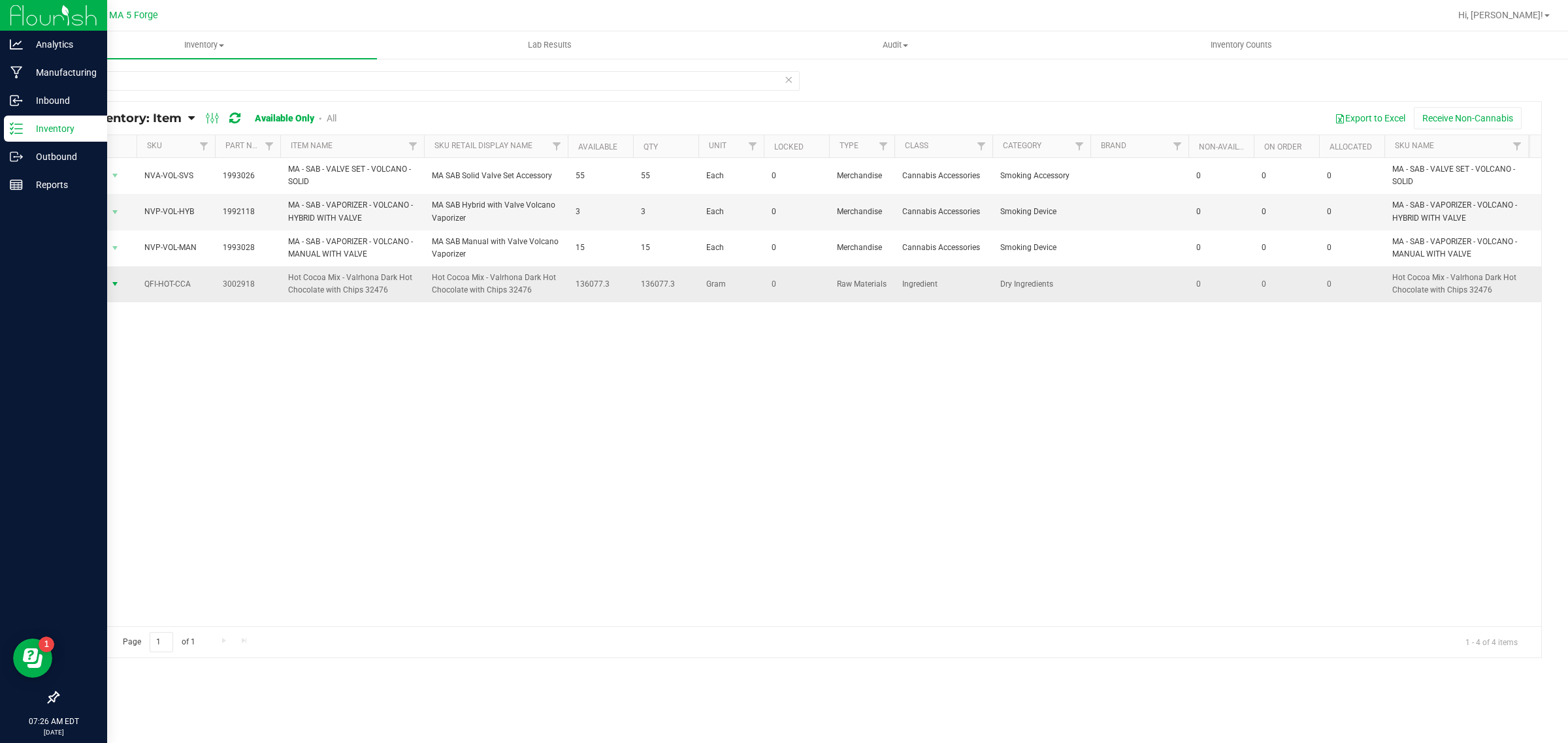
click at [88, 283] on span "Action" at bounding box center [89, 285] width 35 height 18
click at [104, 308] on li "Adjust qty" at bounding box center [114, 306] width 84 height 19
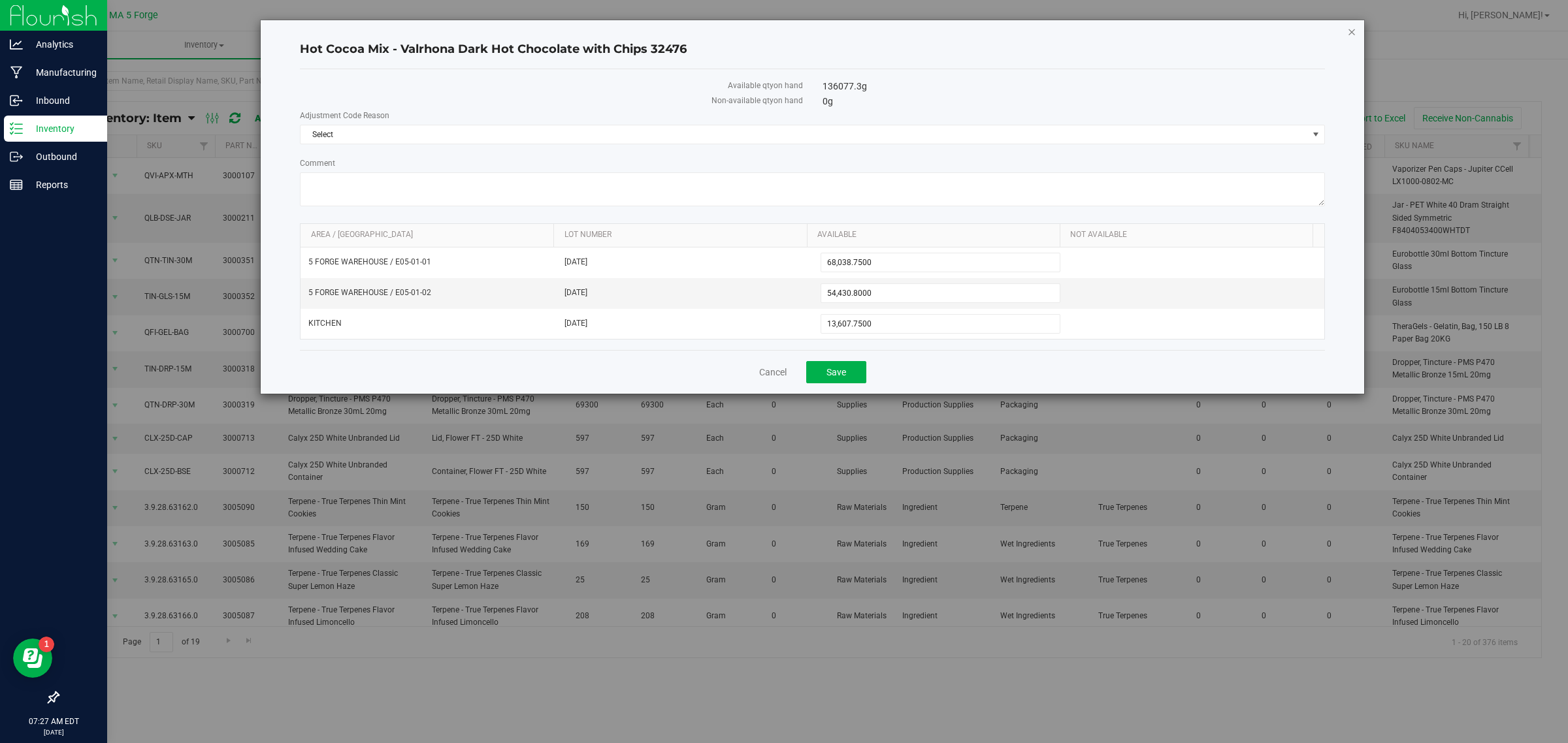
click at [1350, 36] on icon "button" at bounding box center [1351, 31] width 9 height 16
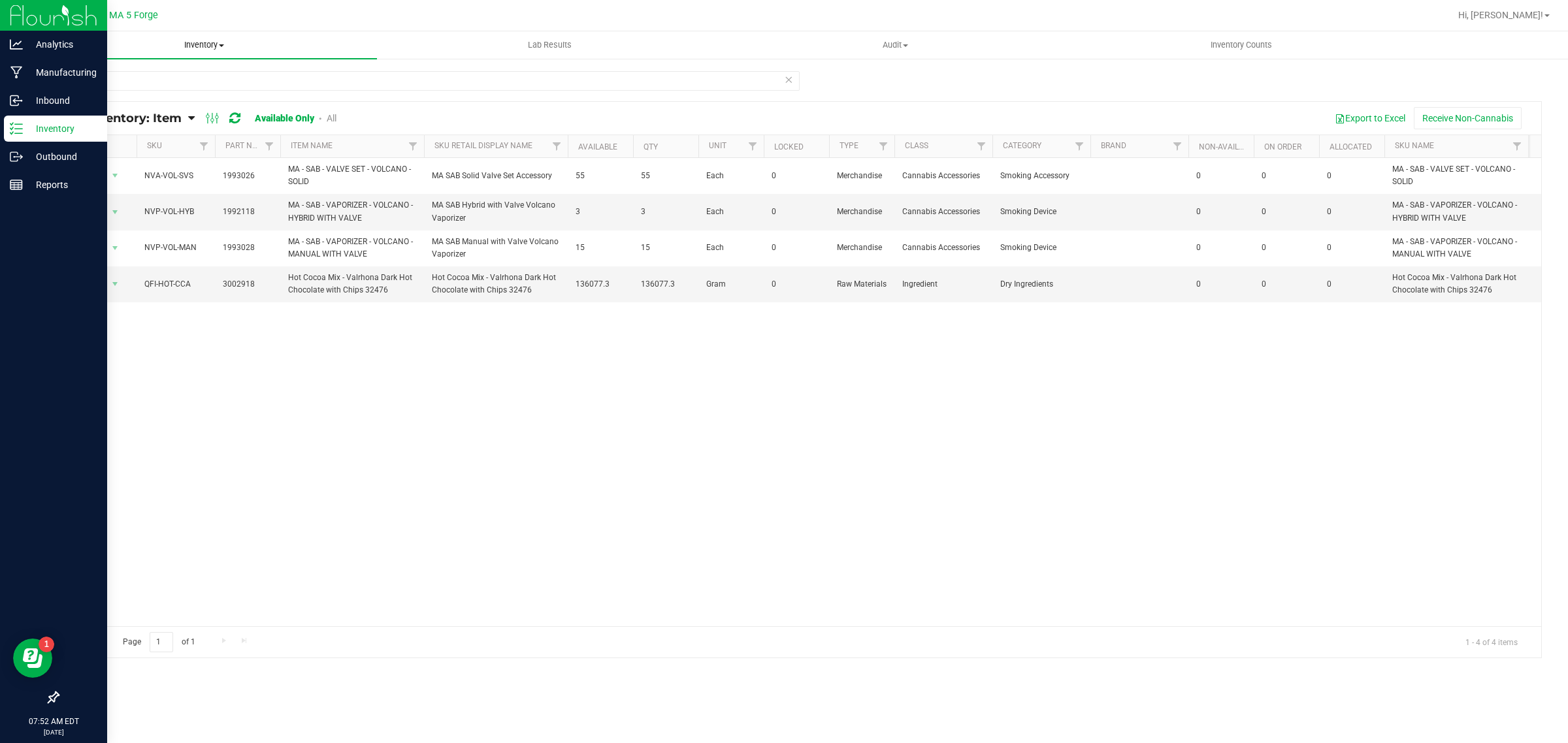
click at [218, 44] on span "Inventory" at bounding box center [204, 45] width 346 height 12
click at [166, 76] on li "All packages" at bounding box center [204, 79] width 346 height 16
